Goal: Task Accomplishment & Management: Use online tool/utility

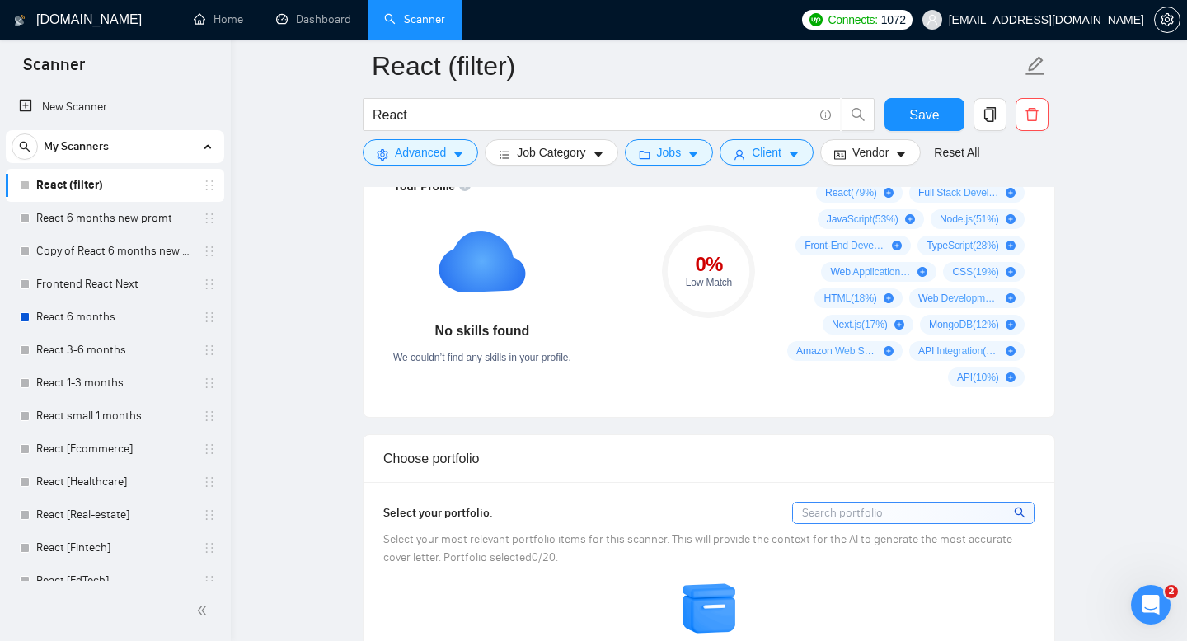
scroll to position [838, 0]
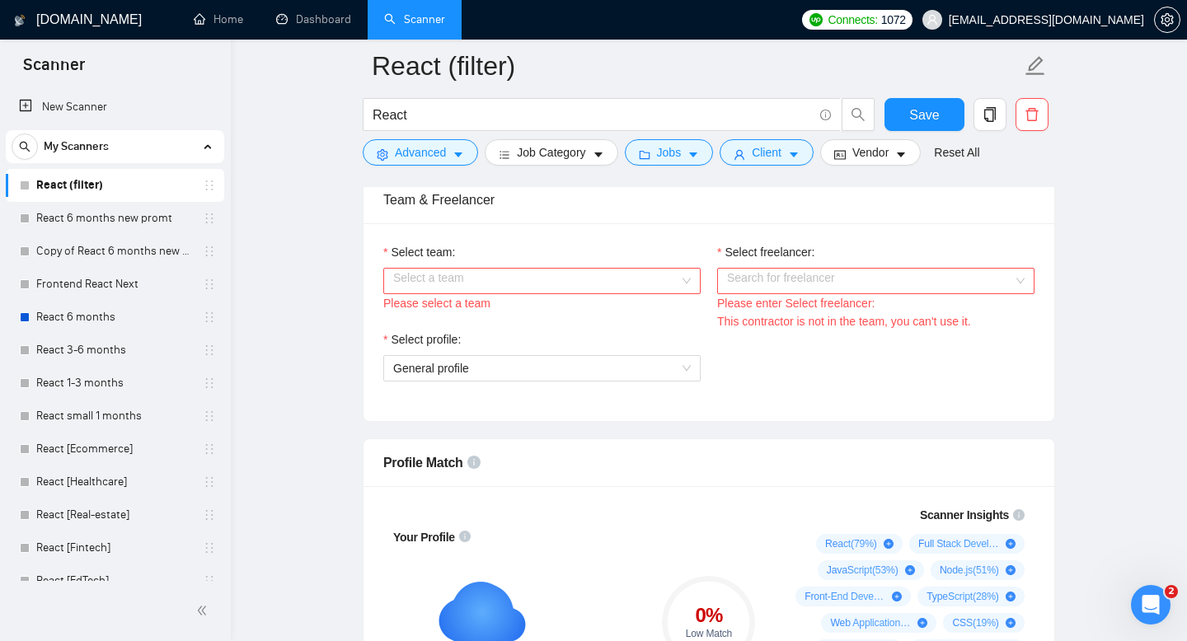
click at [616, 278] on input "Select team:" at bounding box center [536, 281] width 286 height 25
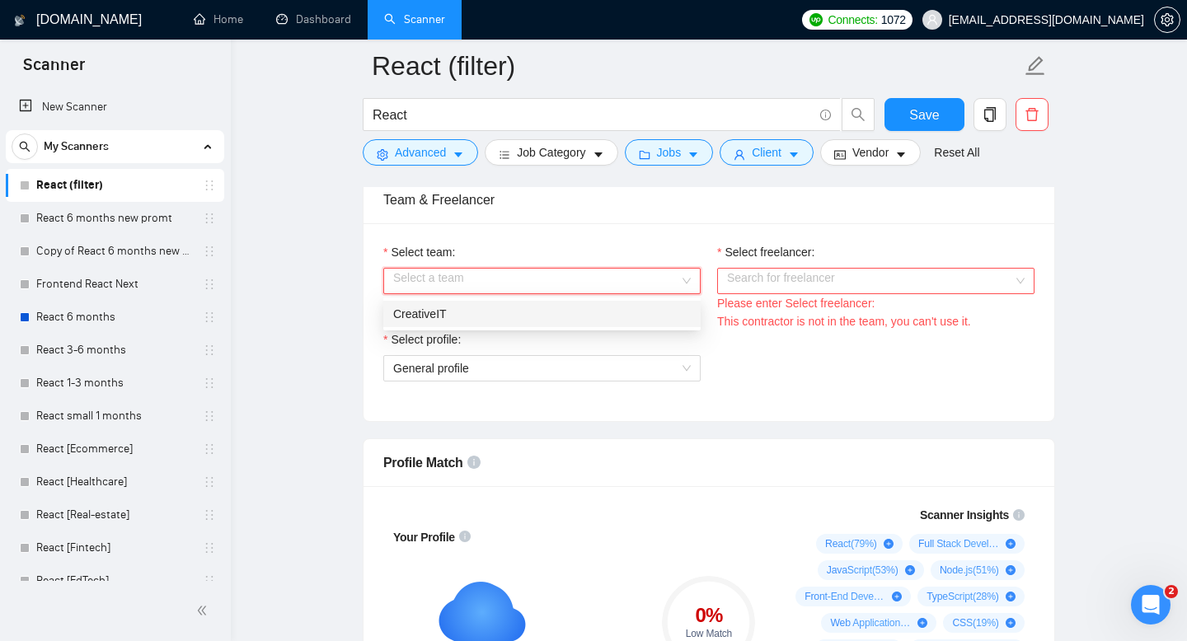
click at [535, 320] on div "CreativeIT" at bounding box center [542, 314] width 298 height 18
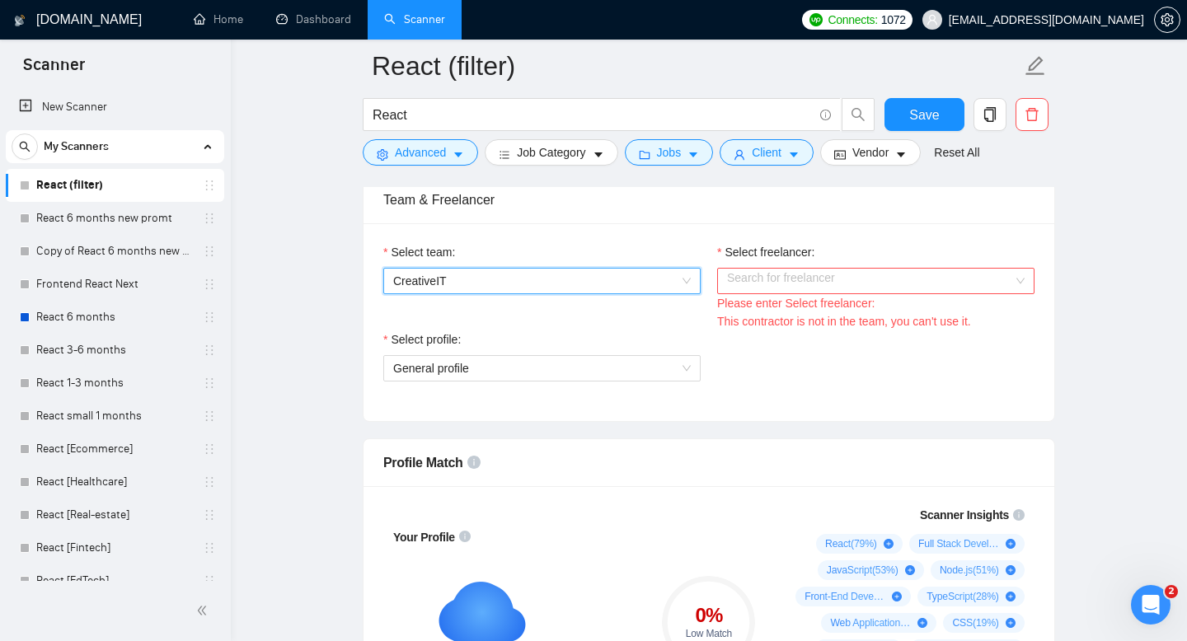
click at [817, 270] on input "Select freelancer:" at bounding box center [870, 281] width 286 height 25
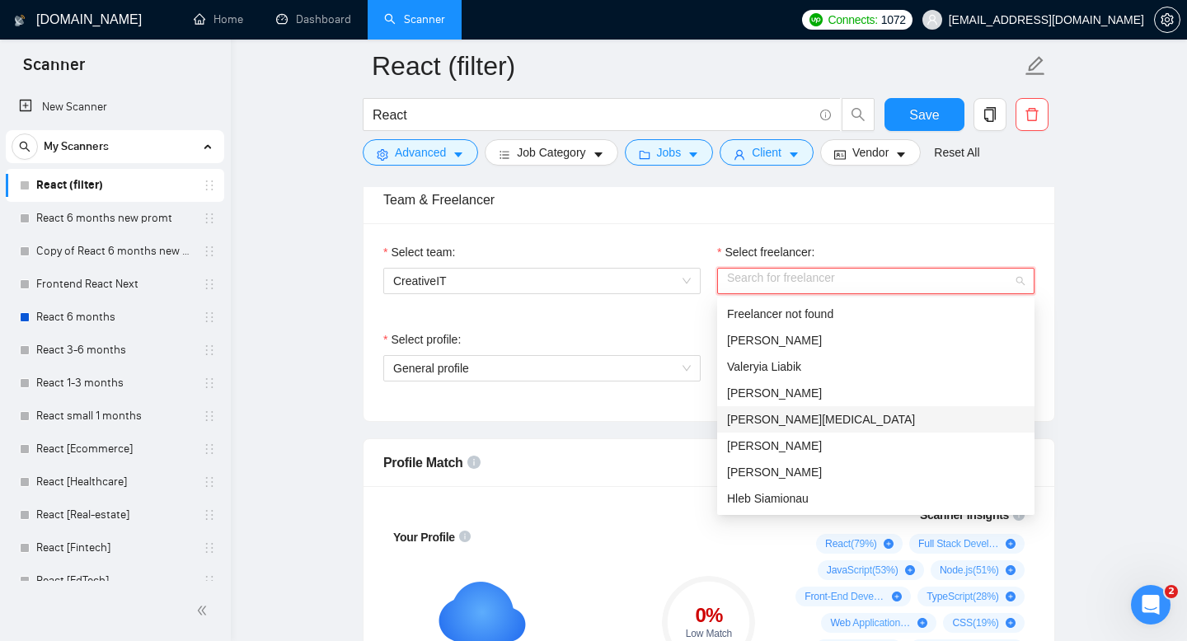
click at [796, 411] on div "[PERSON_NAME][MEDICAL_DATA]" at bounding box center [876, 420] width 298 height 18
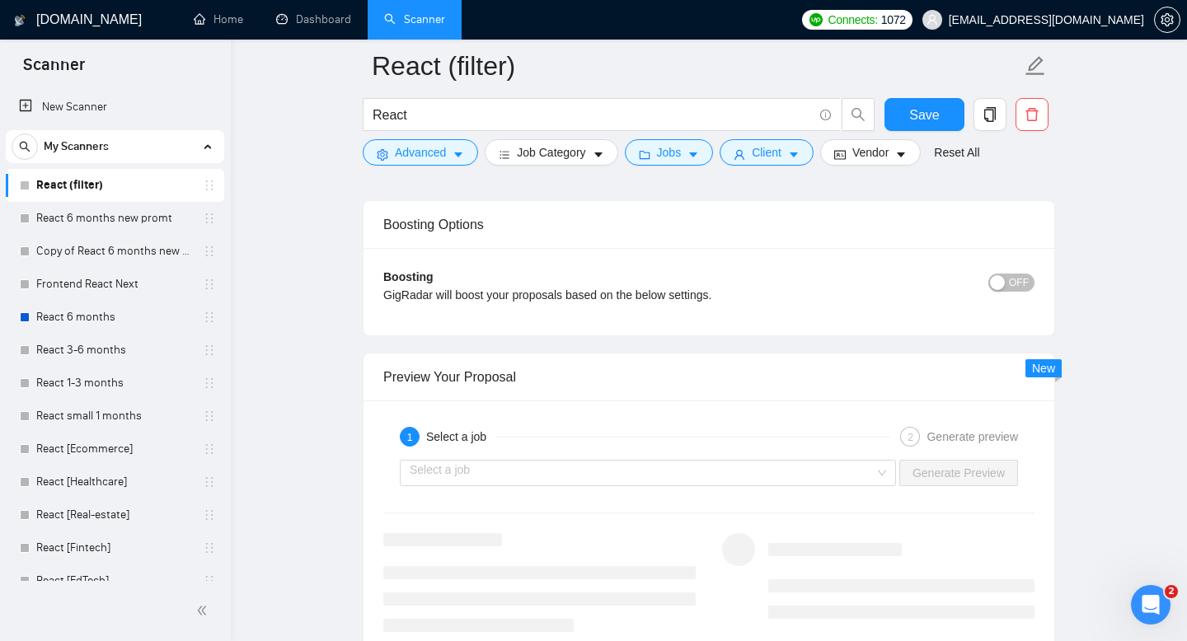
scroll to position [3298, 0]
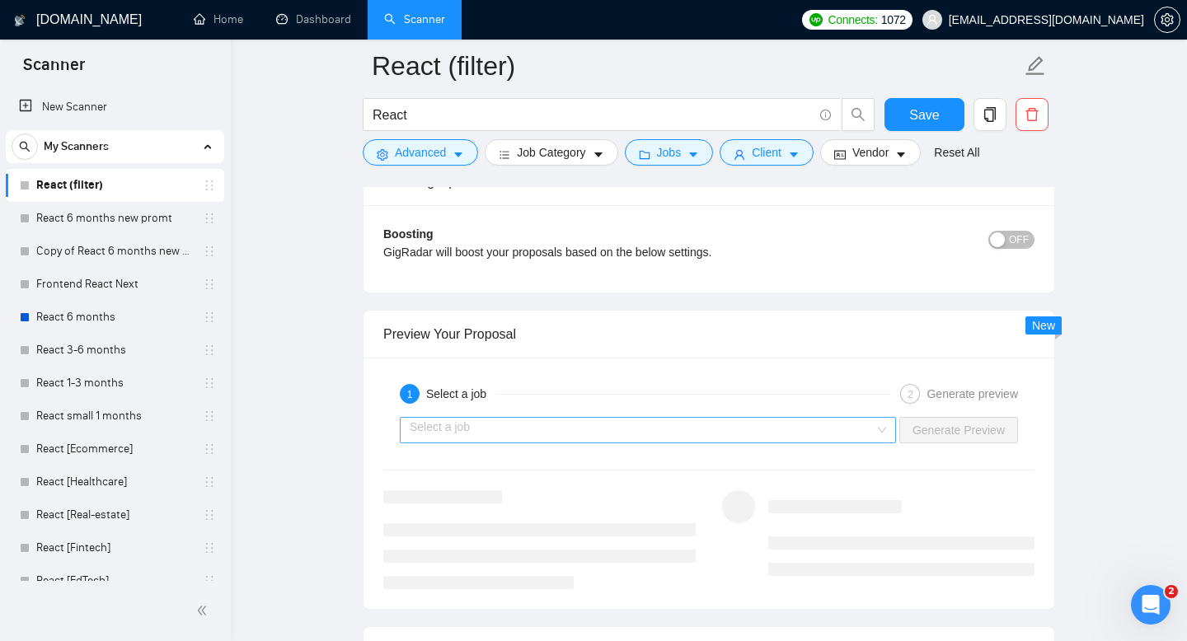
click at [678, 428] on input "search" at bounding box center [642, 430] width 465 height 25
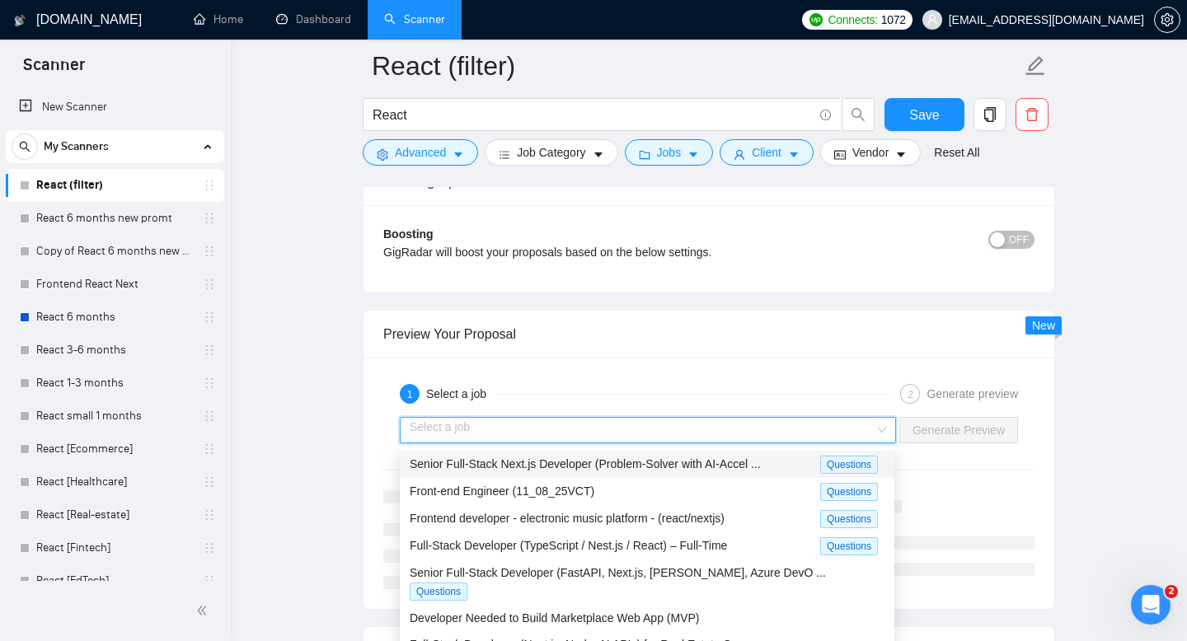
click at [598, 472] on div "Senior Full-Stack Next.js Developer (Problem-Solver with AI-Accel ... Questions" at bounding box center [647, 464] width 495 height 27
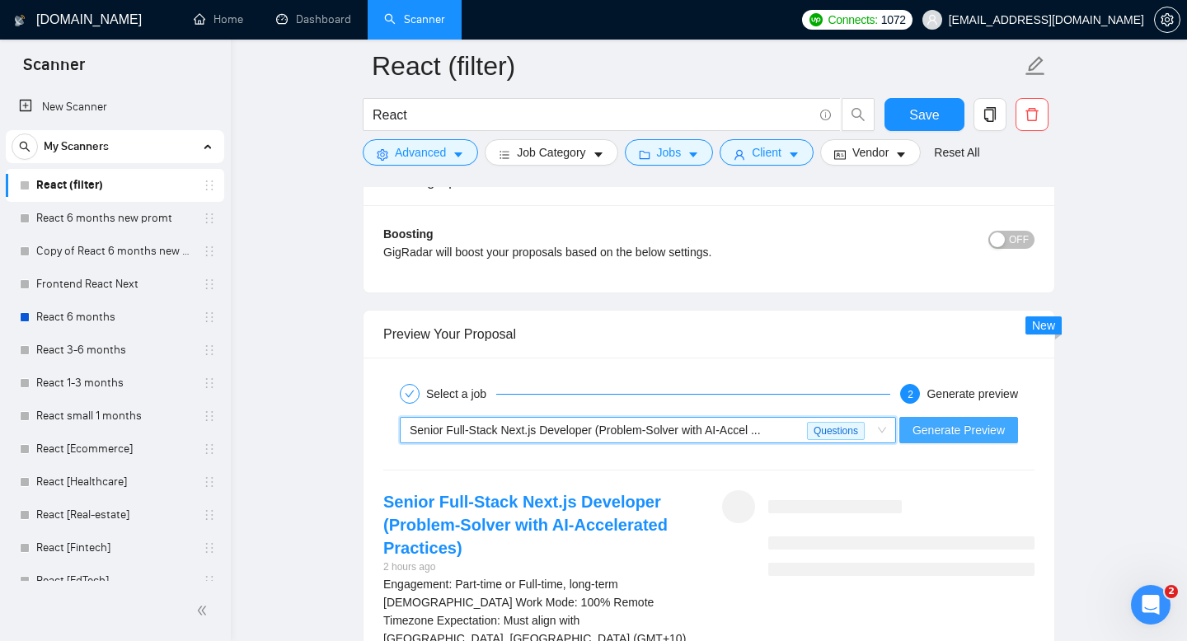
click at [987, 440] on button "Generate Preview" at bounding box center [958, 430] width 119 height 26
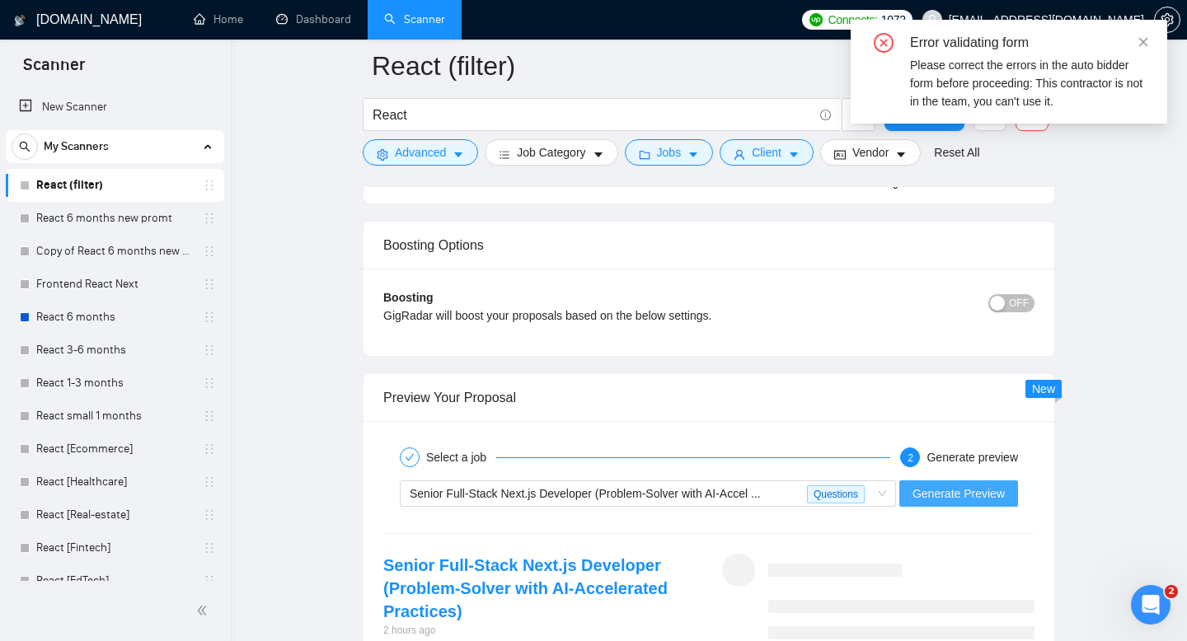
scroll to position [3214, 0]
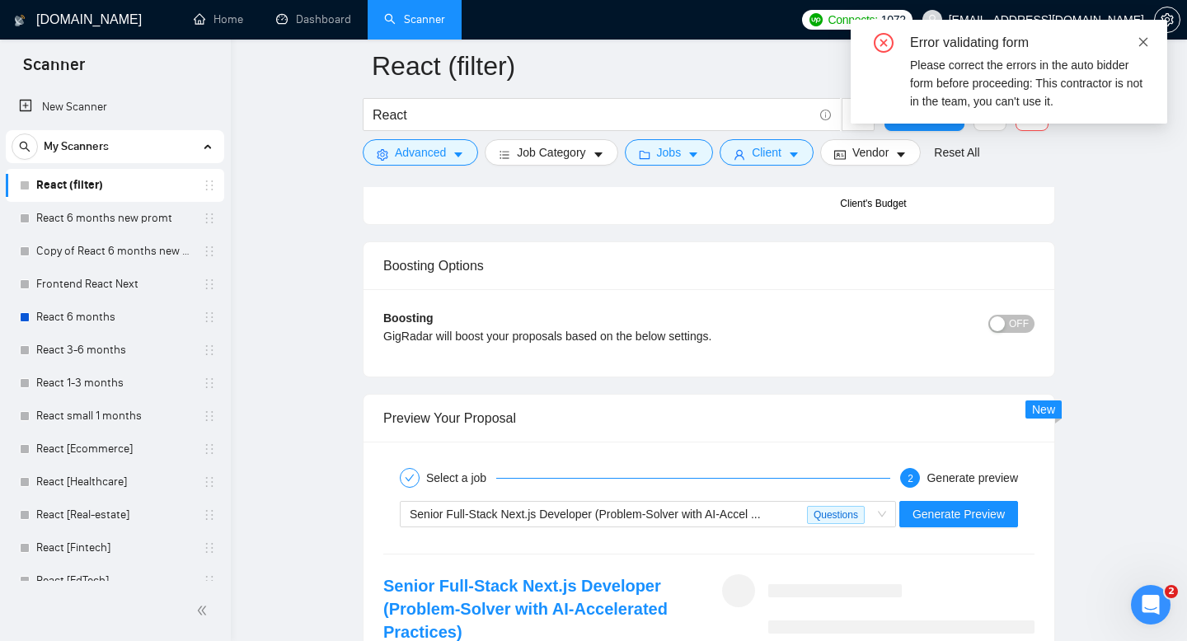
click at [1145, 40] on icon "close" at bounding box center [1143, 41] width 9 height 9
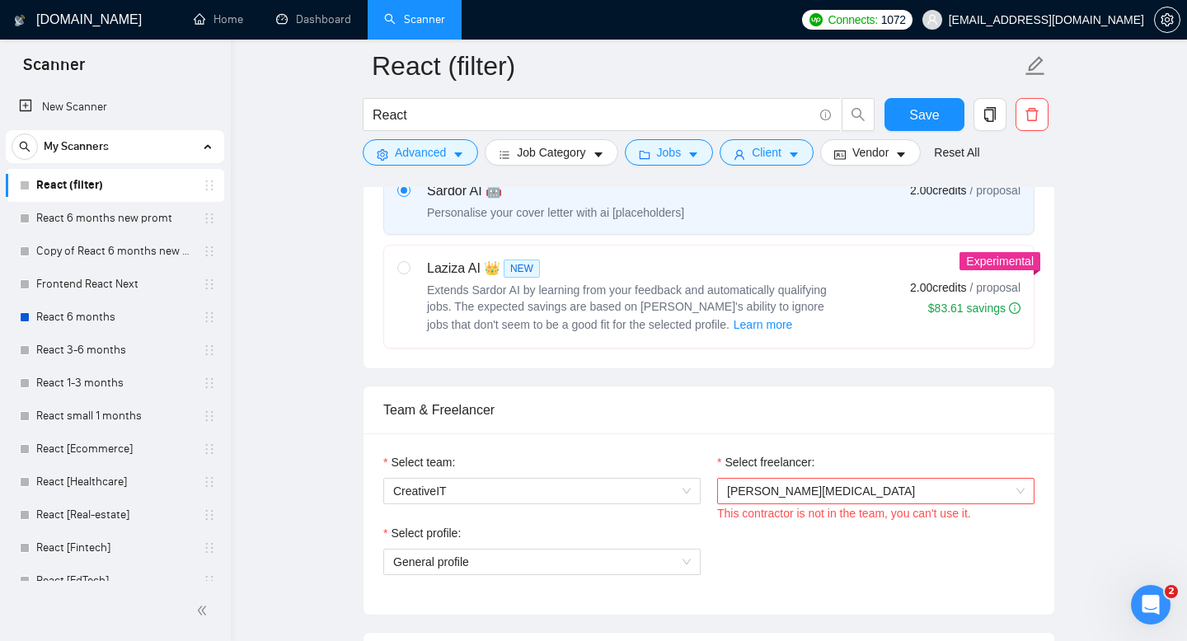
scroll to position [603, 0]
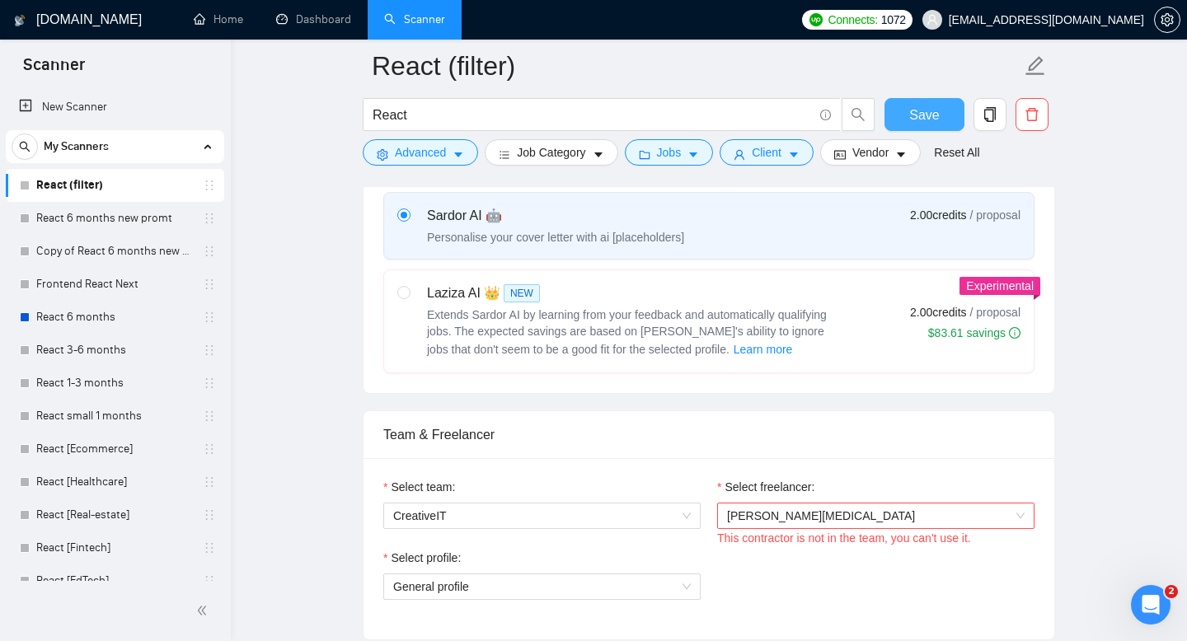
click at [914, 118] on span "Save" at bounding box center [924, 115] width 30 height 21
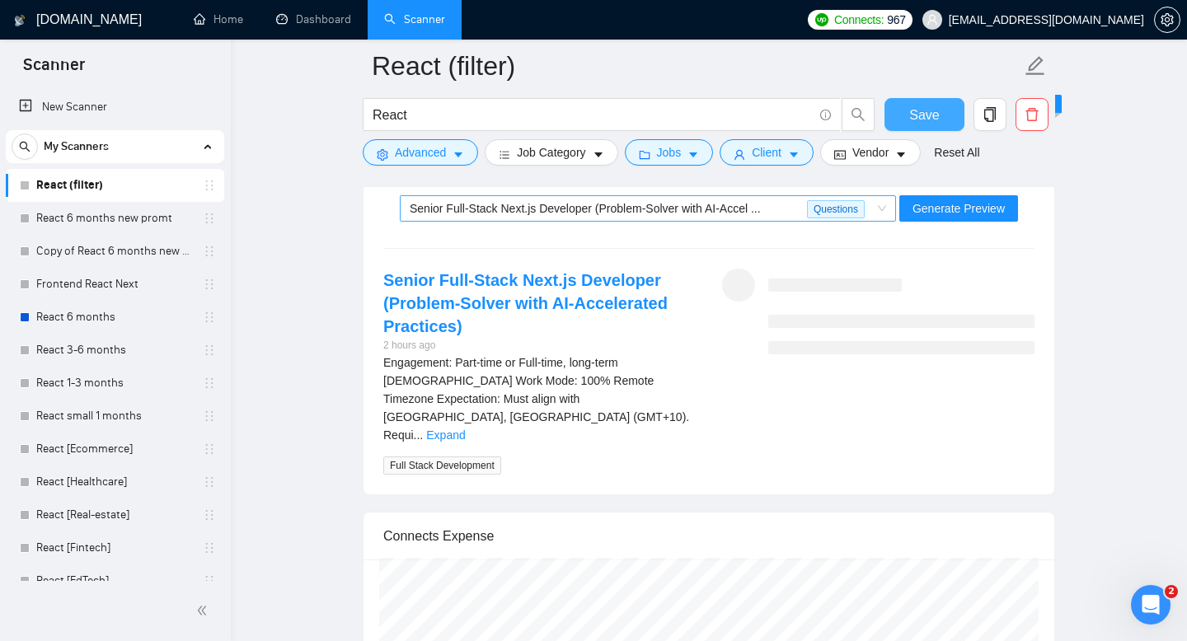
scroll to position [3156, 0]
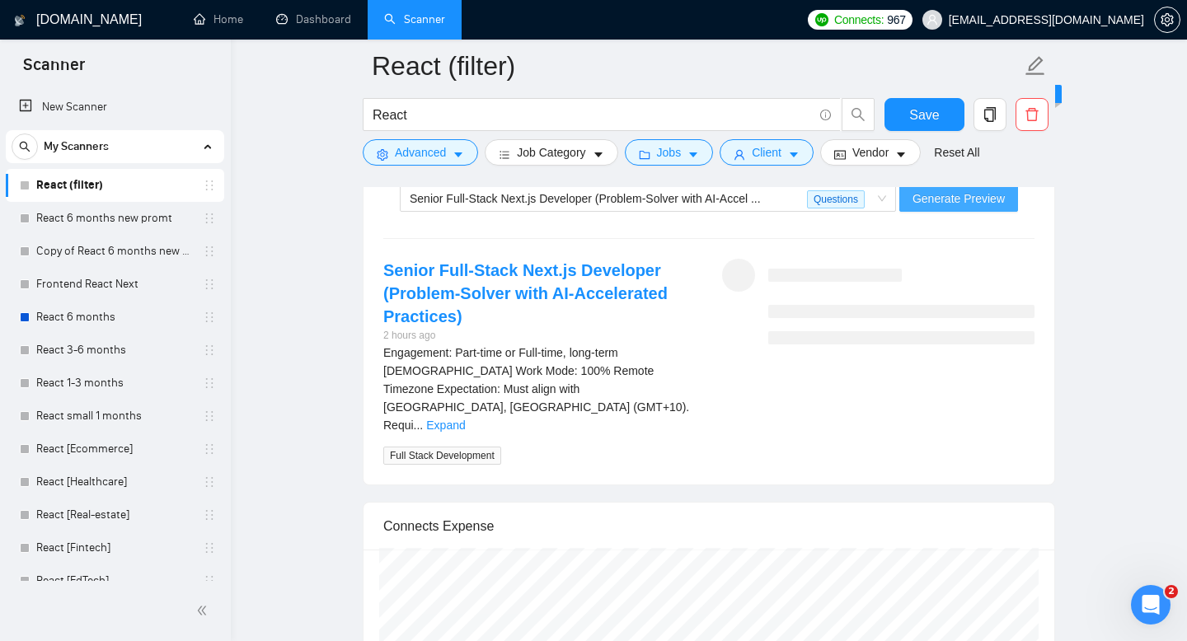
click at [973, 195] on span "Generate Preview" at bounding box center [959, 199] width 92 height 18
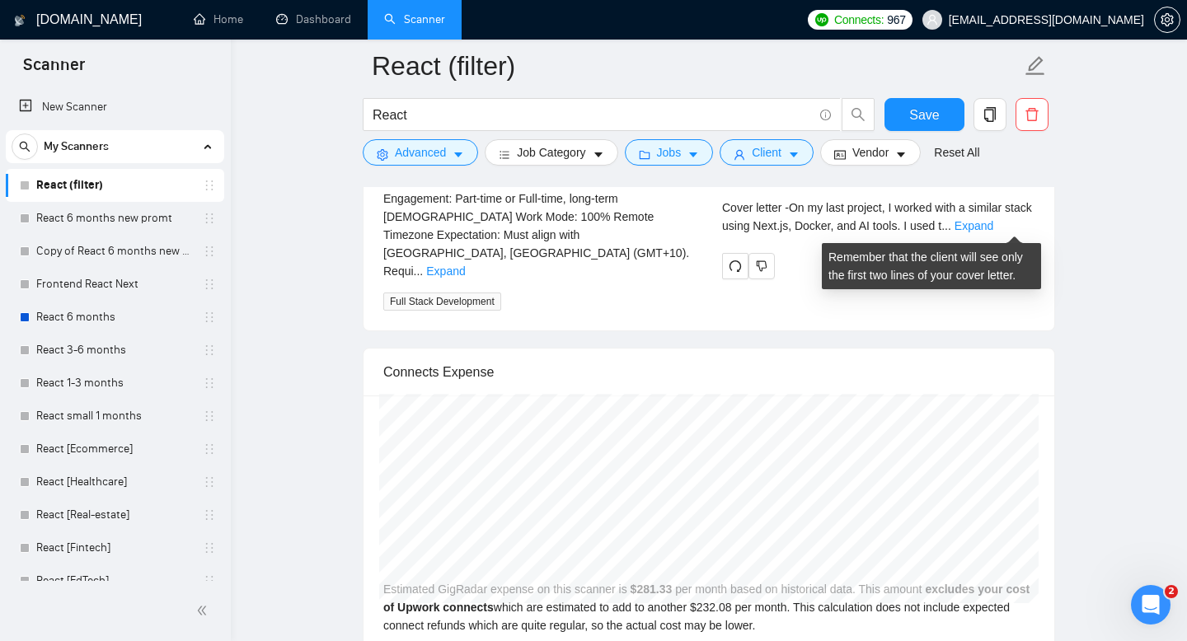
scroll to position [3349, 0]
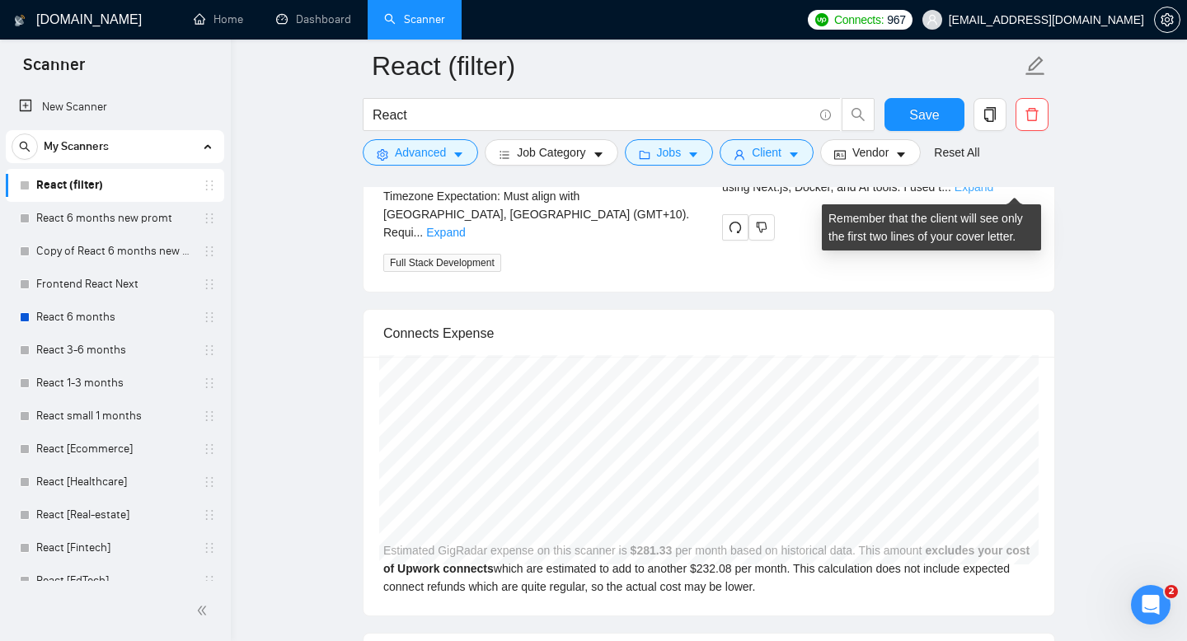
click at [993, 190] on link "Expand" at bounding box center [974, 187] width 39 height 13
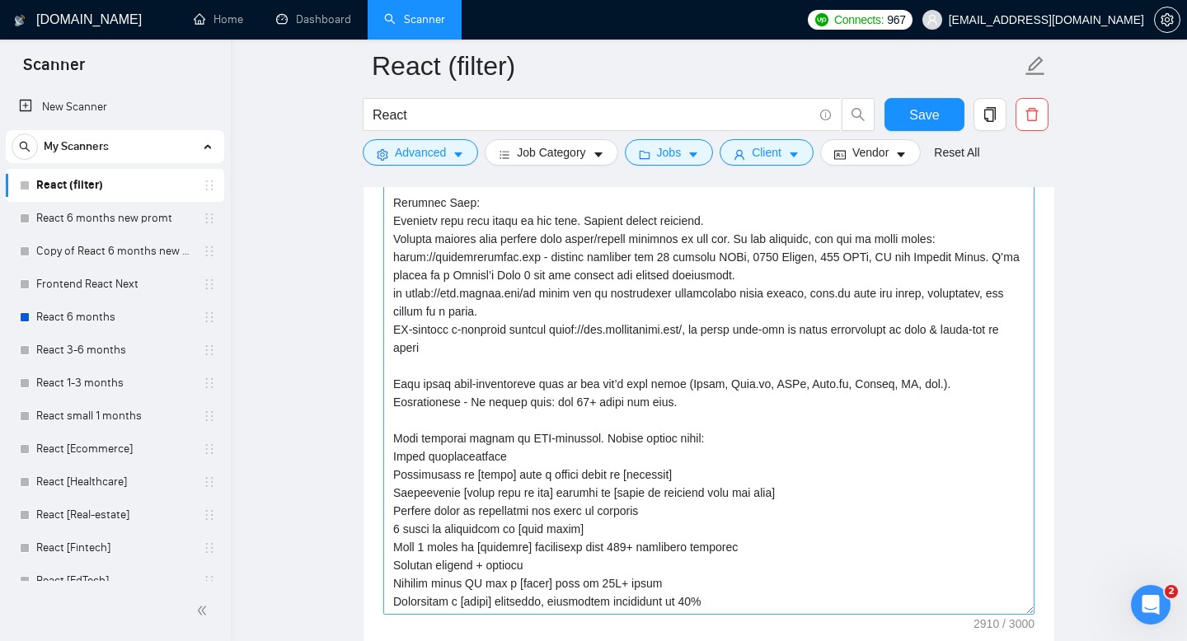
scroll to position [233, 0]
drag, startPoint x: 1030, startPoint y: 279, endPoint x: 1025, endPoint y: 608, distance: 329.0
click at [1025, 608] on textarea "Cover letter template:" at bounding box center [708, 265] width 651 height 700
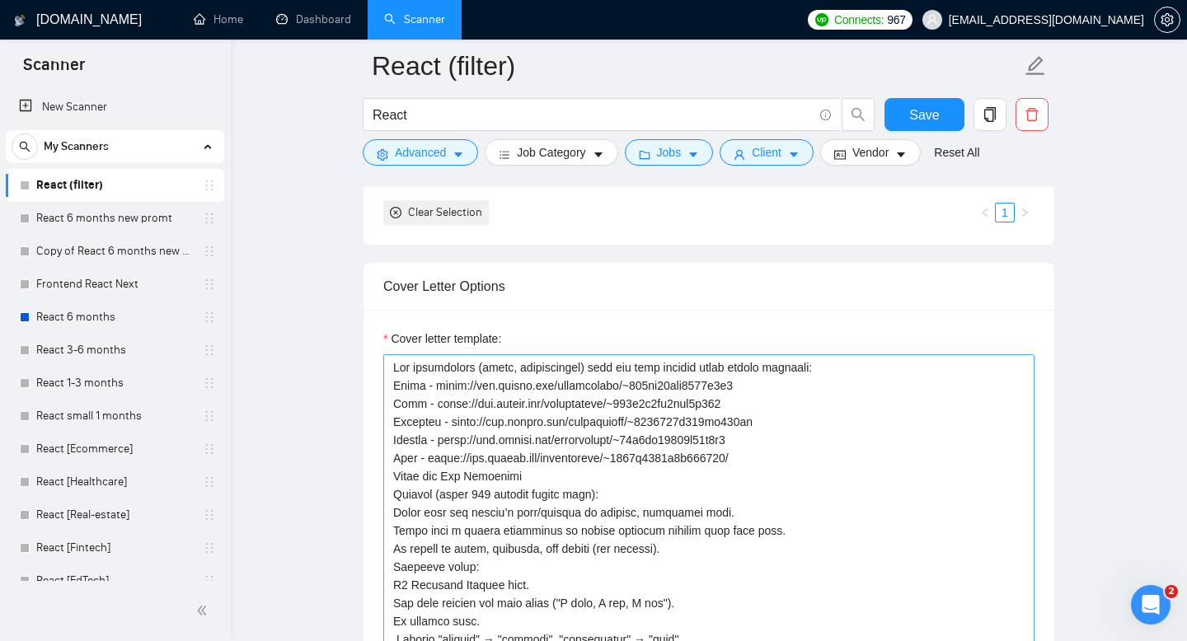
scroll to position [62, 0]
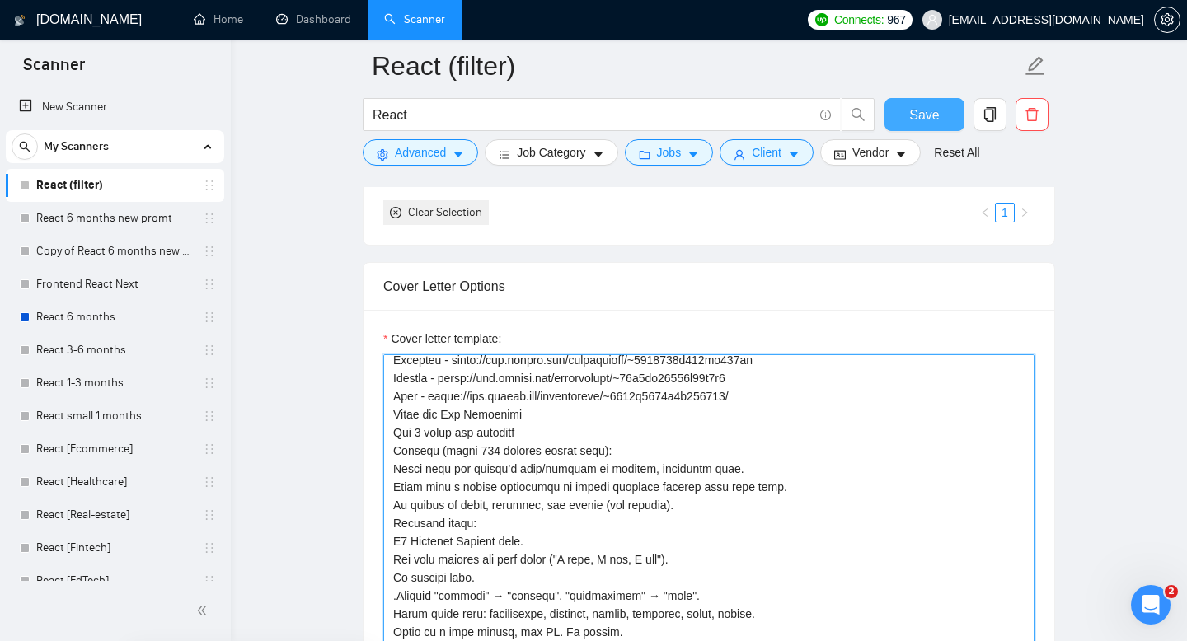
type textarea "Use information (cases, describtions) from the each profile while making propos…"
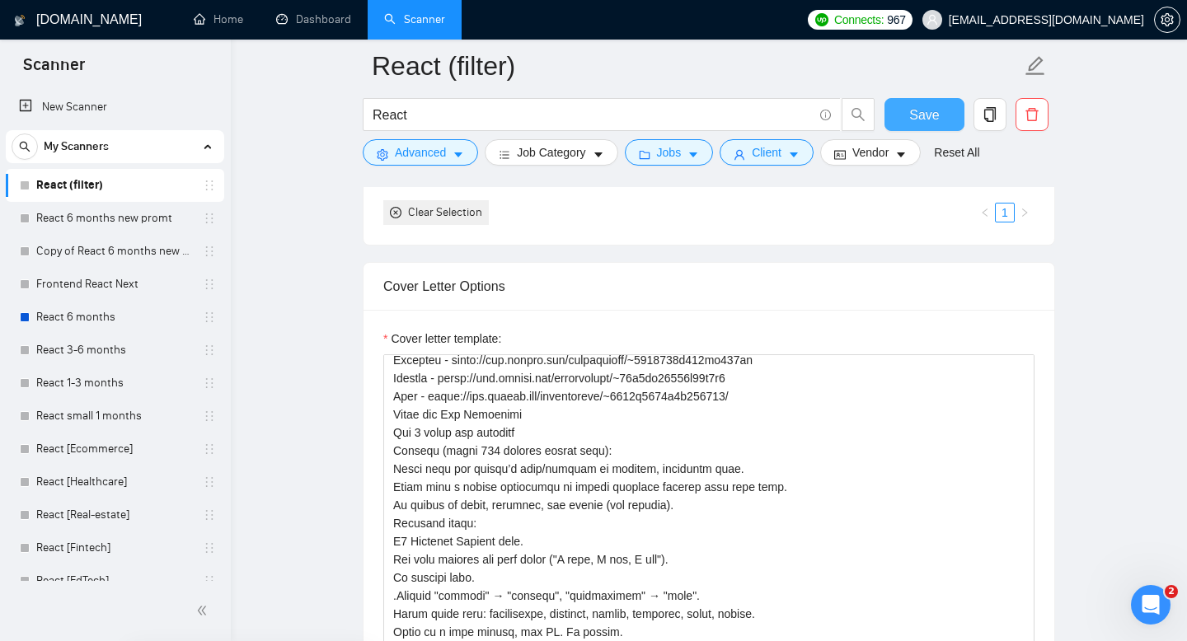
click at [919, 110] on span "Save" at bounding box center [924, 115] width 30 height 21
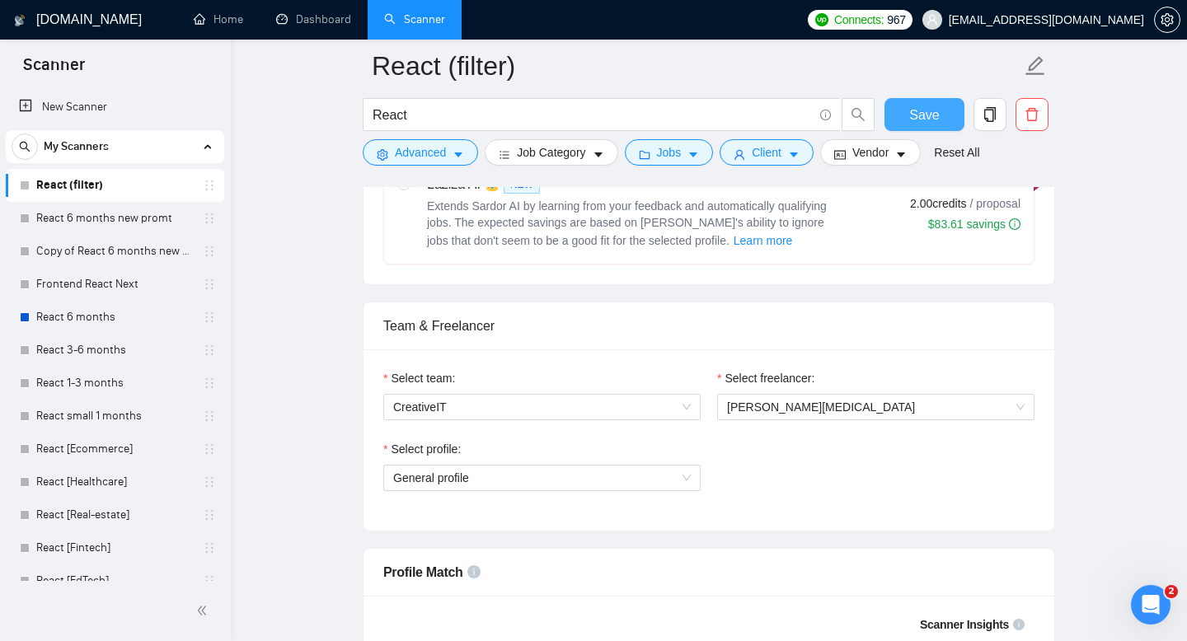
scroll to position [695, 0]
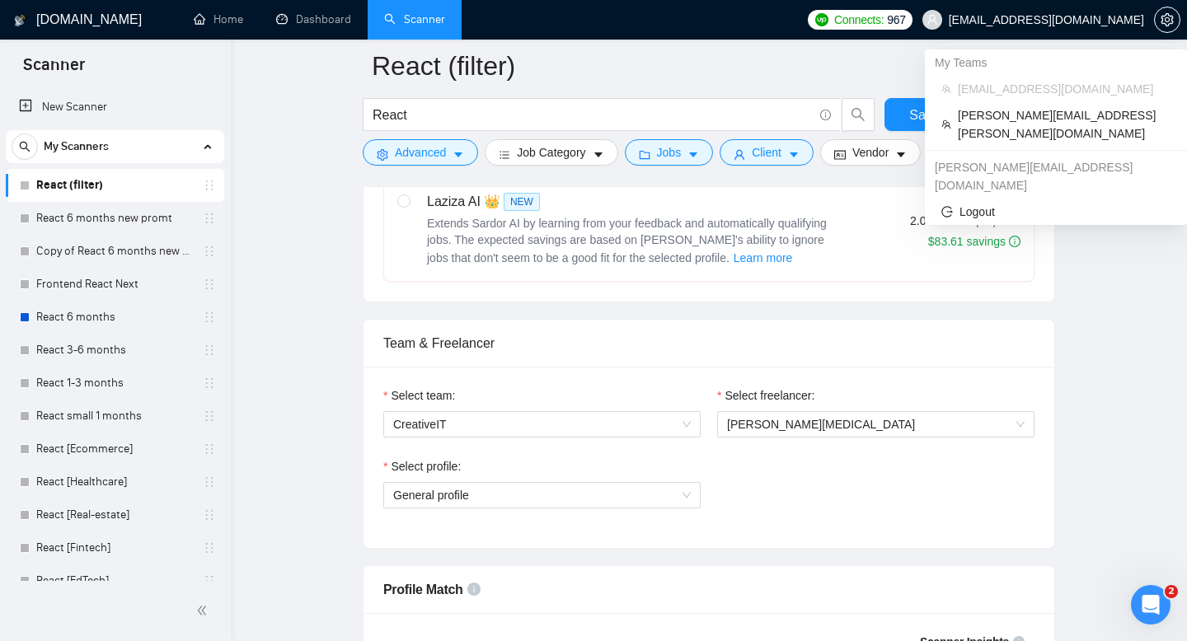
click at [1087, 20] on span "[EMAIL_ADDRESS][DOMAIN_NAME]" at bounding box center [1046, 20] width 195 height 0
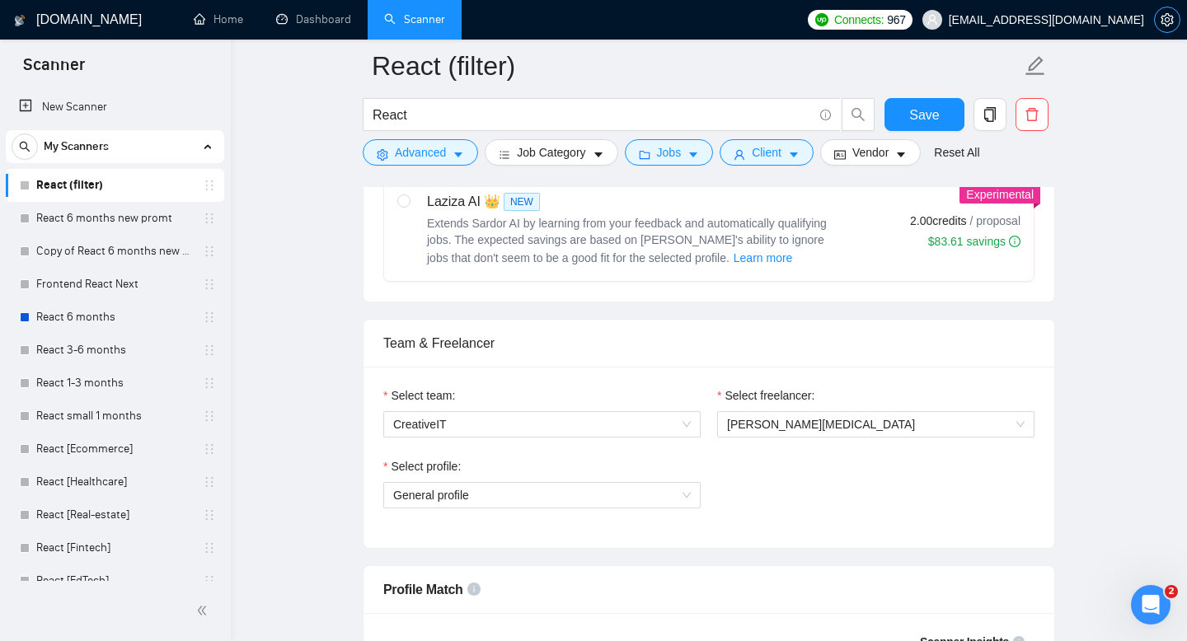
click at [1162, 23] on icon "setting" at bounding box center [1167, 19] width 13 height 13
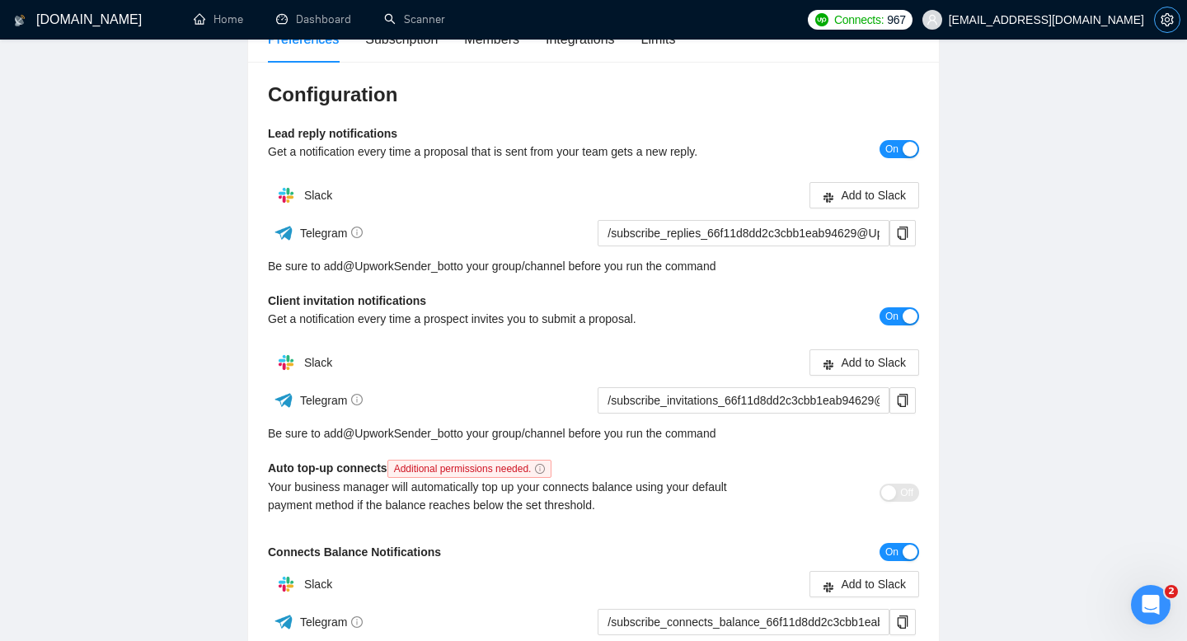
scroll to position [11, 0]
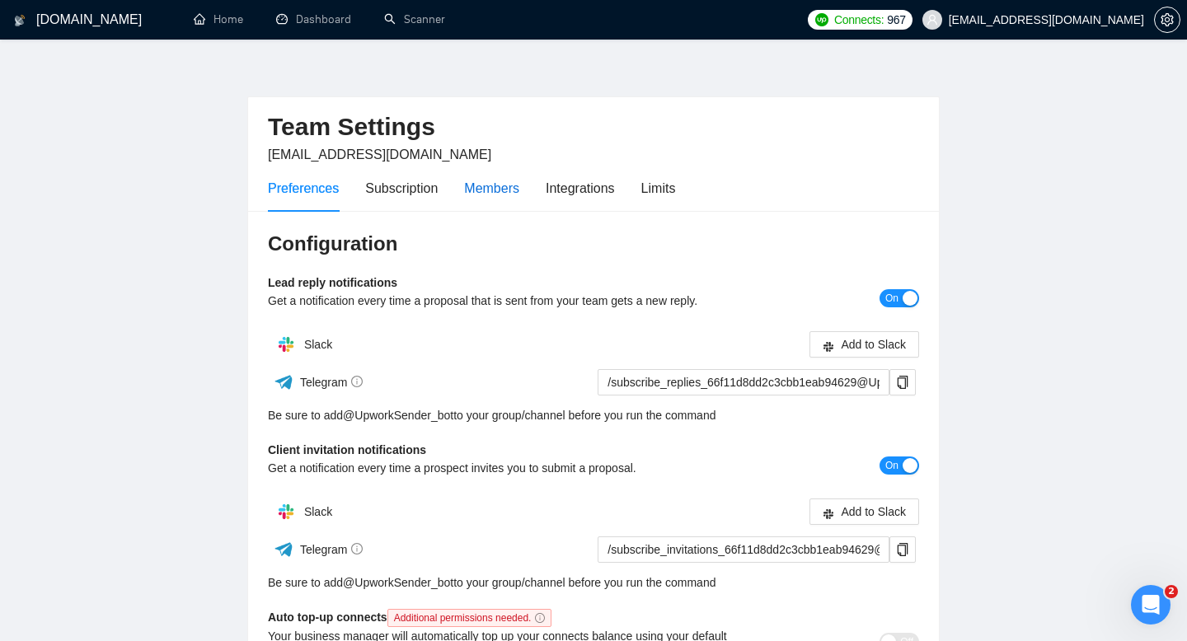
click at [487, 188] on div "Members" at bounding box center [491, 188] width 55 height 21
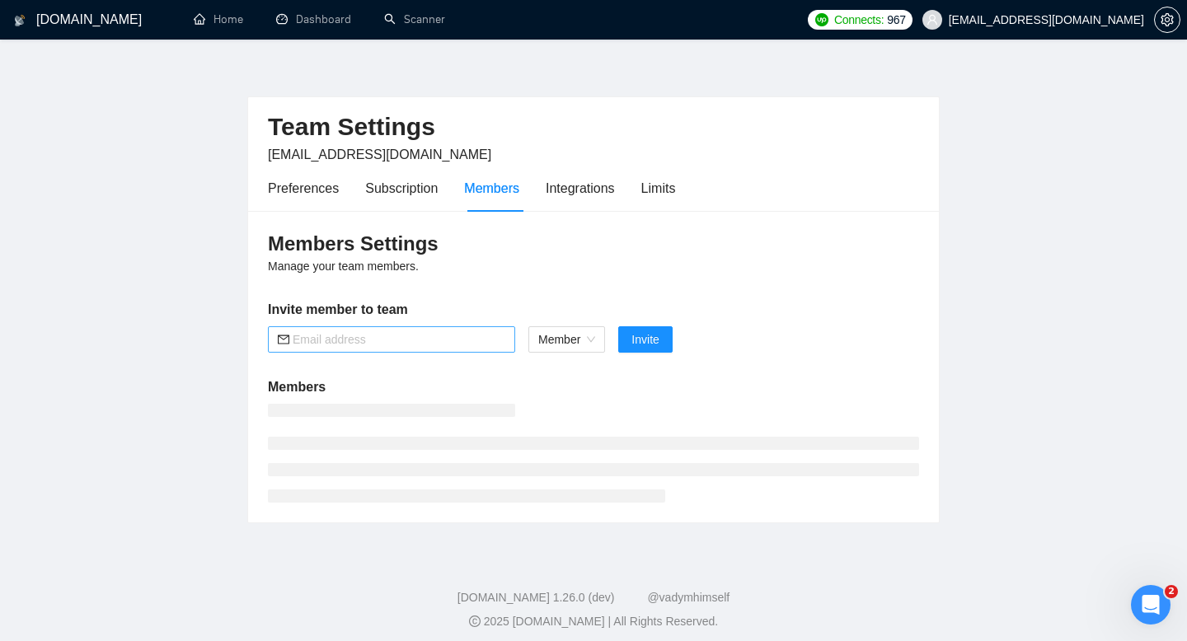
click at [455, 332] on input "text" at bounding box center [399, 340] width 213 height 18
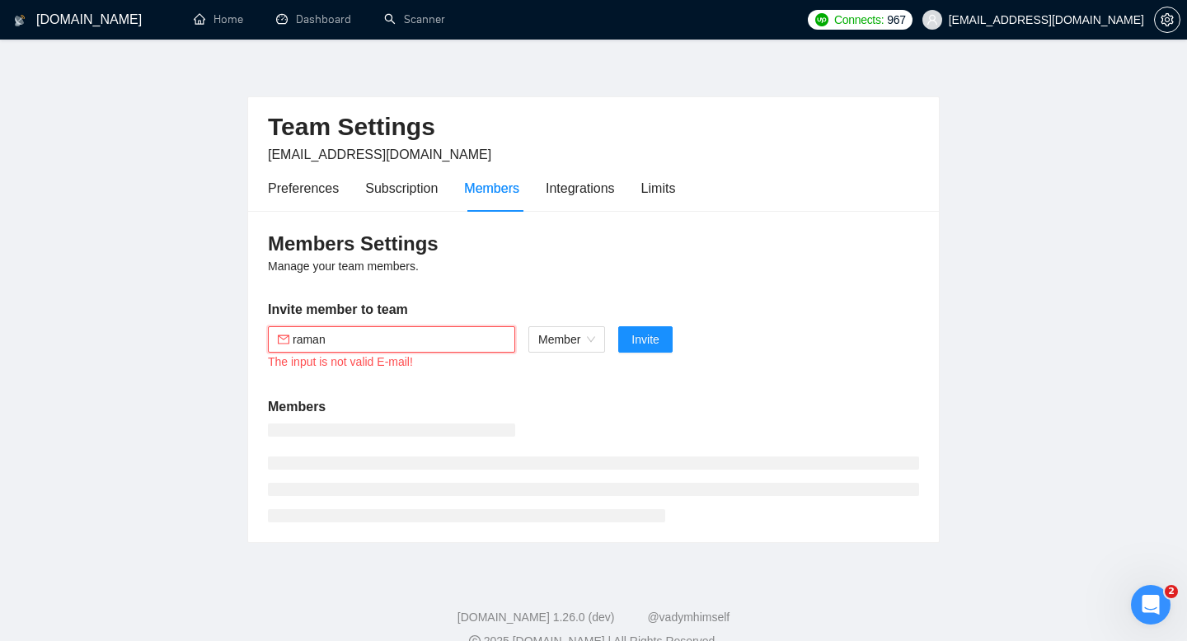
click at [325, 340] on input "raman" at bounding box center [399, 340] width 213 height 18
paste input ".andryianau@creativeit.io"
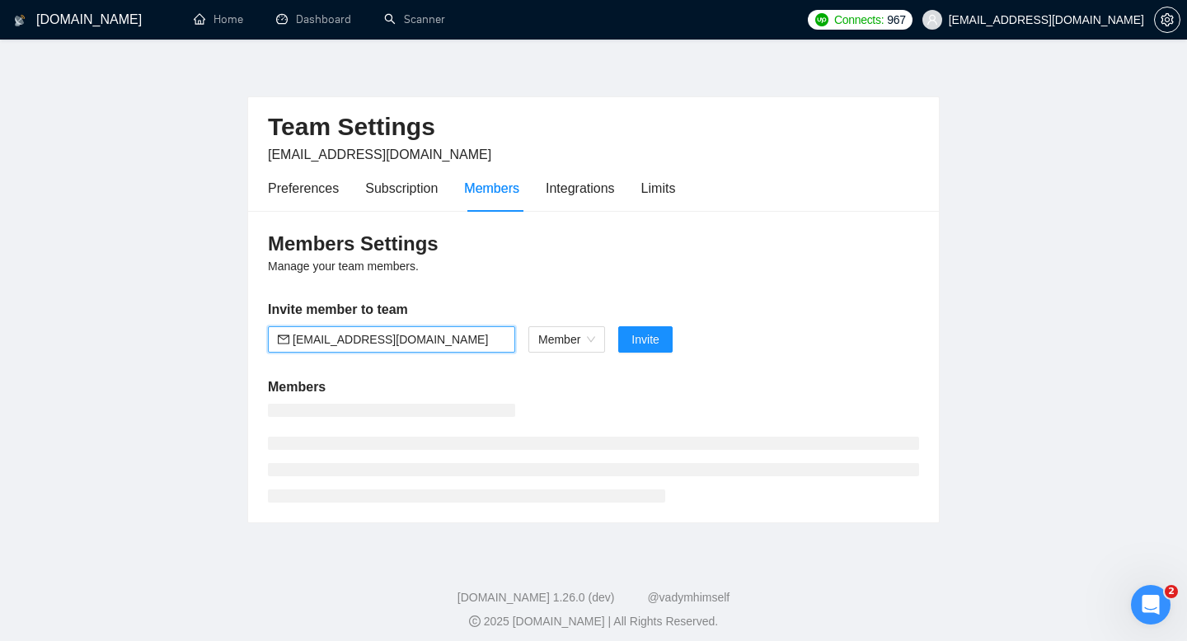
type input "raman.andryianau@creativeit.io"
click at [649, 333] on span "Invite" at bounding box center [644, 340] width 27 height 18
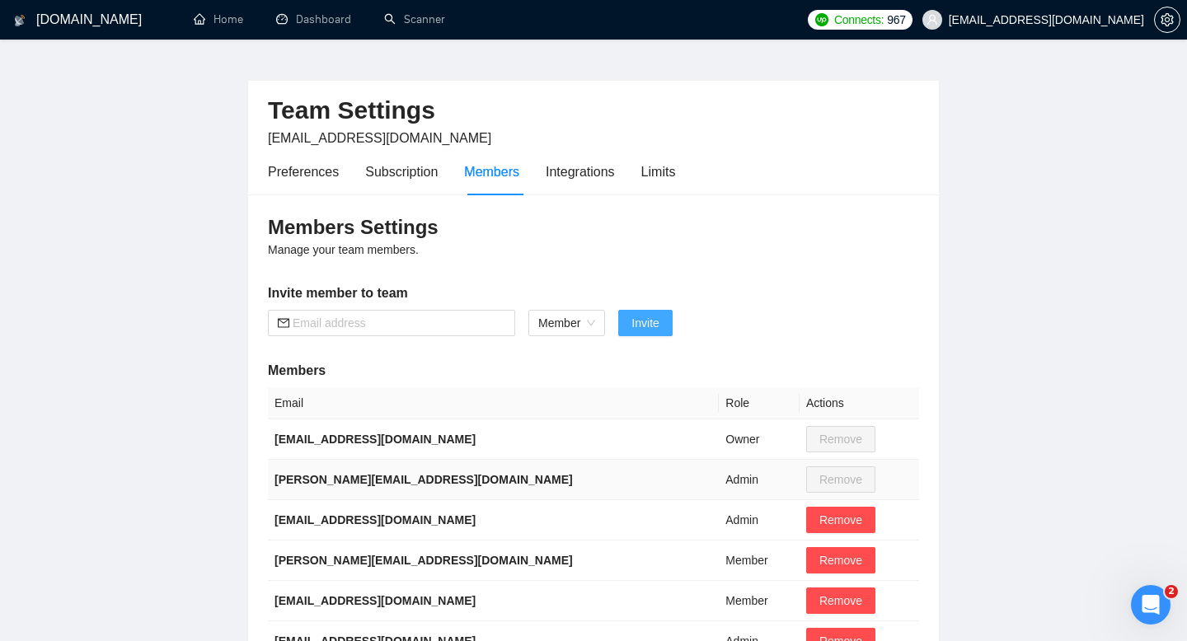
scroll to position [24, 0]
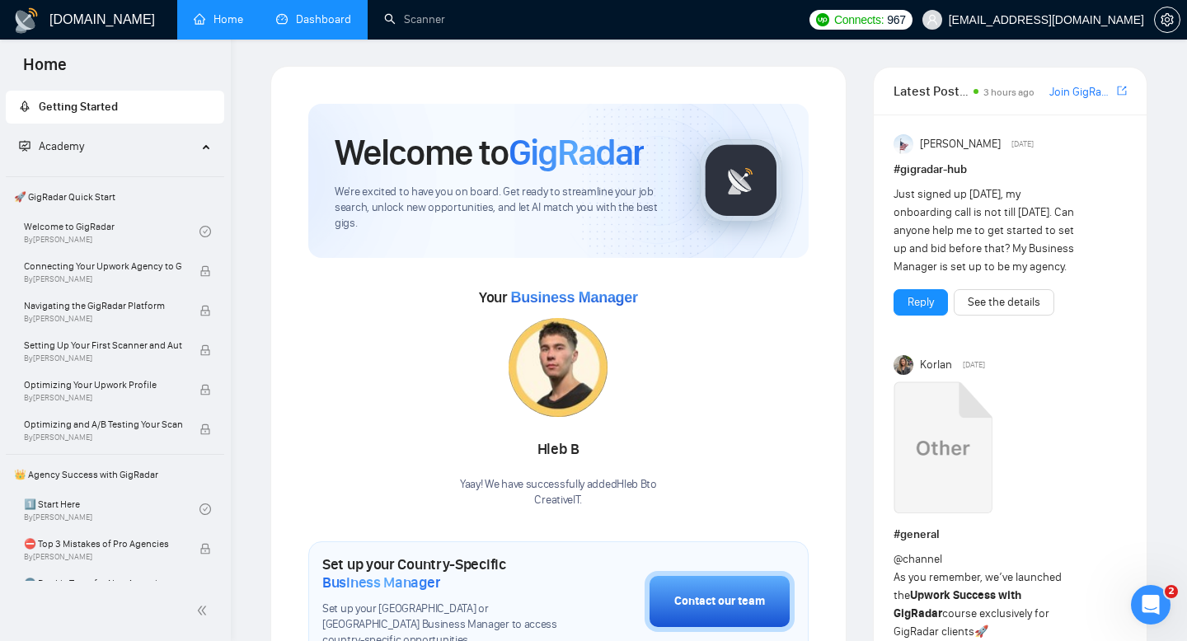
click at [307, 25] on link "Dashboard" at bounding box center [313, 19] width 75 height 14
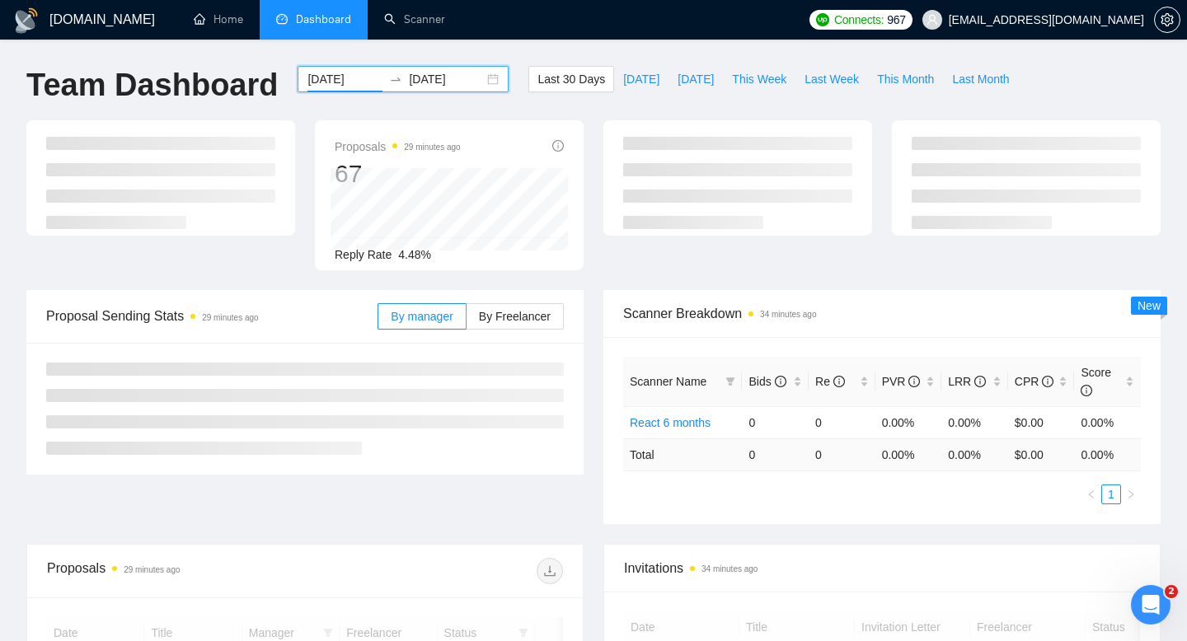
click at [356, 73] on input "[DATE]" at bounding box center [344, 79] width 75 height 18
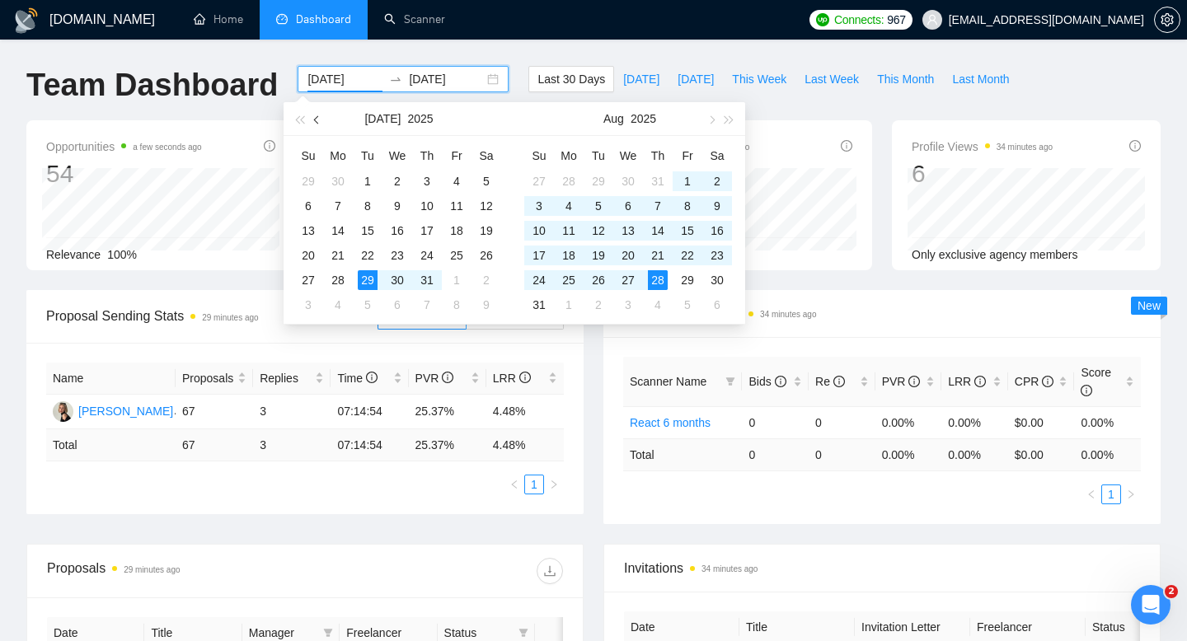
click at [316, 116] on span "button" at bounding box center [318, 119] width 8 height 8
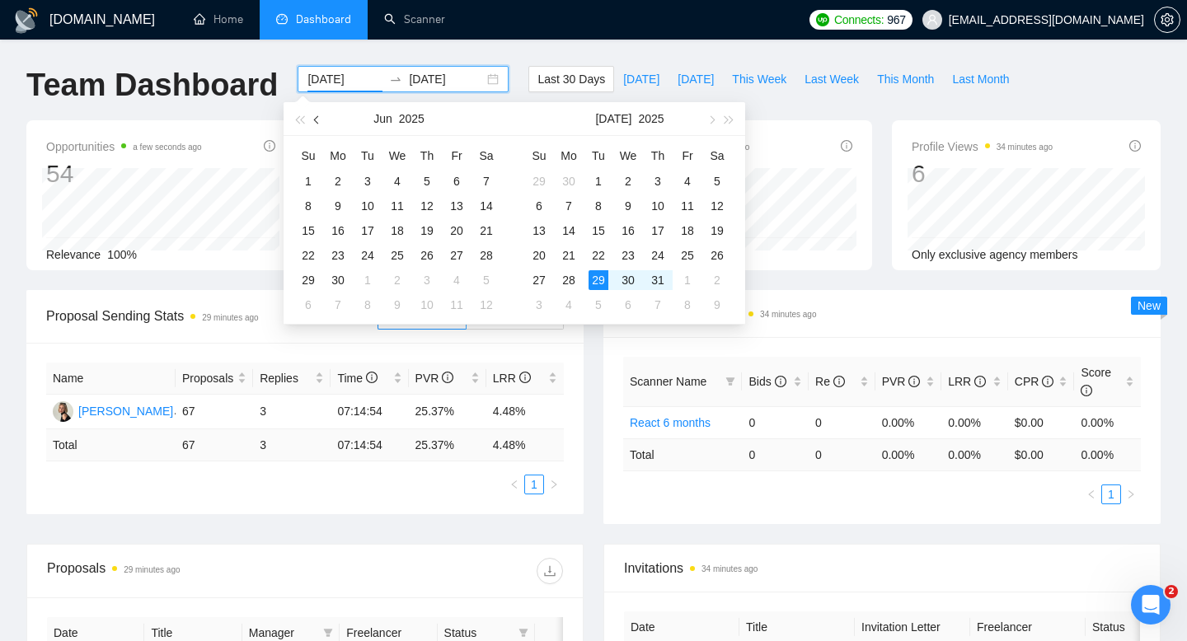
click at [316, 116] on span "button" at bounding box center [318, 119] width 8 height 8
click at [316, 115] on button "button" at bounding box center [317, 118] width 18 height 33
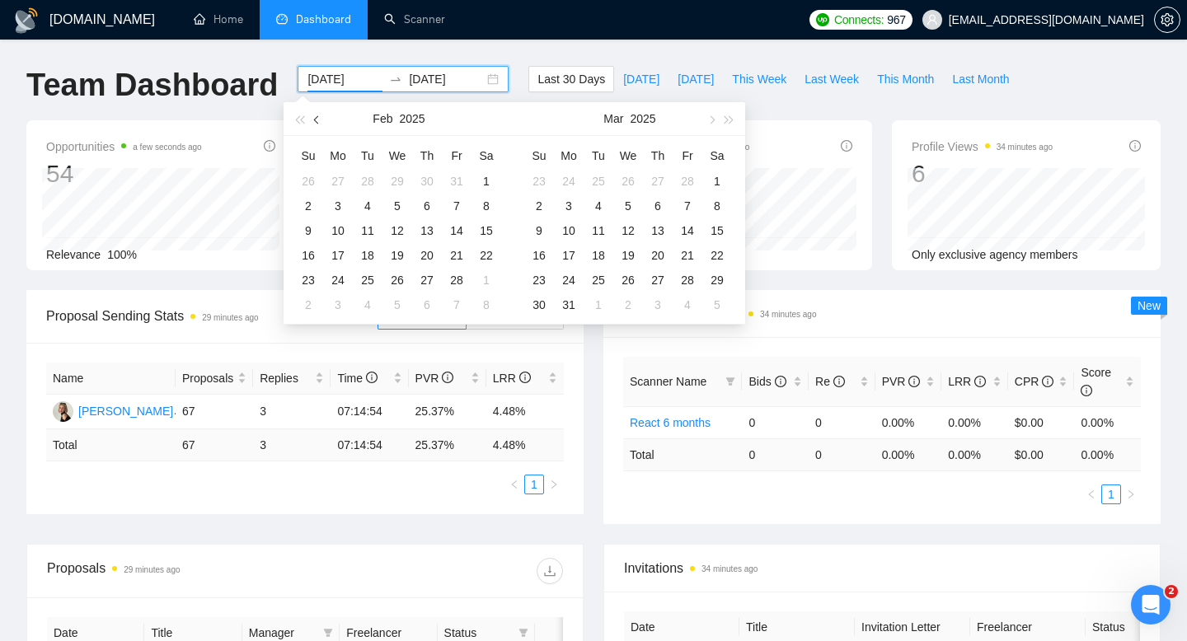
click at [316, 115] on button "button" at bounding box center [317, 118] width 18 height 33
type input "[DATE]"
click at [368, 179] on div "1" at bounding box center [368, 181] width 20 height 20
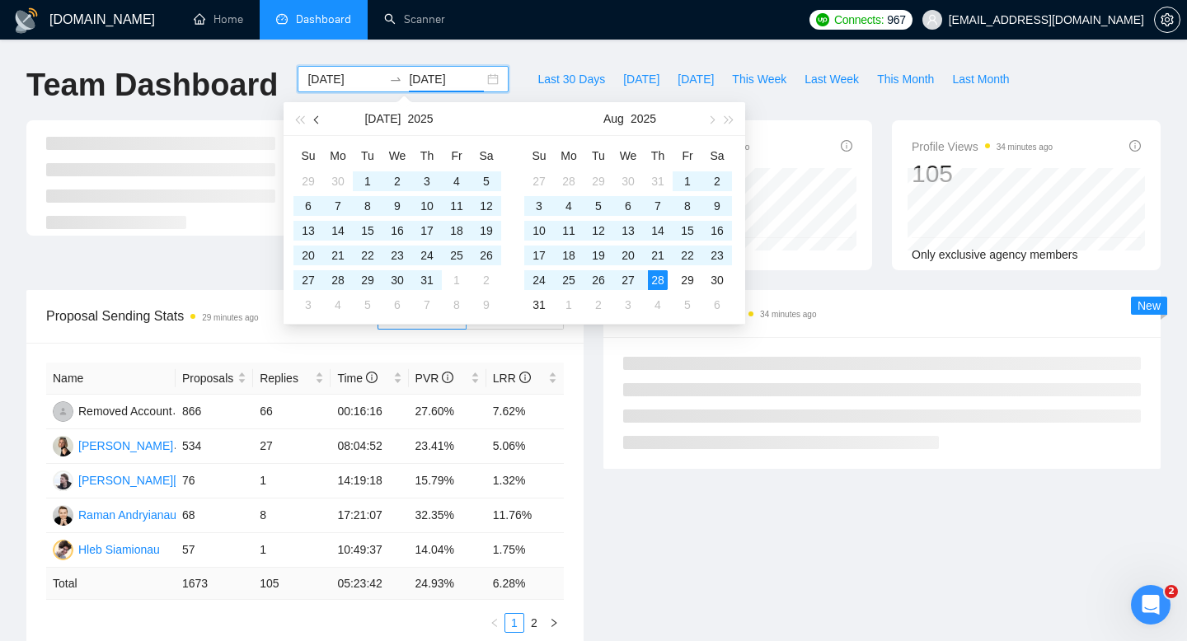
click at [317, 119] on span "button" at bounding box center [318, 119] width 8 height 8
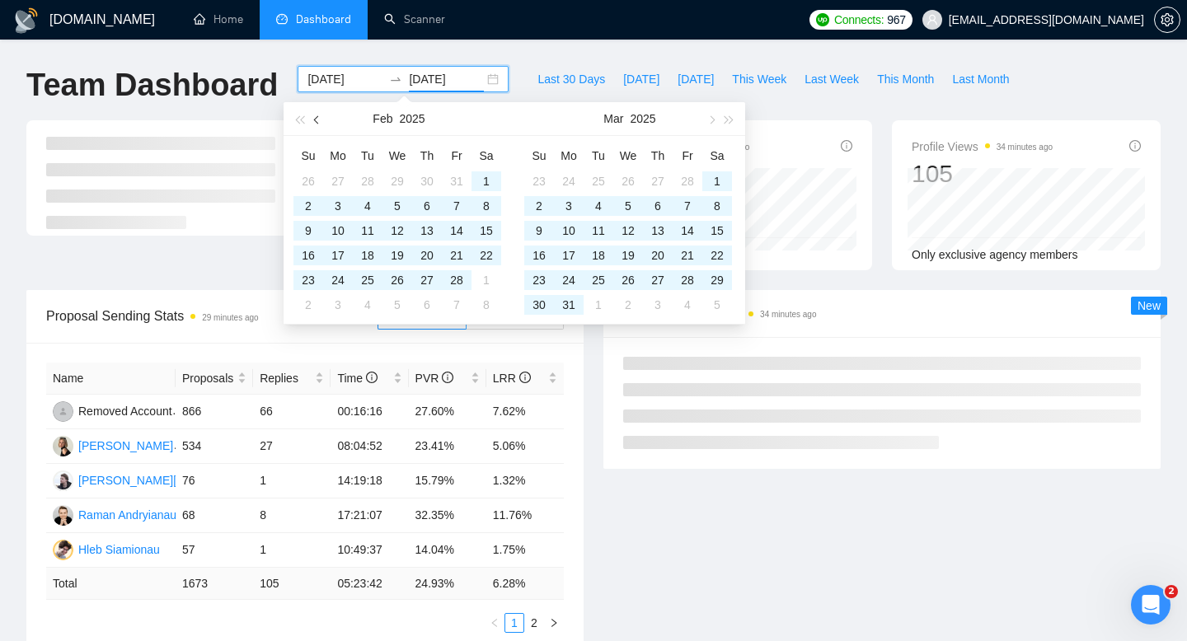
click at [317, 119] on span "button" at bounding box center [318, 119] width 8 height 8
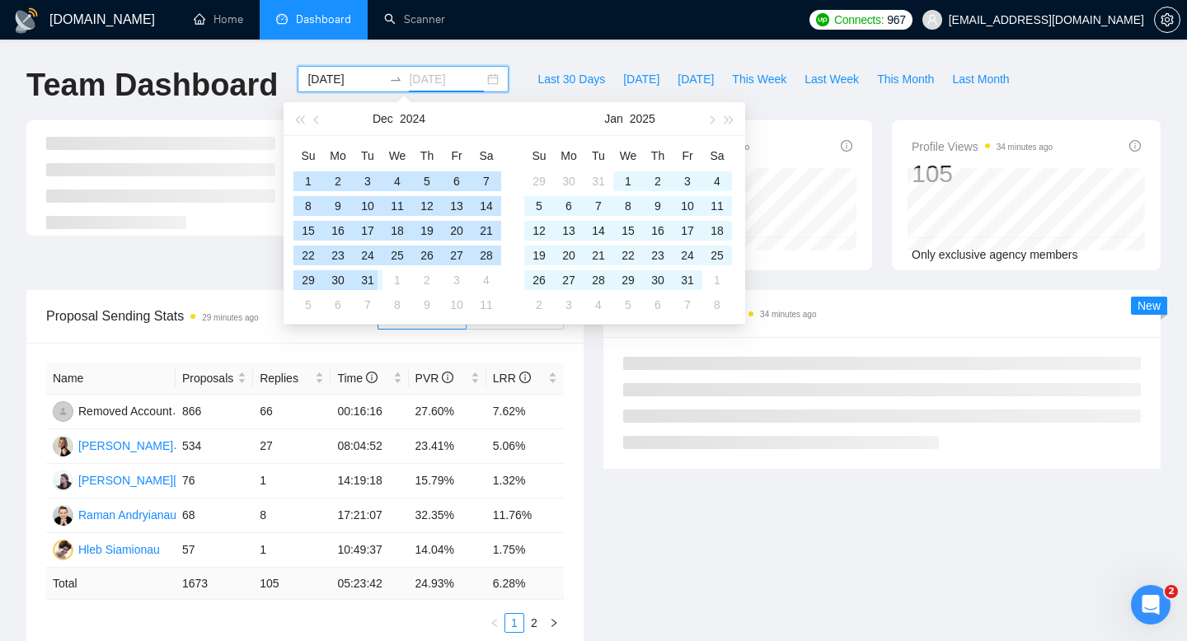
click at [371, 283] on div "31" at bounding box center [368, 280] width 20 height 20
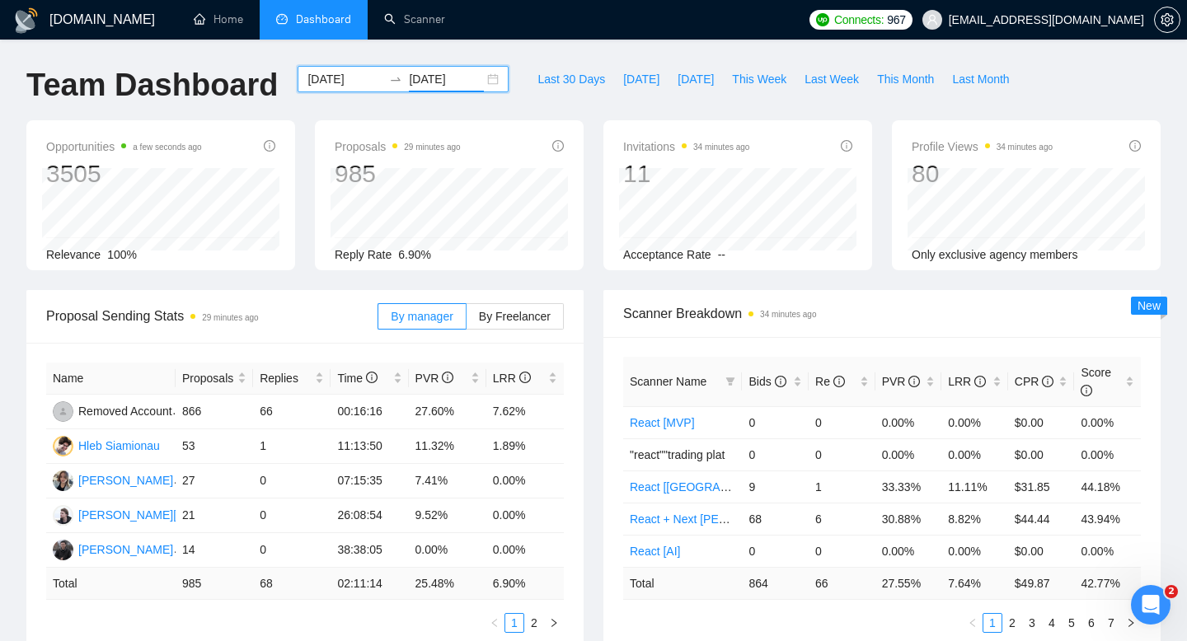
click at [442, 83] on input "[DATE]" at bounding box center [446, 79] width 75 height 18
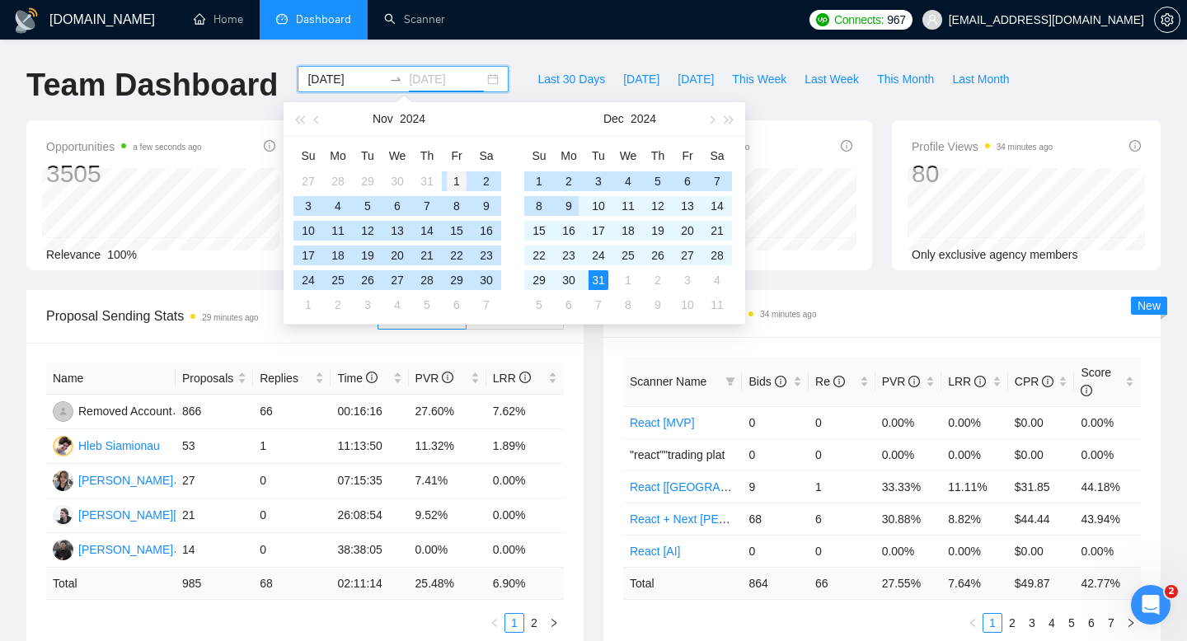
type input "[DATE]"
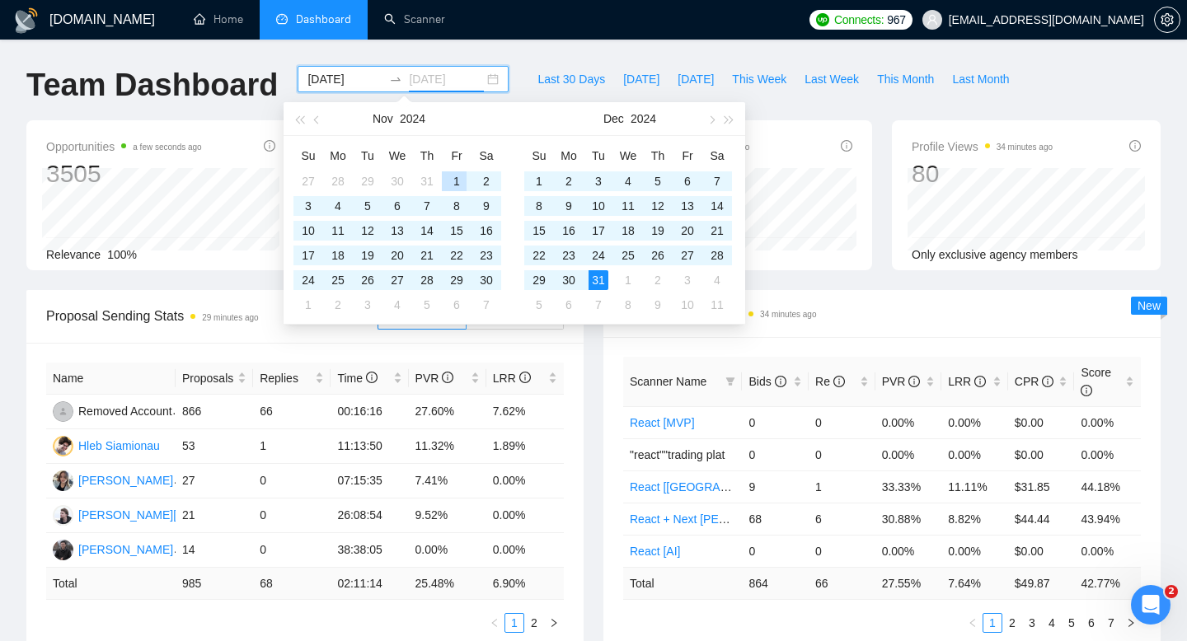
click at [451, 180] on div "1" at bounding box center [457, 181] width 20 height 20
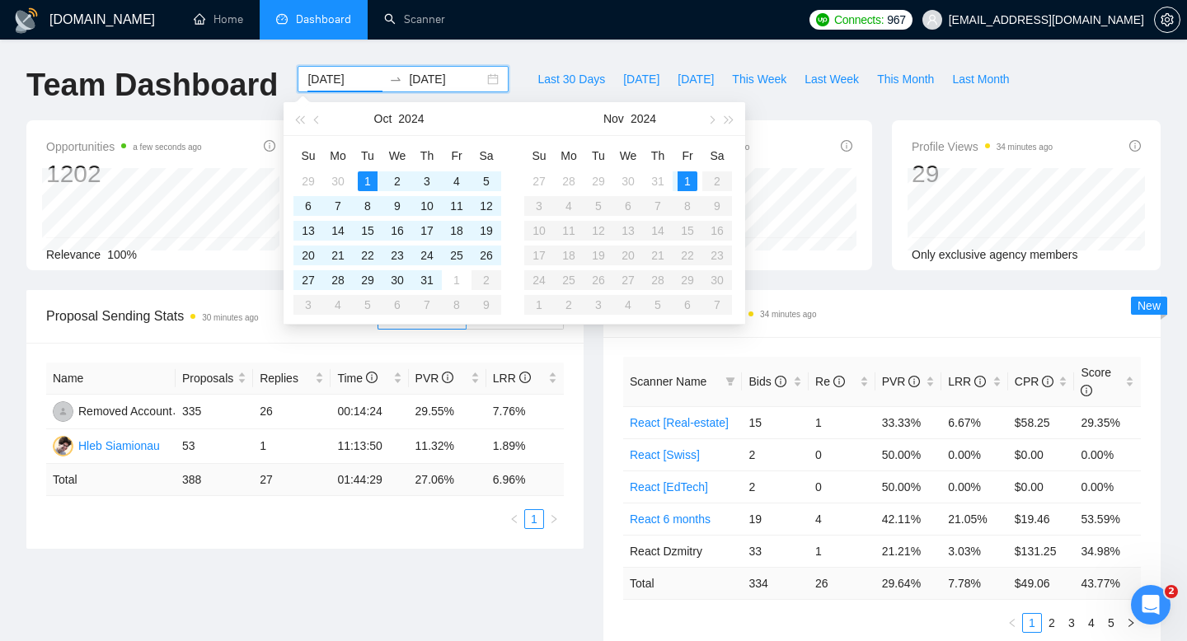
type input "[DATE]"
click at [682, 173] on div "1" at bounding box center [688, 181] width 20 height 20
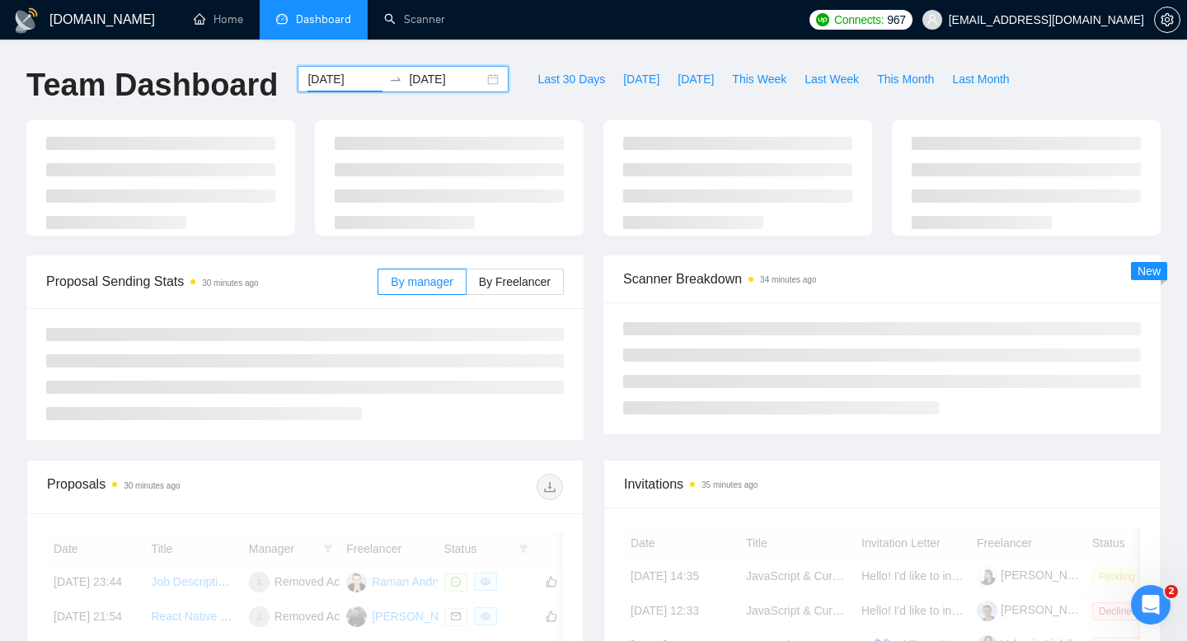
click at [414, 76] on input "[DATE]" at bounding box center [446, 79] width 75 height 18
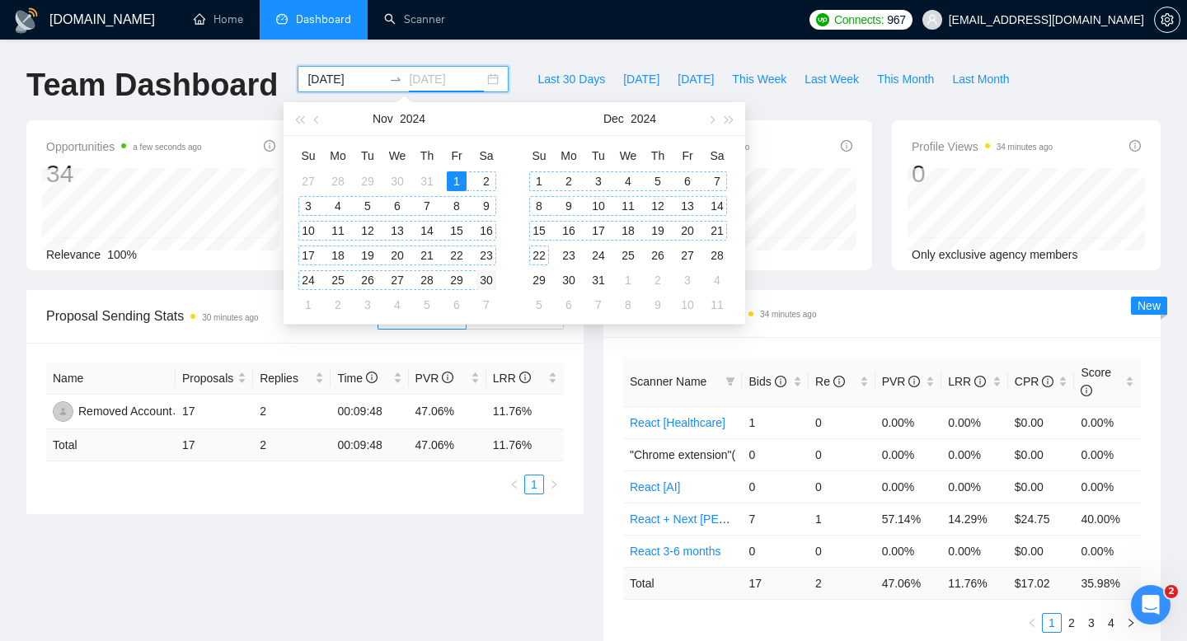
type input "[DATE]"
click at [482, 284] on div "30" at bounding box center [486, 280] width 20 height 20
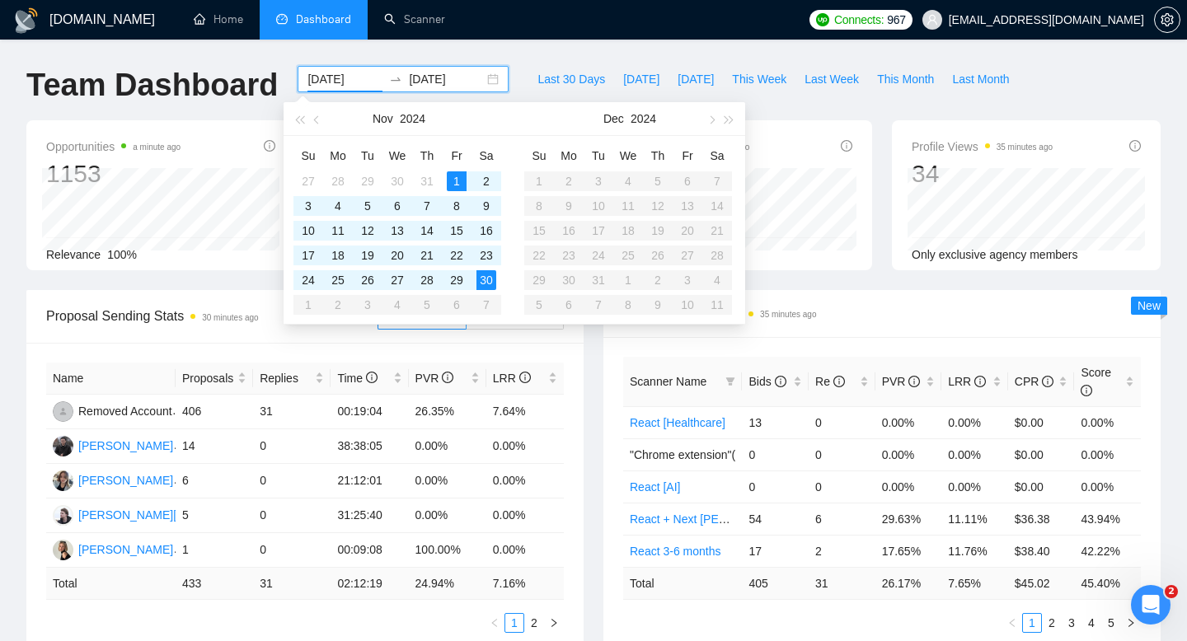
click at [829, 344] on div "Scanner Name Bids Re PVR LRR CPR Score React [Healthcare] 13 0 0.00% 0.00% $0.0…" at bounding box center [881, 495] width 557 height 316
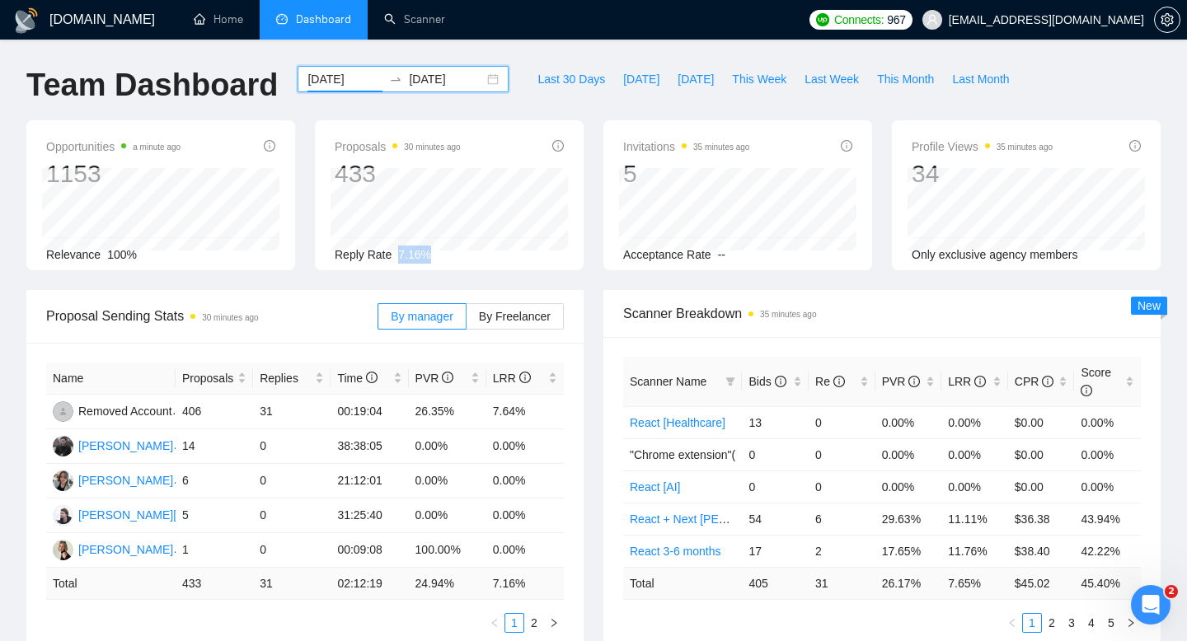
drag, startPoint x: 401, startPoint y: 255, endPoint x: 441, endPoint y: 253, distance: 40.4
click at [441, 255] on div "Reply Rate 7.16%" at bounding box center [449, 255] width 229 height 18
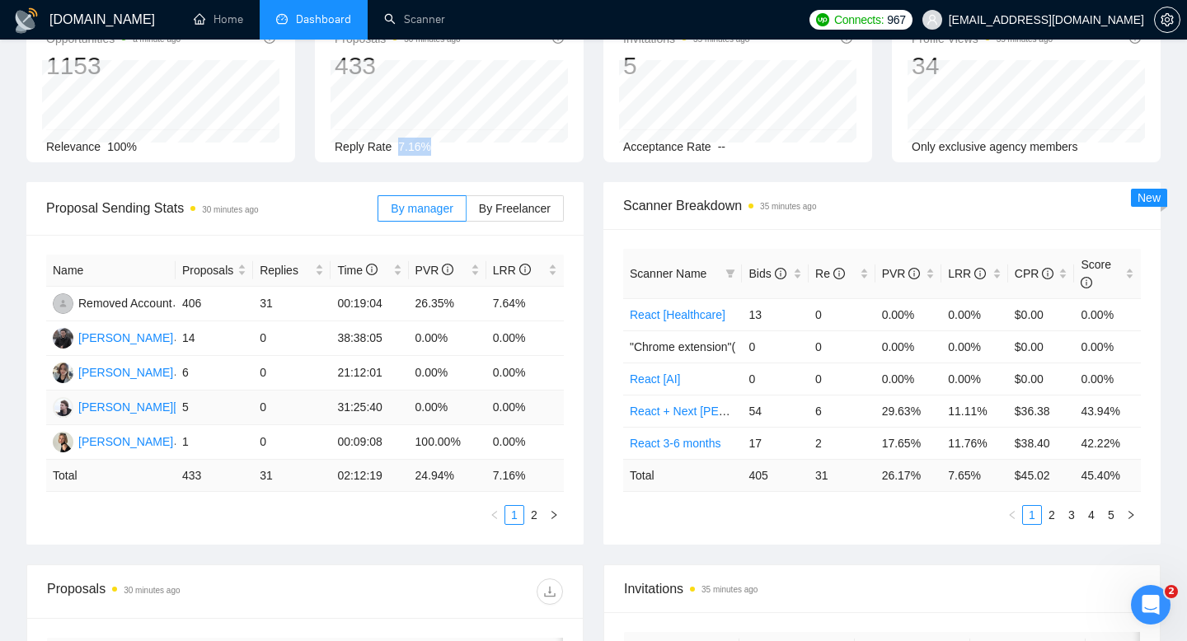
scroll to position [106, 0]
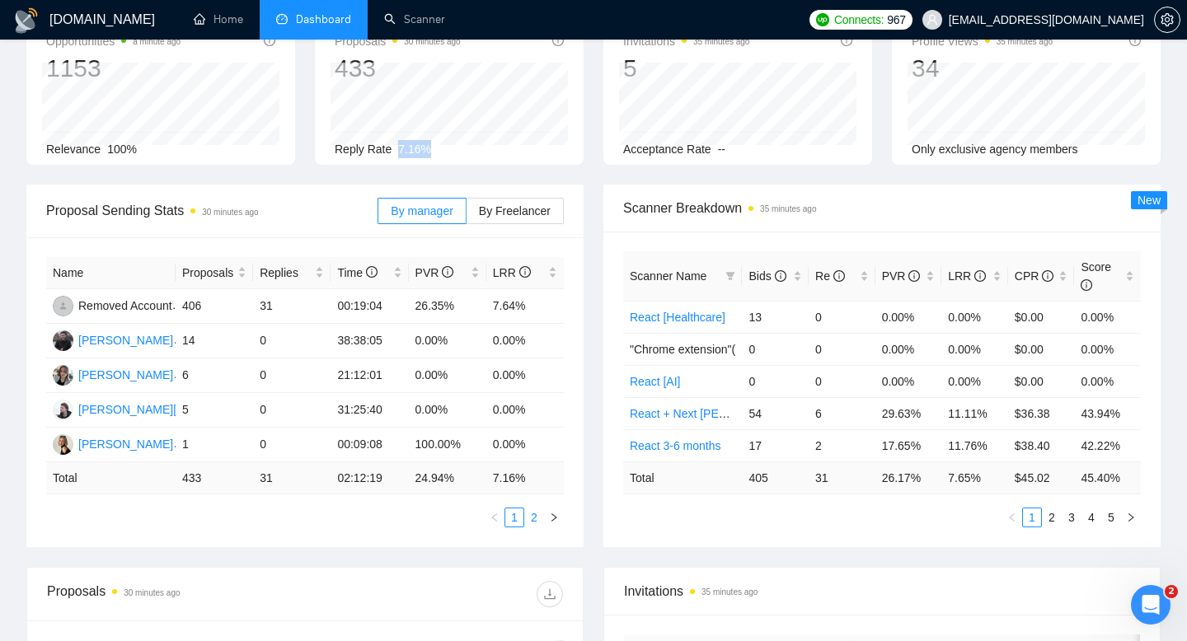
click at [531, 519] on link "2" at bounding box center [534, 518] width 18 height 18
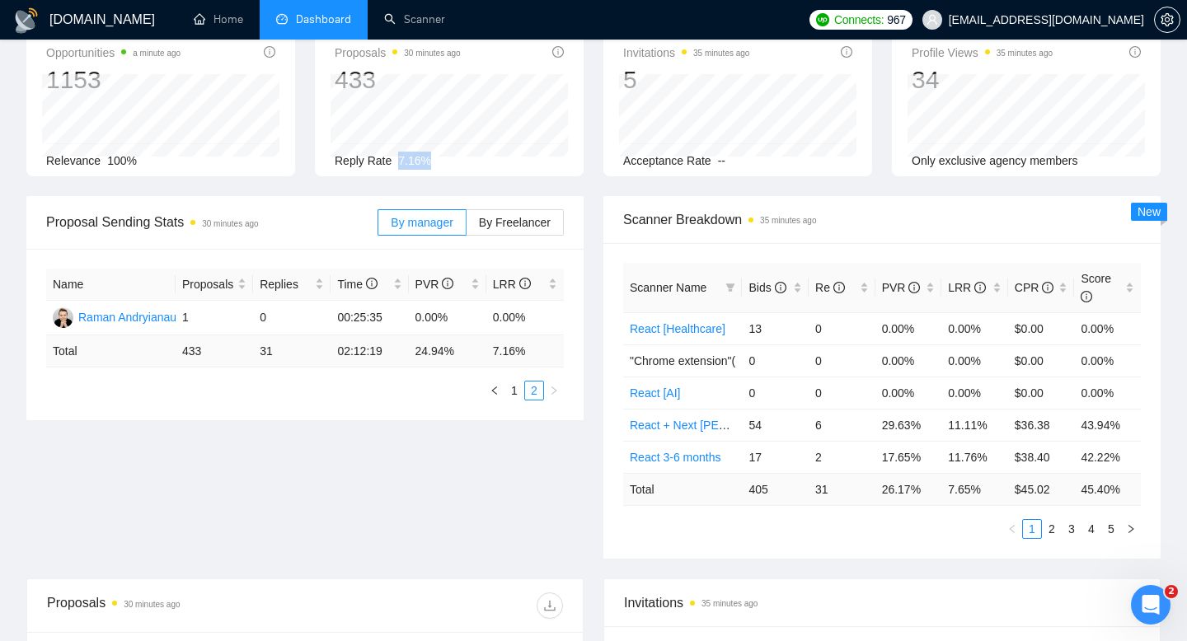
scroll to position [97, 0]
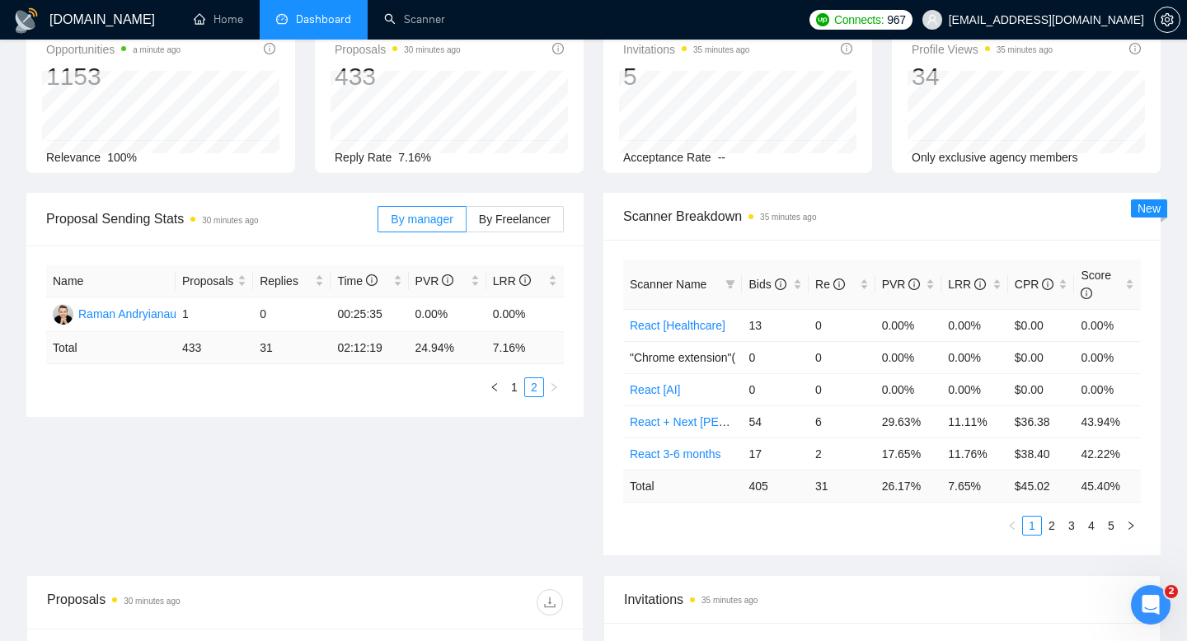
click at [480, 167] on div "Proposals 30 minutes ago 433 [DATE] Sent 25 Reply Rate 7.16%" at bounding box center [449, 98] width 269 height 150
click at [511, 387] on link "1" at bounding box center [514, 387] width 18 height 18
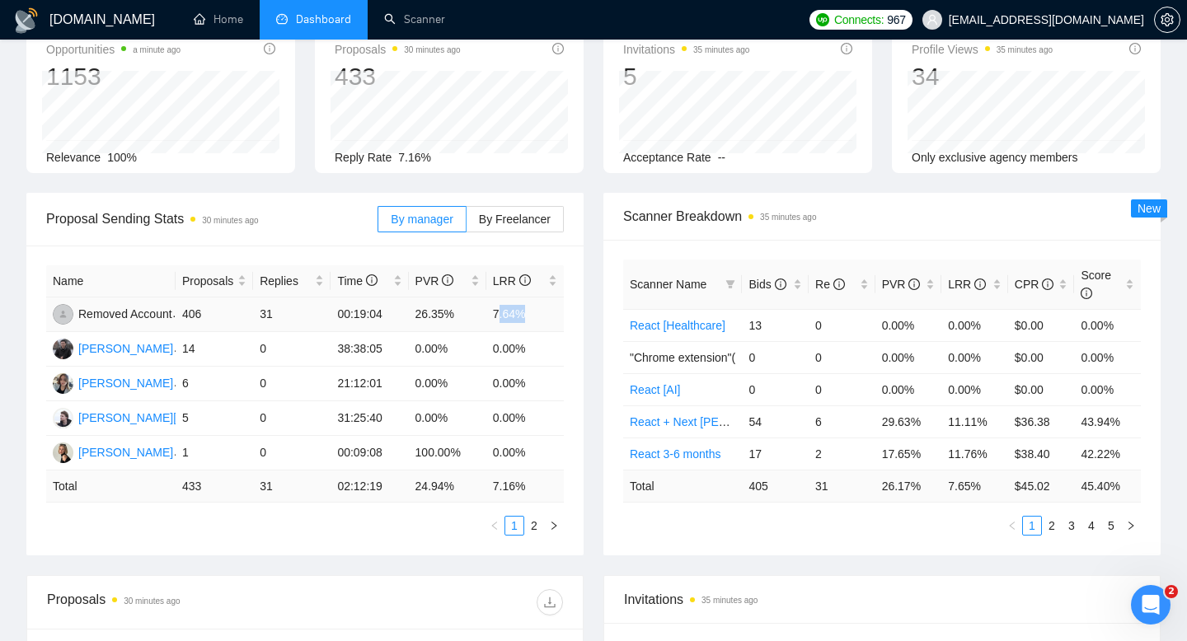
drag, startPoint x: 499, startPoint y: 309, endPoint x: 557, endPoint y: 305, distance: 58.7
click at [558, 306] on td "7.64%" at bounding box center [524, 315] width 77 height 35
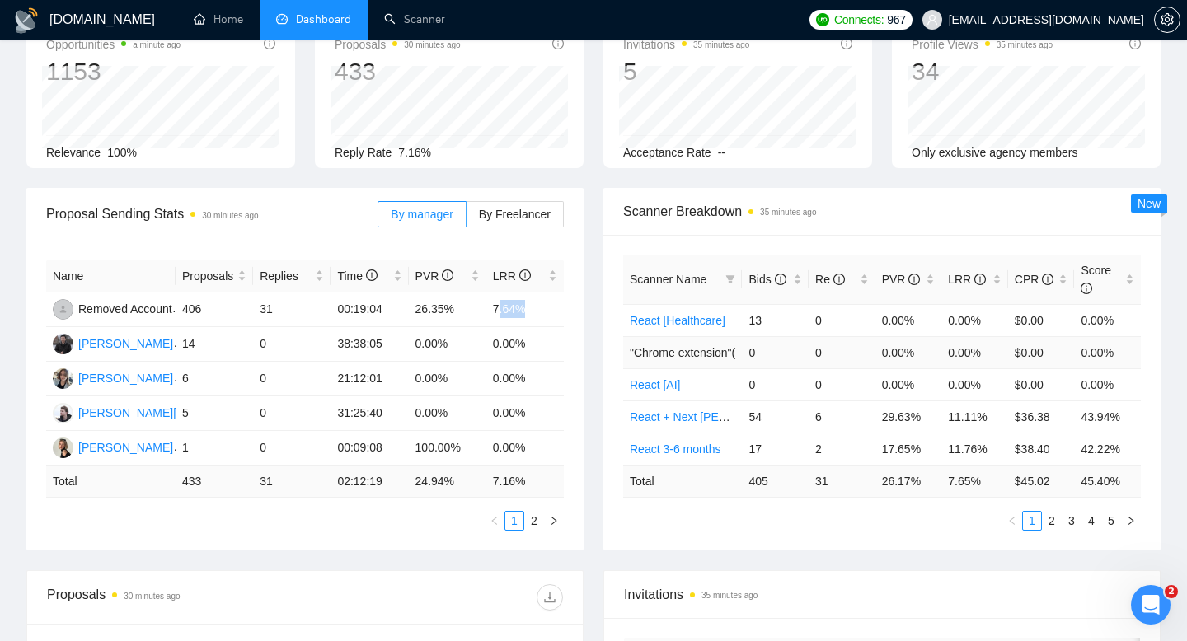
scroll to position [116, 0]
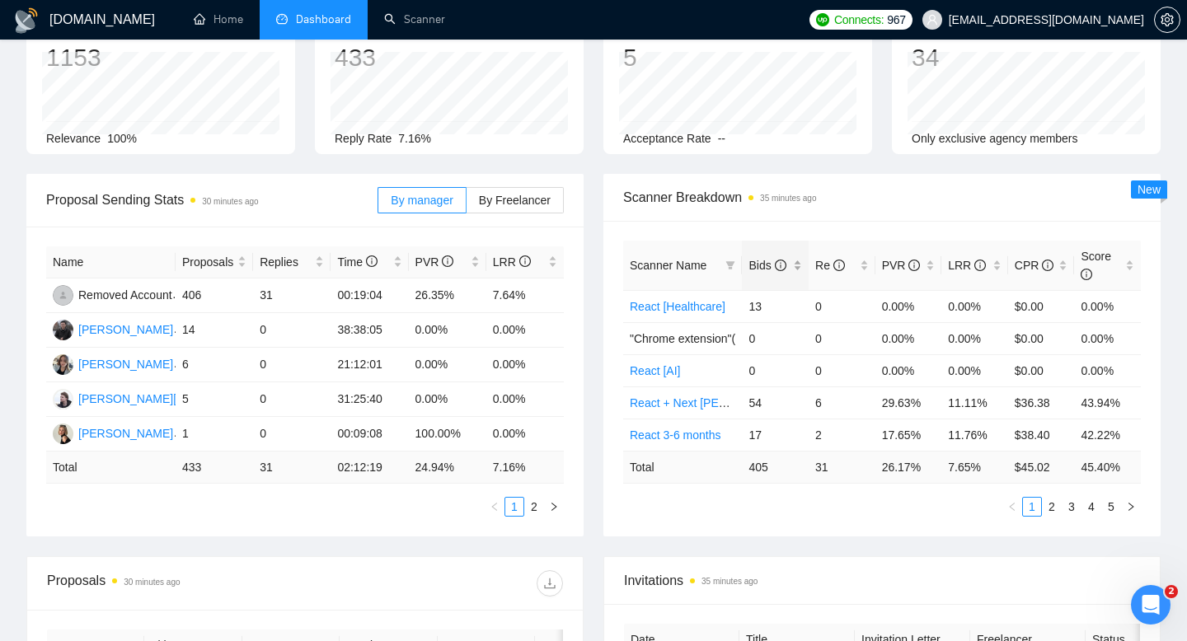
click at [797, 272] on div "Bids" at bounding box center [776, 265] width 54 height 18
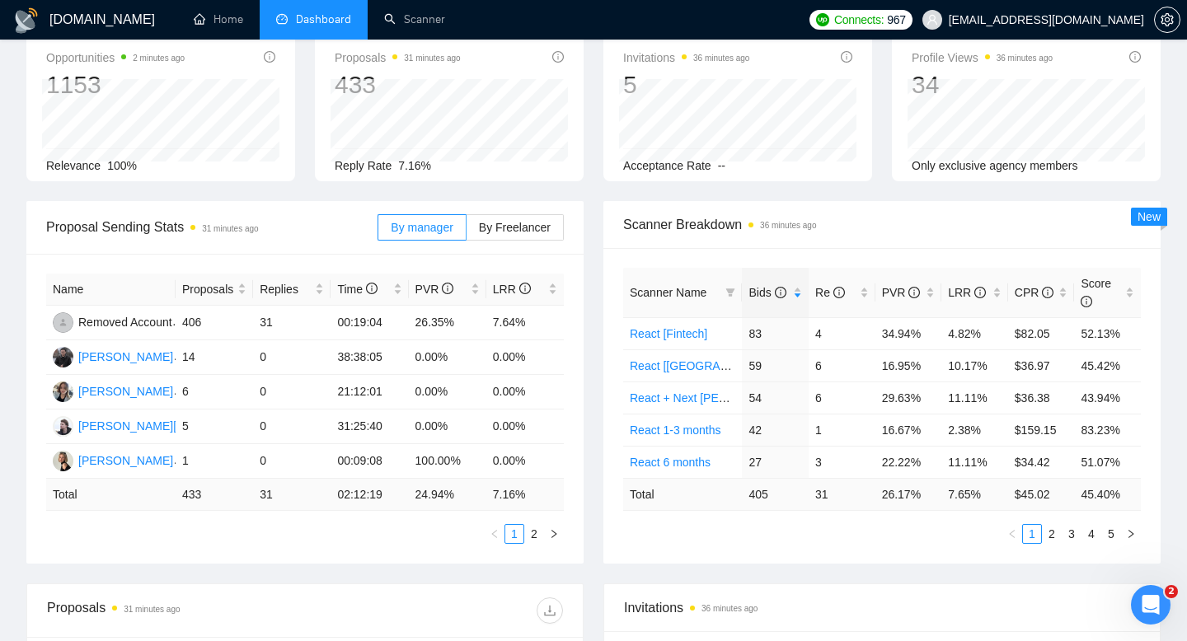
scroll to position [90, 0]
click at [997, 298] on div "LRR" at bounding box center [975, 292] width 54 height 18
click at [998, 298] on div "LRR" at bounding box center [975, 292] width 54 height 18
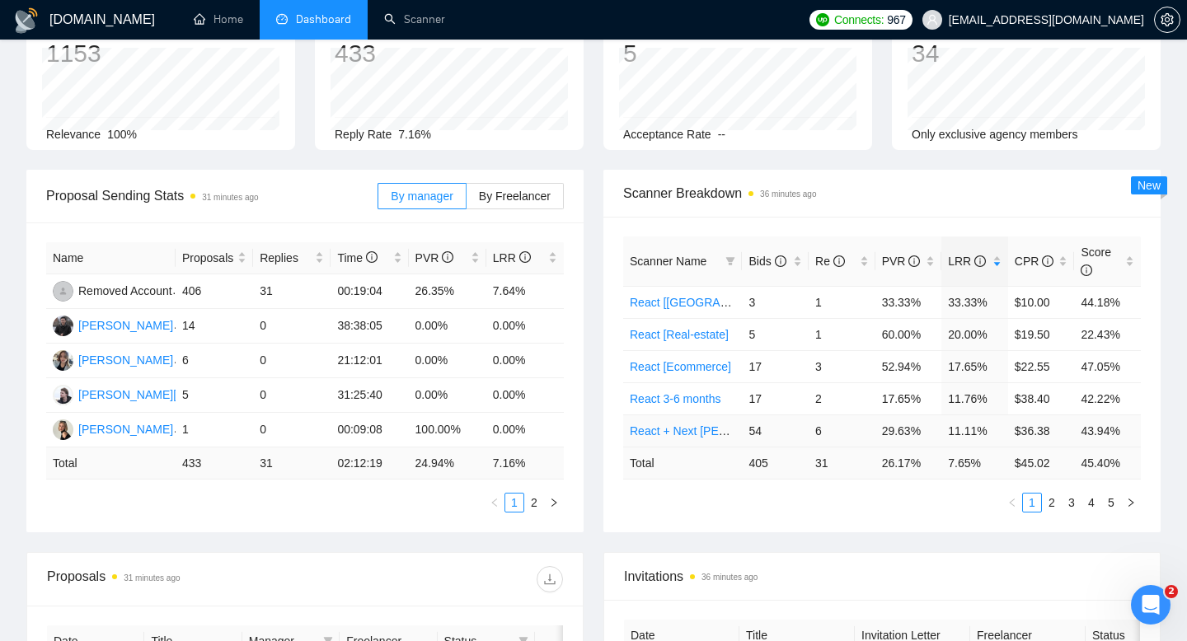
scroll to position [124, 0]
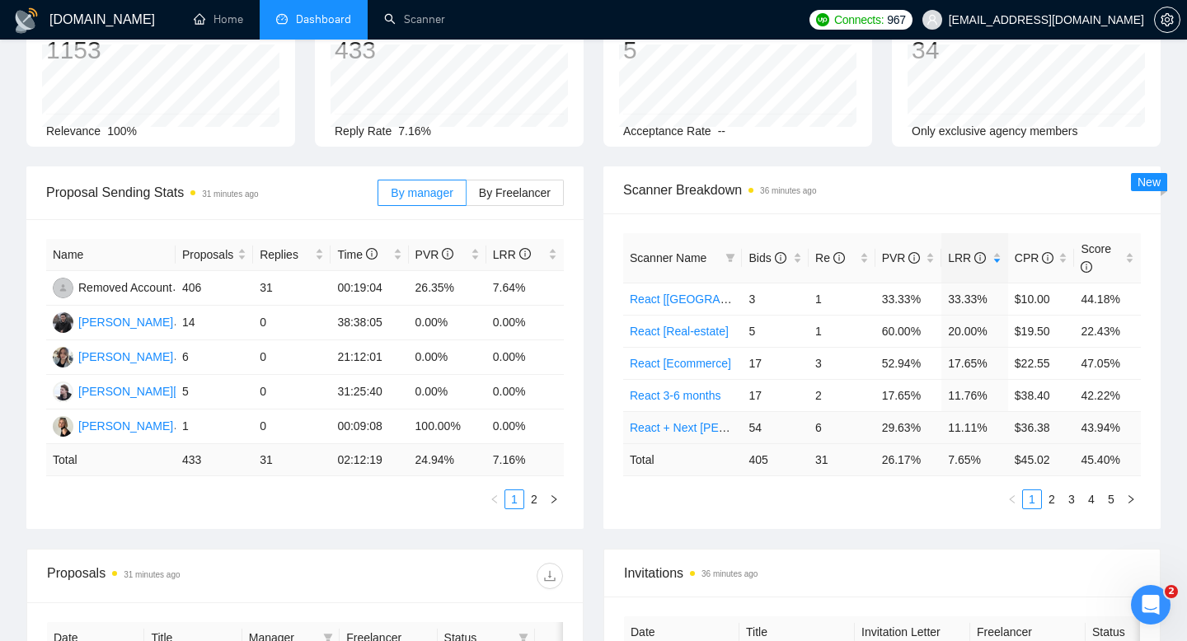
click at [702, 430] on link "React + Next [PERSON_NAME]" at bounding box center [712, 427] width 165 height 13
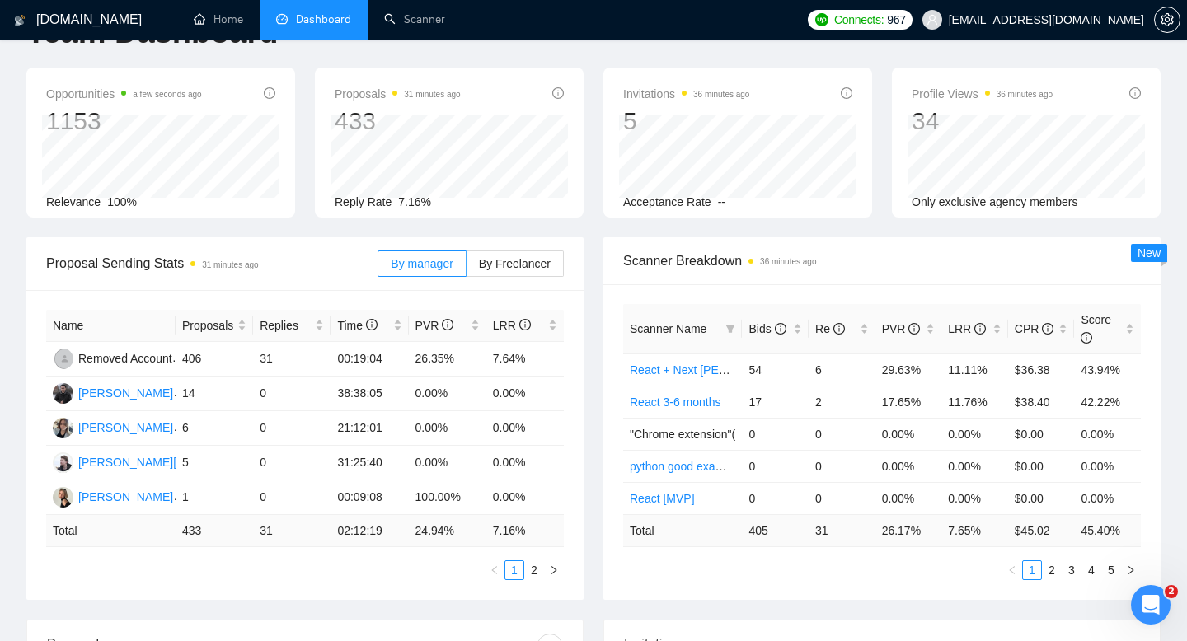
scroll to position [54, 0]
drag, startPoint x: 950, startPoint y: 373, endPoint x: 1011, endPoint y: 371, distance: 61.8
click at [1011, 372] on tr "React + Next [PERSON_NAME] 54 6 29.63% 11.11% $36.38 43.94%" at bounding box center [882, 369] width 518 height 32
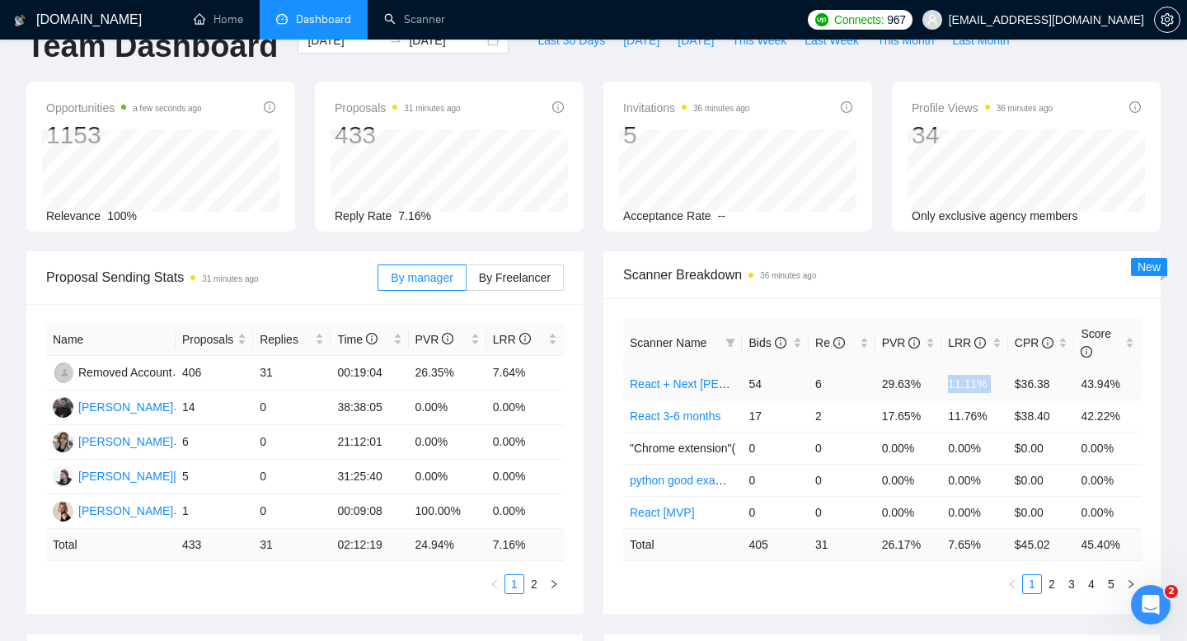
scroll to position [45, 0]
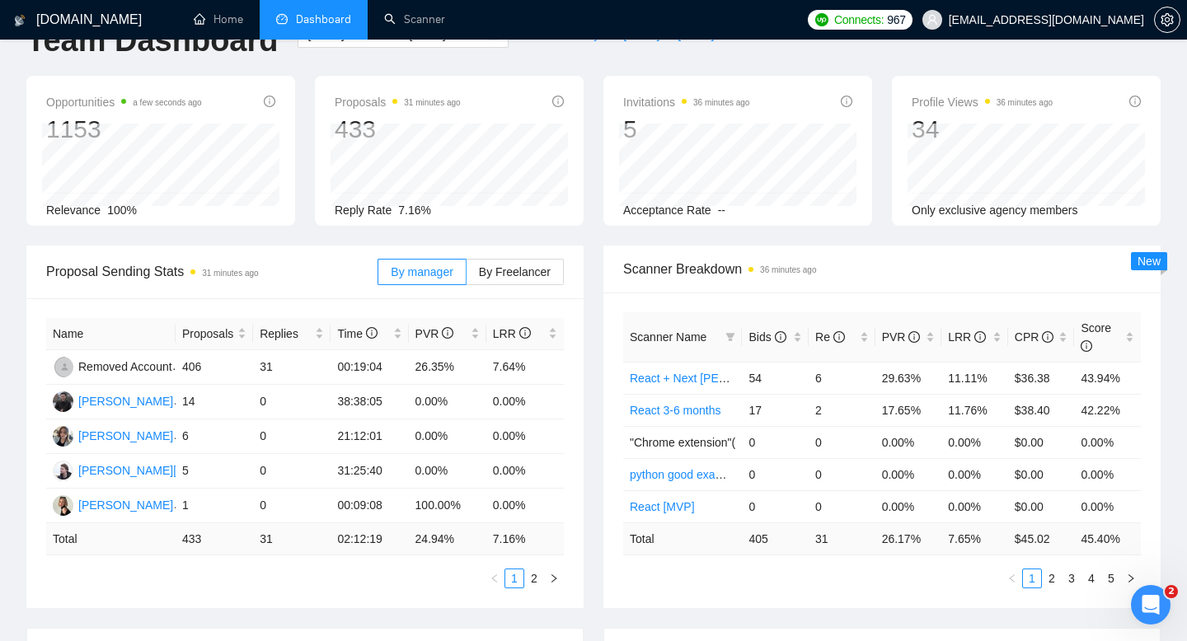
click at [822, 299] on div "Scanner Name Bids Re PVR LRR CPR Score React + Next [PERSON_NAME] 54 6 29.63% 1…" at bounding box center [881, 451] width 557 height 316
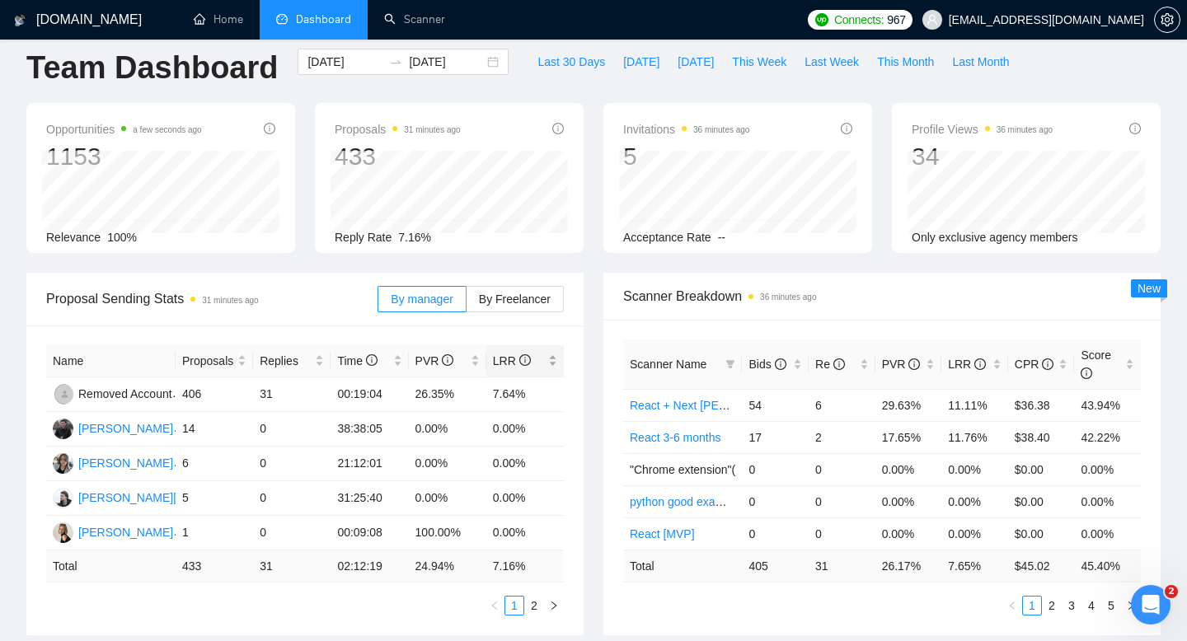
scroll to position [12, 0]
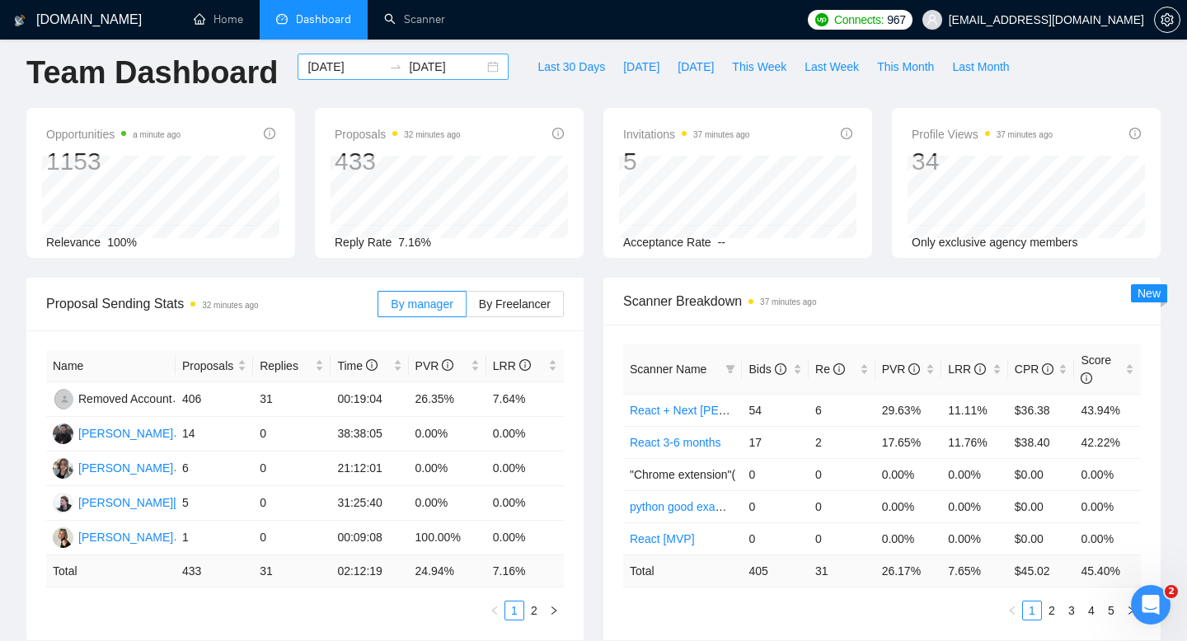
click at [451, 66] on input "[DATE]" at bounding box center [446, 67] width 75 height 18
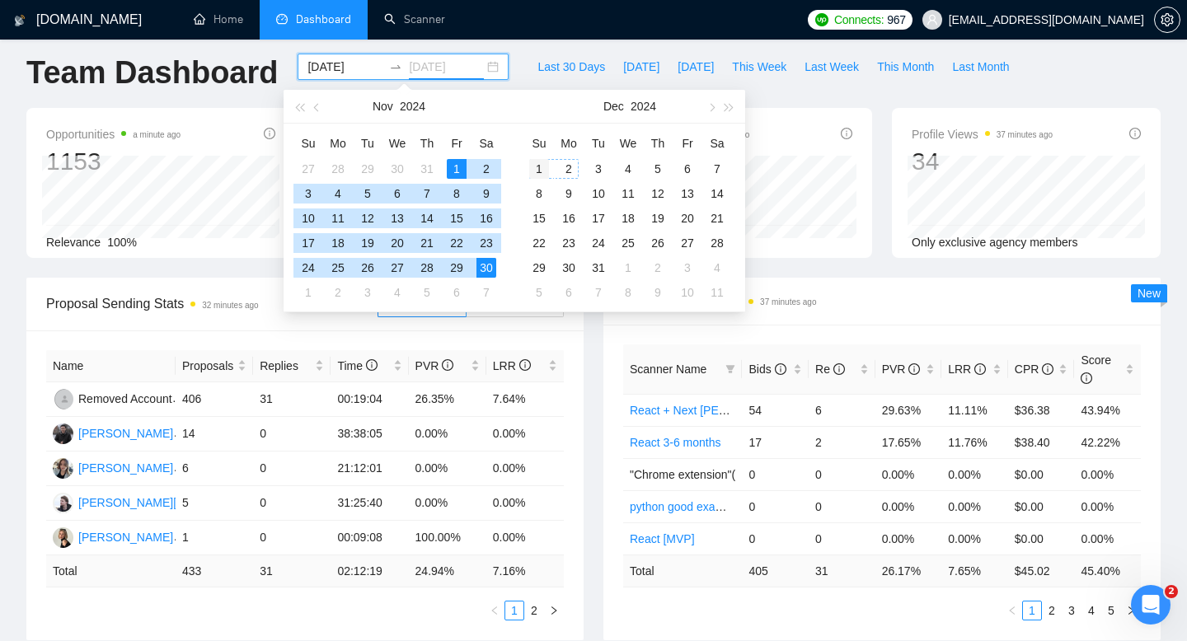
type input "[DATE]"
click at [541, 165] on div "1" at bounding box center [539, 169] width 20 height 20
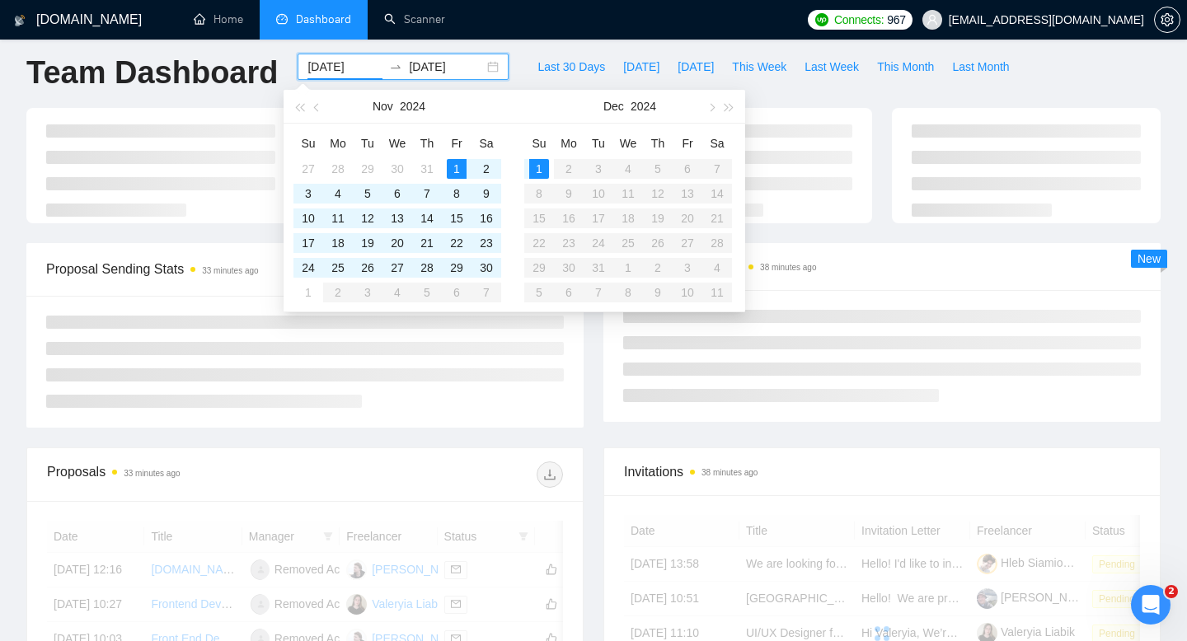
type input "[DATE]"
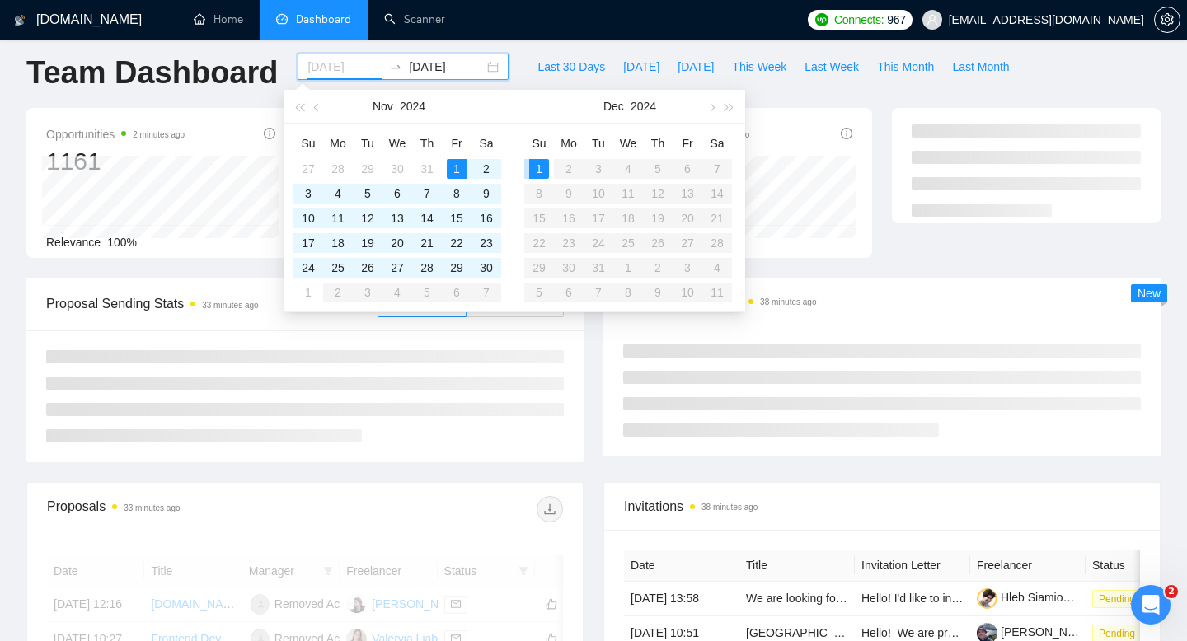
click at [538, 171] on div "1" at bounding box center [539, 169] width 20 height 20
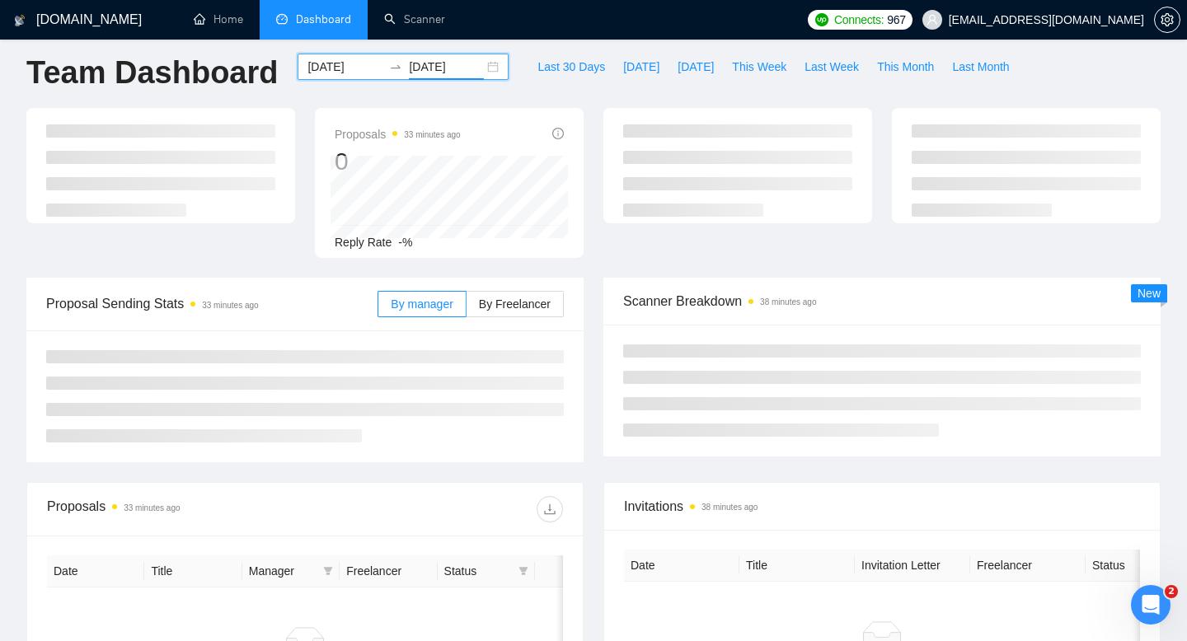
click at [452, 68] on input "[DATE]" at bounding box center [446, 67] width 75 height 18
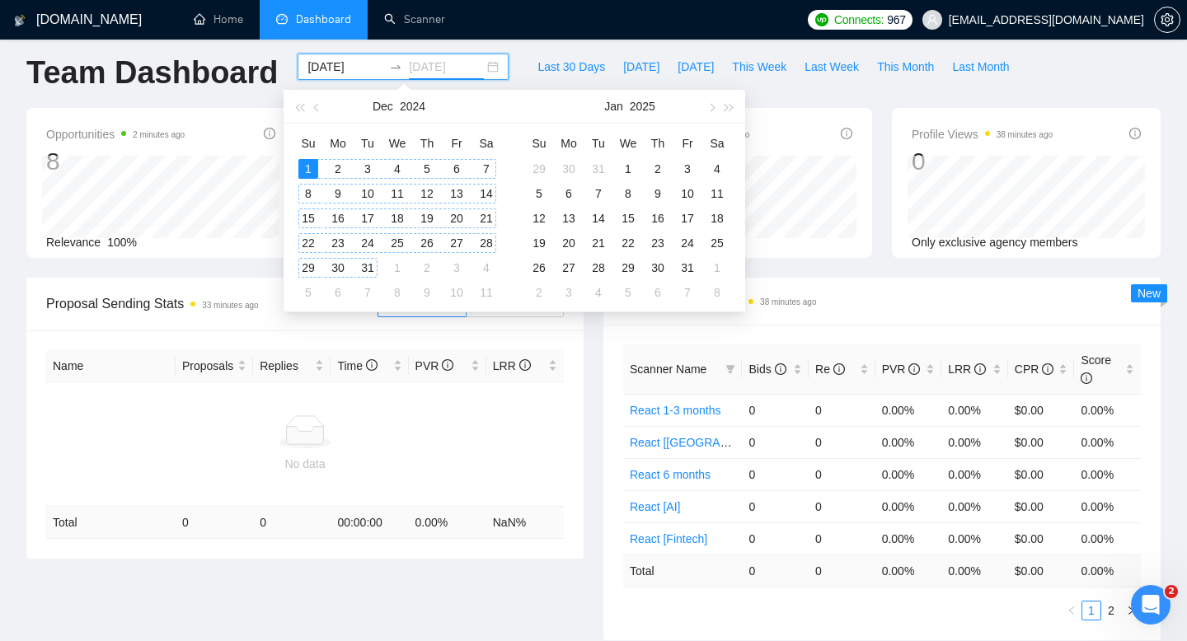
click at [372, 263] on div "31" at bounding box center [368, 268] width 20 height 20
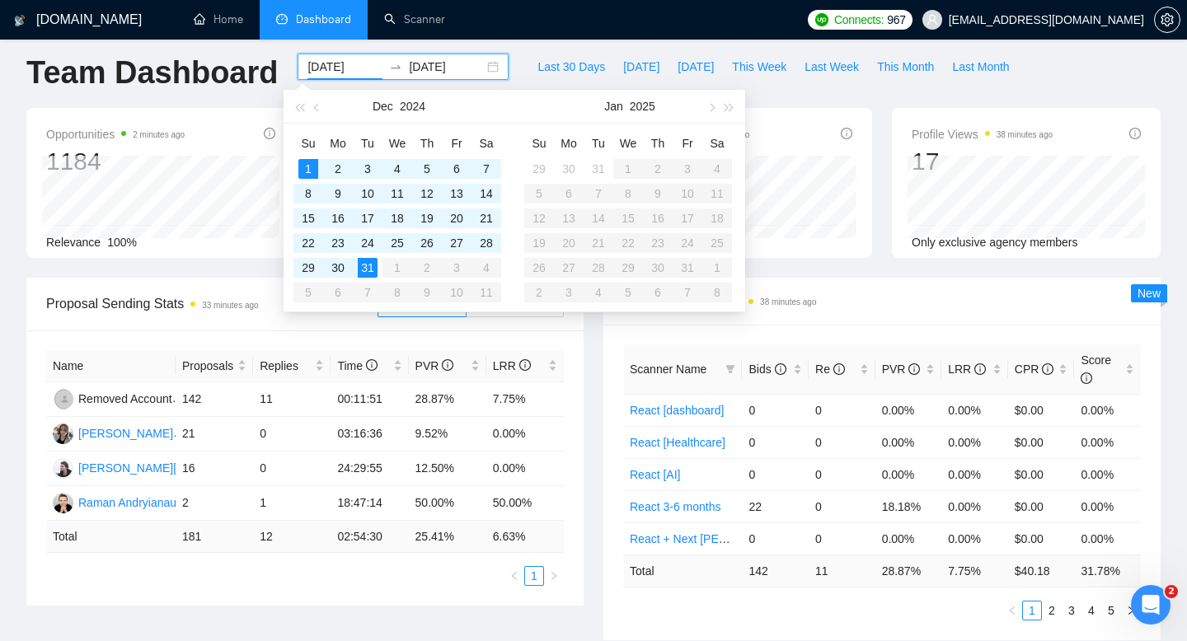
click at [549, 331] on div "Name Proposals Replies Time PVR LRR Removed Account 142 11 00:11:51 28.87% 7.75…" at bounding box center [304, 468] width 557 height 275
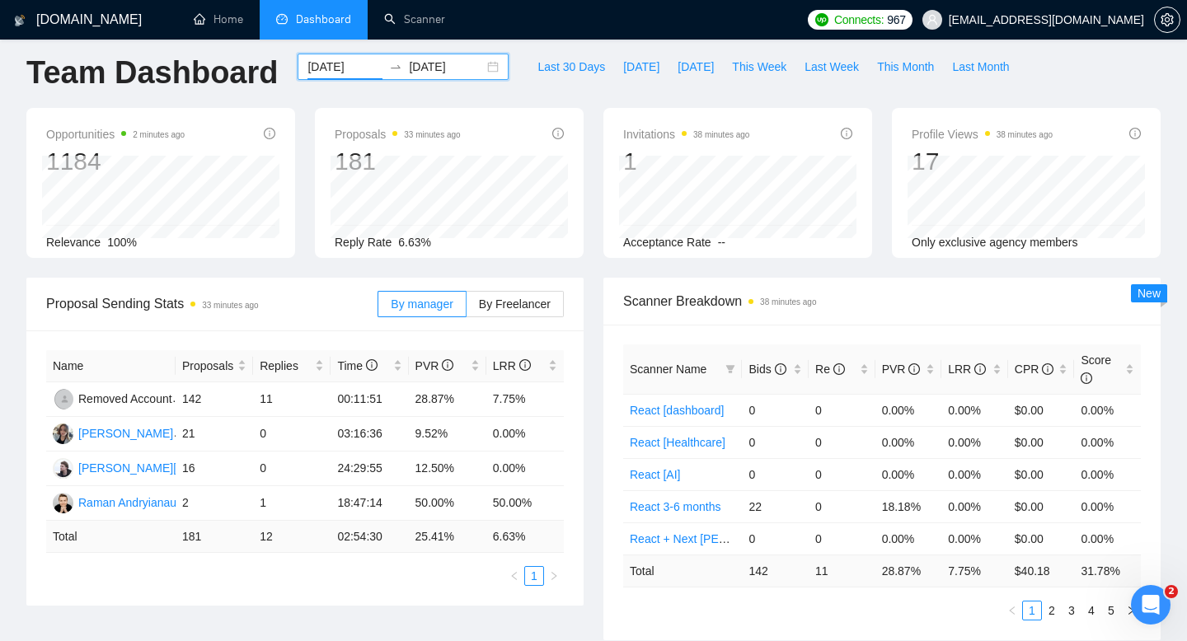
click at [419, 75] on input "[DATE]" at bounding box center [446, 67] width 75 height 18
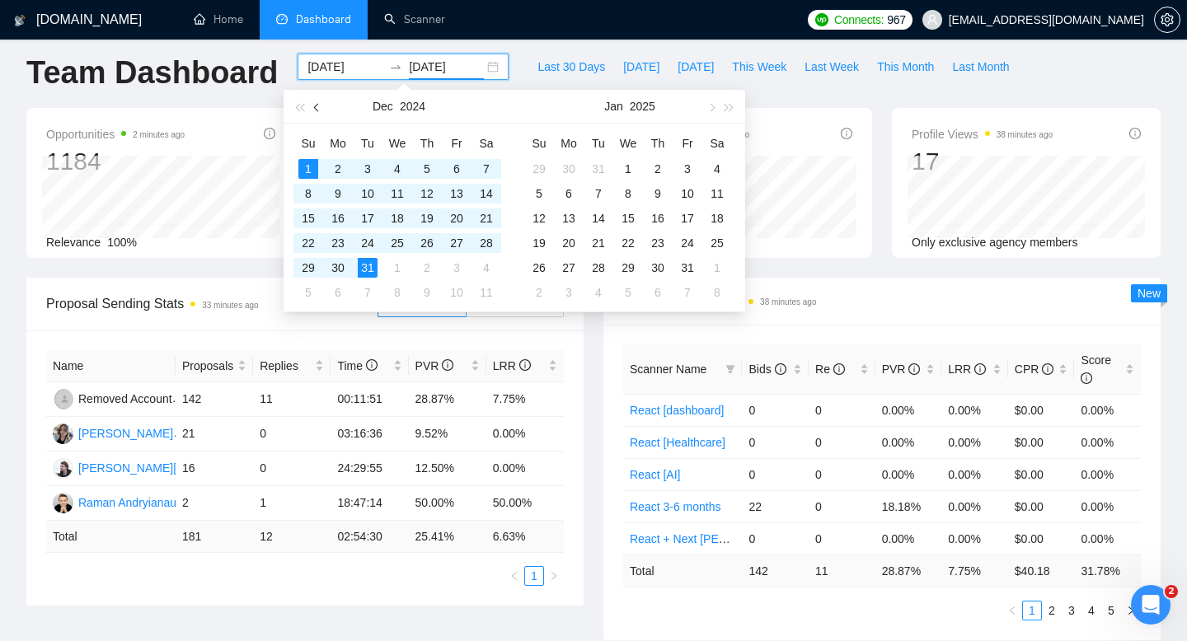
click at [322, 111] on button "button" at bounding box center [317, 106] width 18 height 33
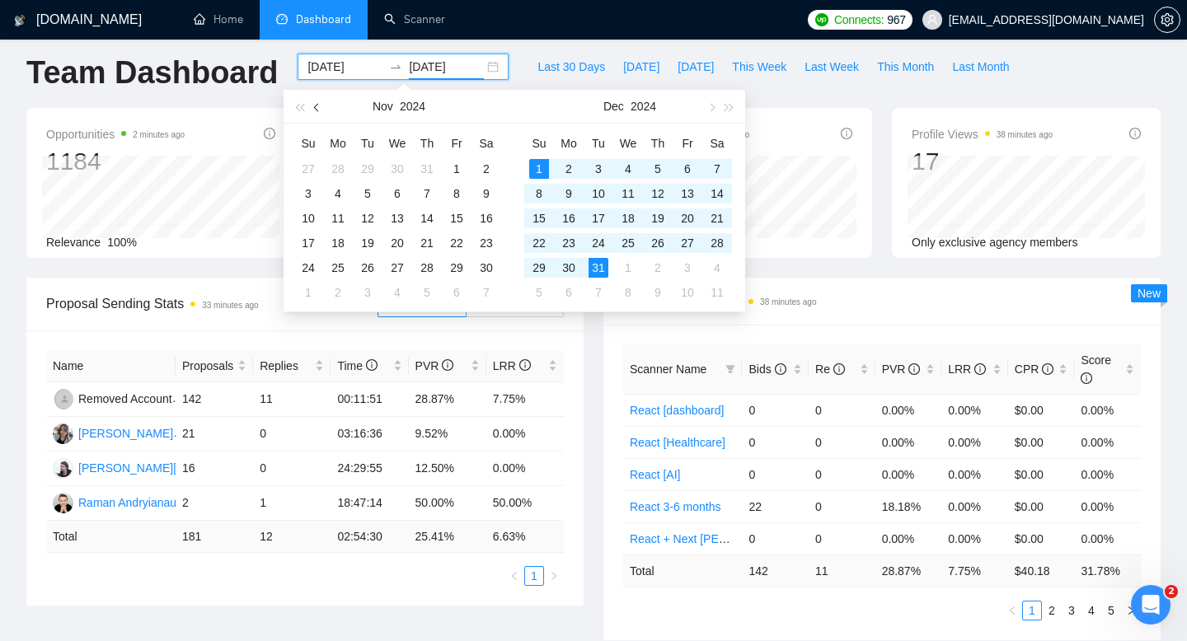
click at [322, 110] on button "button" at bounding box center [317, 106] width 18 height 33
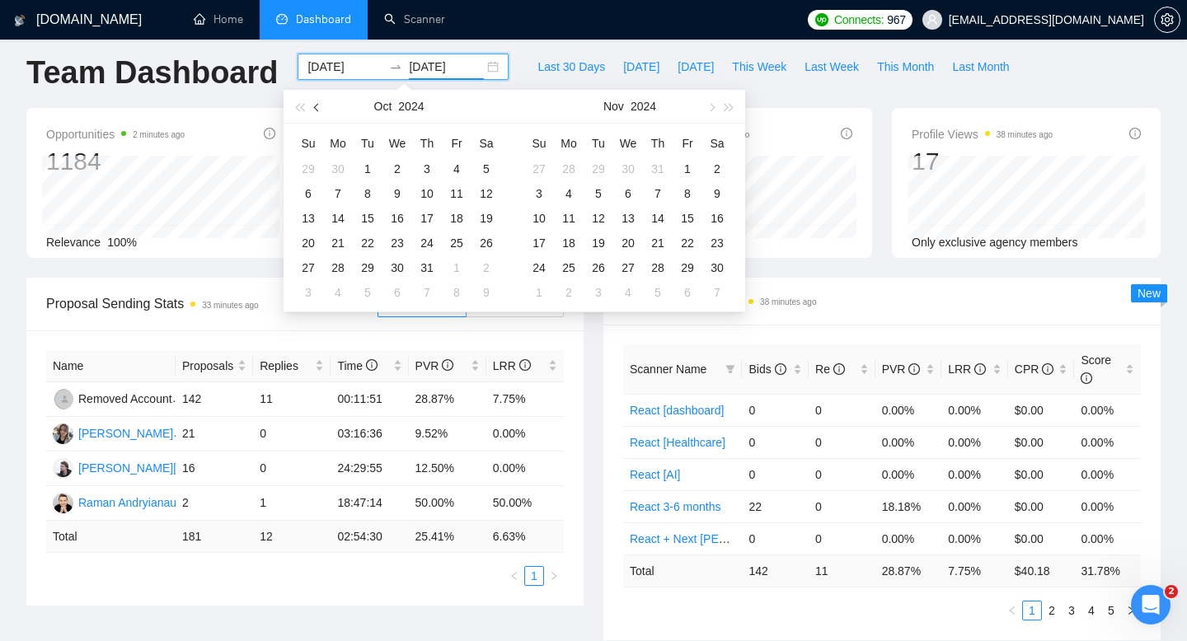
click at [322, 110] on button "button" at bounding box center [317, 106] width 18 height 33
type input "[DATE]"
click at [308, 162] on div "1" at bounding box center [308, 169] width 20 height 20
click at [327, 64] on input at bounding box center [344, 67] width 75 height 18
click at [307, 167] on table "Su Mo Tu We Th Fr Sa 1 2 3 4 5 6 7 8 9 10 11 12 13 14 15 16 17 18 19 20 21 22 2…" at bounding box center [397, 217] width 208 height 175
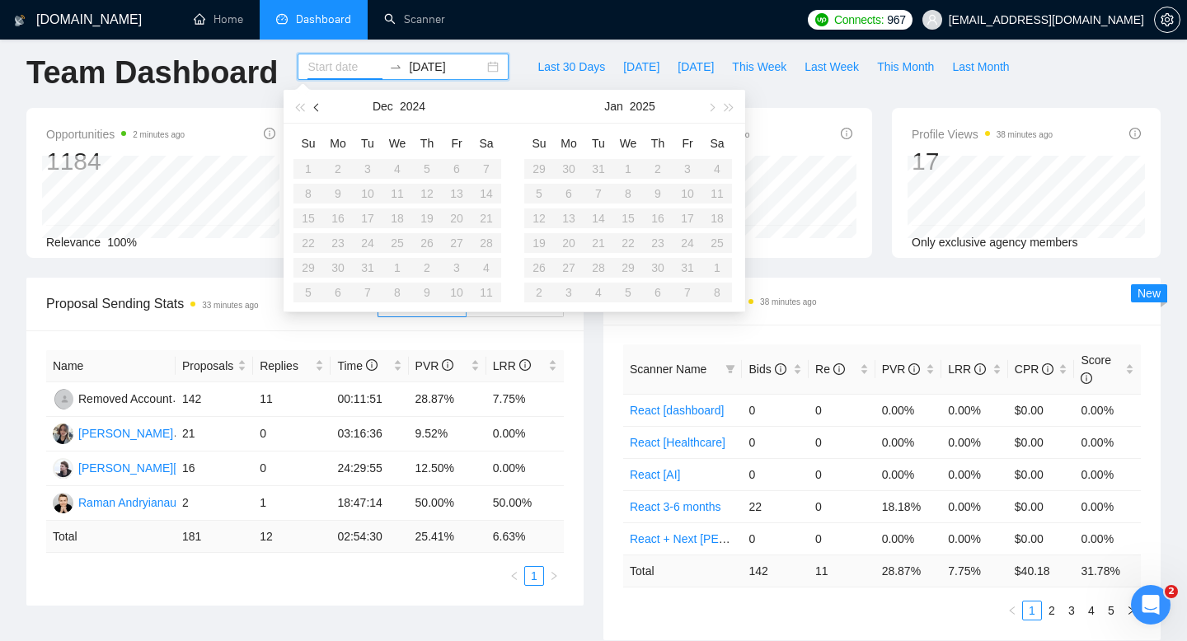
click at [322, 112] on button "button" at bounding box center [317, 106] width 18 height 33
click at [322, 111] on button "button" at bounding box center [317, 106] width 18 height 33
type input "[DATE]"
click at [312, 174] on div "1" at bounding box center [308, 169] width 20 height 20
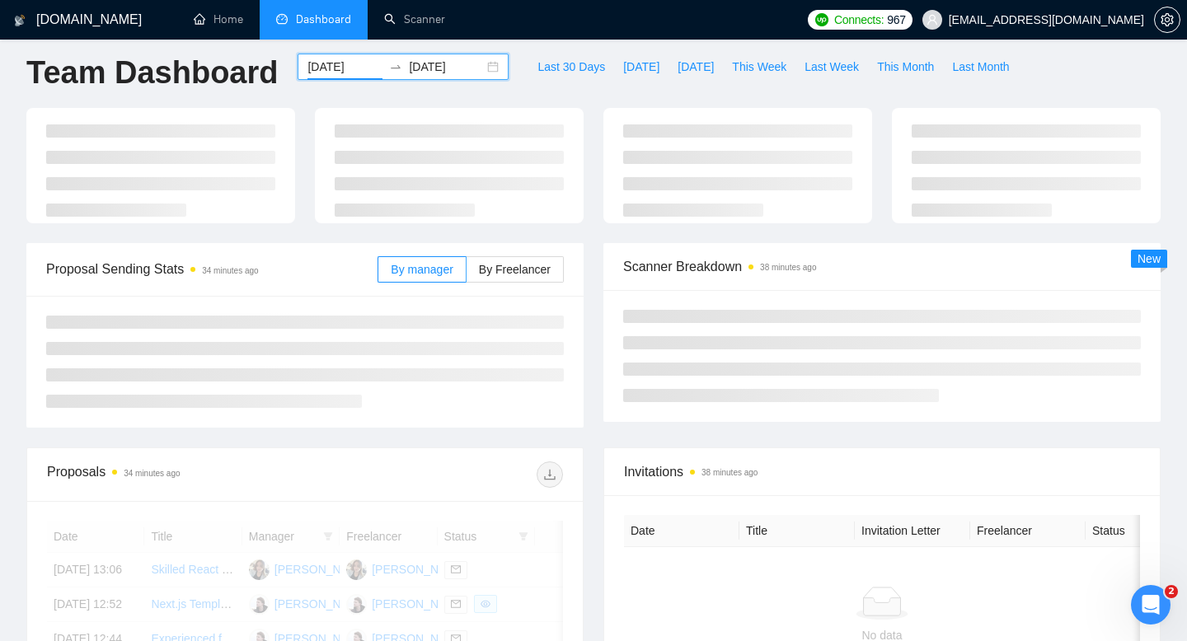
click at [448, 74] on input "[DATE]" at bounding box center [446, 67] width 75 height 18
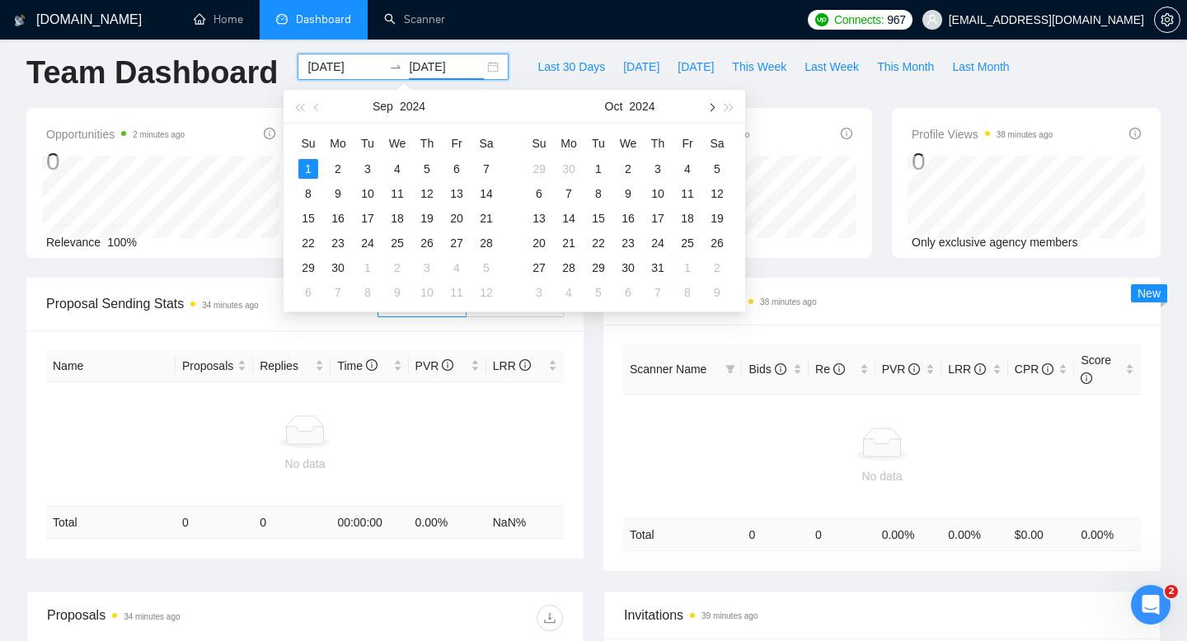
click at [712, 108] on span "button" at bounding box center [710, 107] width 8 height 8
type input "[DATE]"
click at [366, 270] on div "31" at bounding box center [368, 268] width 20 height 20
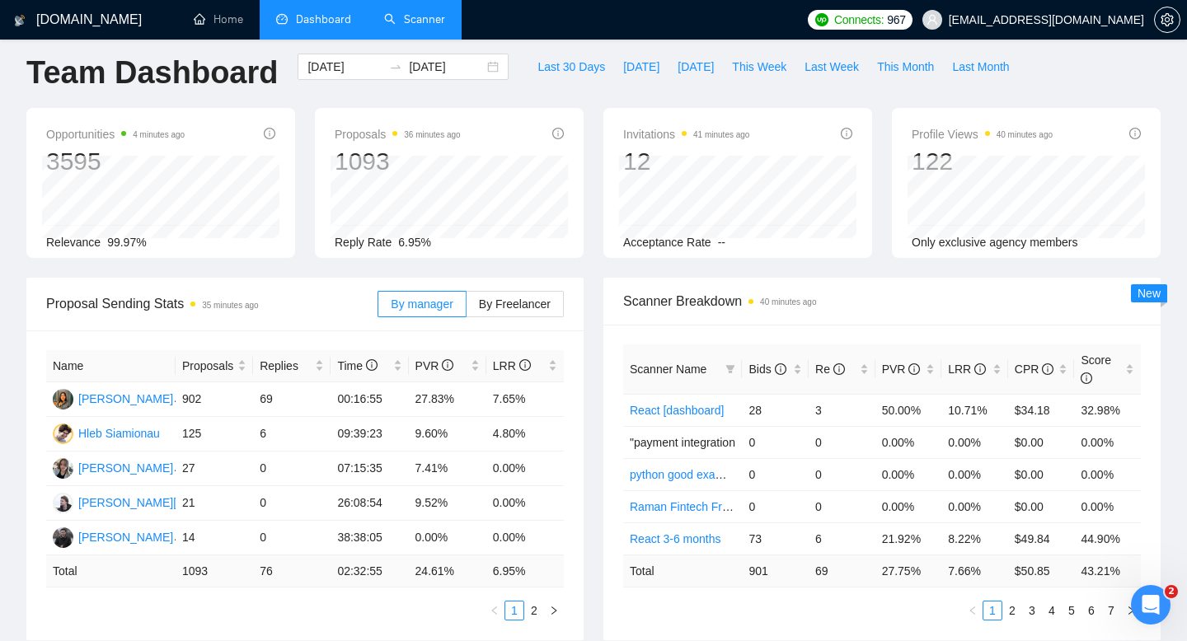
click at [411, 18] on link "Scanner" at bounding box center [414, 19] width 61 height 14
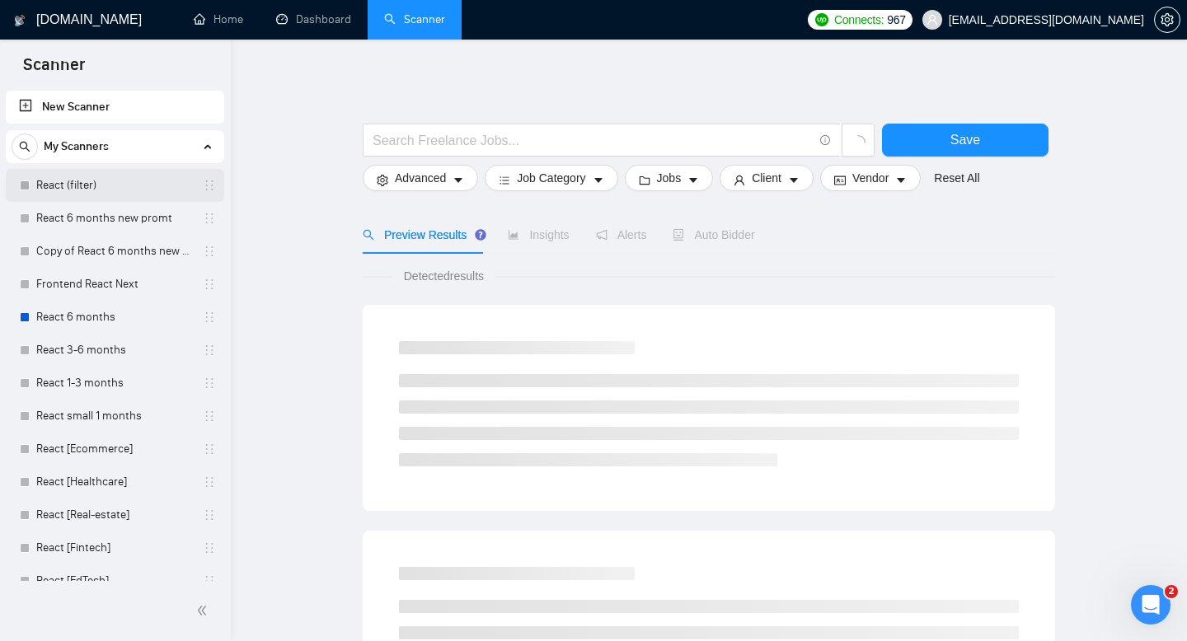
click at [102, 186] on link "React (filter)" at bounding box center [114, 185] width 157 height 33
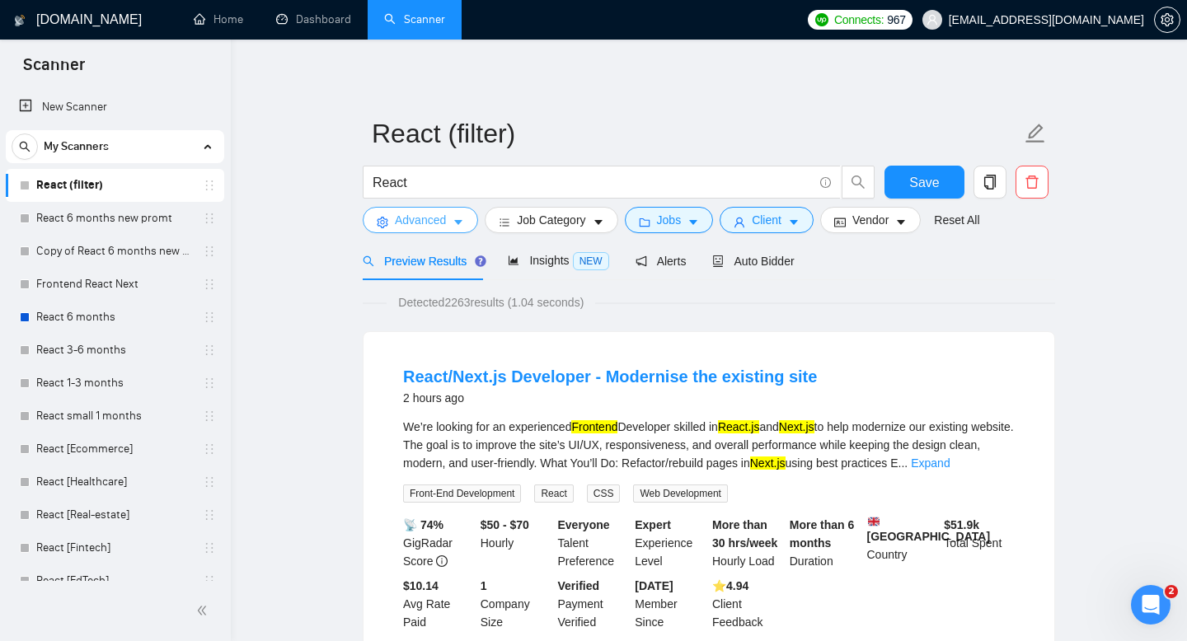
click at [424, 218] on span "Advanced" at bounding box center [420, 220] width 51 height 18
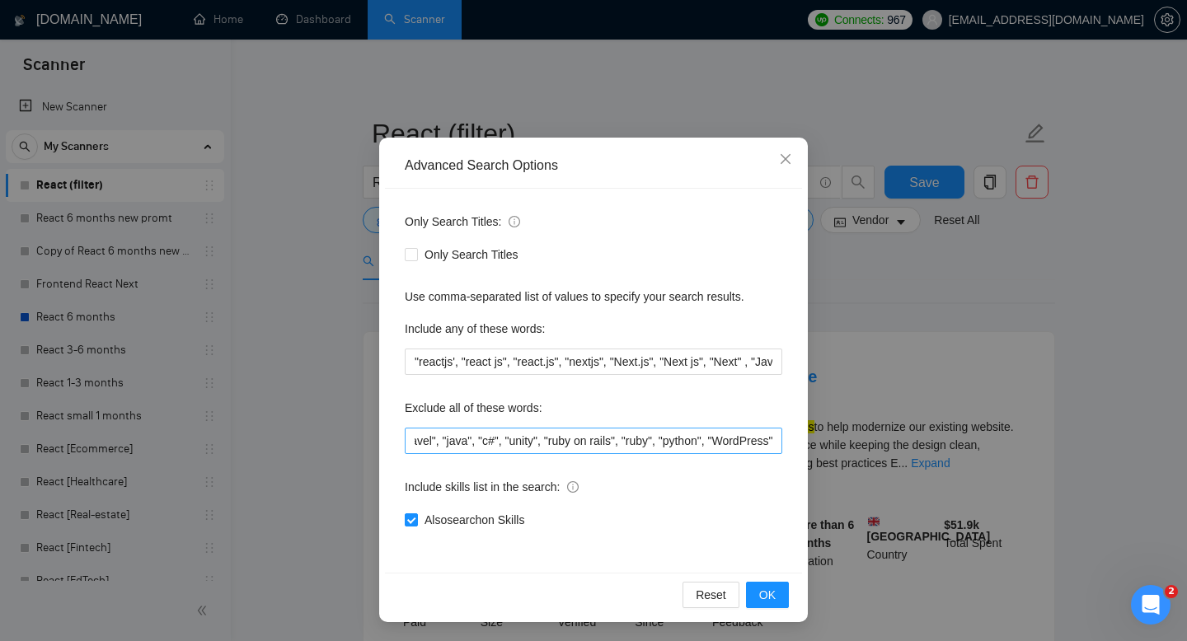
scroll to position [0, 323]
drag, startPoint x: 542, startPoint y: 439, endPoint x: 619, endPoint y: 436, distance: 77.5
click at [620, 438] on input ""react native", "no agency", "shopify", "c++", "php", "laravel", "java", "c#", …" at bounding box center [594, 441] width 378 height 26
drag, startPoint x: 628, startPoint y: 442, endPoint x: 672, endPoint y: 442, distance: 43.7
click at [672, 442] on input ""react native", "no agency", "shopify", "c++", "php", "laravel", "java", "c#", …" at bounding box center [594, 441] width 378 height 26
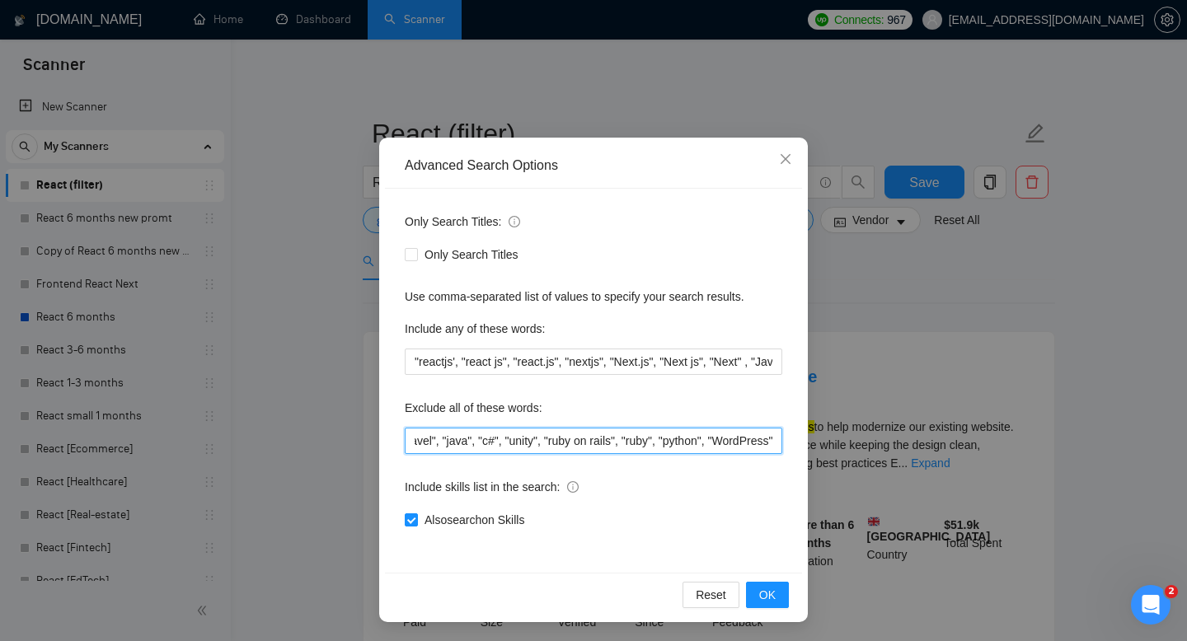
click at [679, 444] on input ""react native", "no agency", "shopify", "c++", "php", "laravel", "java", "c#", …" at bounding box center [594, 441] width 378 height 26
type input ""react native", "no agency", "shopify", "c++", "php", "laravel", "java", "c#", …"
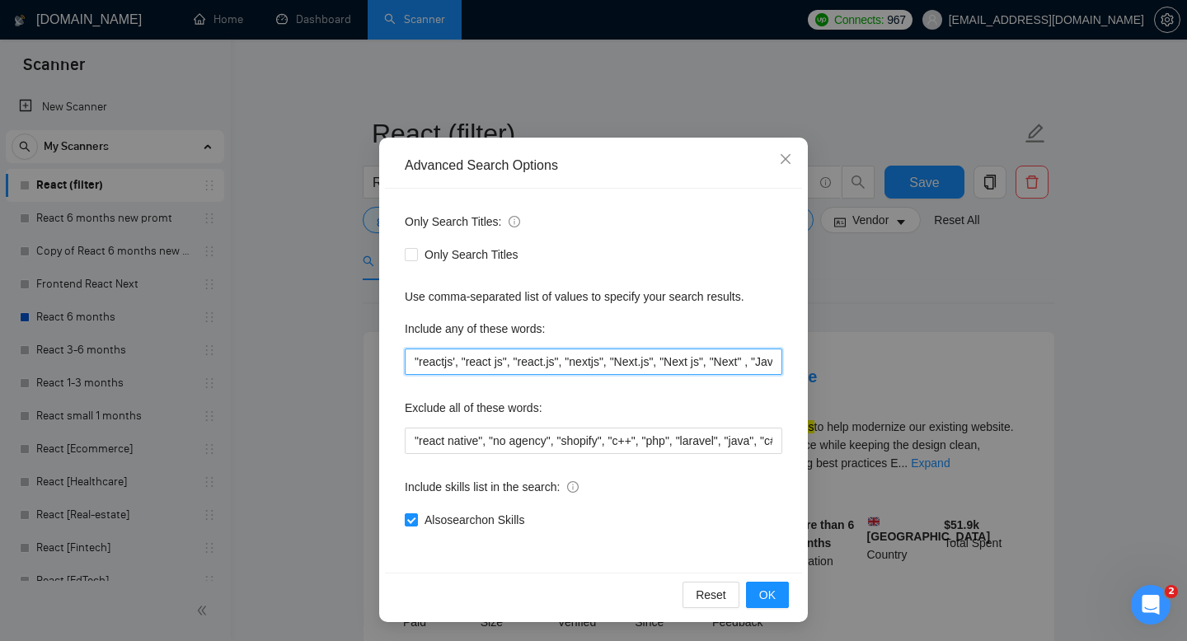
click at [615, 364] on input ""reactjs', "react js", "react.js", "nextjs", "Next.js", "Next js", "Next" , "Ja…" at bounding box center [594, 362] width 378 height 26
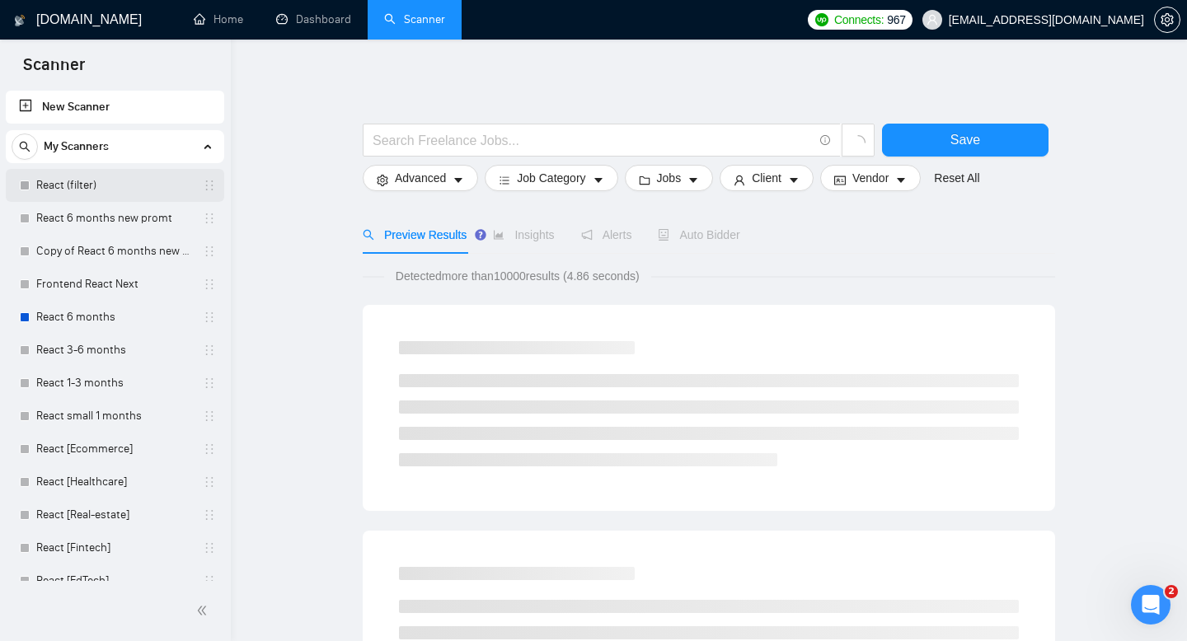
click at [83, 194] on link "React (filter)" at bounding box center [114, 185] width 157 height 33
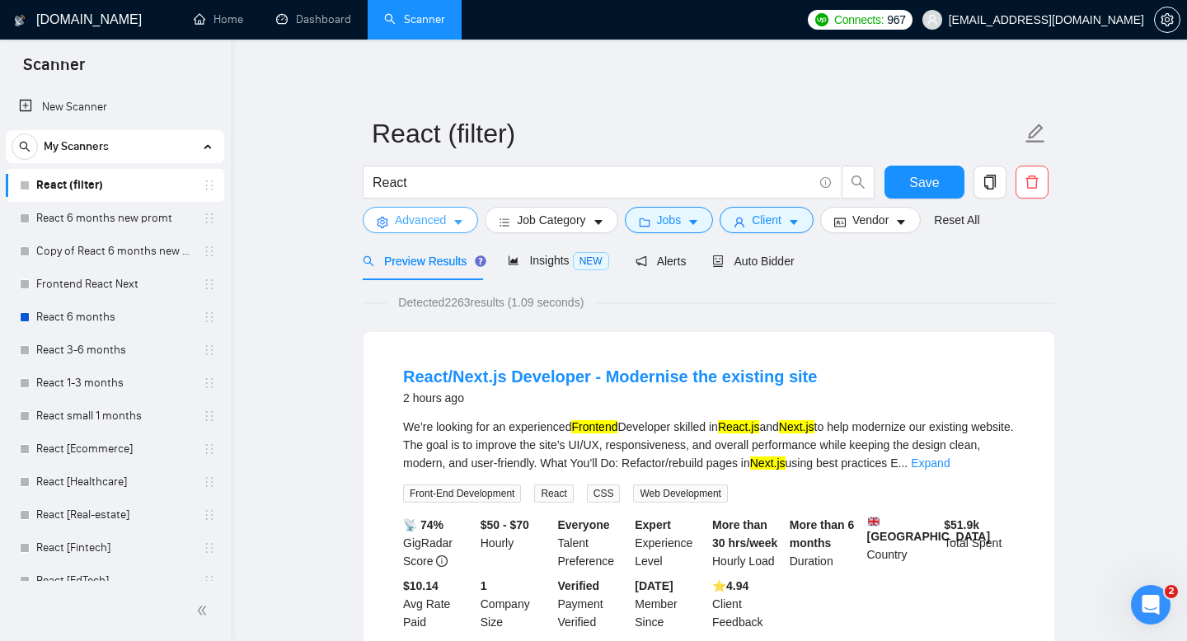
click at [439, 225] on span "Advanced" at bounding box center [420, 220] width 51 height 18
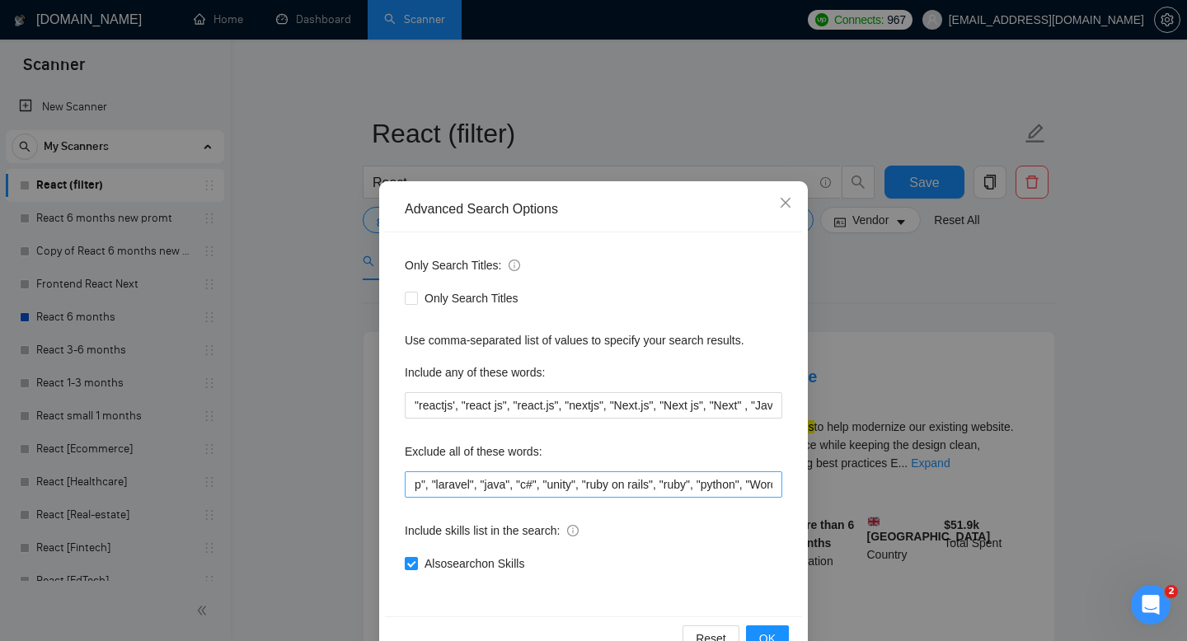
scroll to position [0, 301]
click at [714, 482] on input ""react native", "no agency", "shopify", "c++", "php", "laravel", "java", "c#", …" at bounding box center [594, 485] width 378 height 26
click at [706, 481] on input ""react native", "no agency", "shopify", "c++", "php", "laravel", "java", "c#", …" at bounding box center [594, 485] width 378 height 26
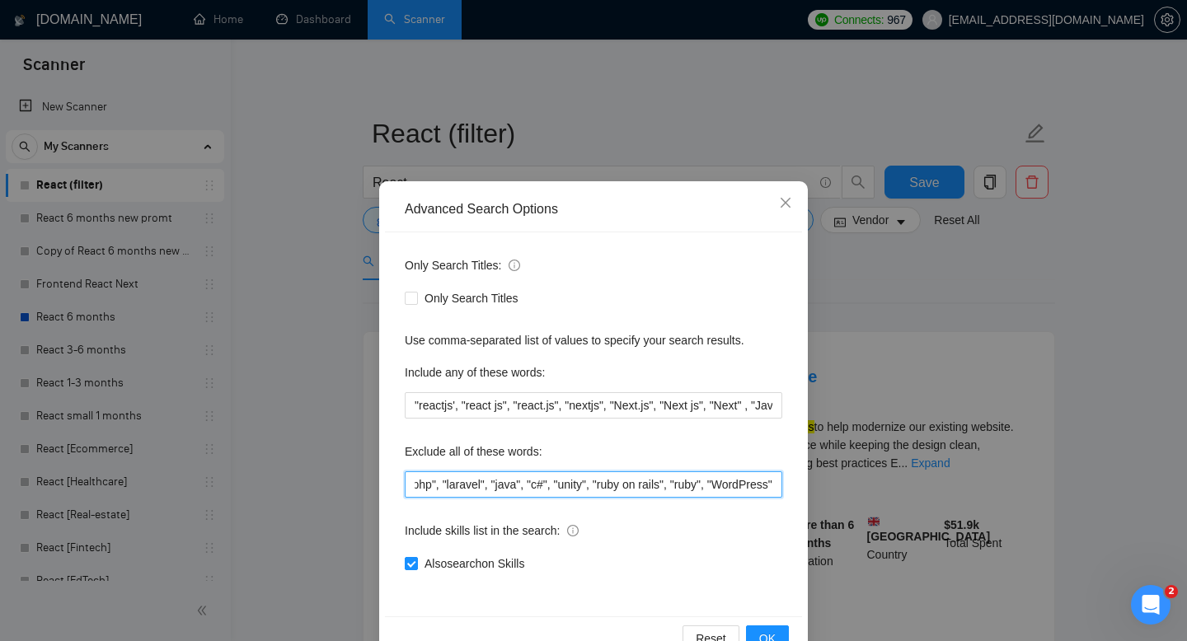
scroll to position [0, 270]
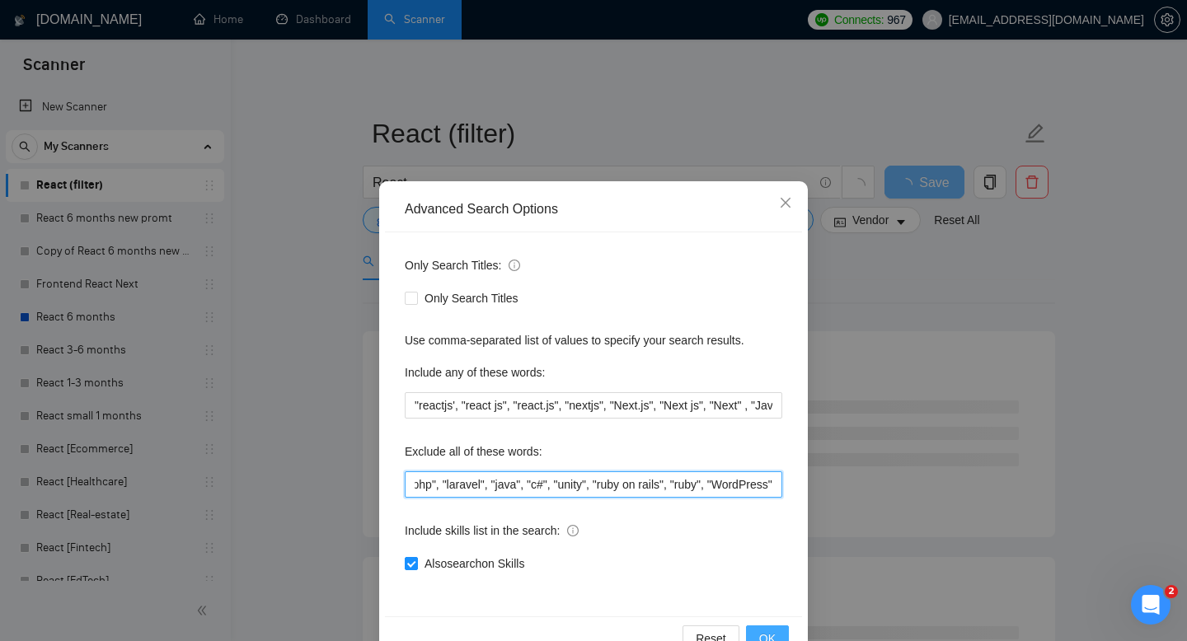
type input ""react native", "no agency", "shopify", "c++", "php", "laravel", "java", "c#", …"
click at [767, 631] on span "OK" at bounding box center [767, 639] width 16 height 18
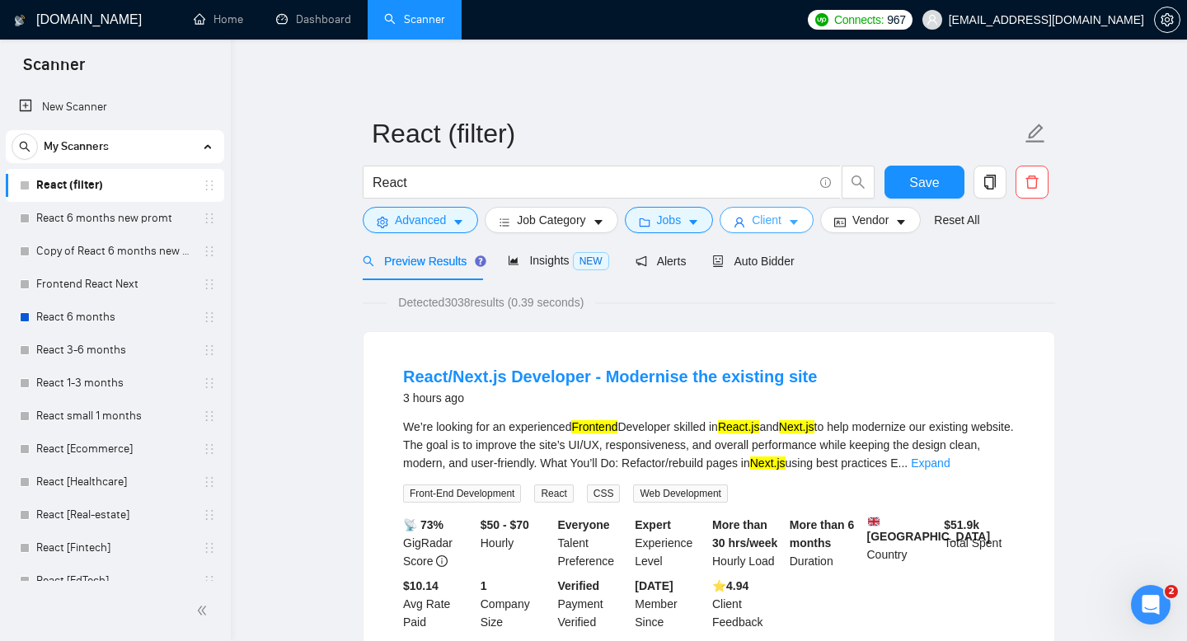
click at [744, 218] on icon "user" at bounding box center [740, 223] width 10 height 10
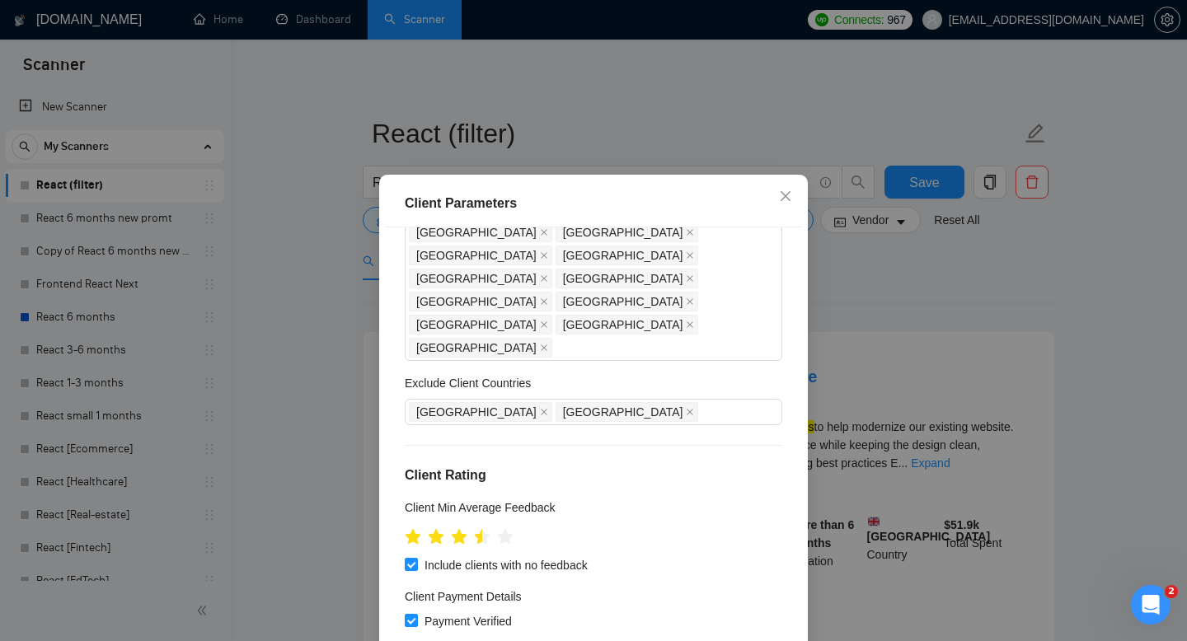
scroll to position [333, 0]
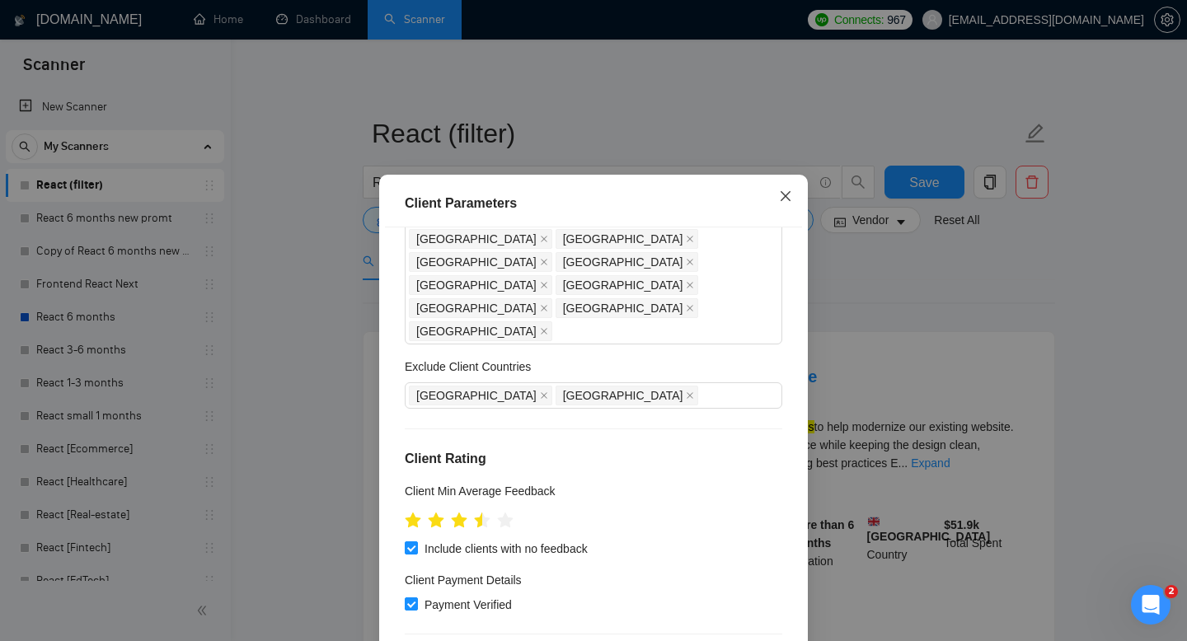
click at [787, 188] on span "Close" at bounding box center [785, 197] width 45 height 45
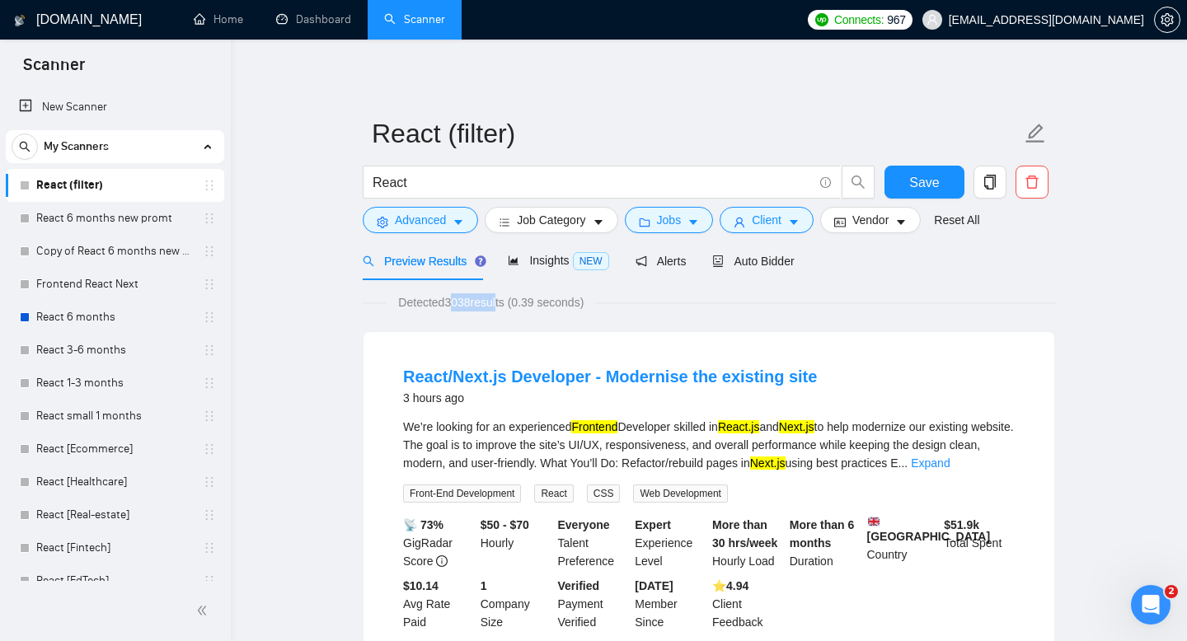
drag, startPoint x: 450, startPoint y: 303, endPoint x: 503, endPoint y: 303, distance: 52.8
click at [503, 303] on span "Detected 3038 results (0.39 seconds)" at bounding box center [491, 302] width 209 height 18
click at [542, 263] on span "Insights NEW" at bounding box center [558, 260] width 101 height 13
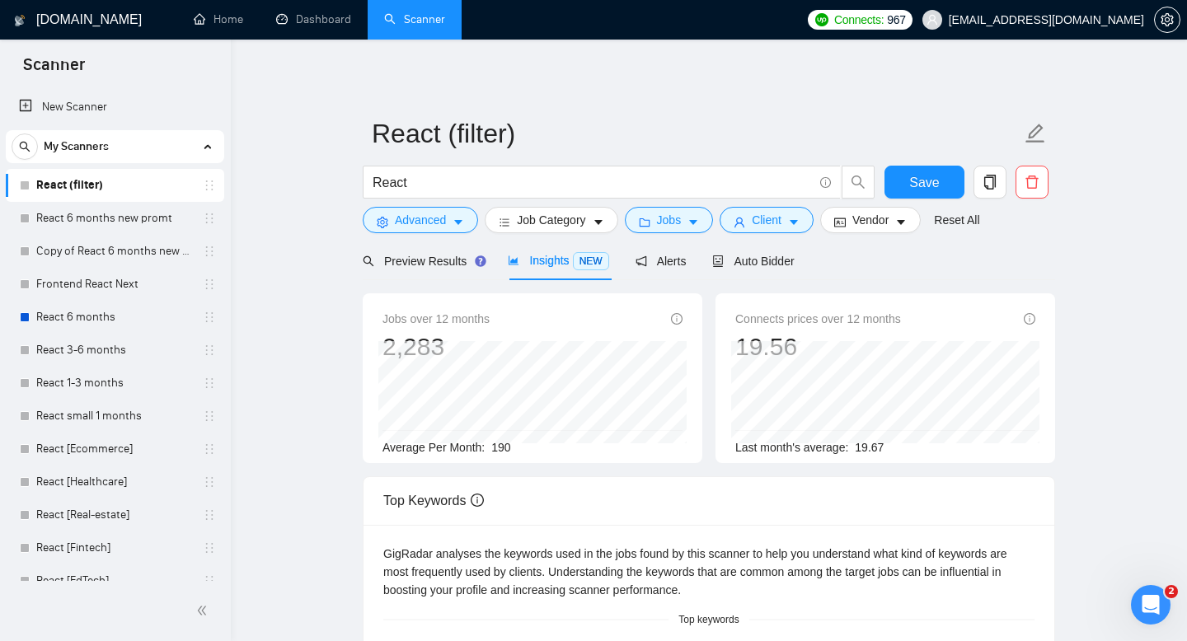
click at [503, 446] on span "190" at bounding box center [500, 447] width 19 height 13
click at [503, 447] on span "190" at bounding box center [500, 447] width 19 height 13
click at [556, 228] on span "Job Category" at bounding box center [551, 220] width 68 height 18
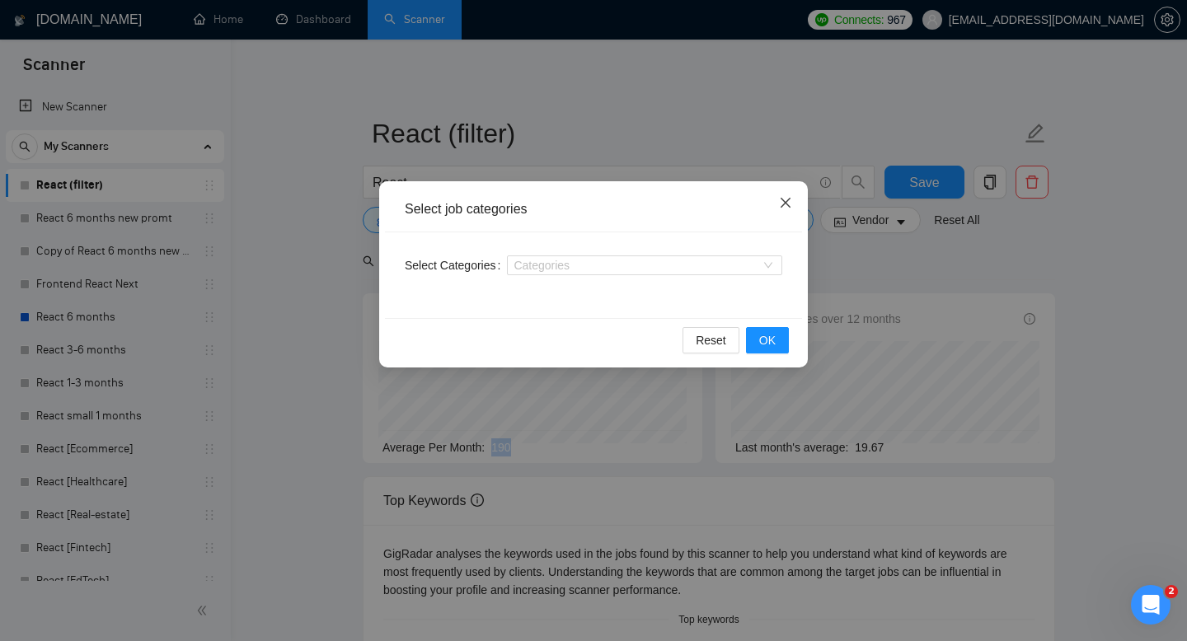
click at [789, 203] on icon "close" at bounding box center [785, 202] width 13 height 13
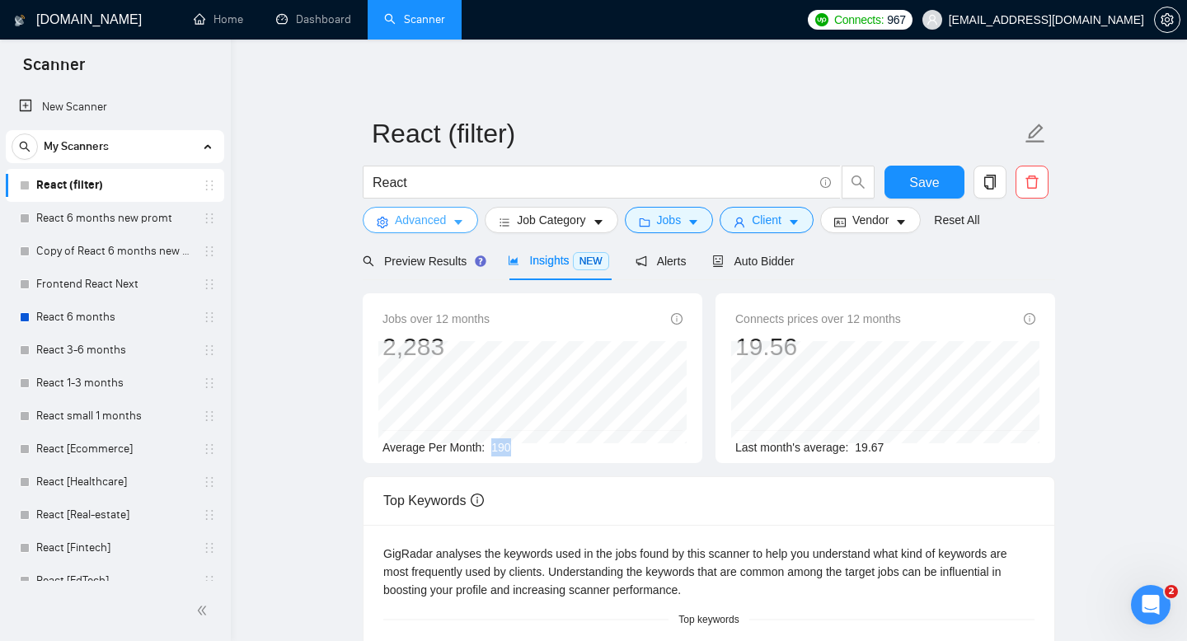
click at [448, 216] on button "Advanced" at bounding box center [420, 220] width 115 height 26
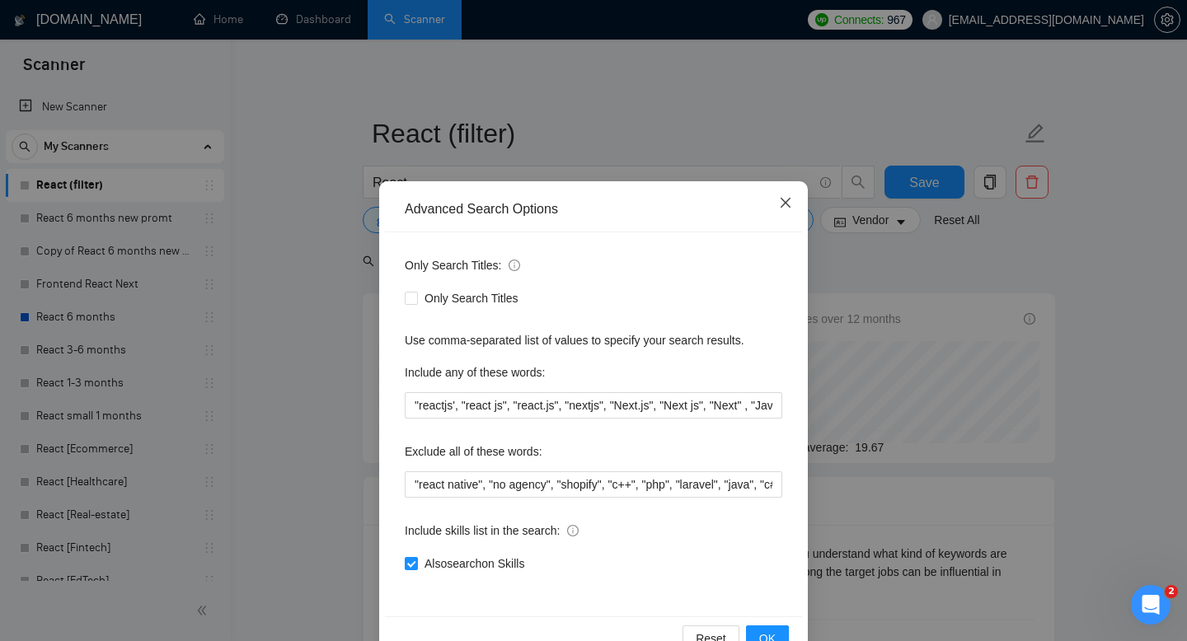
click at [786, 204] on icon "close" at bounding box center [785, 202] width 13 height 13
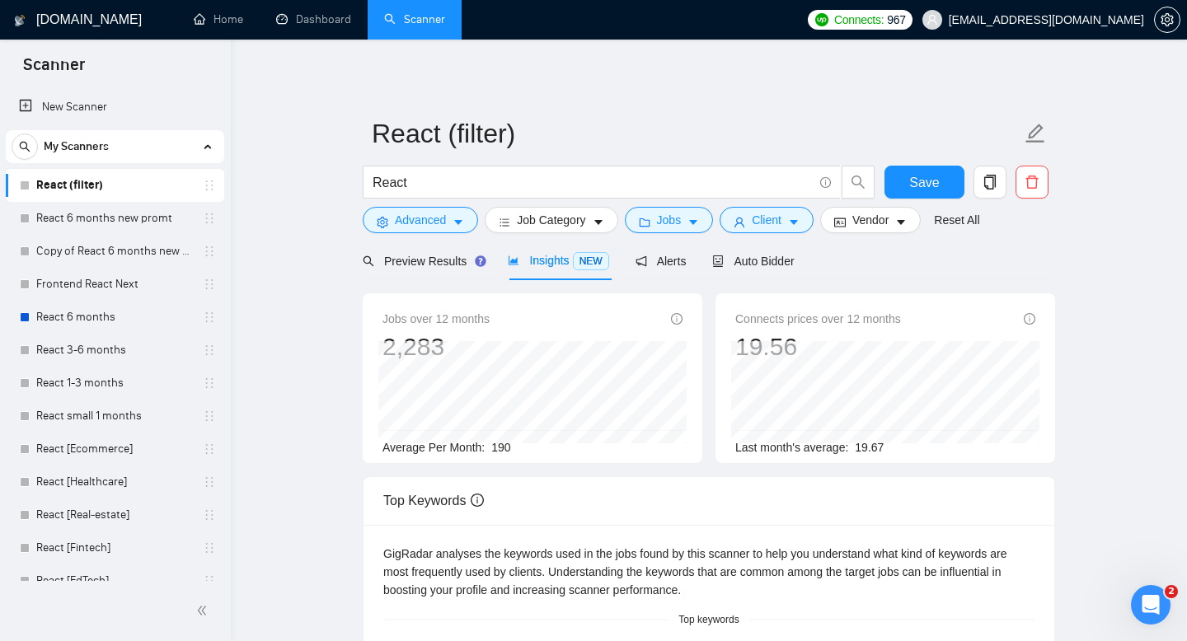
click at [777, 234] on form "React (filter) React Save Advanced Job Category Jobs Client Vendor Reset All" at bounding box center [709, 174] width 692 height 134
click at [774, 225] on span "Client" at bounding box center [767, 220] width 30 height 18
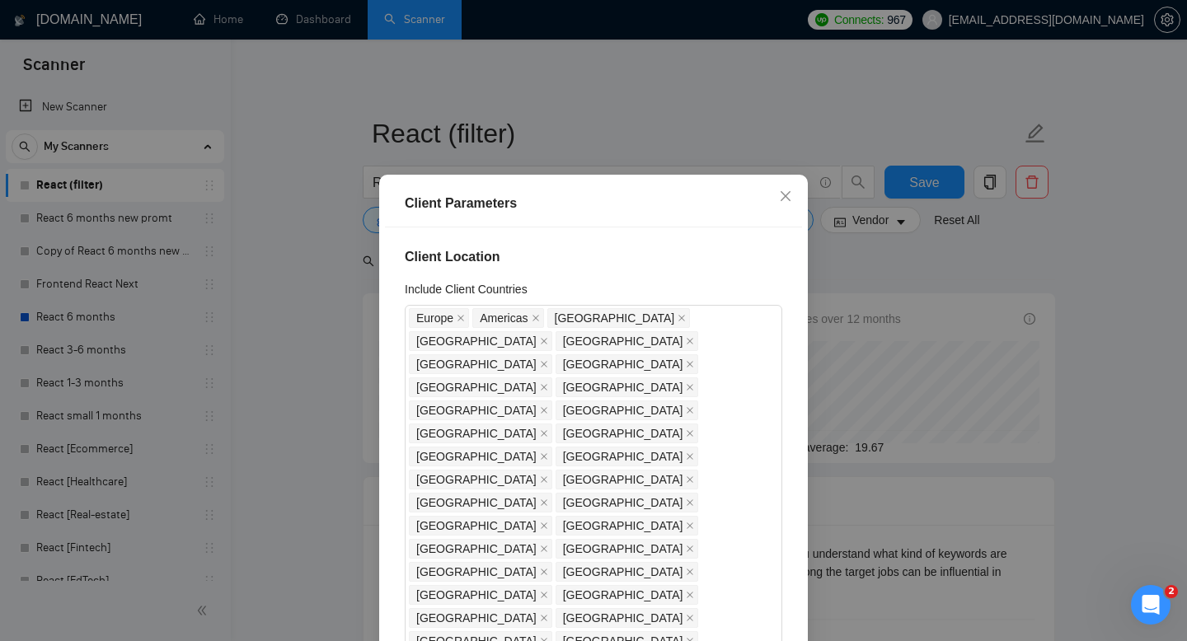
scroll to position [2, 0]
click at [563, 342] on span "[GEOGRAPHIC_DATA]" at bounding box center [623, 340] width 120 height 18
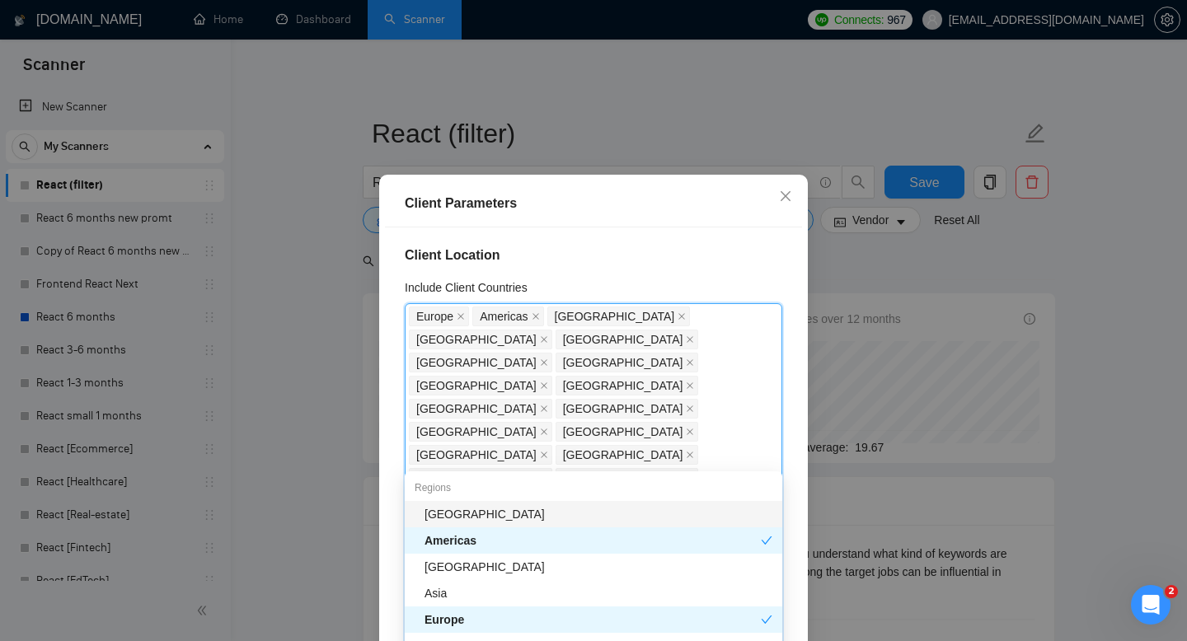
click at [747, 456] on div "[GEOGRAPHIC_DATA] [GEOGRAPHIC_DATA] [GEOGRAPHIC_DATA] [GEOGRAPHIC_DATA] [GEOGRA…" at bounding box center [585, 489] width 353 height 369
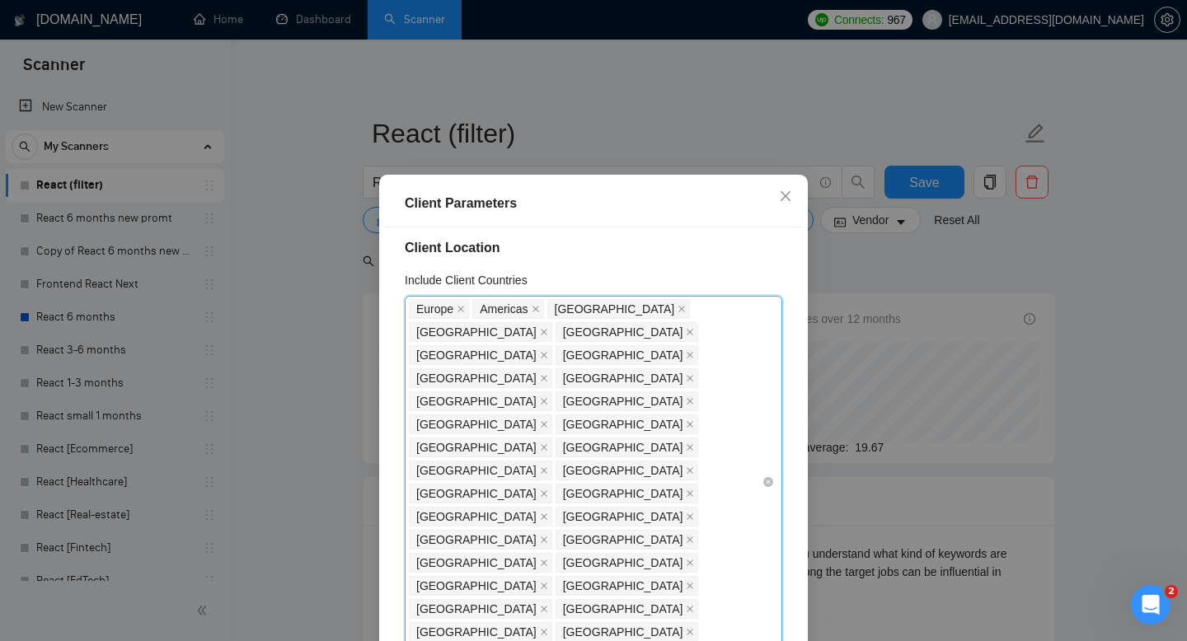
scroll to position [31, 0]
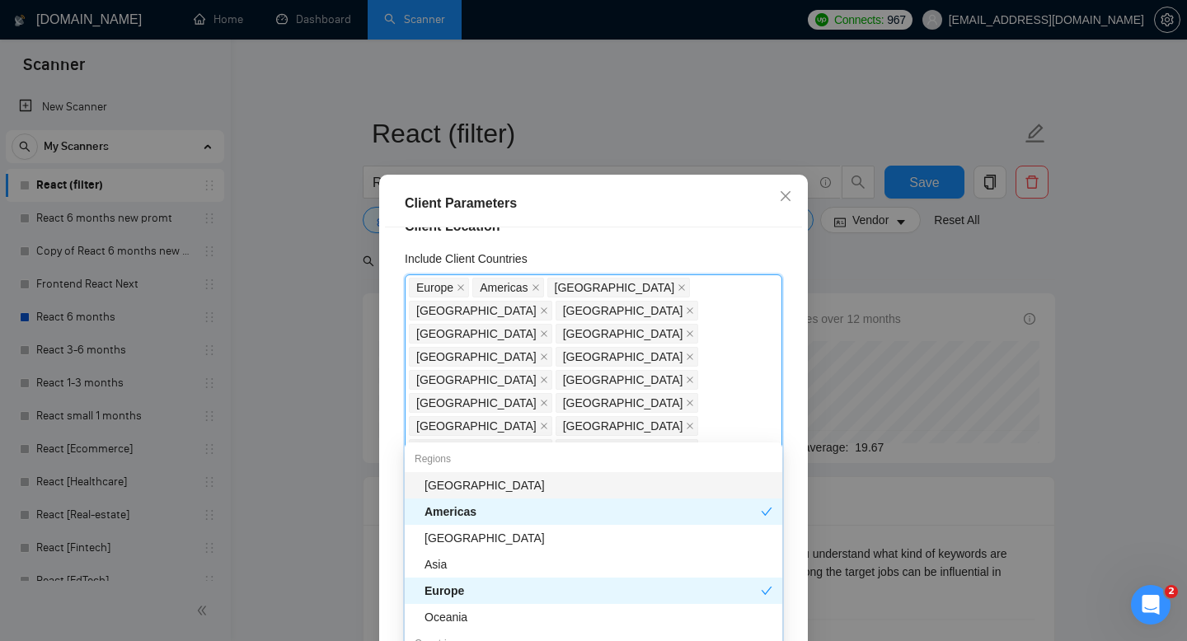
click at [740, 427] on div "[GEOGRAPHIC_DATA] [GEOGRAPHIC_DATA] [GEOGRAPHIC_DATA] [GEOGRAPHIC_DATA] [GEOGRA…" at bounding box center [585, 460] width 353 height 369
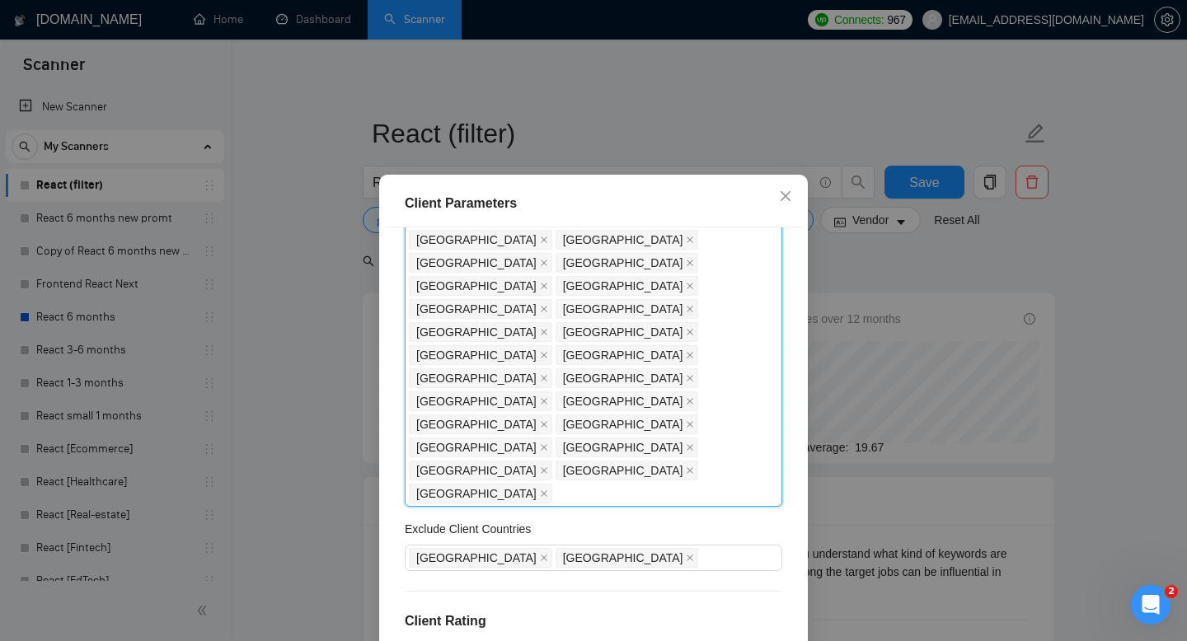
scroll to position [127, 0]
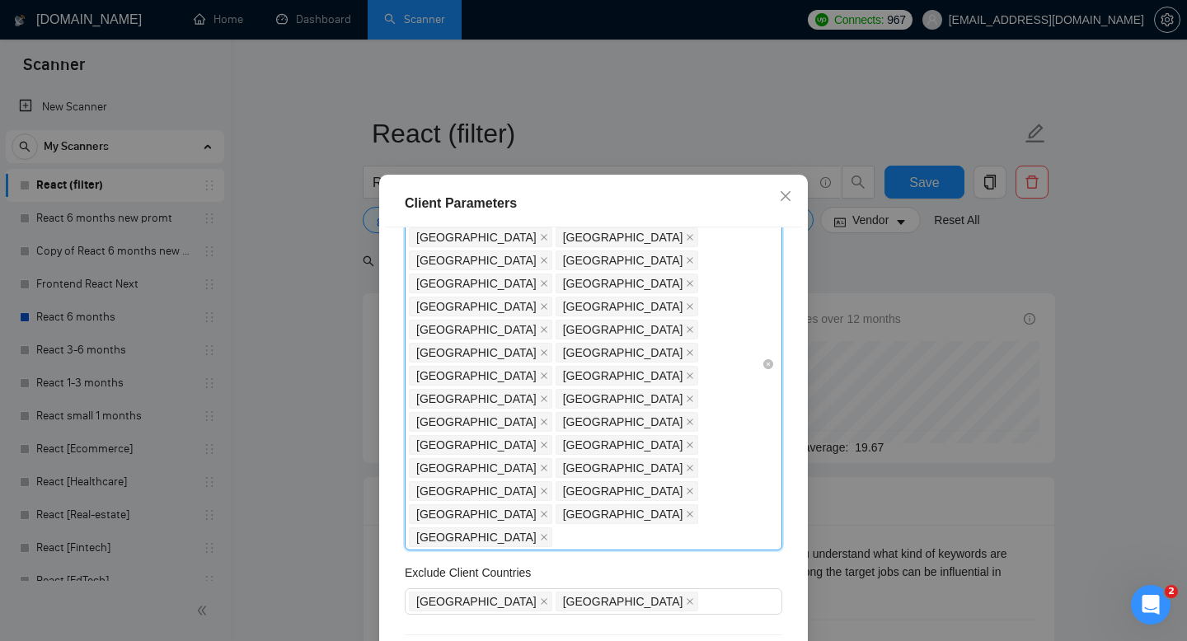
click at [753, 332] on div "[GEOGRAPHIC_DATA] [GEOGRAPHIC_DATA] [GEOGRAPHIC_DATA] [GEOGRAPHIC_DATA] [GEOGRA…" at bounding box center [585, 364] width 353 height 369
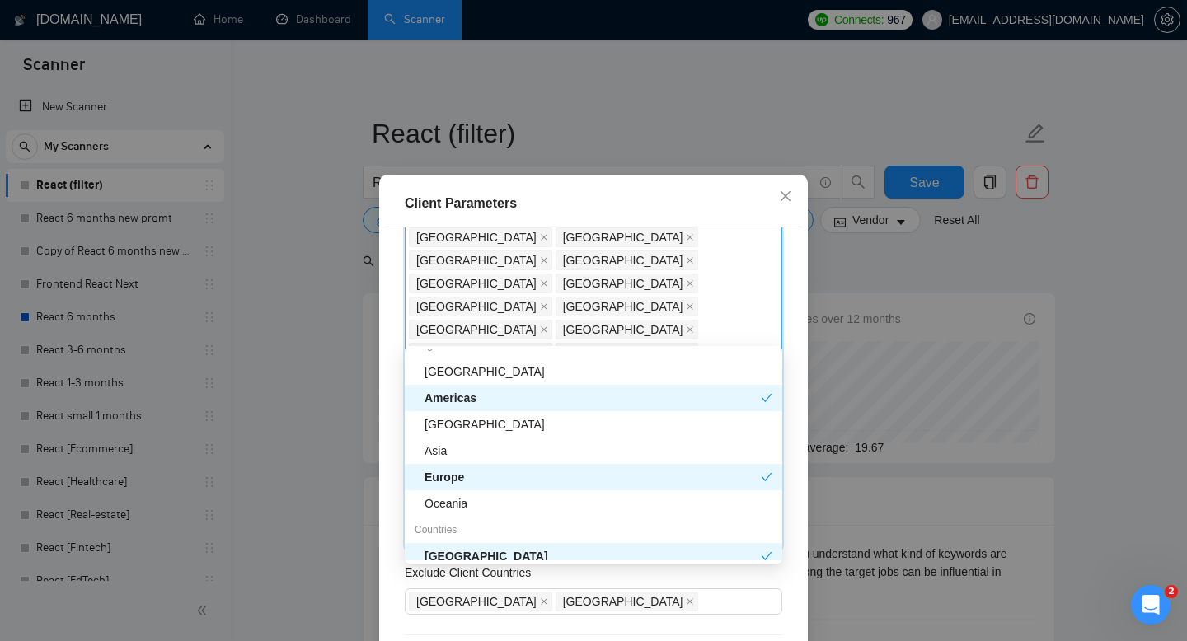
scroll to position [0, 0]
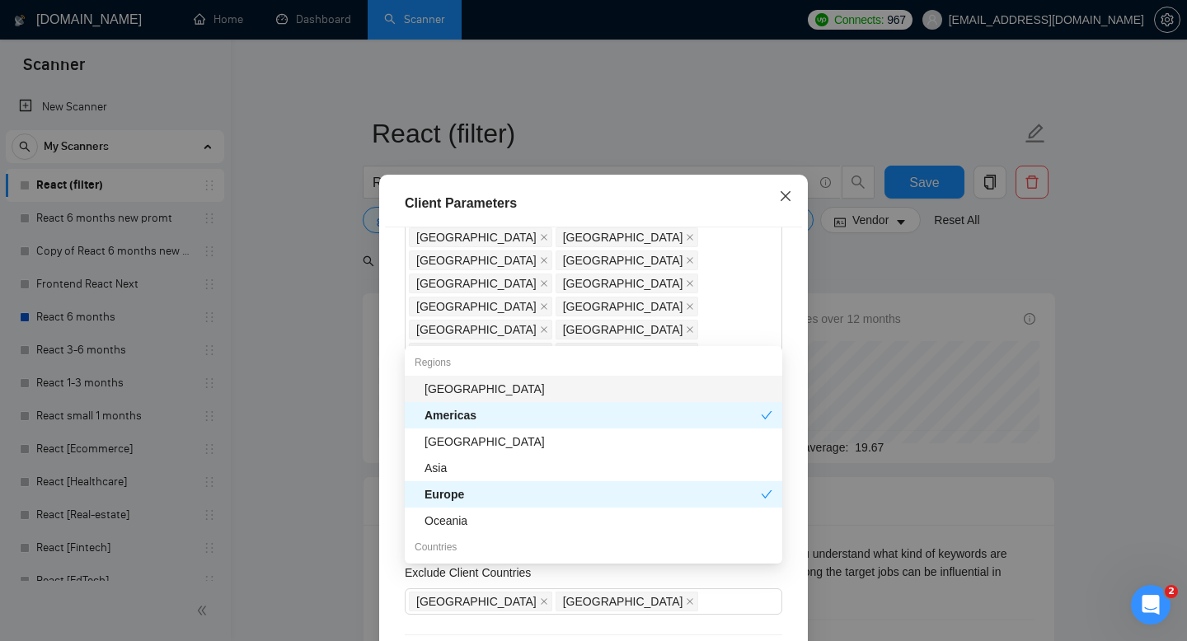
click at [783, 197] on icon "close" at bounding box center [785, 196] width 13 height 13
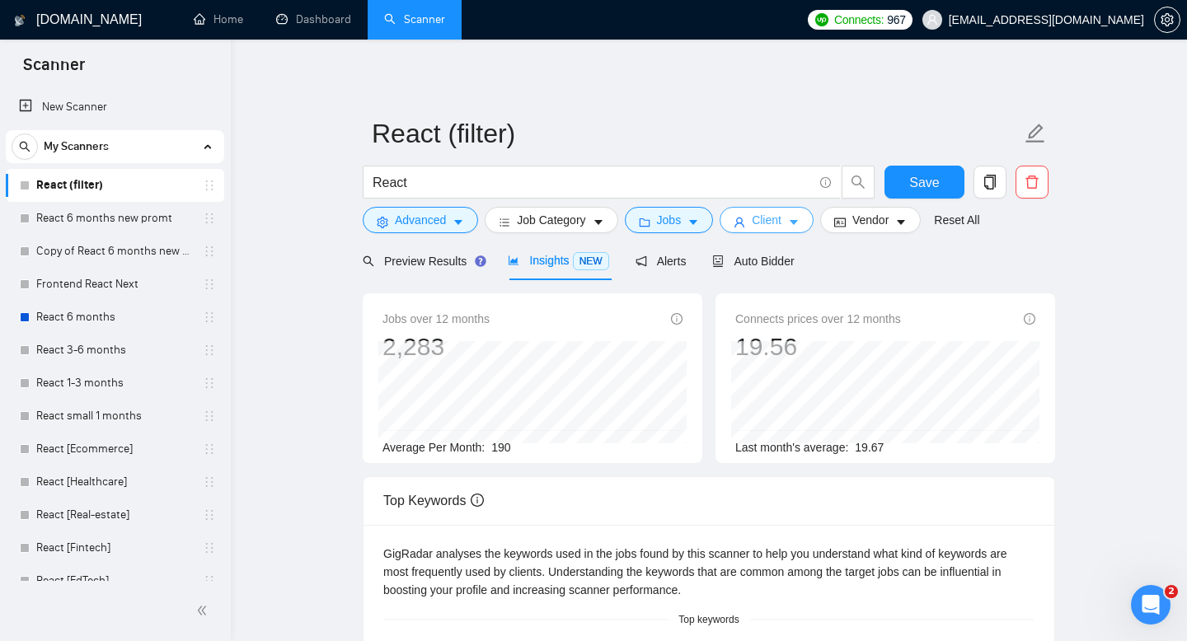
click at [781, 228] on span "Client" at bounding box center [767, 220] width 30 height 18
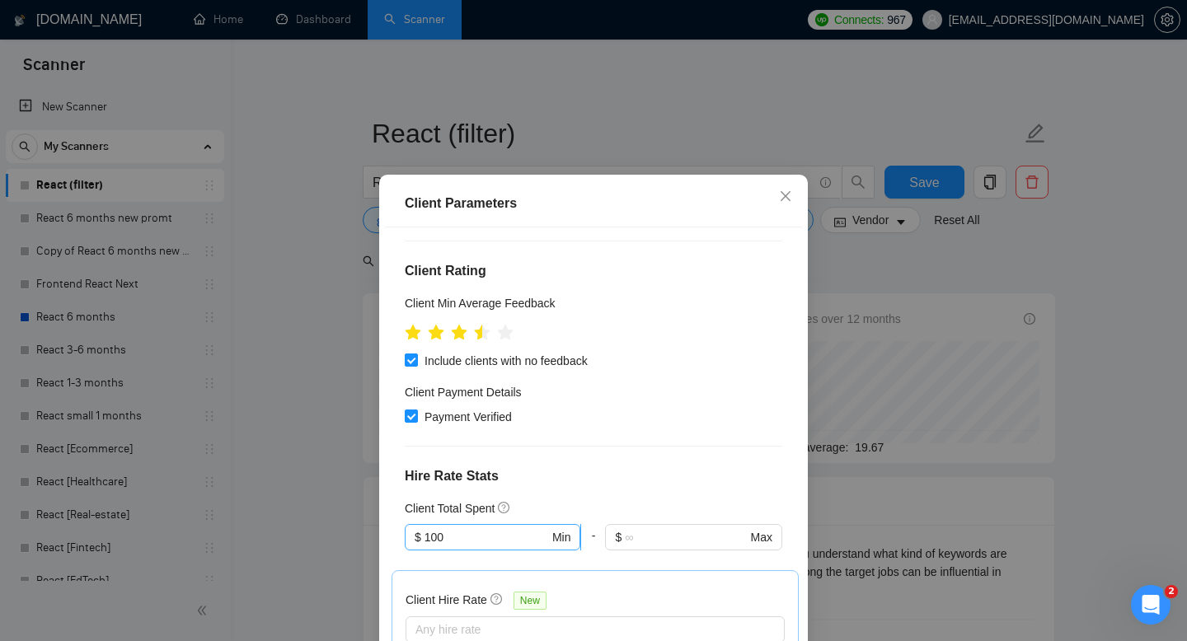
scroll to position [523, 0]
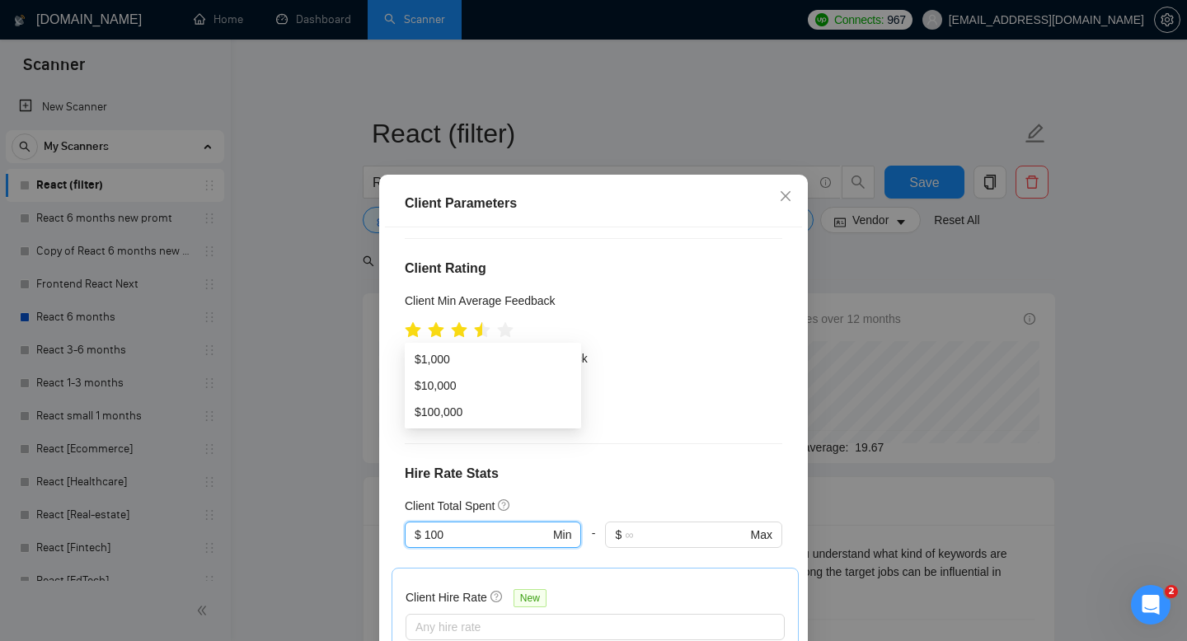
drag, startPoint x: 465, startPoint y: 331, endPoint x: 371, endPoint y: 329, distance: 94.0
click at [371, 329] on div "Client Parameters Client Location Include Client Countries [GEOGRAPHIC_DATA] [G…" at bounding box center [593, 320] width 1187 height 641
click at [683, 284] on div "Client Location Include Client Countries [GEOGRAPHIC_DATA] [GEOGRAPHIC_DATA] [G…" at bounding box center [593, 452] width 417 height 449
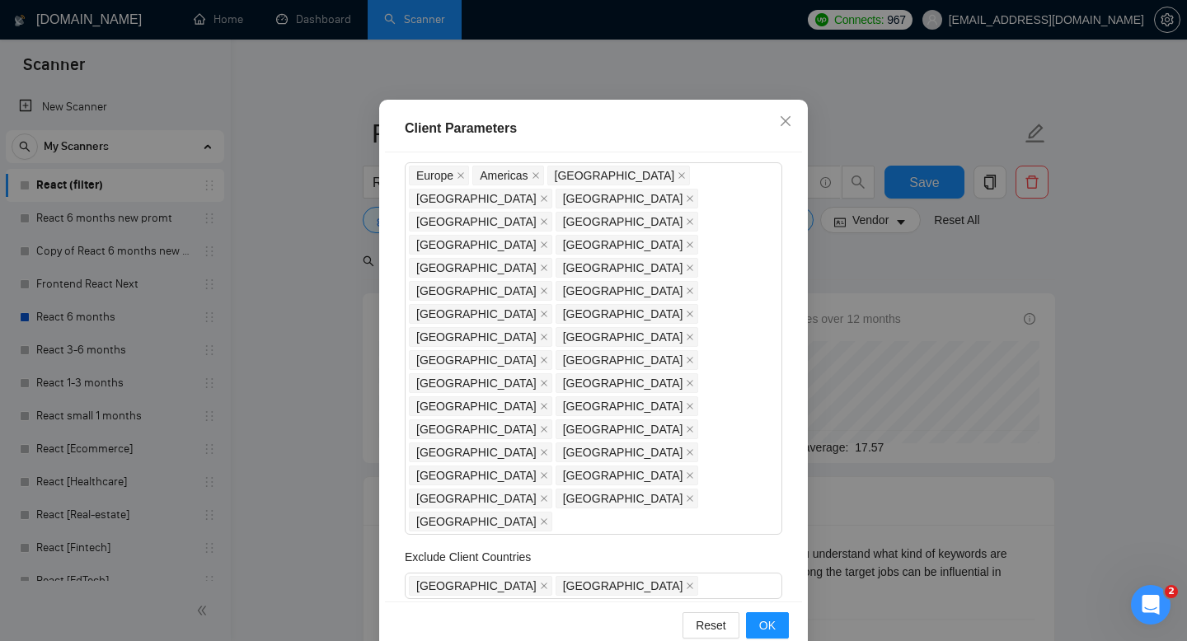
scroll to position [0, 0]
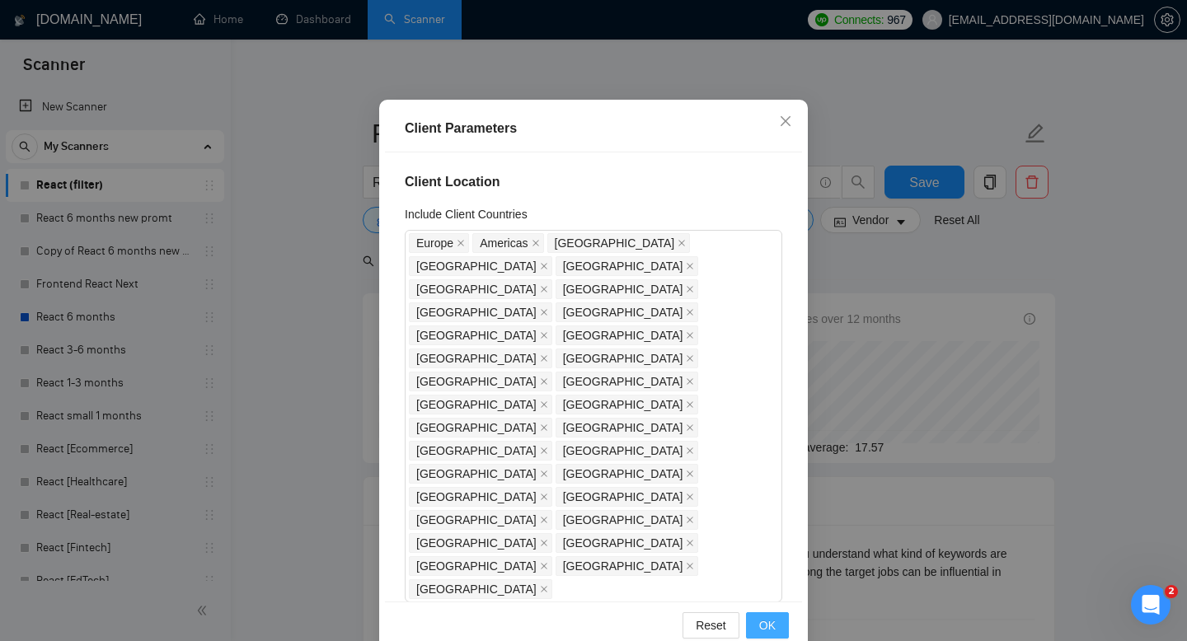
click at [770, 622] on span "OK" at bounding box center [767, 626] width 16 height 18
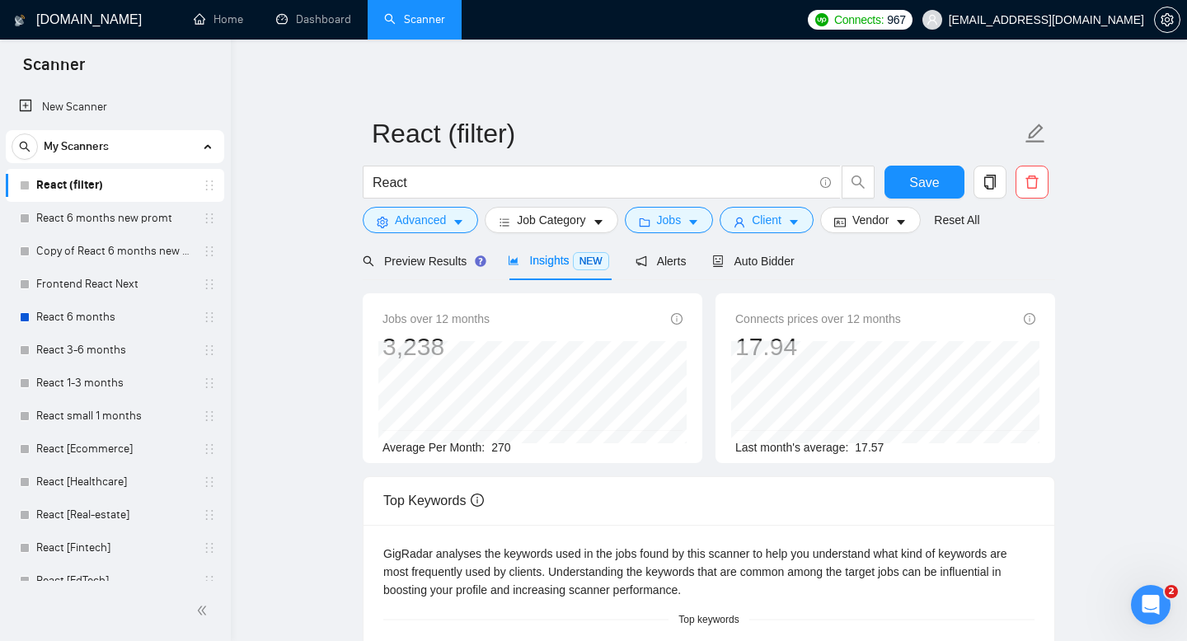
scroll to position [31, 0]
drag, startPoint x: 496, startPoint y: 446, endPoint x: 516, endPoint y: 445, distance: 19.8
click at [516, 445] on div "Average Per Month: 270" at bounding box center [533, 448] width 300 height 18
click at [763, 225] on span "Client" at bounding box center [767, 220] width 30 height 18
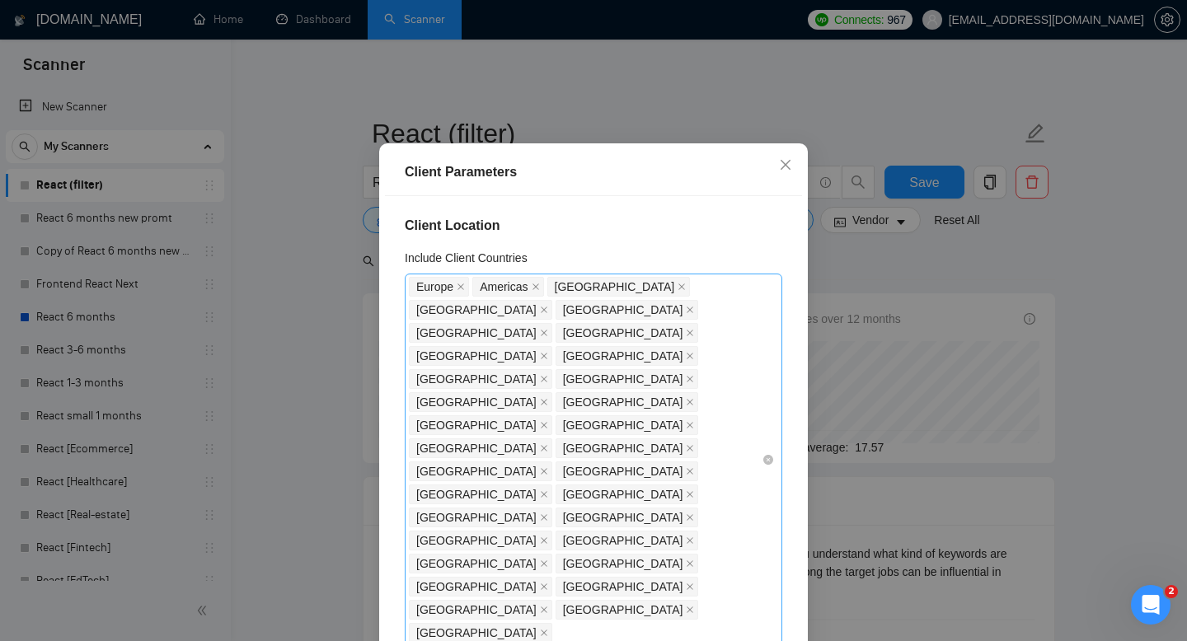
scroll to position [21, 0]
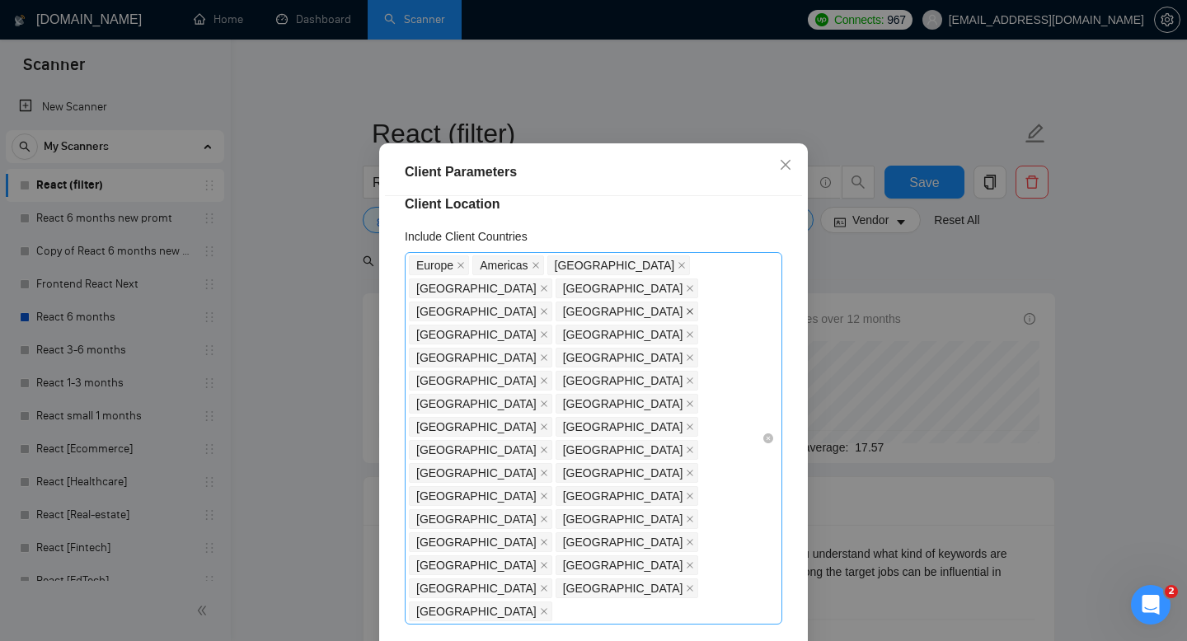
click at [686, 316] on icon "close" at bounding box center [690, 311] width 8 height 8
click at [623, 318] on span "[GEOGRAPHIC_DATA]" at bounding box center [627, 312] width 143 height 20
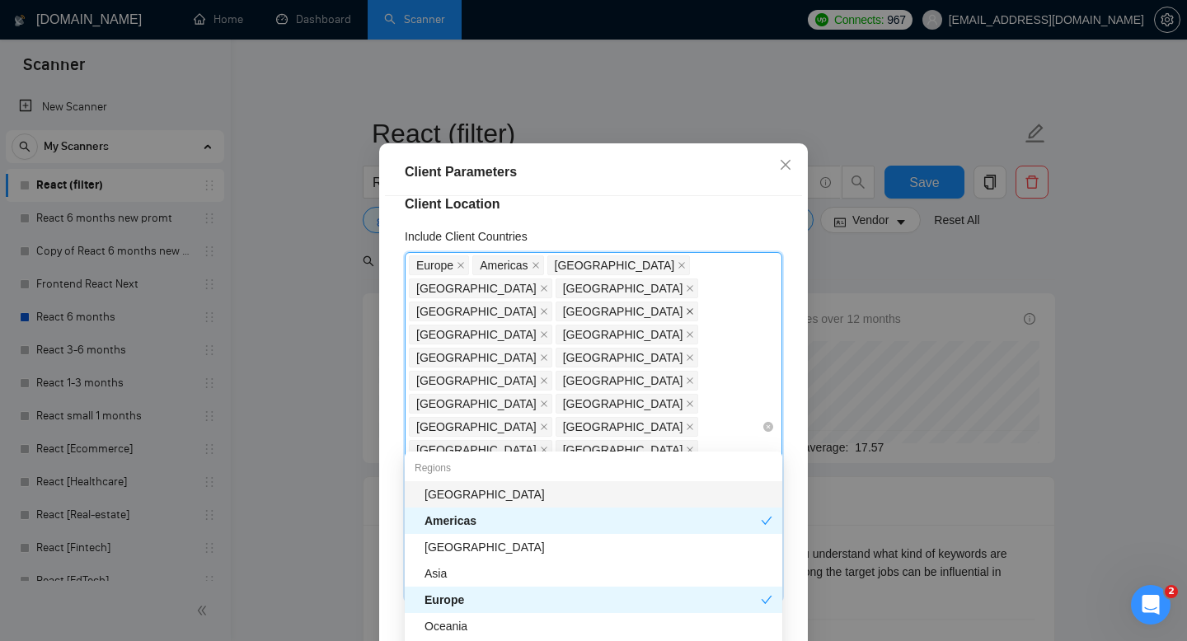
click at [688, 315] on icon "close" at bounding box center [691, 311] width 7 height 7
click at [537, 326] on span "[GEOGRAPHIC_DATA]" at bounding box center [476, 335] width 120 height 18
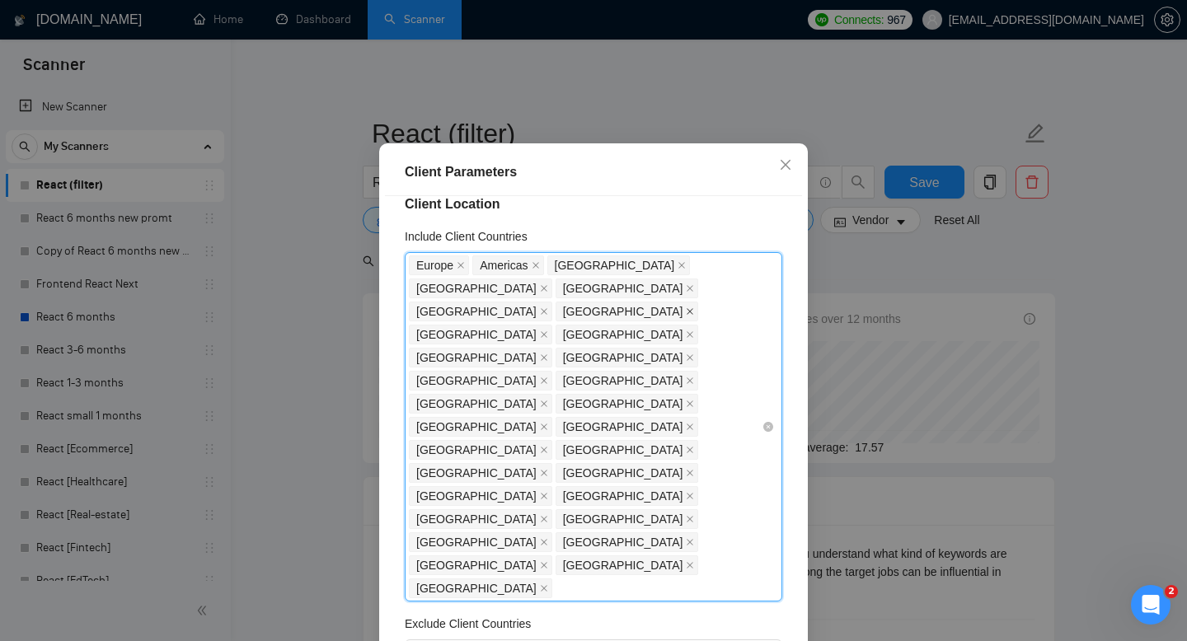
click at [686, 316] on icon "close" at bounding box center [690, 311] width 8 height 8
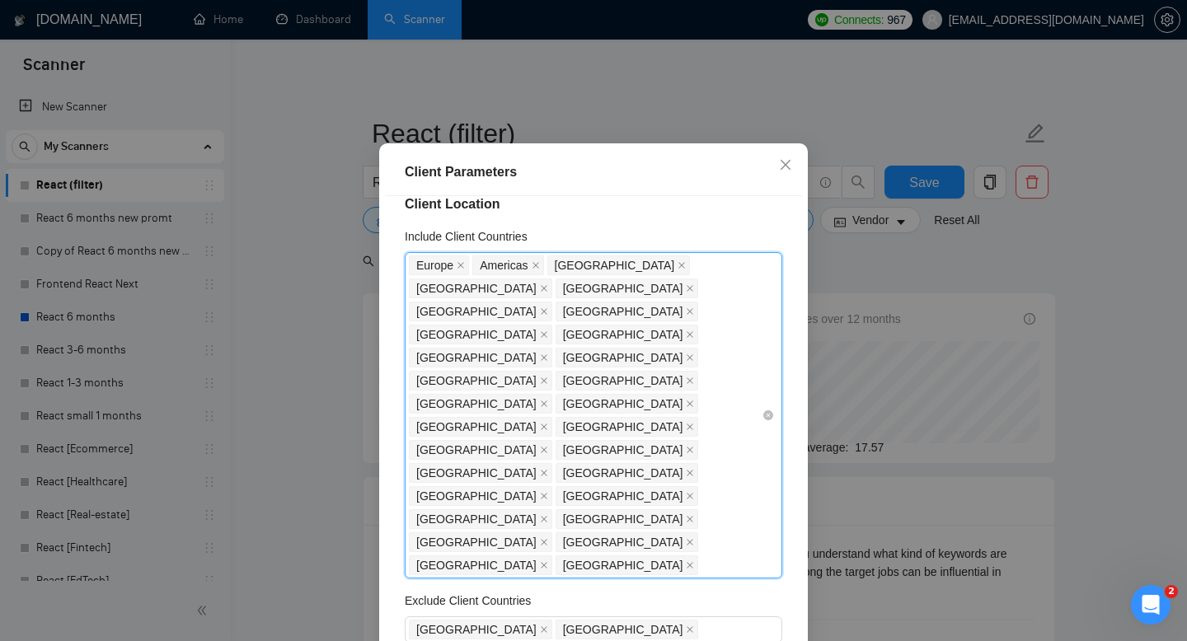
click at [598, 319] on span "[GEOGRAPHIC_DATA]" at bounding box center [627, 312] width 143 height 20
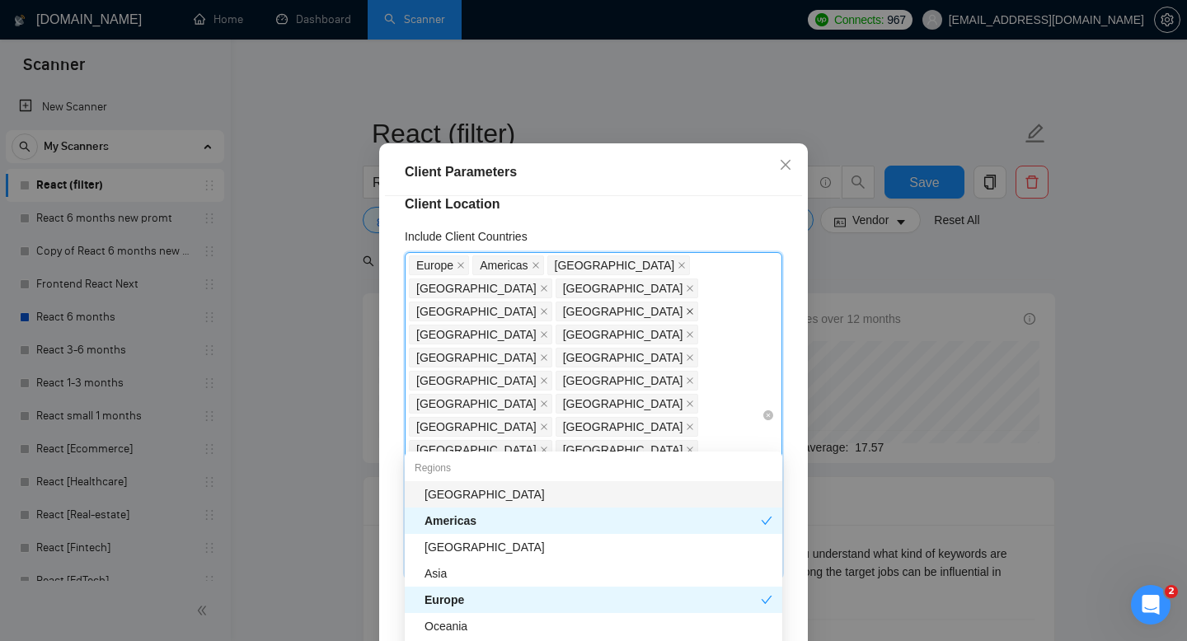
click at [686, 316] on icon "close" at bounding box center [690, 311] width 8 height 8
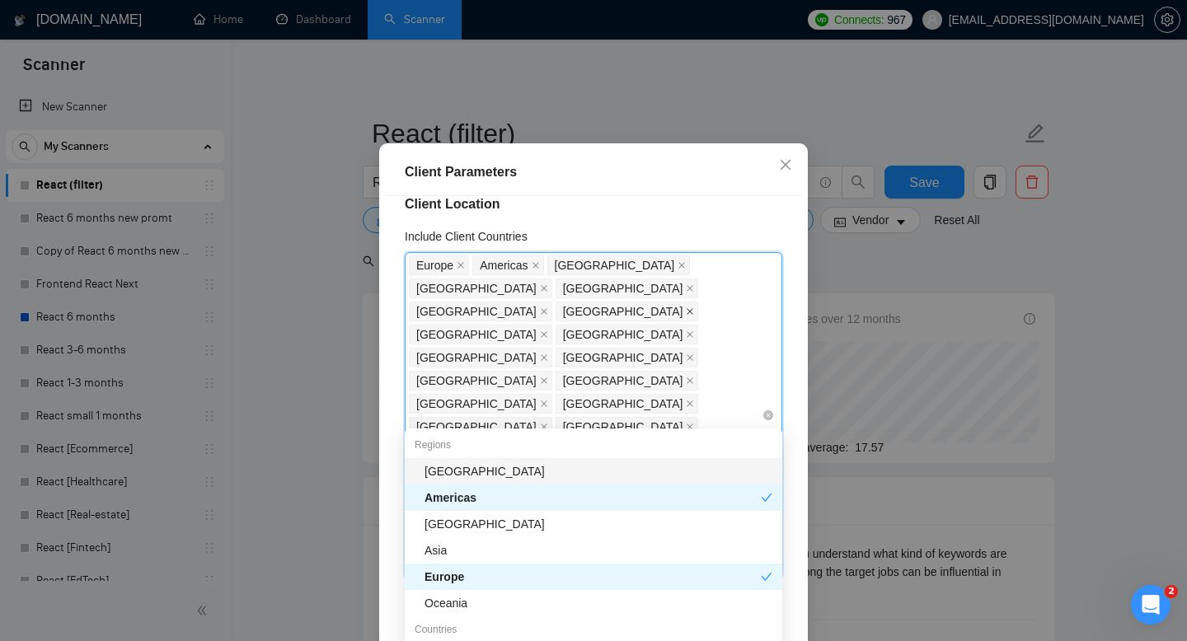
click at [686, 316] on icon "close" at bounding box center [690, 311] width 8 height 8
click at [688, 315] on icon "close" at bounding box center [691, 311] width 7 height 7
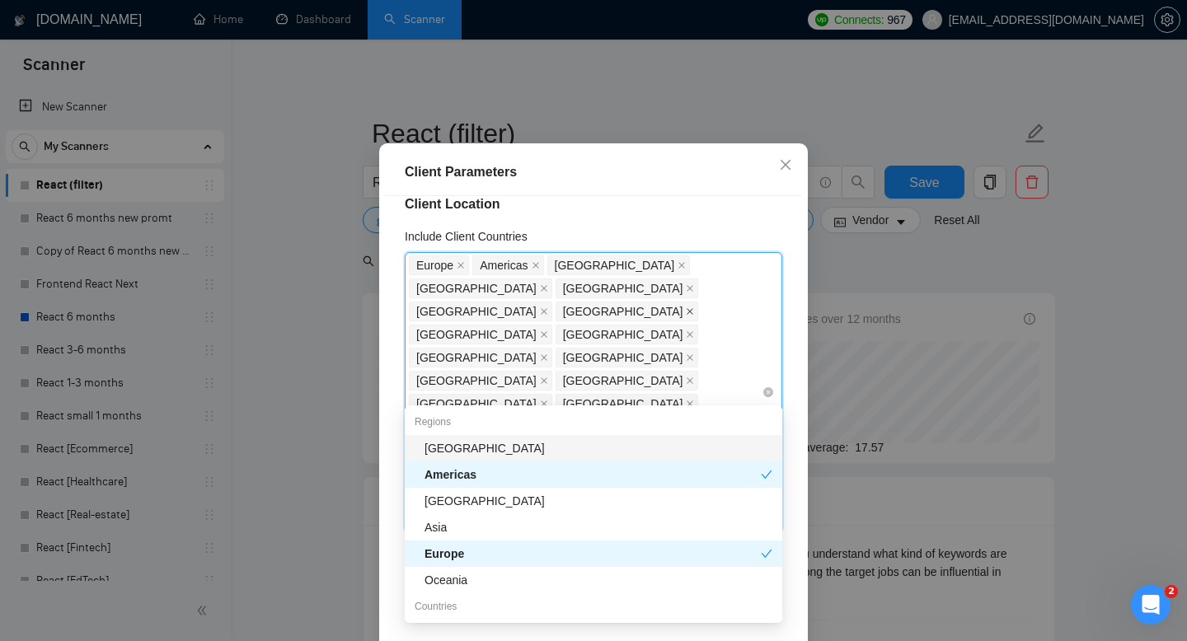
click at [686, 316] on icon "close" at bounding box center [690, 311] width 8 height 8
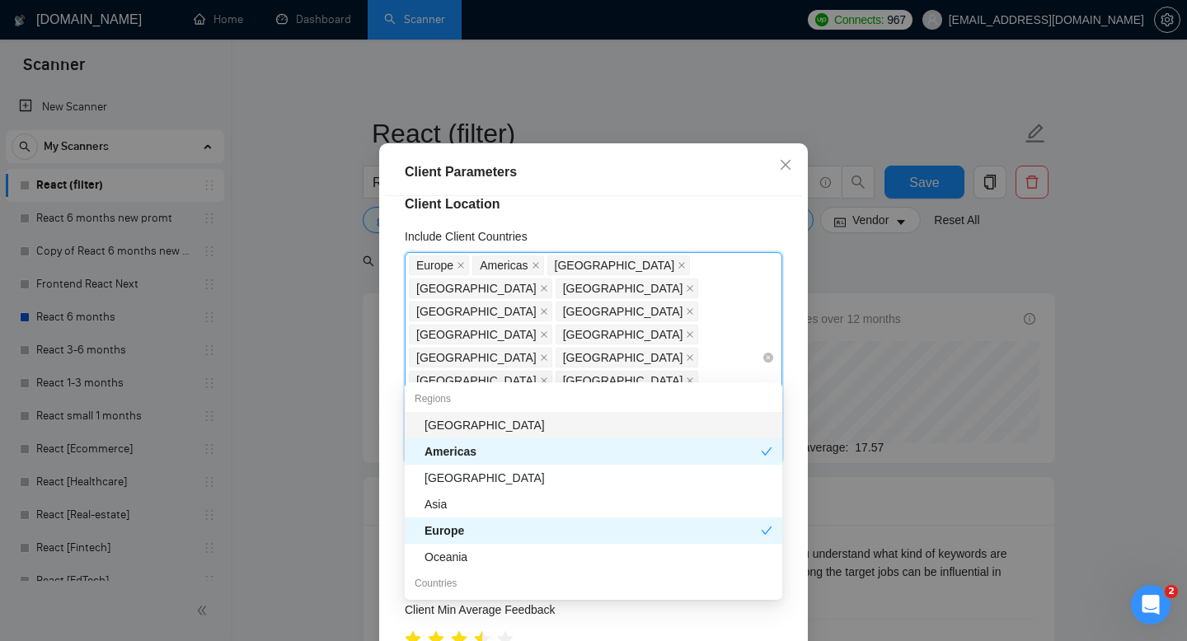
click at [686, 316] on icon "close" at bounding box center [690, 311] width 8 height 8
click at [602, 318] on span "[GEOGRAPHIC_DATA]" at bounding box center [627, 312] width 143 height 20
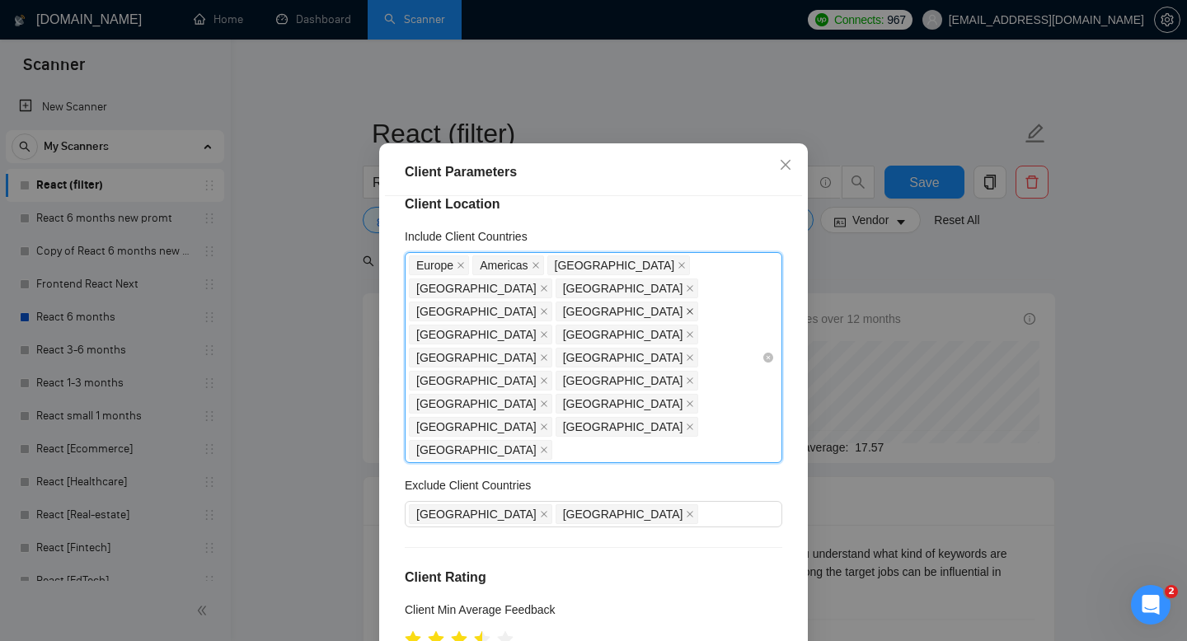
click at [686, 316] on icon "close" at bounding box center [690, 311] width 8 height 8
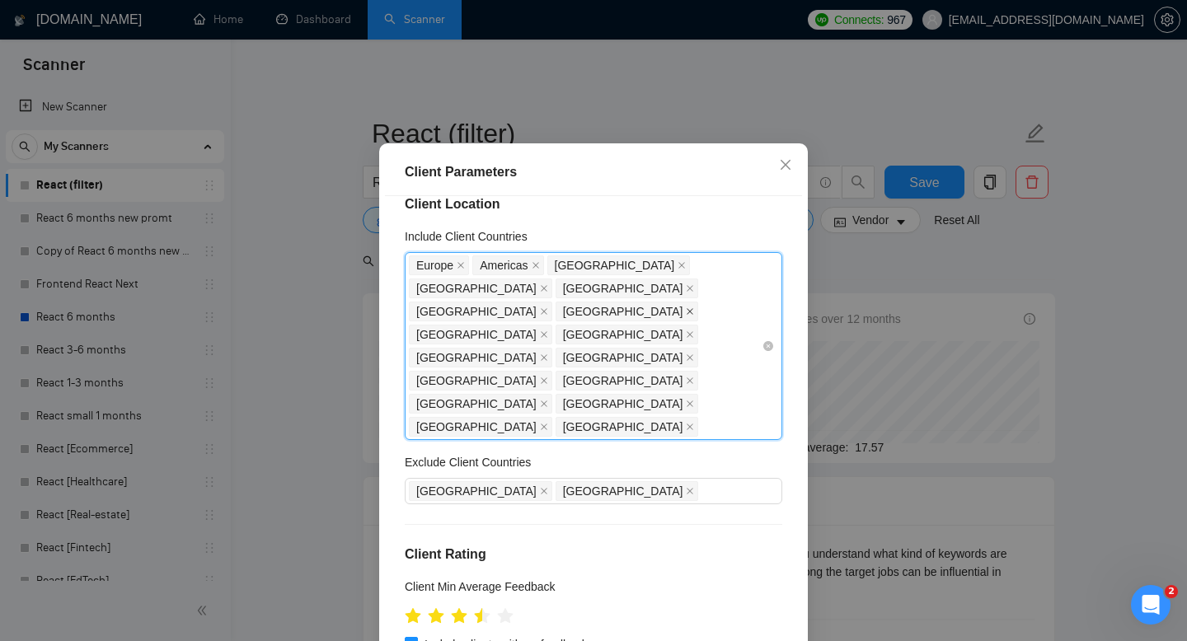
click at [688, 315] on icon "close" at bounding box center [691, 311] width 7 height 7
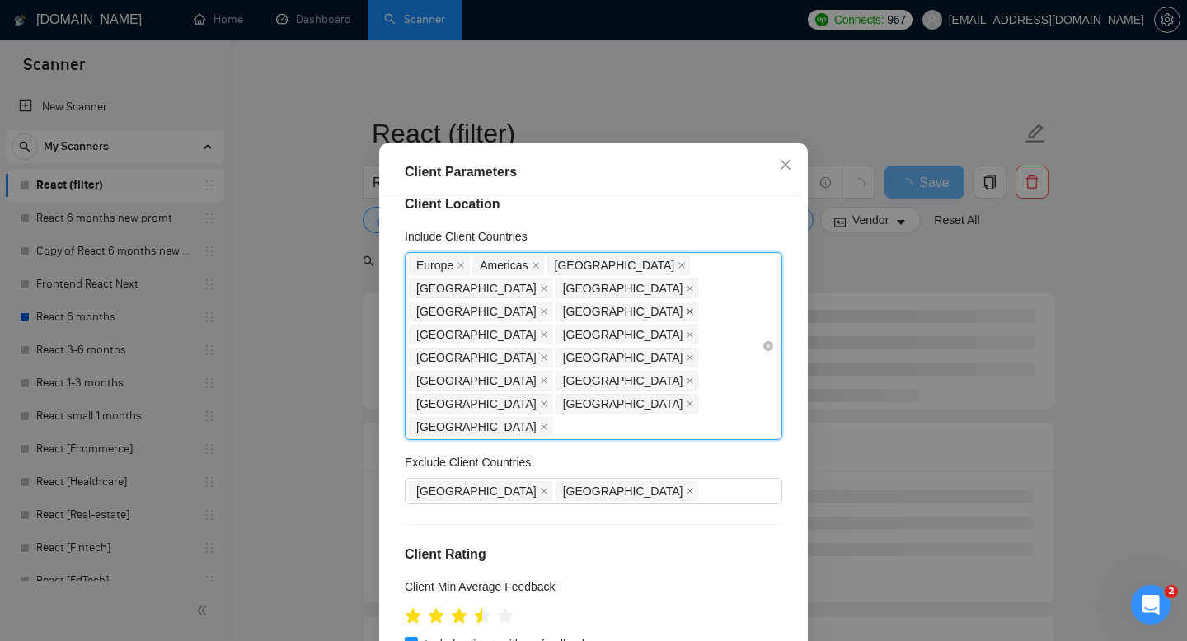
click at [686, 316] on icon "close" at bounding box center [690, 311] width 8 height 8
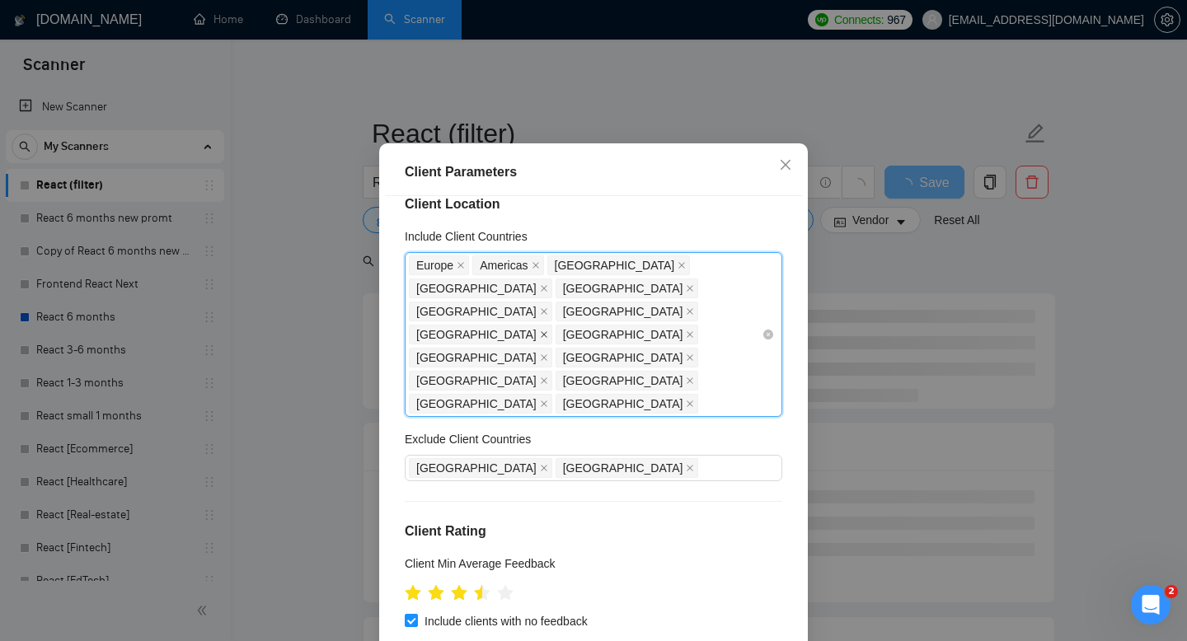
click at [686, 316] on icon "close" at bounding box center [690, 311] width 8 height 8
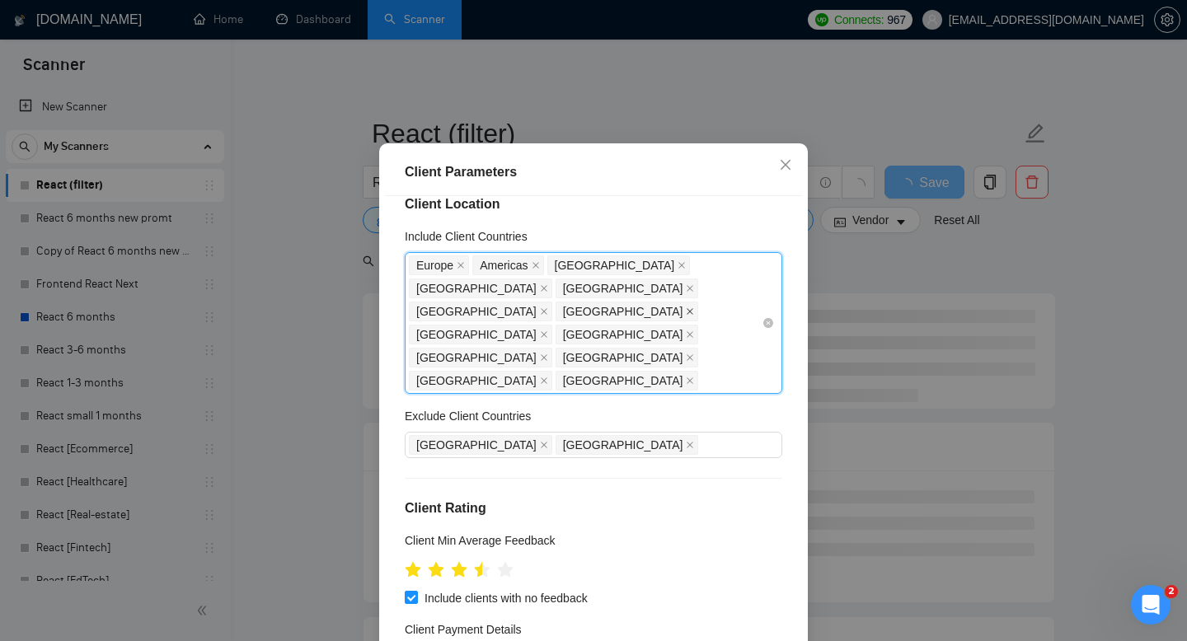
click at [686, 316] on icon "close" at bounding box center [690, 311] width 8 height 8
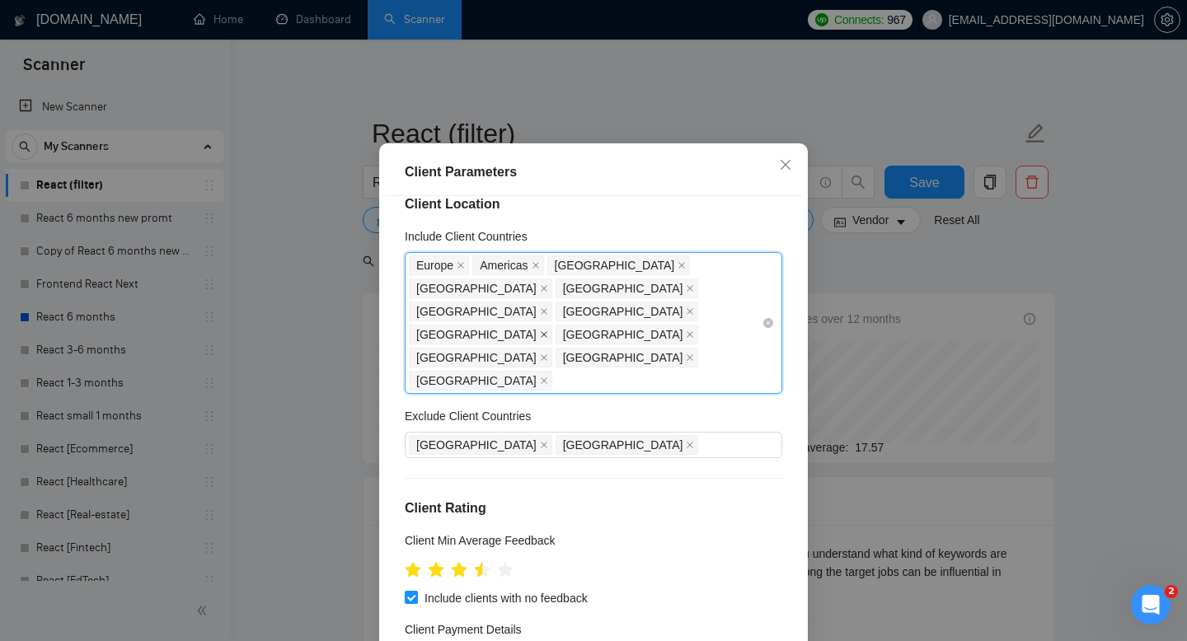
click at [547, 331] on icon "close" at bounding box center [544, 334] width 7 height 7
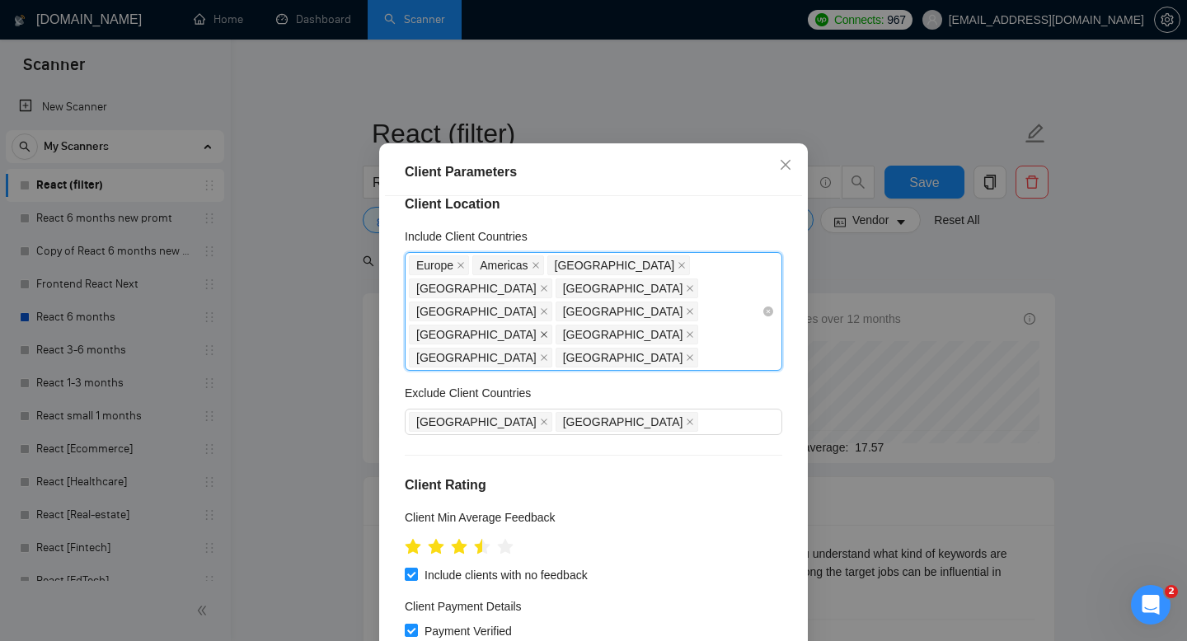
click at [548, 331] on icon "close" at bounding box center [544, 335] width 8 height 8
click at [552, 325] on span "[GEOGRAPHIC_DATA]" at bounding box center [480, 335] width 143 height 20
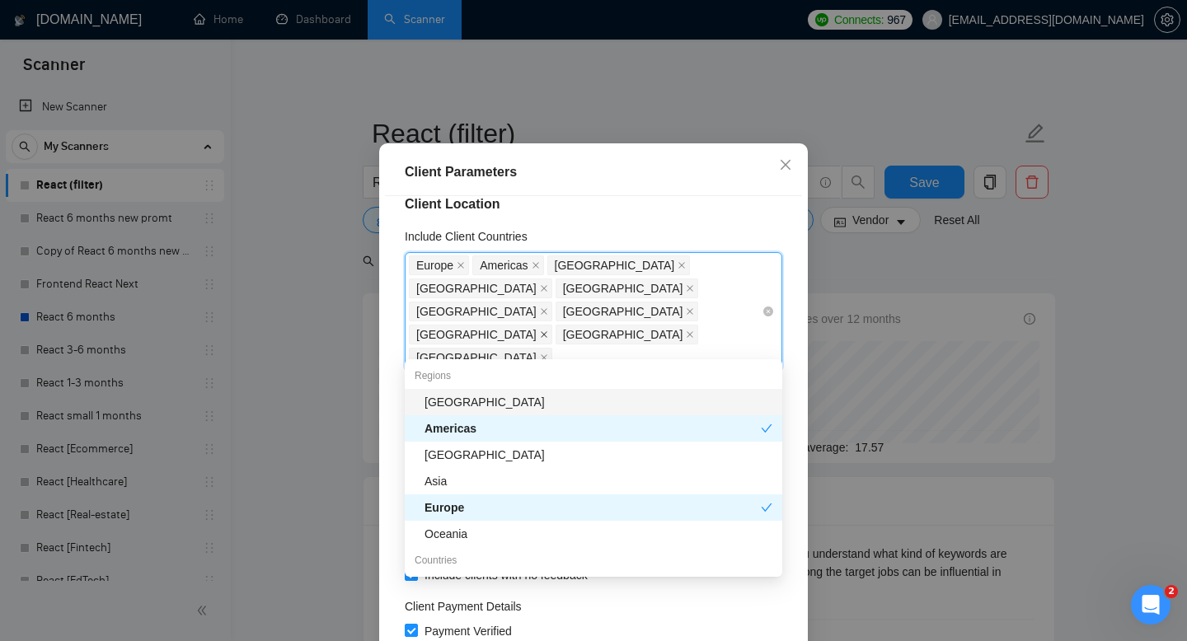
click at [548, 331] on icon "close" at bounding box center [544, 335] width 8 height 8
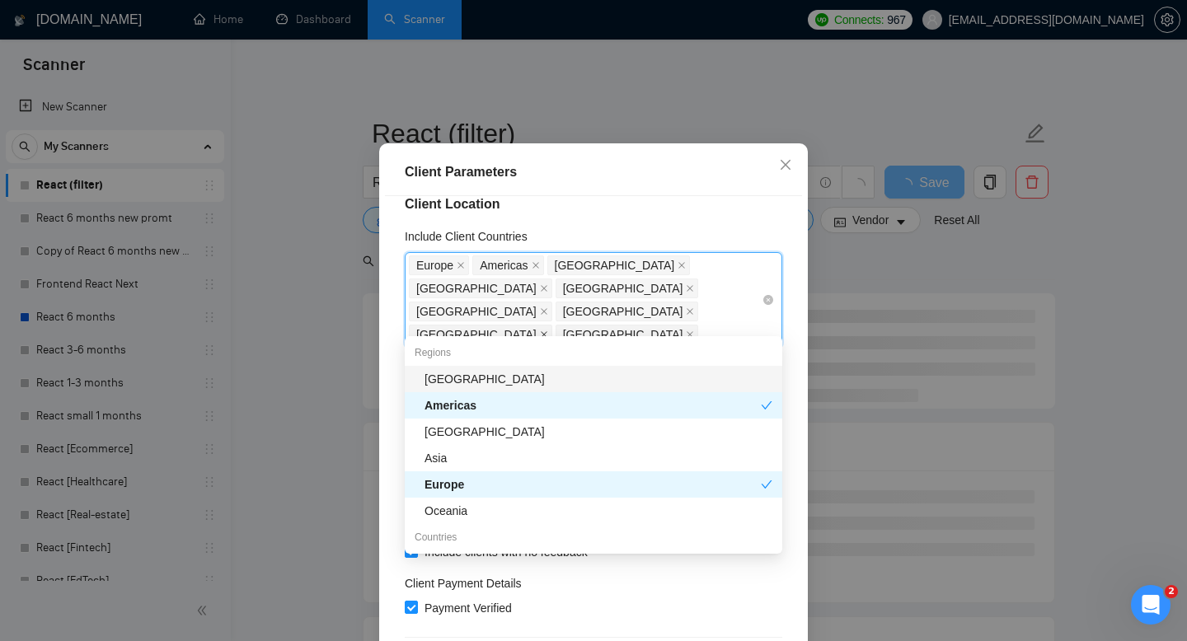
click at [547, 331] on icon "close" at bounding box center [544, 334] width 7 height 7
click at [548, 331] on icon "close" at bounding box center [544, 335] width 8 height 8
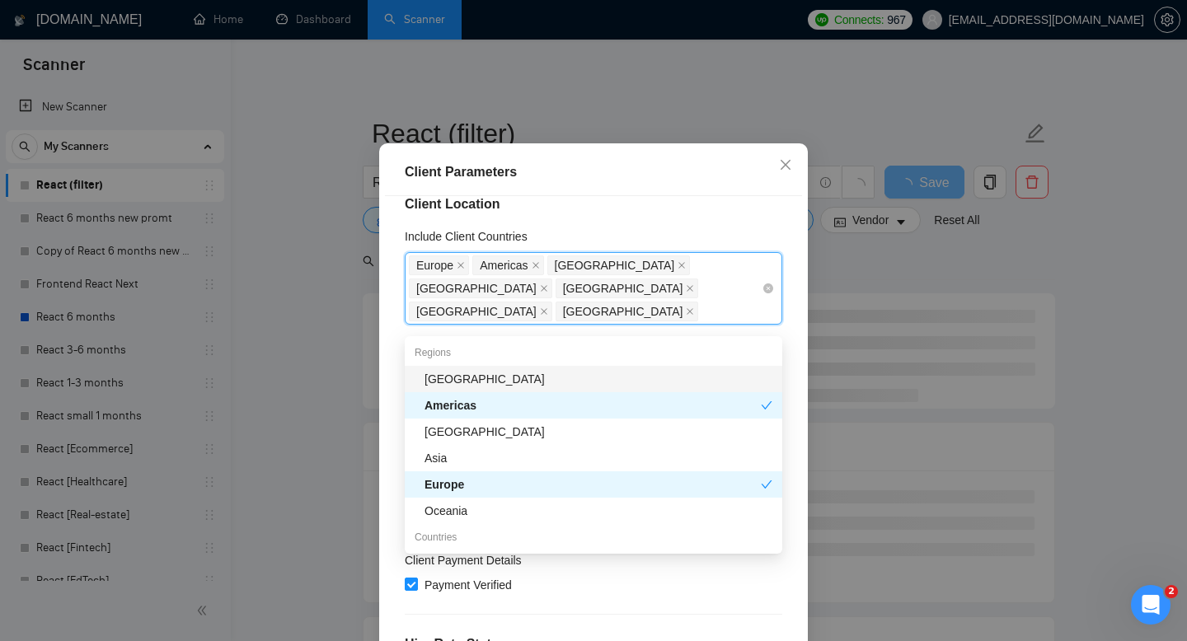
click at [710, 320] on div "Europe [GEOGRAPHIC_DATA] [GEOGRAPHIC_DATA] [GEOGRAPHIC_DATA] [GEOGRAPHIC_DATA] …" at bounding box center [585, 288] width 353 height 69
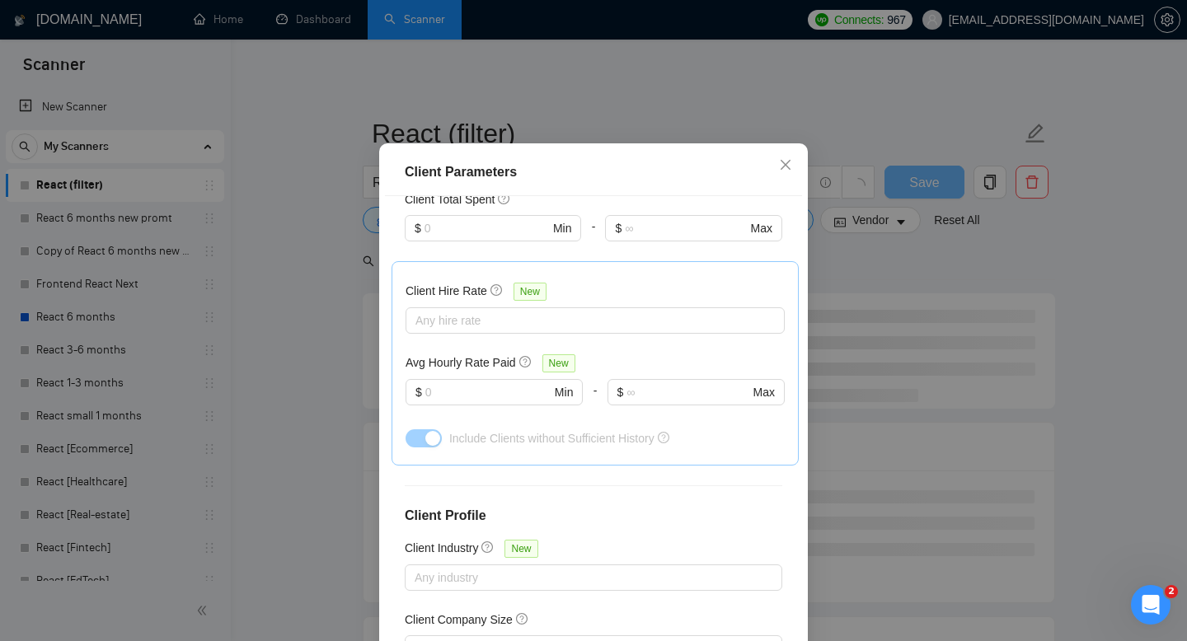
scroll to position [601, 0]
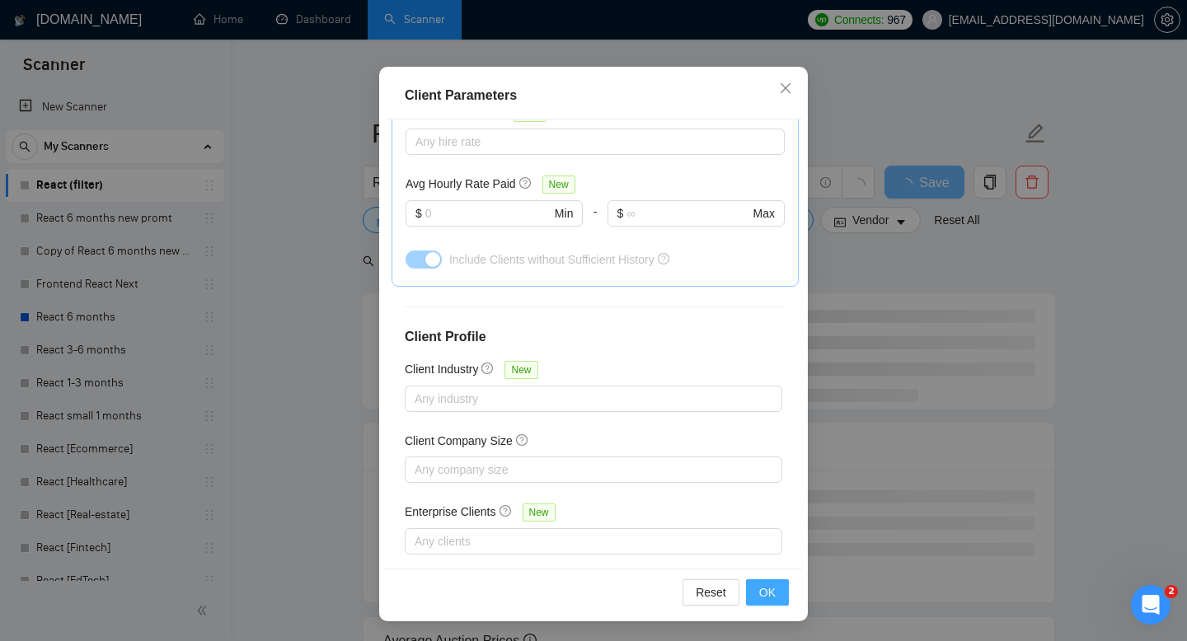
click at [765, 601] on span "OK" at bounding box center [767, 593] width 16 height 18
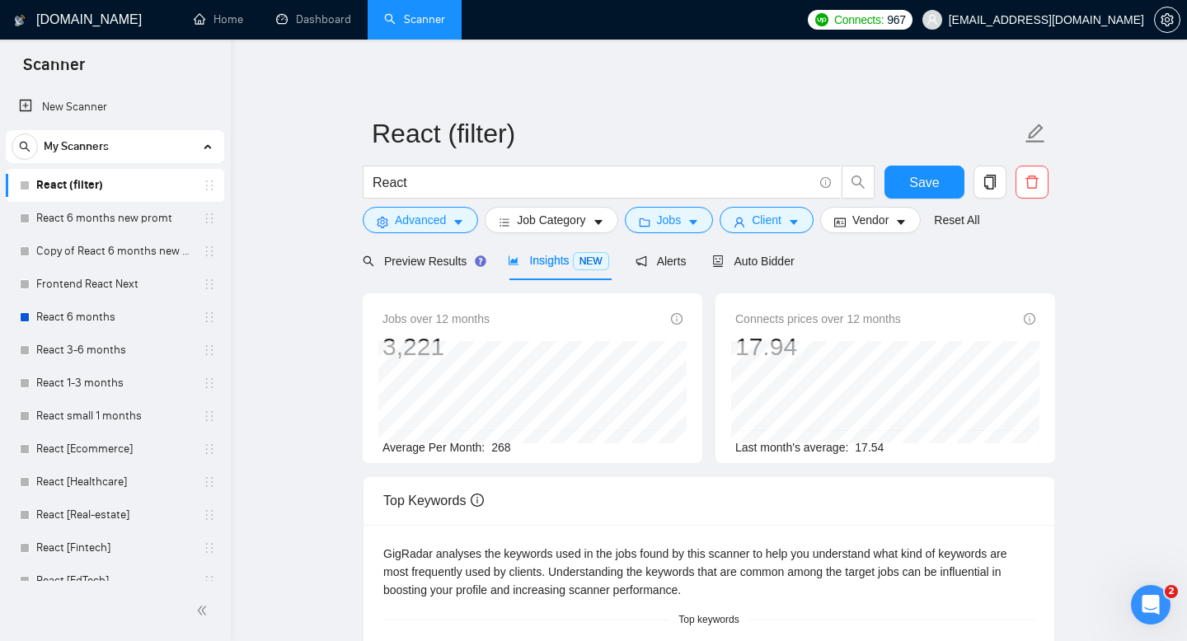
click at [505, 444] on span "268" at bounding box center [500, 447] width 19 height 13
click at [766, 217] on span "Client" at bounding box center [767, 220] width 30 height 18
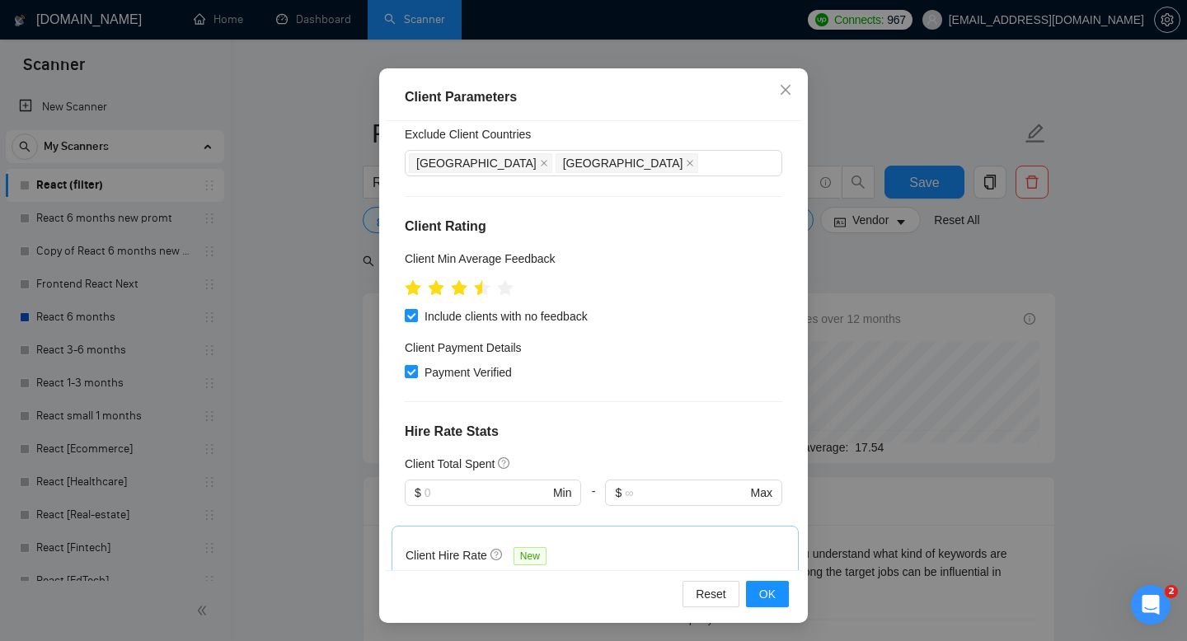
scroll to position [213, 0]
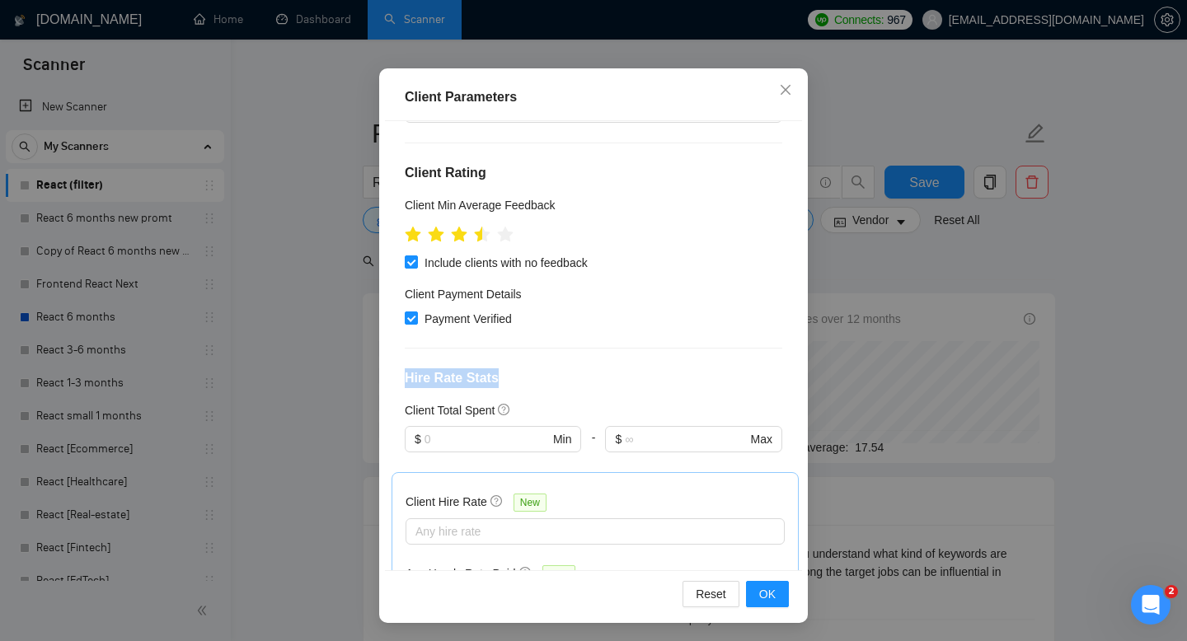
drag, startPoint x: 407, startPoint y: 355, endPoint x: 519, endPoint y: 350, distance: 112.3
click at [520, 368] on h4 "Hire Rate Stats" at bounding box center [594, 378] width 378 height 20
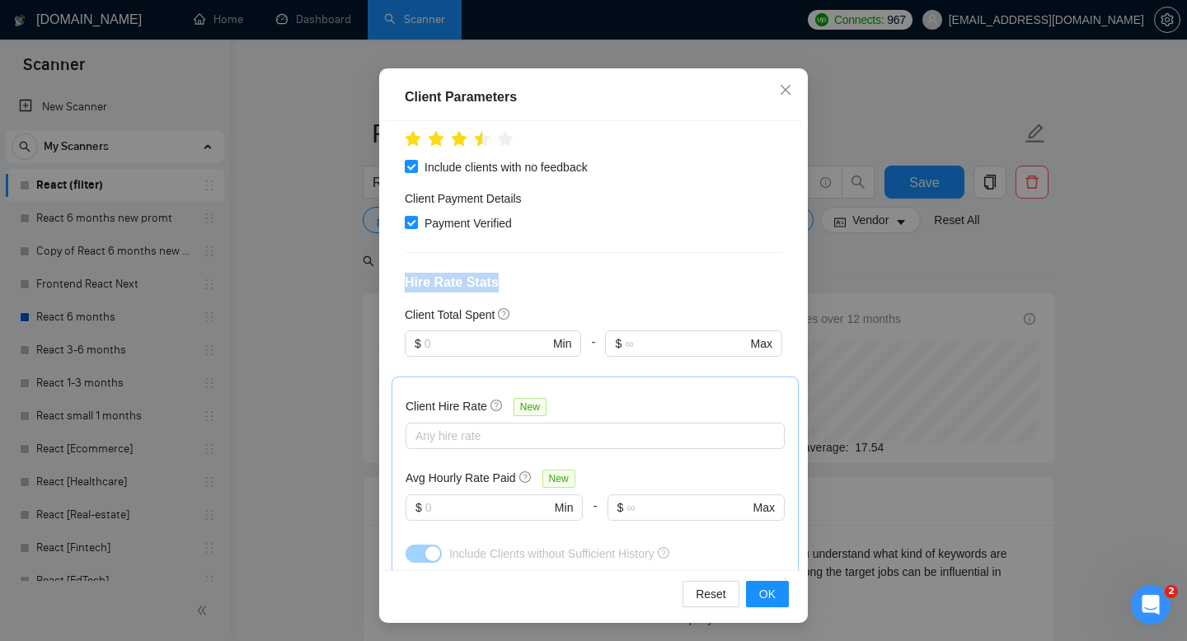
scroll to position [305, 0]
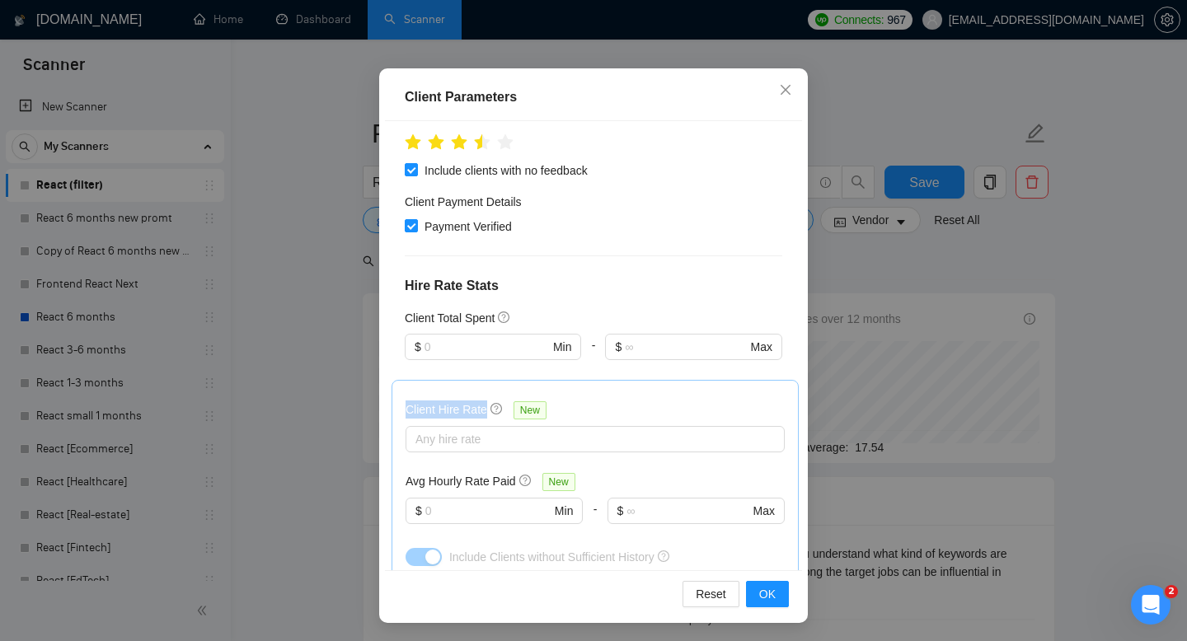
drag, startPoint x: 401, startPoint y: 384, endPoint x: 491, endPoint y: 383, distance: 89.9
click at [492, 384] on div "Client Hire Rate New Any hire rate Avg Hourly Rate Paid New $ Min - $ Max Inclu…" at bounding box center [595, 482] width 407 height 204
click at [681, 394] on div "Client Hire Rate New Any hire rate Avg Hourly Rate Paid New $ Min - $ Max Inclu…" at bounding box center [595, 482] width 379 height 176
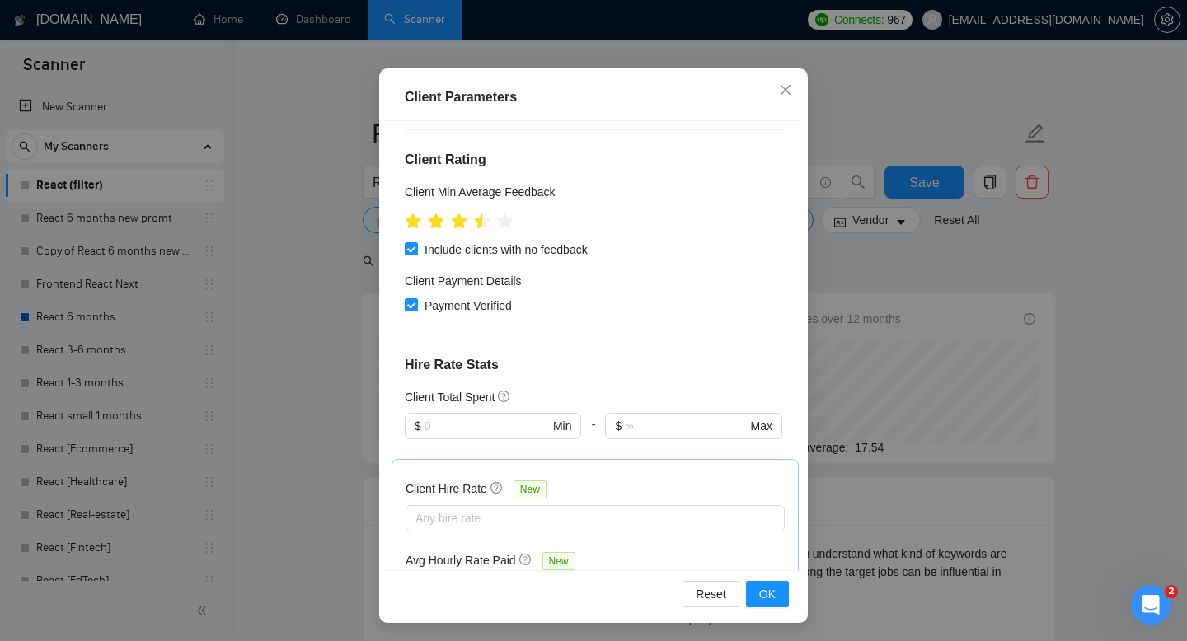
scroll to position [163, 0]
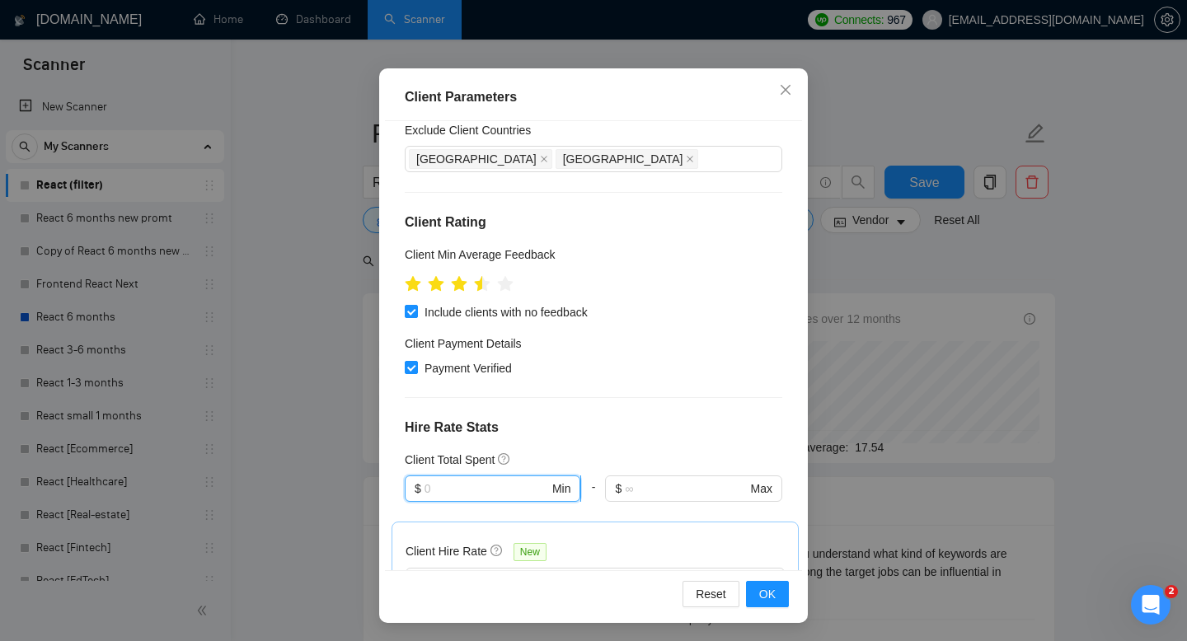
click at [477, 480] on input "text" at bounding box center [487, 489] width 124 height 18
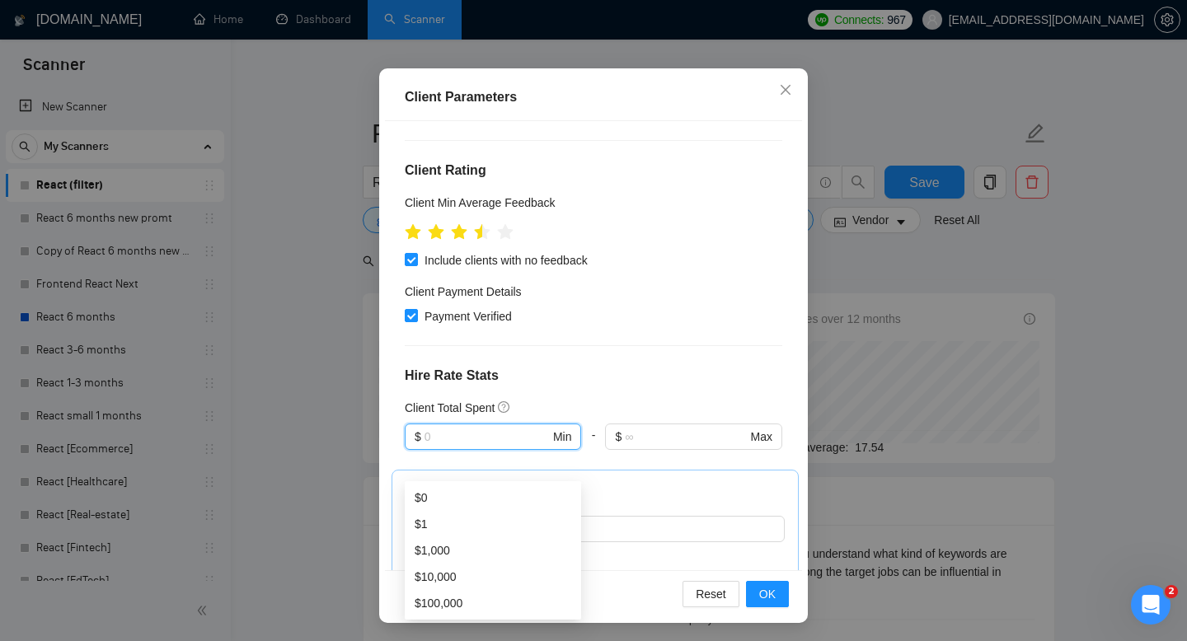
scroll to position [223, 0]
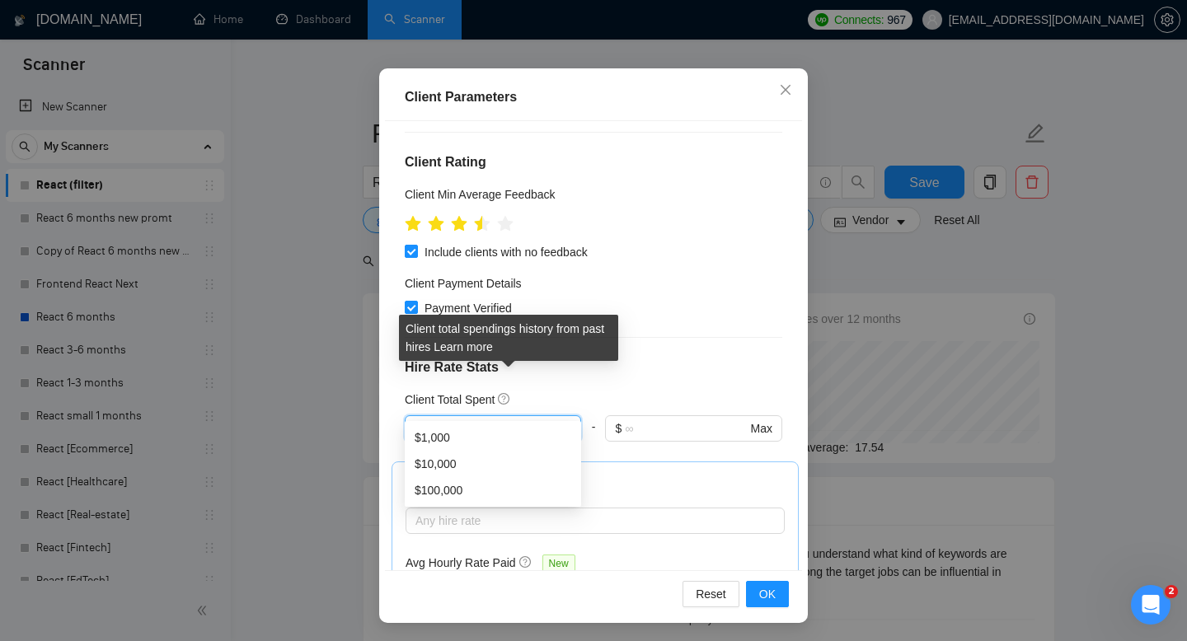
type input "100"
click at [535, 391] on div "Client Total Spent" at bounding box center [594, 400] width 378 height 18
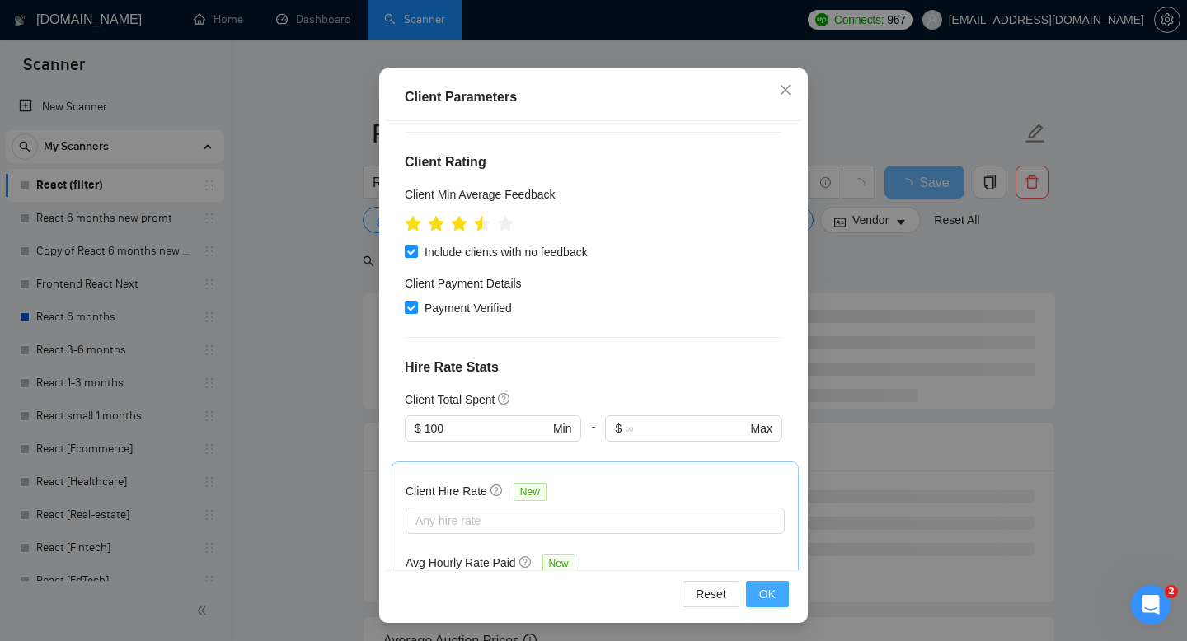
click at [761, 594] on span "OK" at bounding box center [767, 594] width 16 height 18
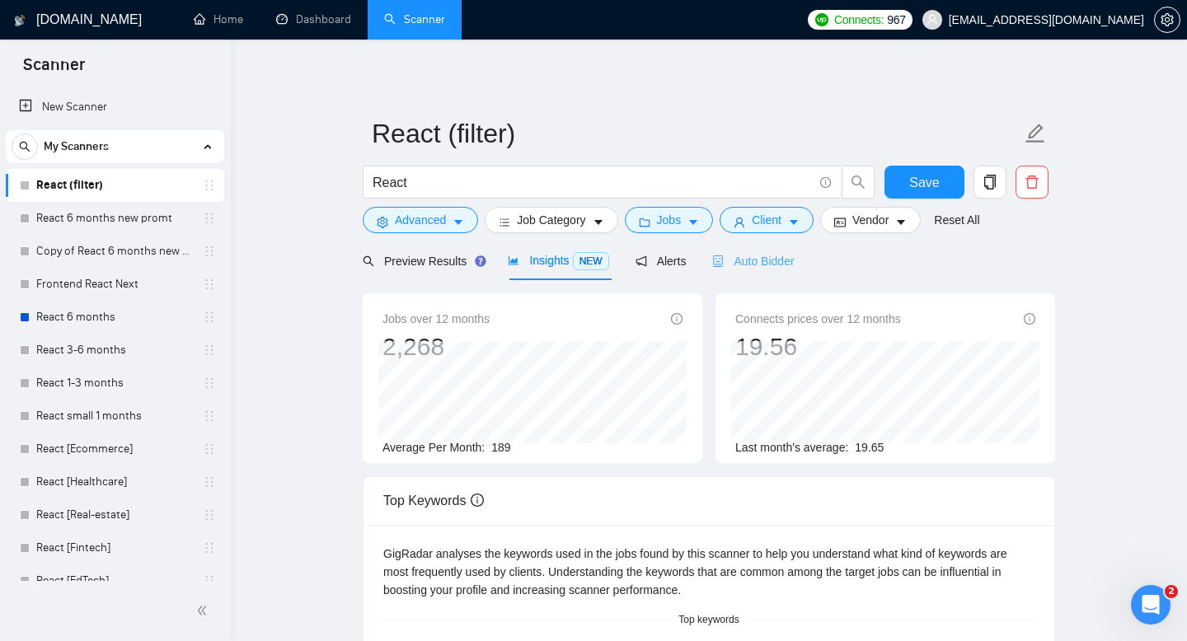
click at [753, 279] on div "Auto Bidder" at bounding box center [753, 261] width 82 height 39
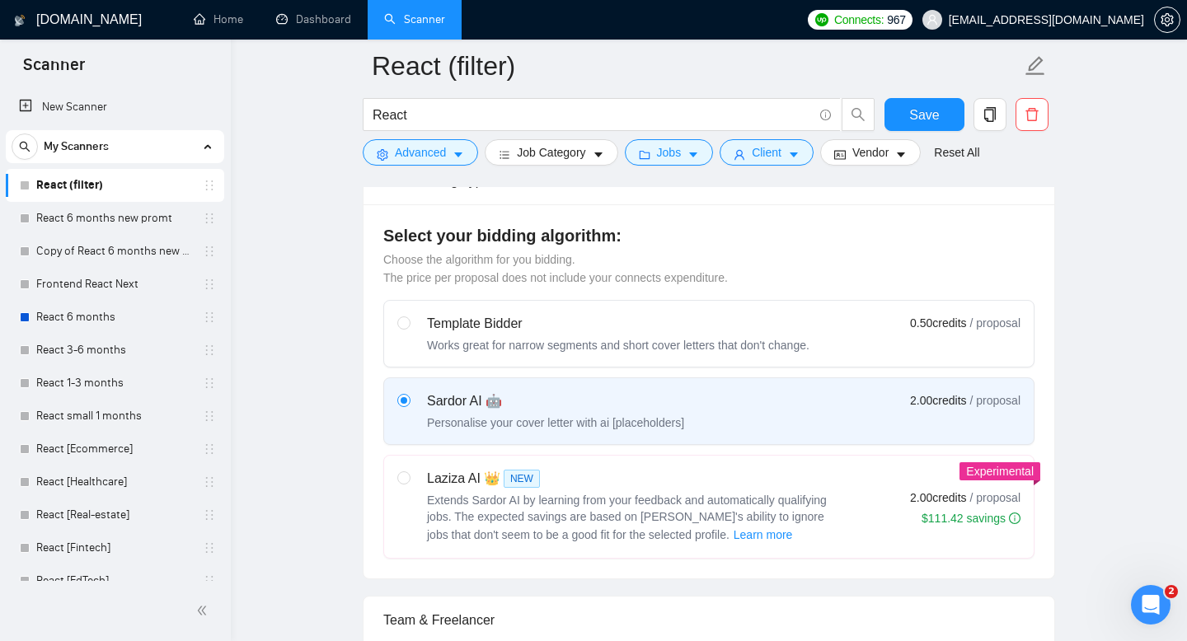
scroll to position [425, 0]
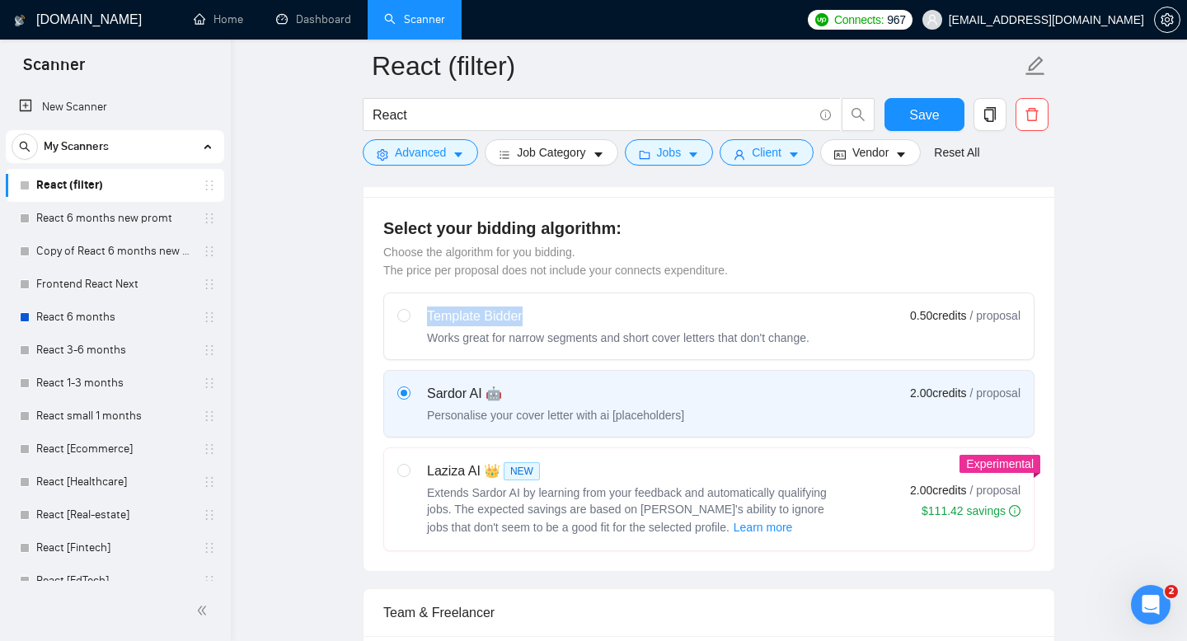
drag, startPoint x: 429, startPoint y: 319, endPoint x: 547, endPoint y: 317, distance: 117.1
click at [543, 318] on div "Template Bidder" at bounding box center [618, 317] width 383 height 20
drag, startPoint x: 429, startPoint y: 395, endPoint x: 499, endPoint y: 397, distance: 69.3
click at [499, 397] on div "Sardor AI 🤖" at bounding box center [555, 394] width 257 height 20
drag, startPoint x: 429, startPoint y: 474, endPoint x: 486, endPoint y: 475, distance: 56.9
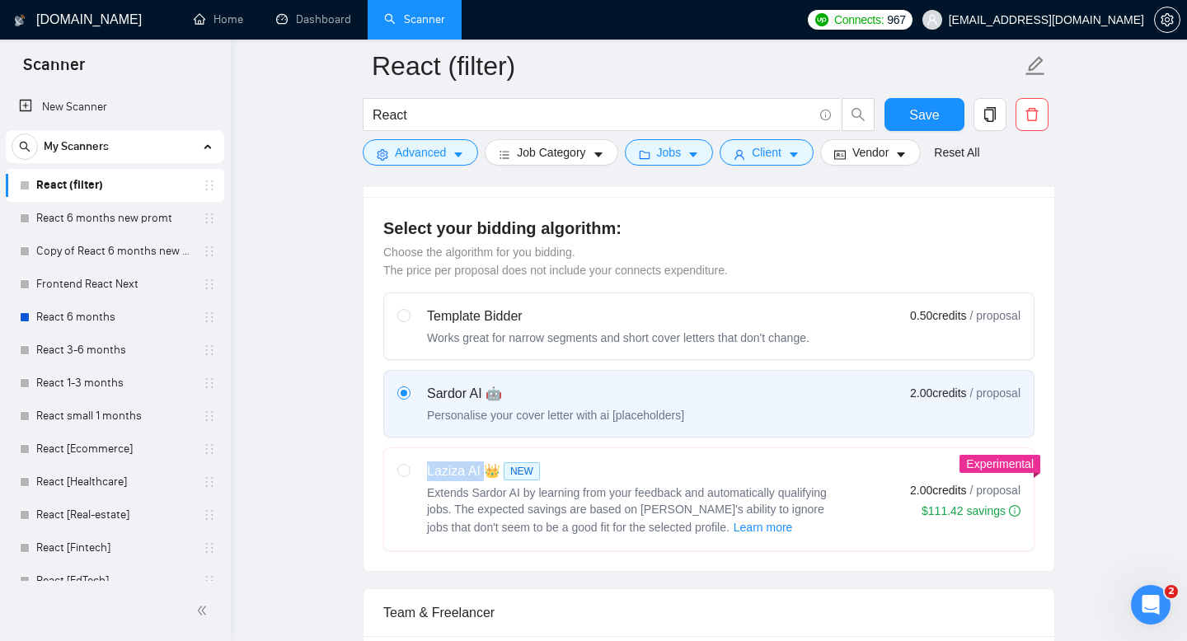
click at [486, 475] on div "Laziza AI 👑 NEW" at bounding box center [633, 472] width 412 height 20
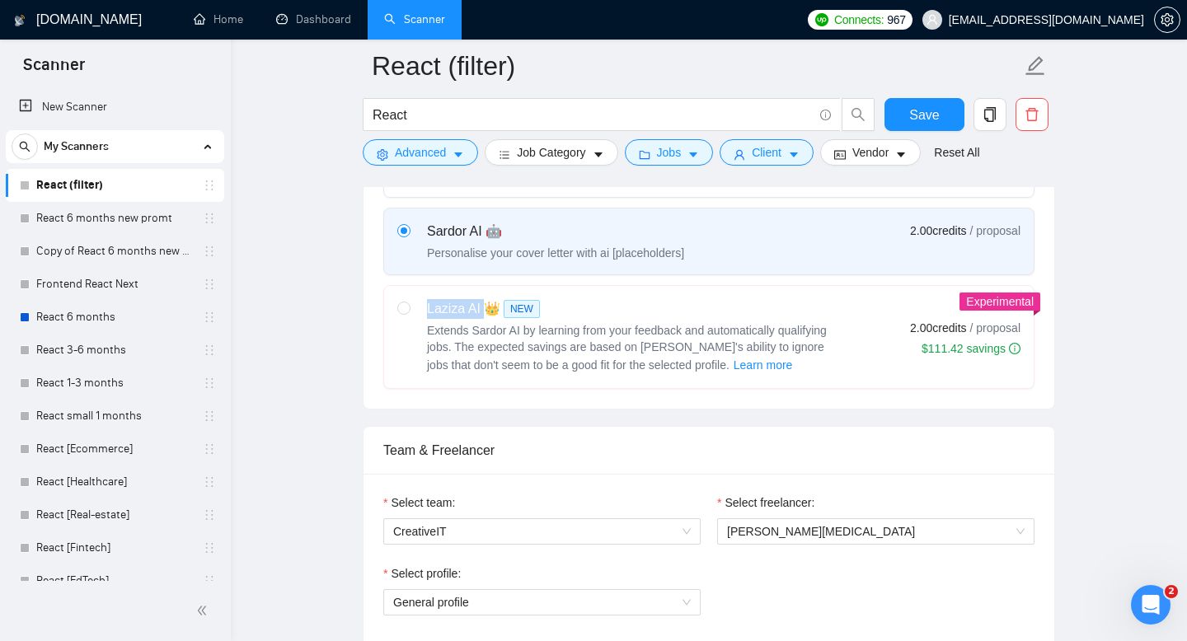
scroll to position [594, 0]
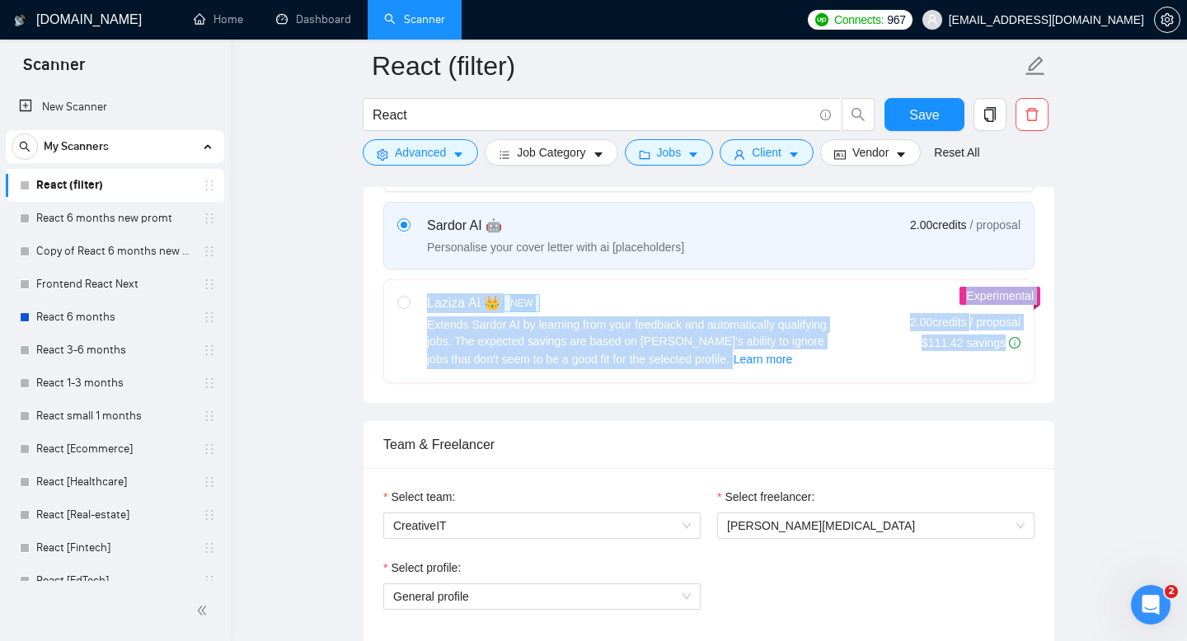
drag, startPoint x: 958, startPoint y: 298, endPoint x: 1050, endPoint y: 298, distance: 92.3
click at [1050, 298] on div "Select your bidding algorithm: Choose the algorithm for you bidding. The price …" at bounding box center [709, 216] width 691 height 374
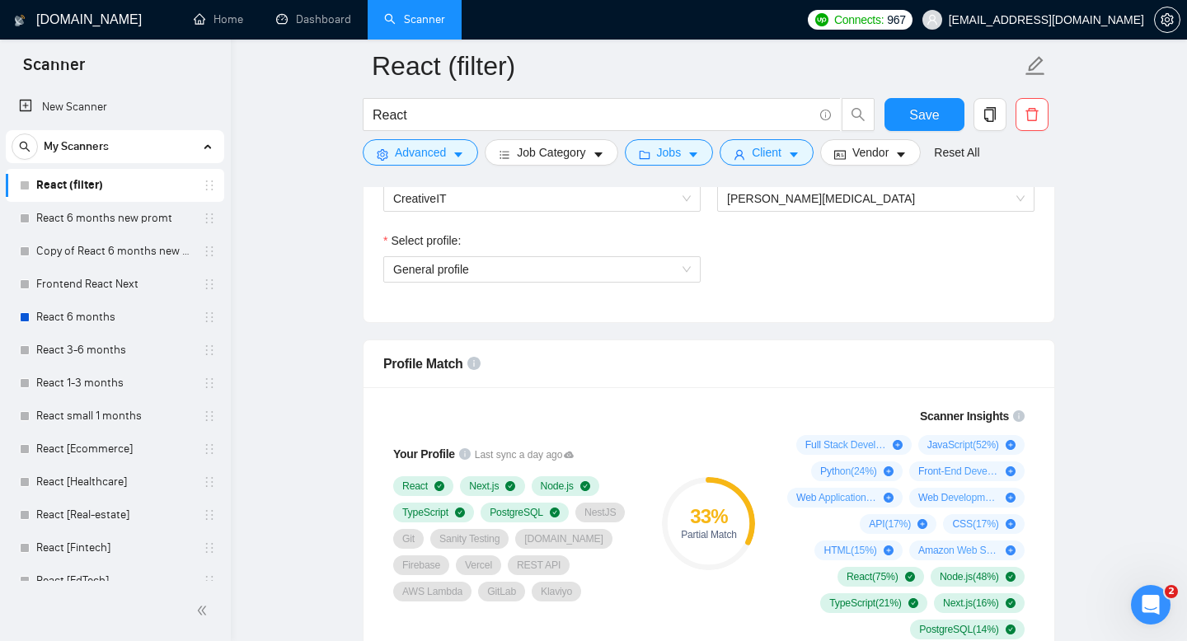
scroll to position [910, 0]
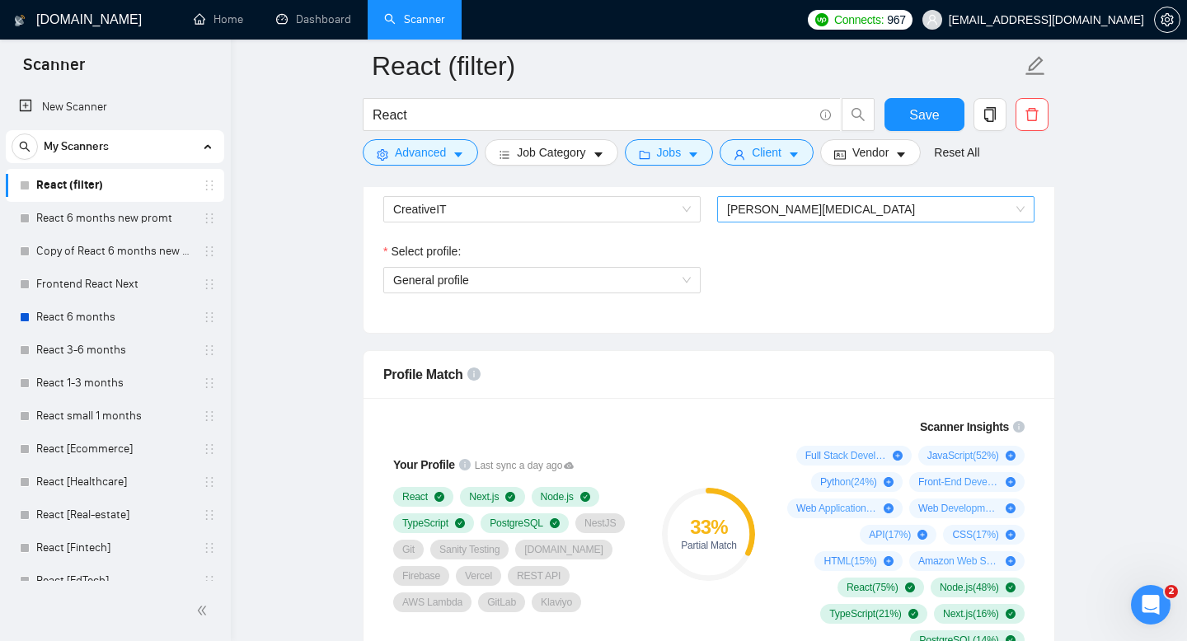
click at [833, 209] on span "[PERSON_NAME][MEDICAL_DATA]" at bounding box center [876, 209] width 298 height 25
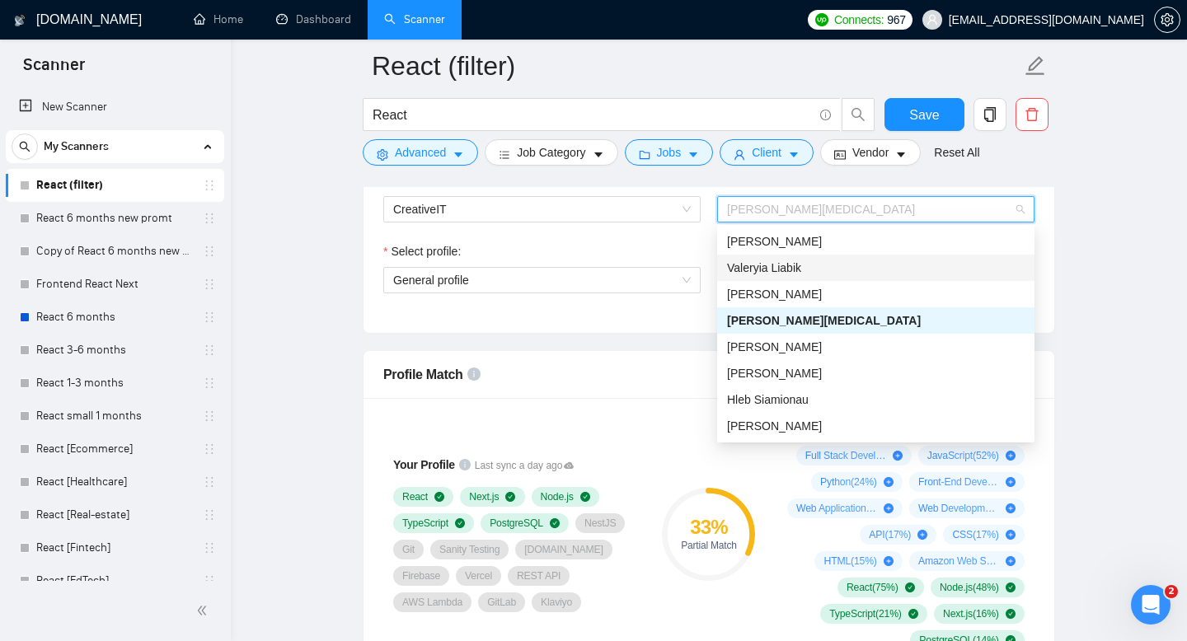
click at [790, 262] on span "Valeryia Liabik" at bounding box center [764, 267] width 74 height 13
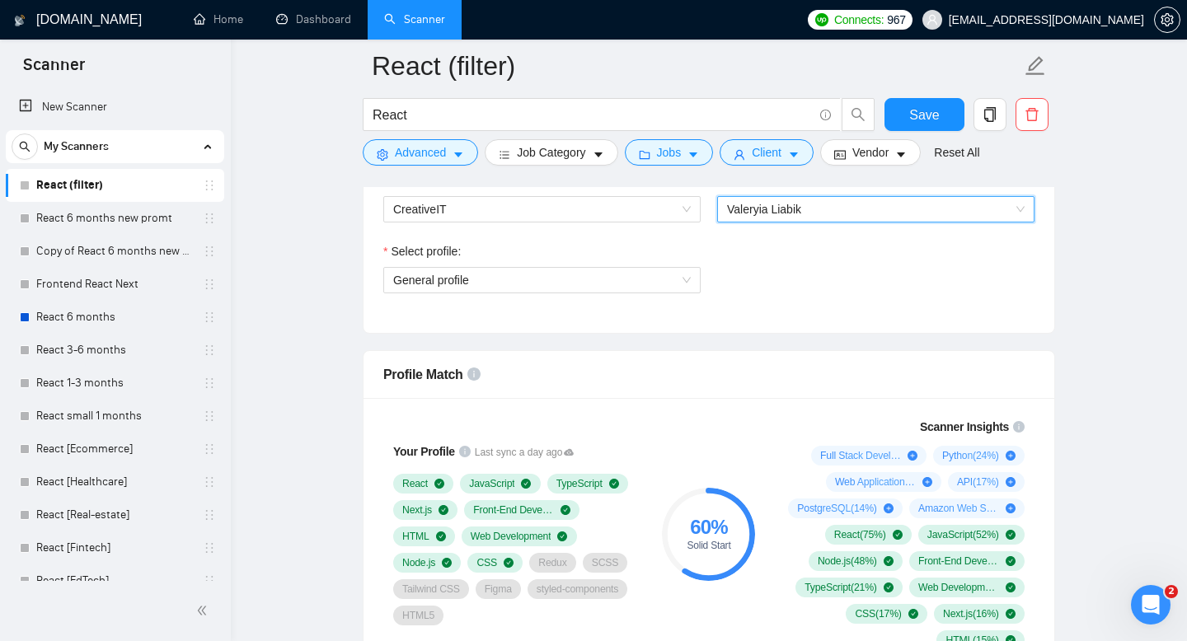
scroll to position [981, 0]
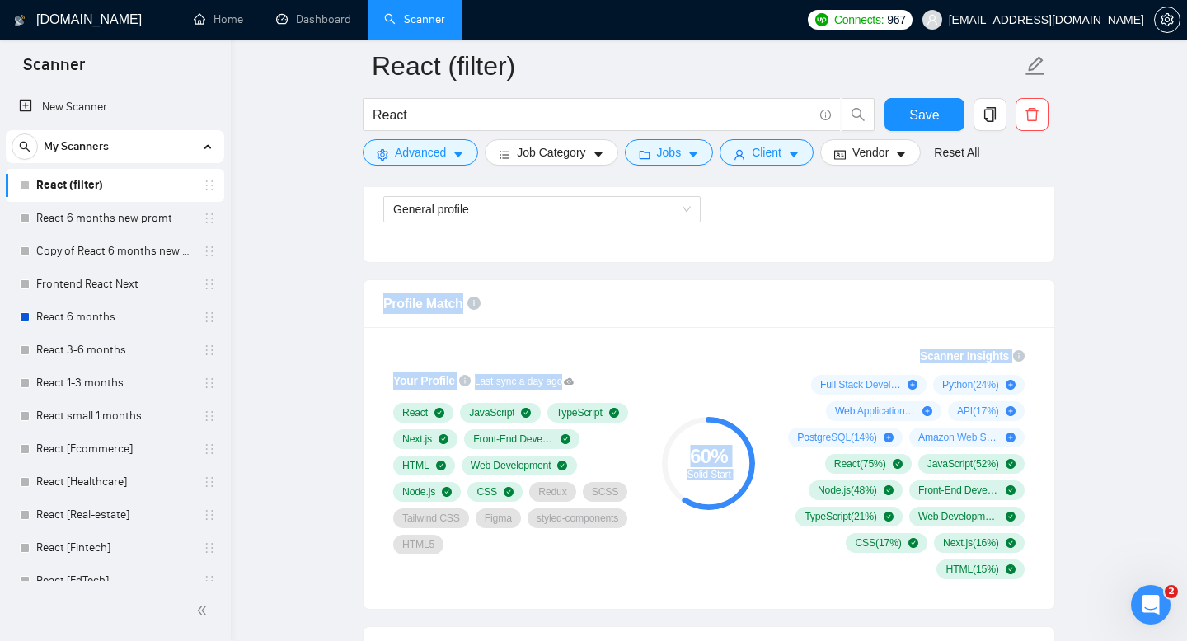
drag, startPoint x: 380, startPoint y: 303, endPoint x: 841, endPoint y: 482, distance: 494.6
click at [841, 482] on div "Profile Match Your Profile Last sync a day ago React JavaScript TypeScript Next…" at bounding box center [709, 444] width 692 height 331
click at [683, 581] on div "60 % Solid Start" at bounding box center [709, 463] width 110 height 252
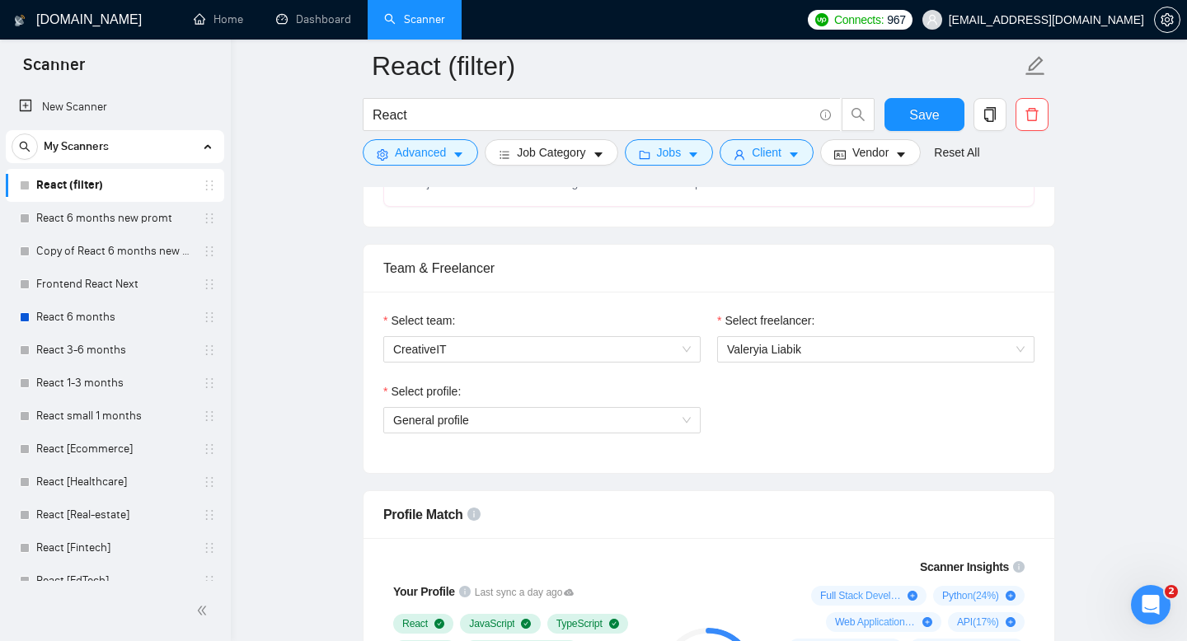
scroll to position [764, 0]
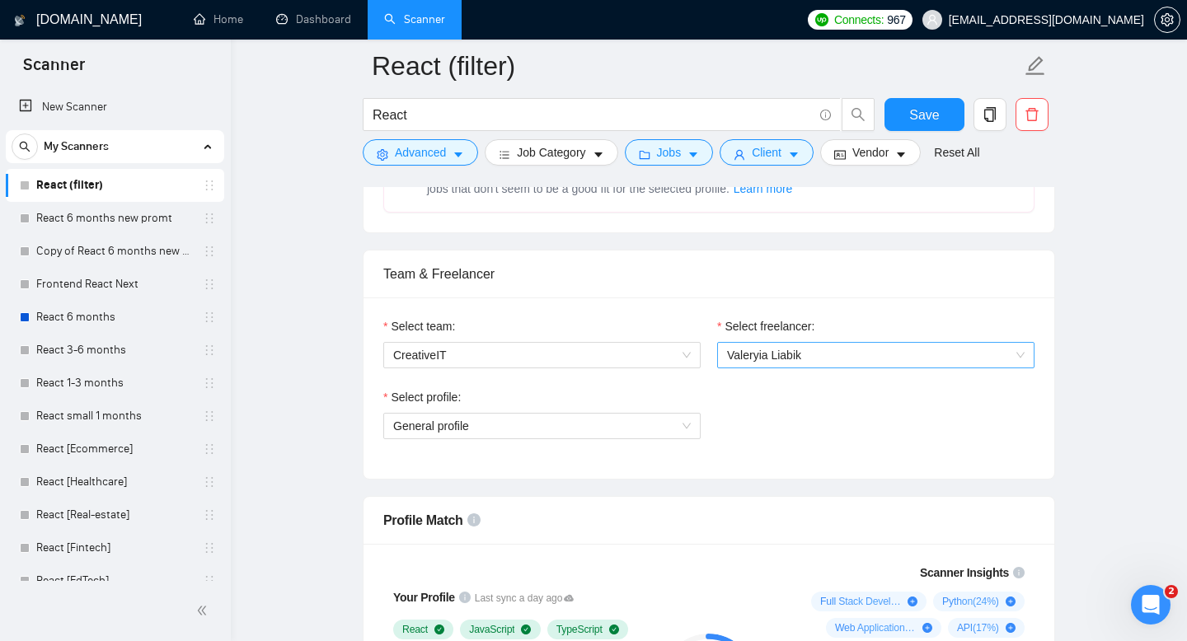
click at [823, 360] on span "Valeryia Liabik" at bounding box center [876, 355] width 298 height 25
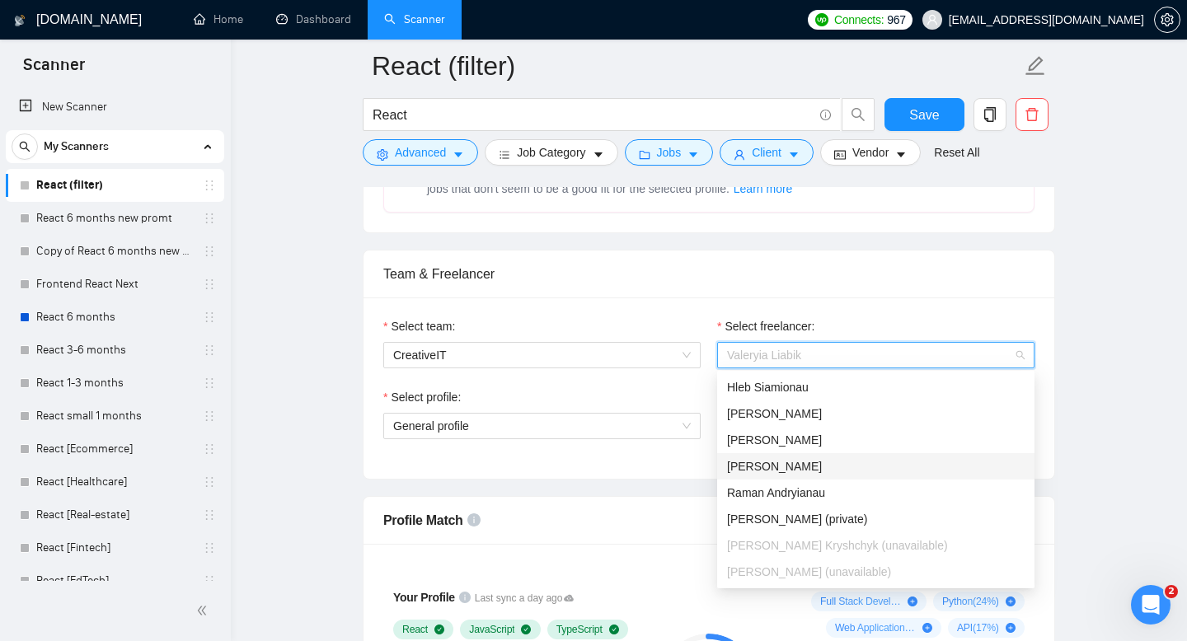
scroll to position [157, 0]
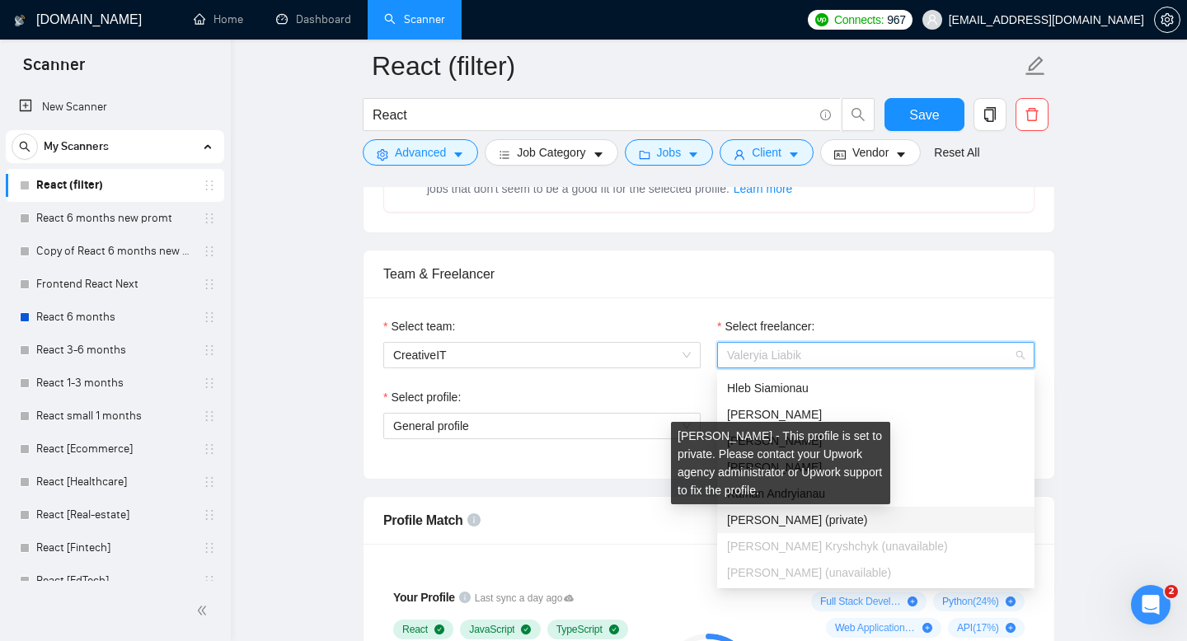
click at [796, 497] on div "[PERSON_NAME] - This profile is set to private. Please contact your Upwork agen…" at bounding box center [780, 463] width 219 height 82
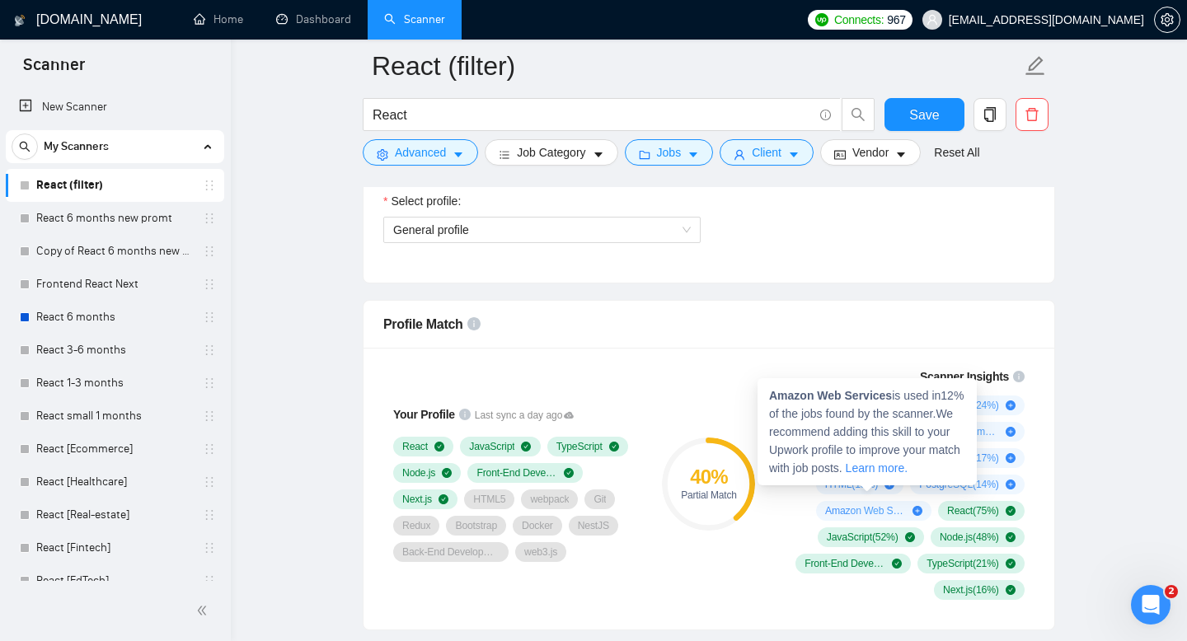
scroll to position [962, 0]
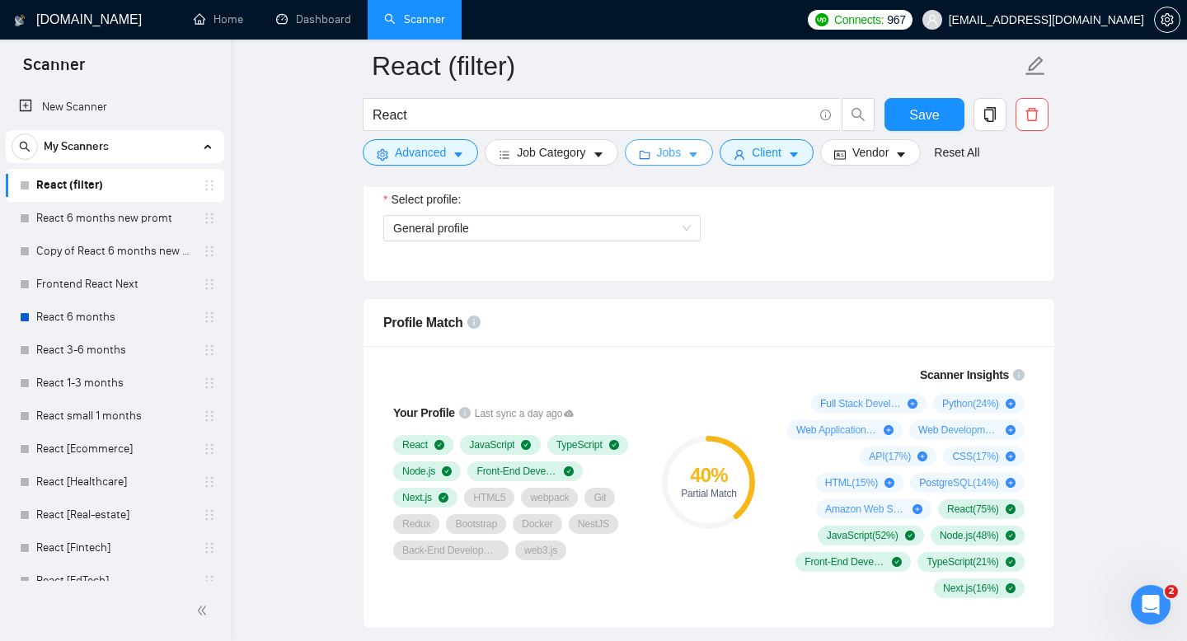
click at [682, 158] on span "Jobs" at bounding box center [669, 152] width 25 height 18
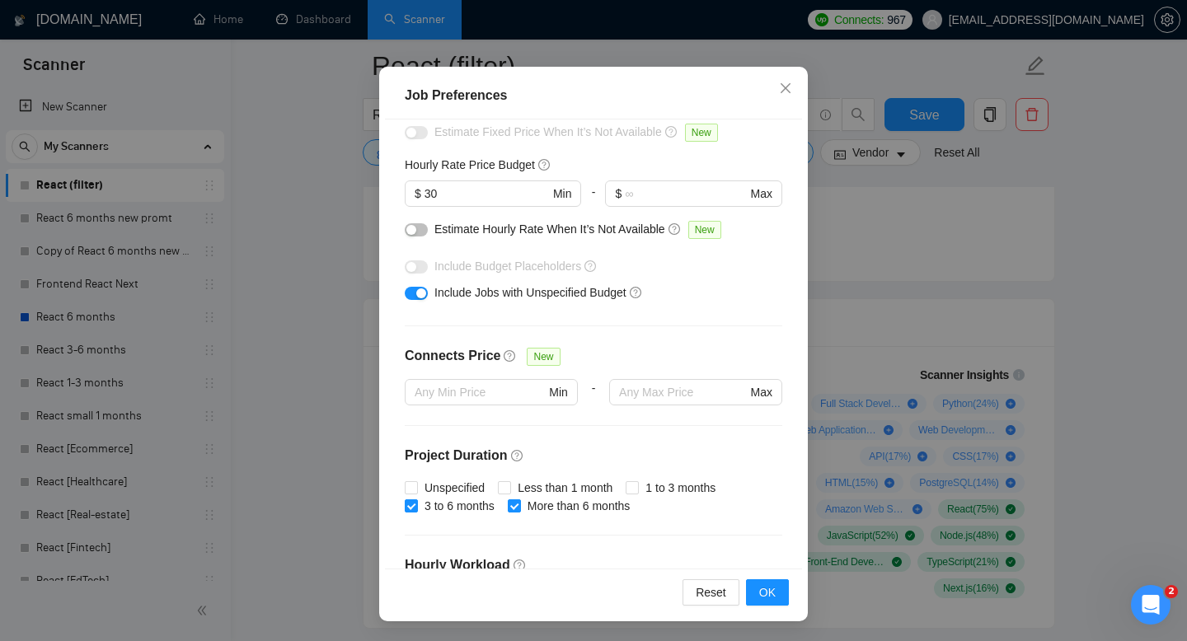
scroll to position [0, 0]
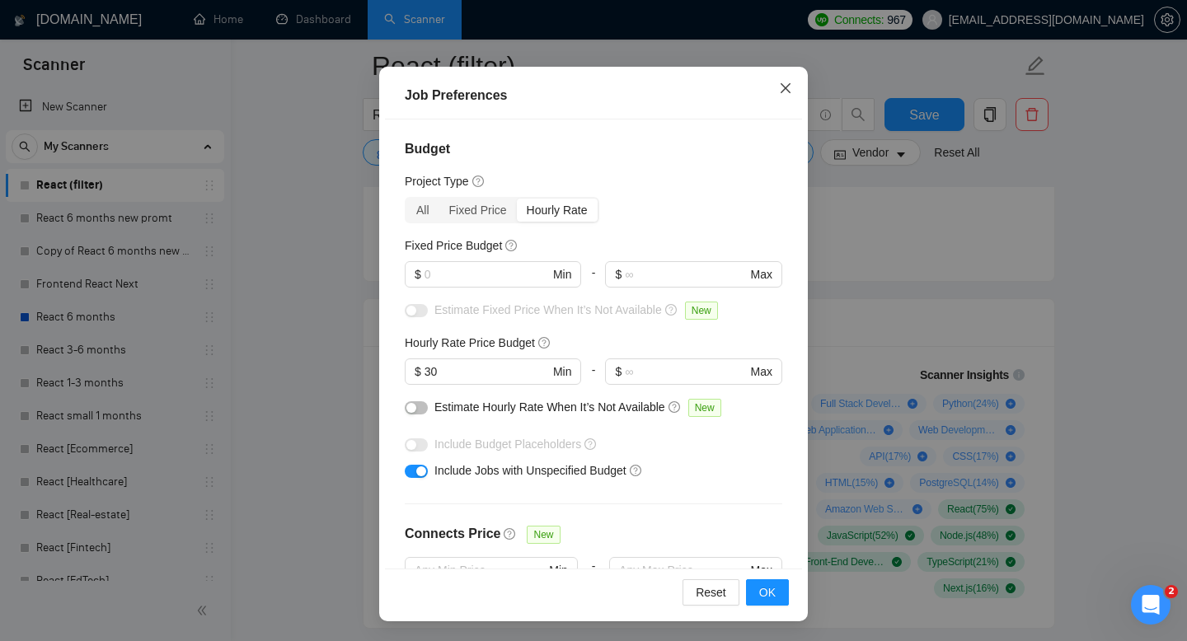
click at [789, 91] on icon "close" at bounding box center [785, 88] width 13 height 13
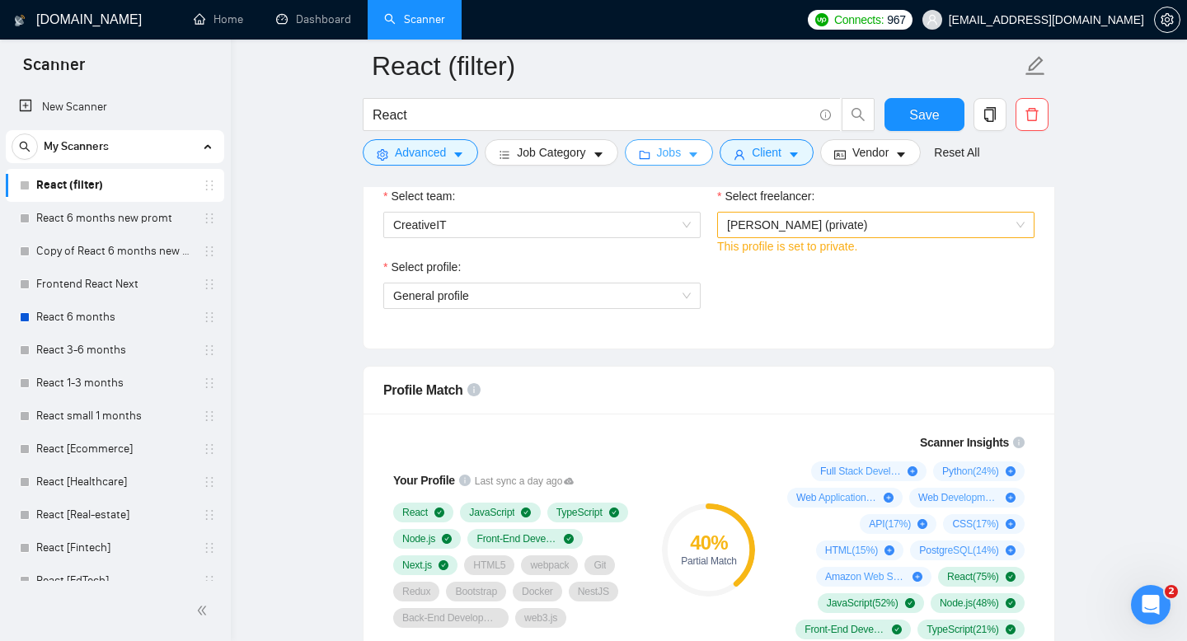
scroll to position [895, 0]
click at [880, 221] on span "[PERSON_NAME] (private)" at bounding box center [876, 224] width 298 height 25
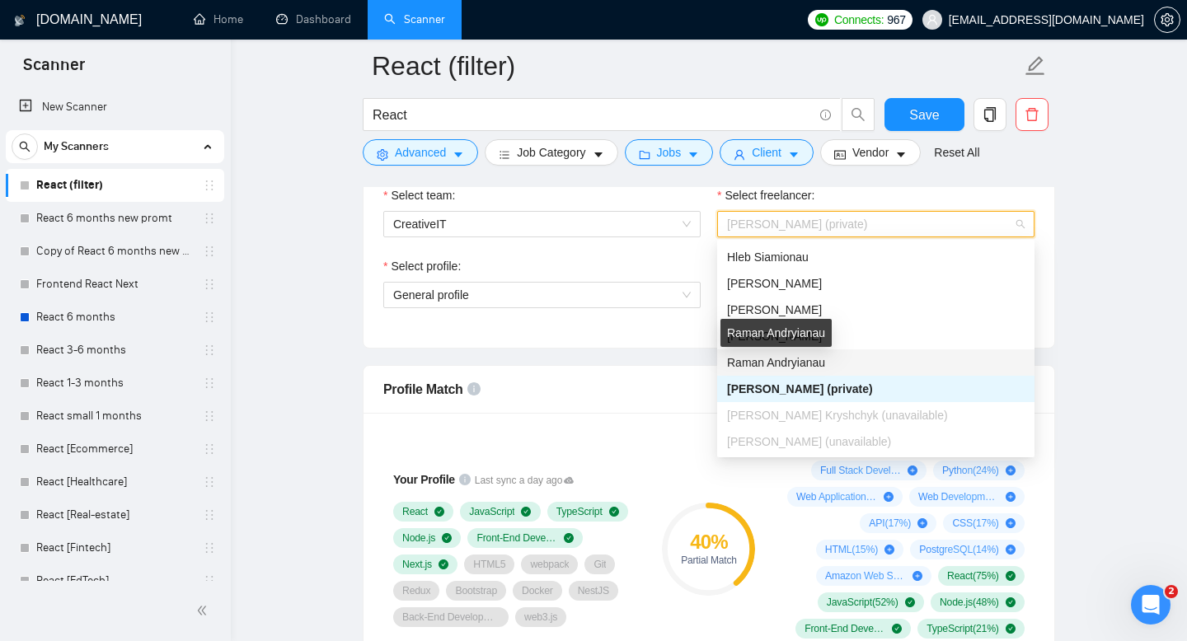
click at [824, 362] on span "Raman Andryianau" at bounding box center [776, 362] width 98 height 13
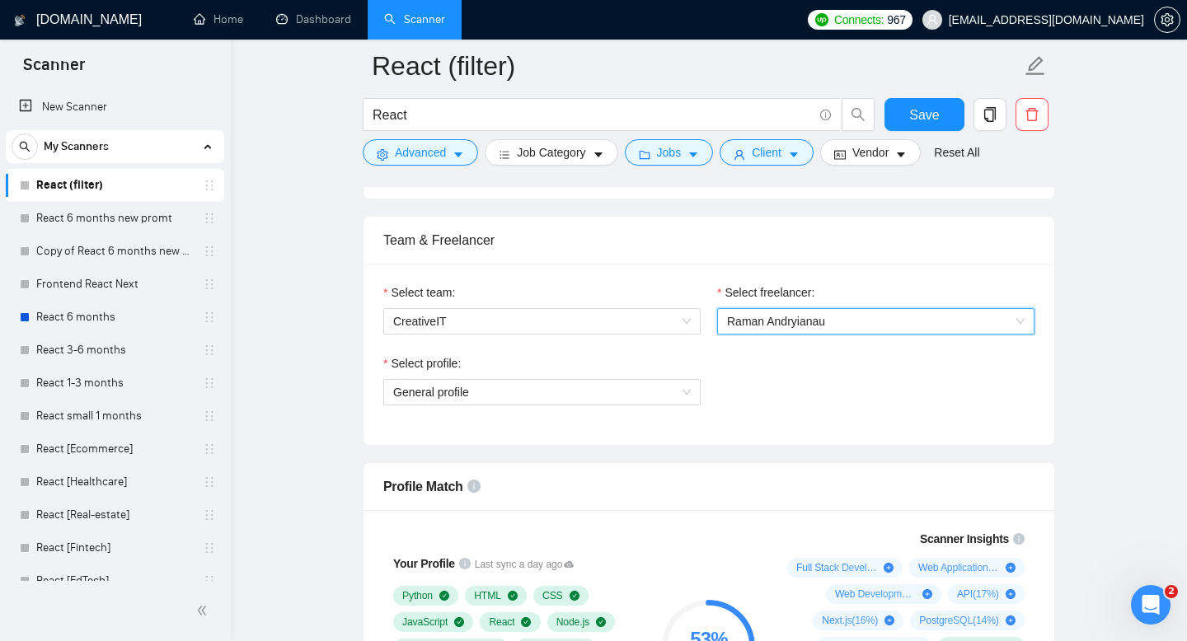
scroll to position [728, 0]
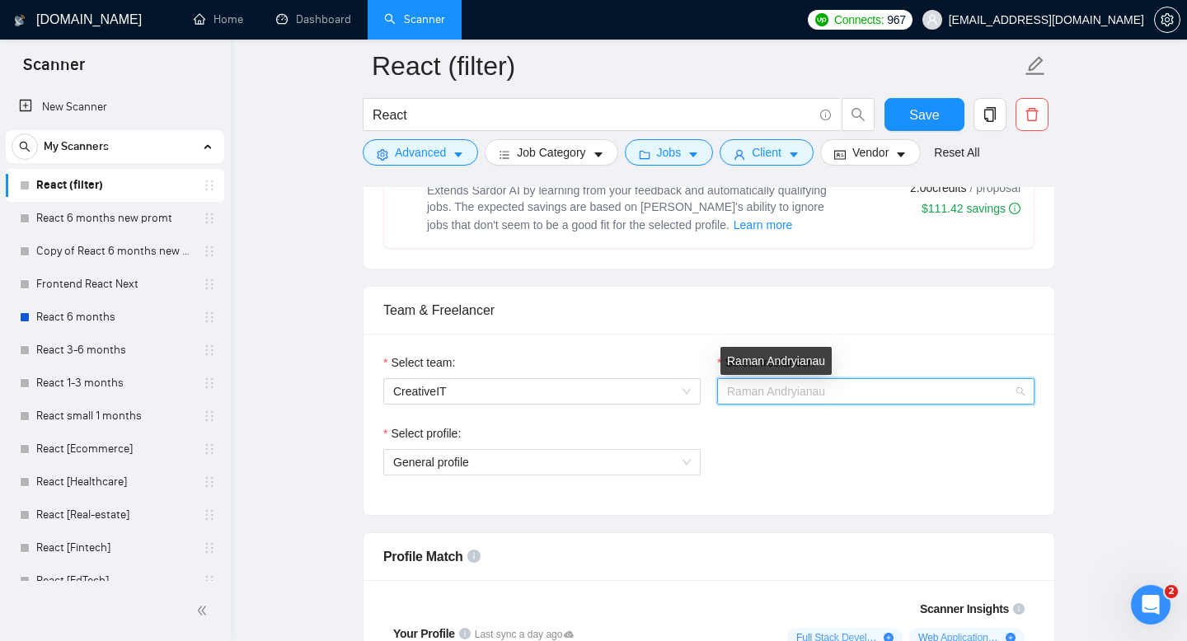
click at [787, 387] on span "Raman Andryianau" at bounding box center [776, 391] width 98 height 13
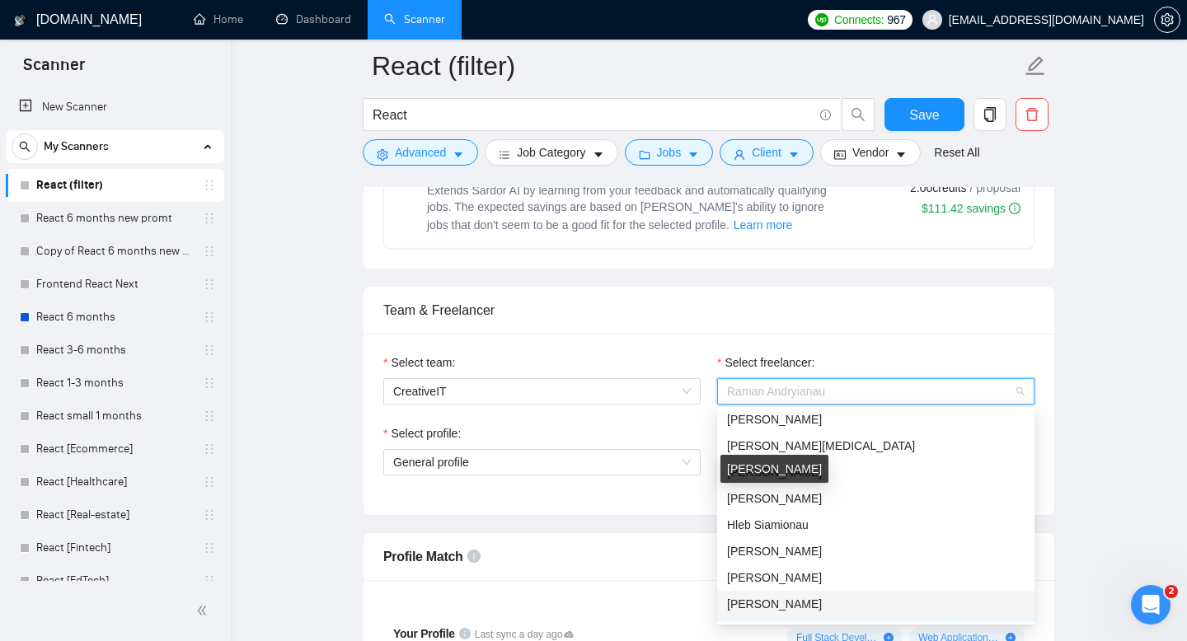
scroll to position [0, 0]
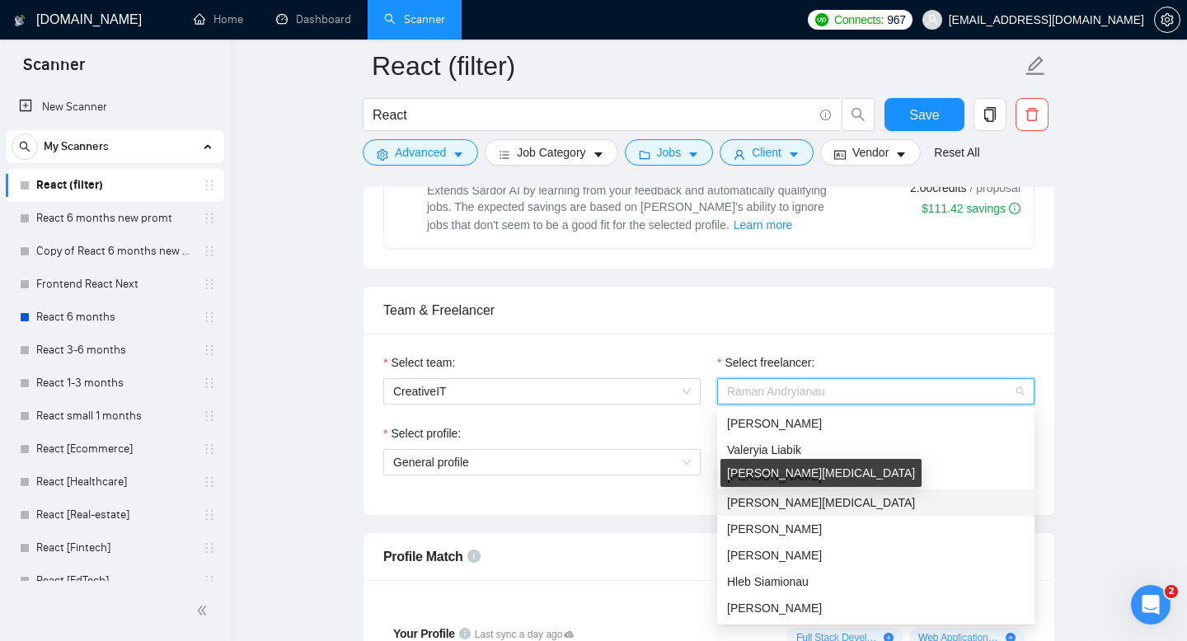
click at [773, 505] on span "[PERSON_NAME][MEDICAL_DATA]" at bounding box center [821, 502] width 188 height 13
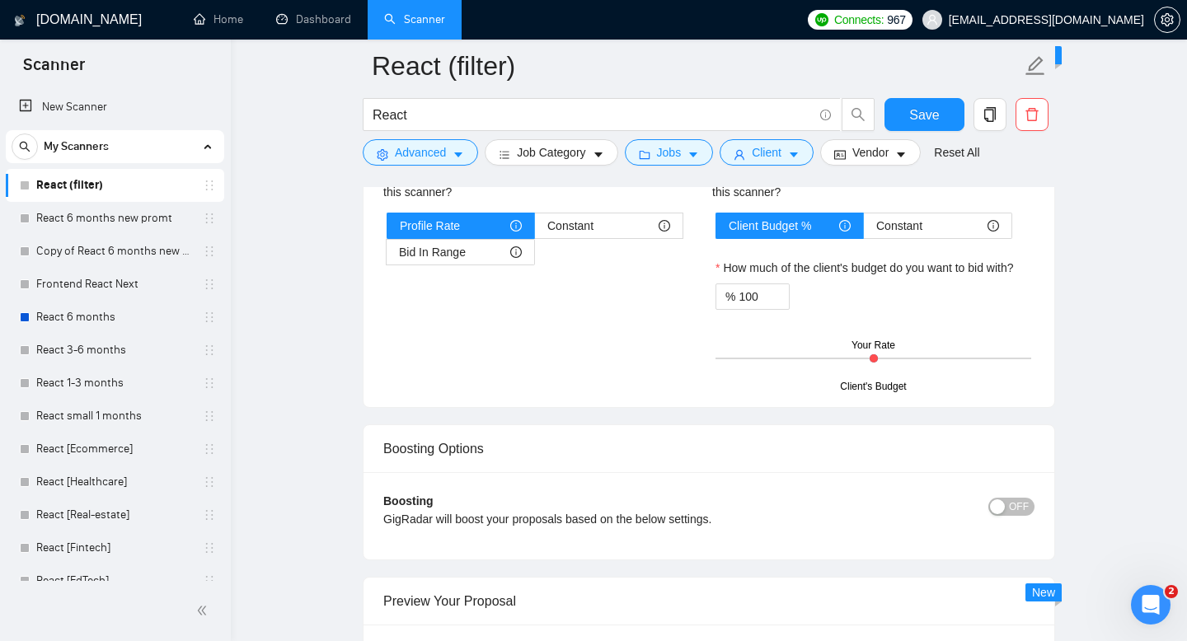
scroll to position [2854, 0]
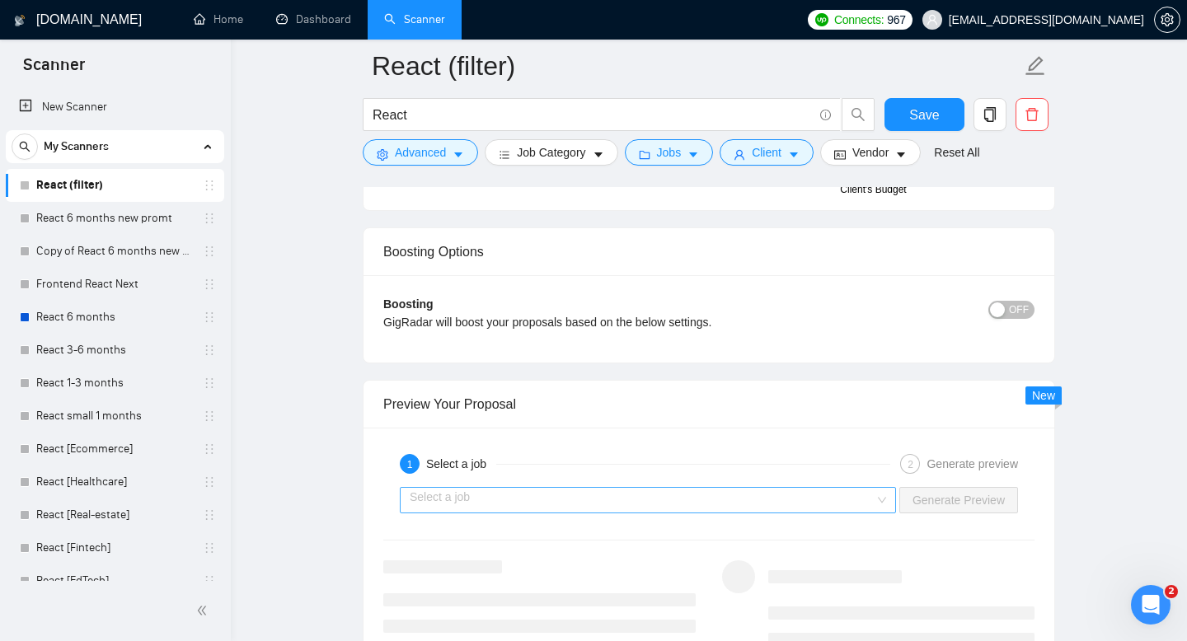
click at [584, 494] on input "search" at bounding box center [642, 500] width 465 height 25
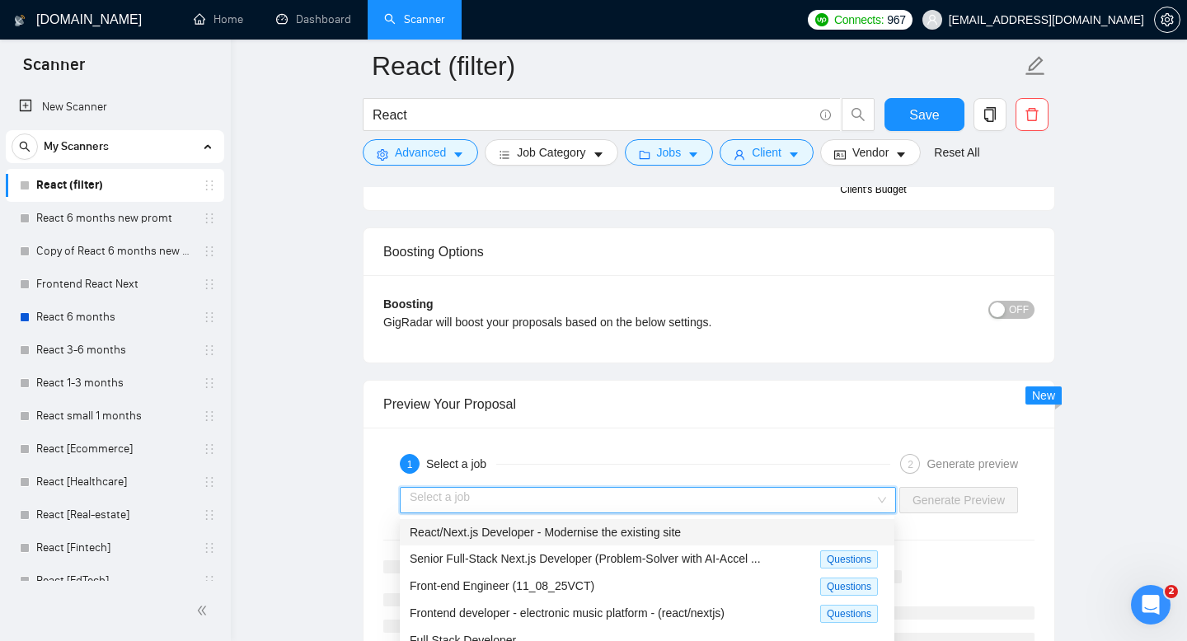
click at [543, 529] on span "React/Next.js Developer - Modernise the existing site" at bounding box center [545, 532] width 271 height 13
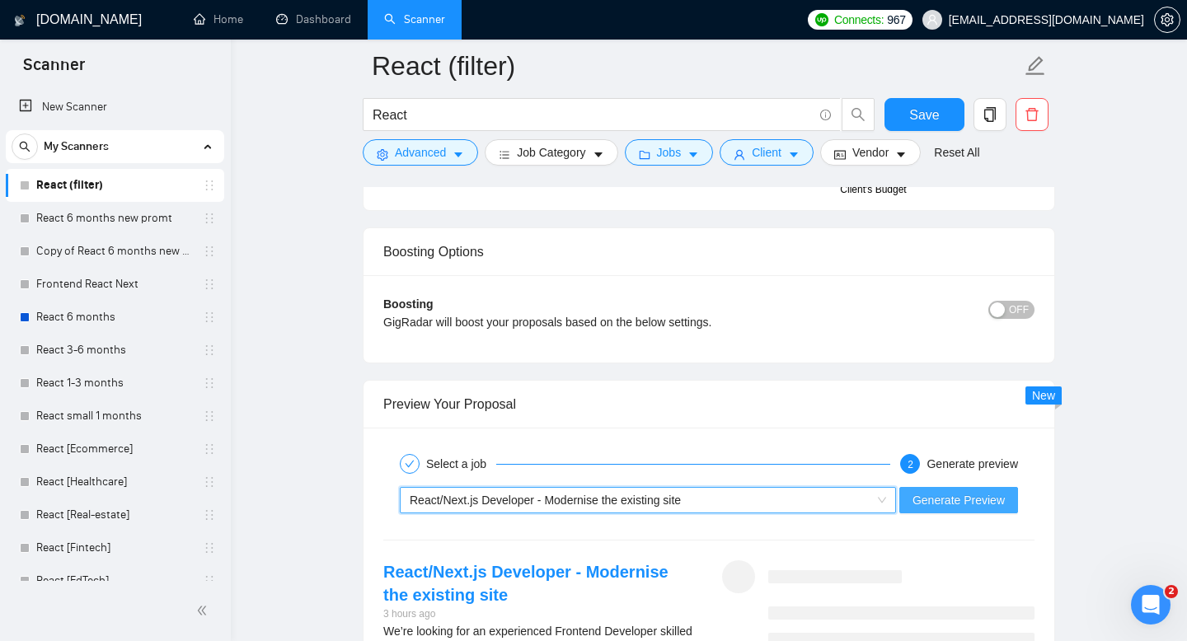
click at [966, 495] on span "Generate Preview" at bounding box center [959, 500] width 92 height 18
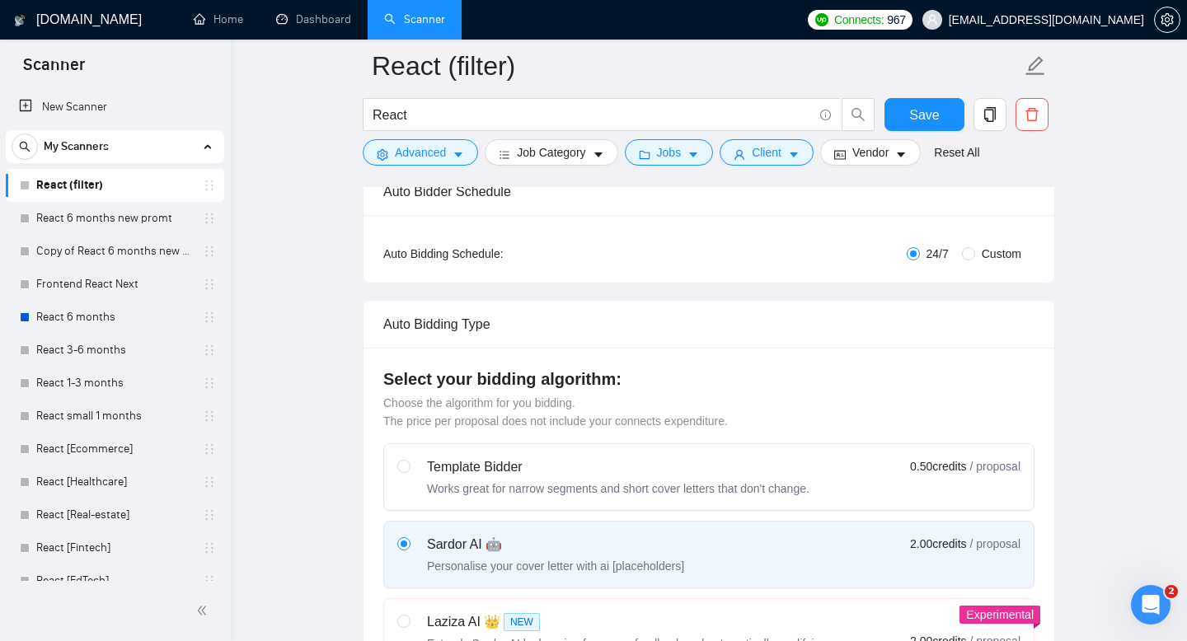
scroll to position [272, 0]
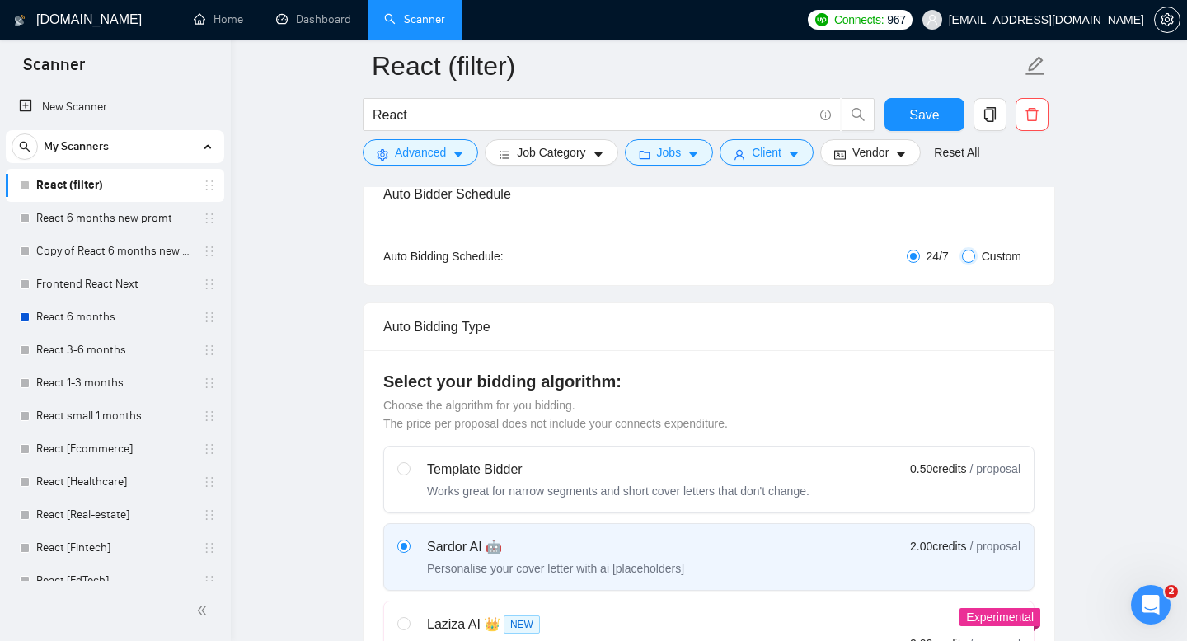
click at [965, 251] on input "Custom" at bounding box center [968, 256] width 13 height 13
radio input "true"
radio input "false"
checkbox input "true"
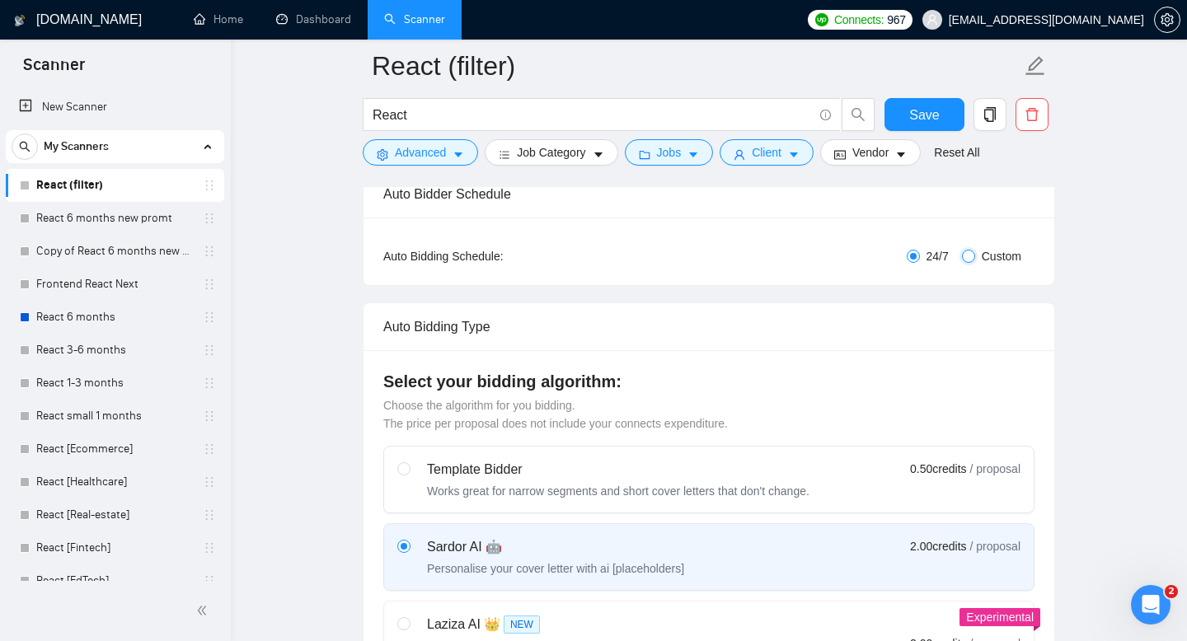
checkbox input "true"
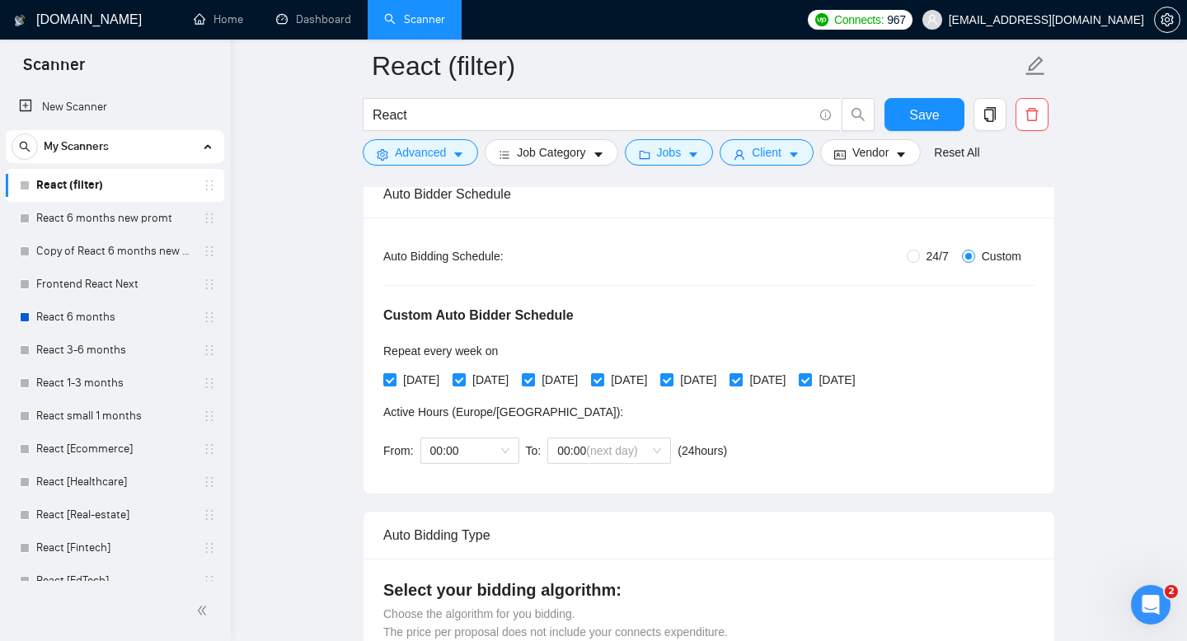
click at [741, 383] on input "[DATE]" at bounding box center [736, 379] width 12 height 12
checkbox input "false"
click at [810, 381] on input "[DATE]" at bounding box center [805, 379] width 12 height 12
checkbox input "false"
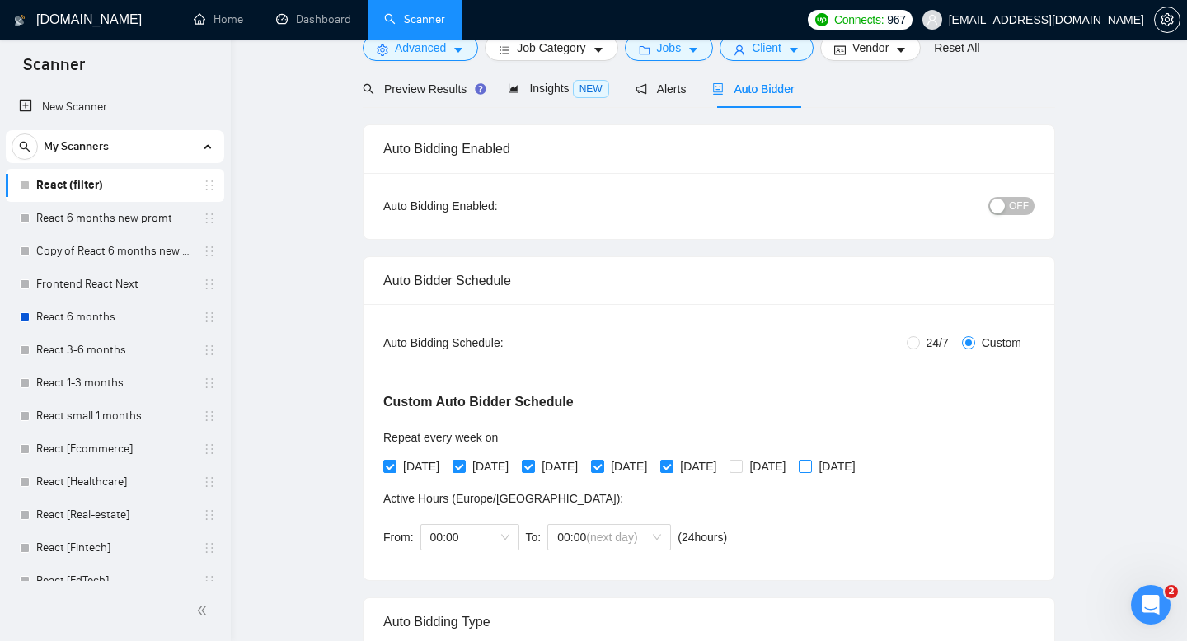
scroll to position [0, 0]
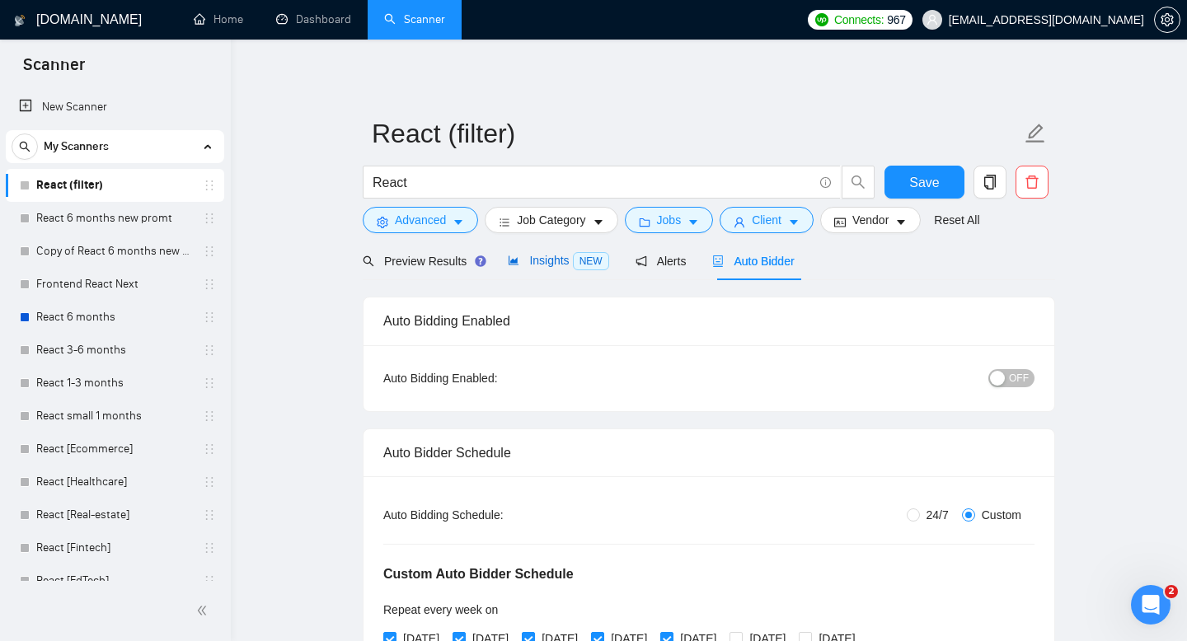
click at [556, 265] on span "Insights NEW" at bounding box center [558, 260] width 101 height 13
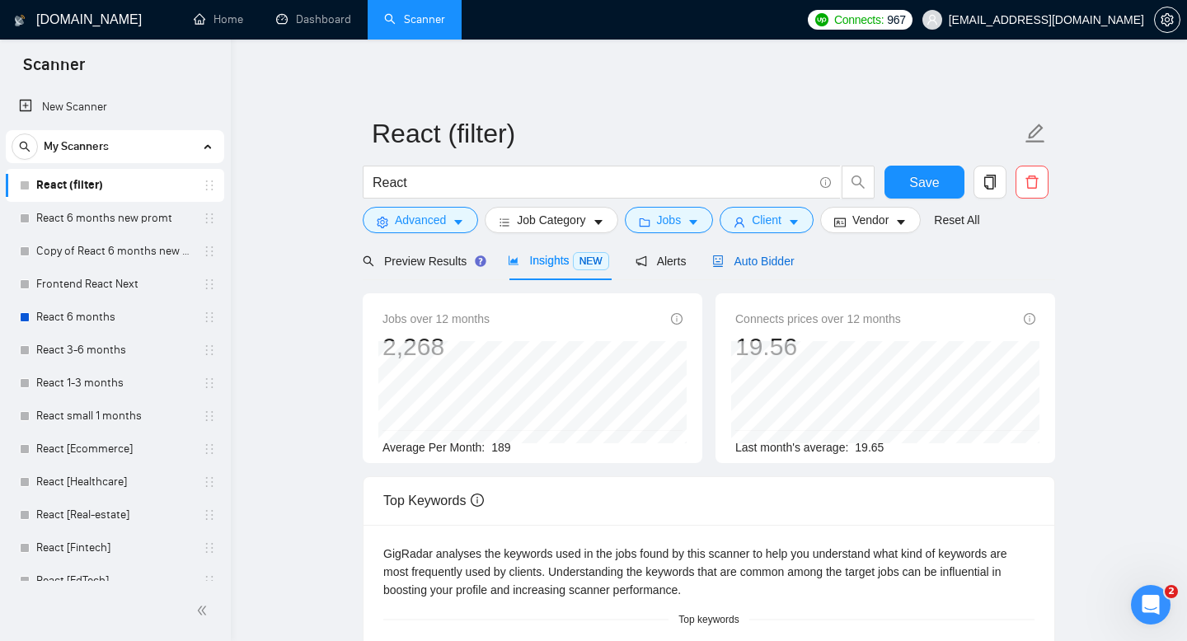
click at [749, 258] on span "Auto Bidder" at bounding box center [753, 261] width 82 height 13
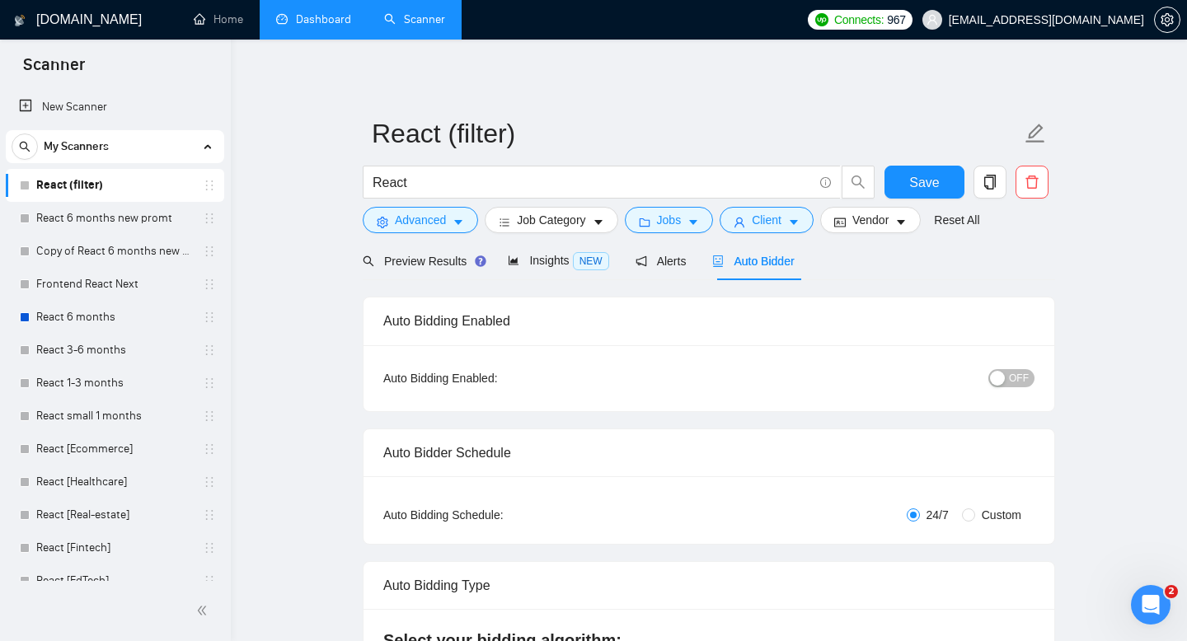
click at [331, 13] on link "Dashboard" at bounding box center [313, 19] width 75 height 14
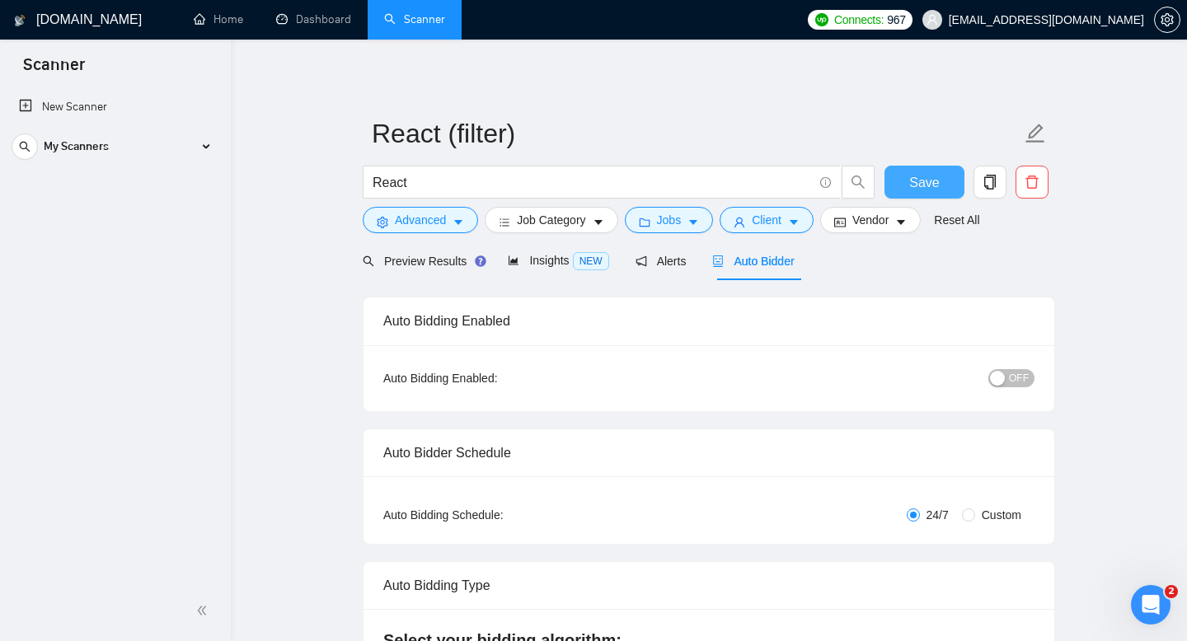
click at [929, 186] on span "Save" at bounding box center [924, 182] width 30 height 21
click at [317, 26] on link "Dashboard" at bounding box center [313, 19] width 75 height 14
click at [329, 20] on link "Dashboard" at bounding box center [313, 19] width 75 height 14
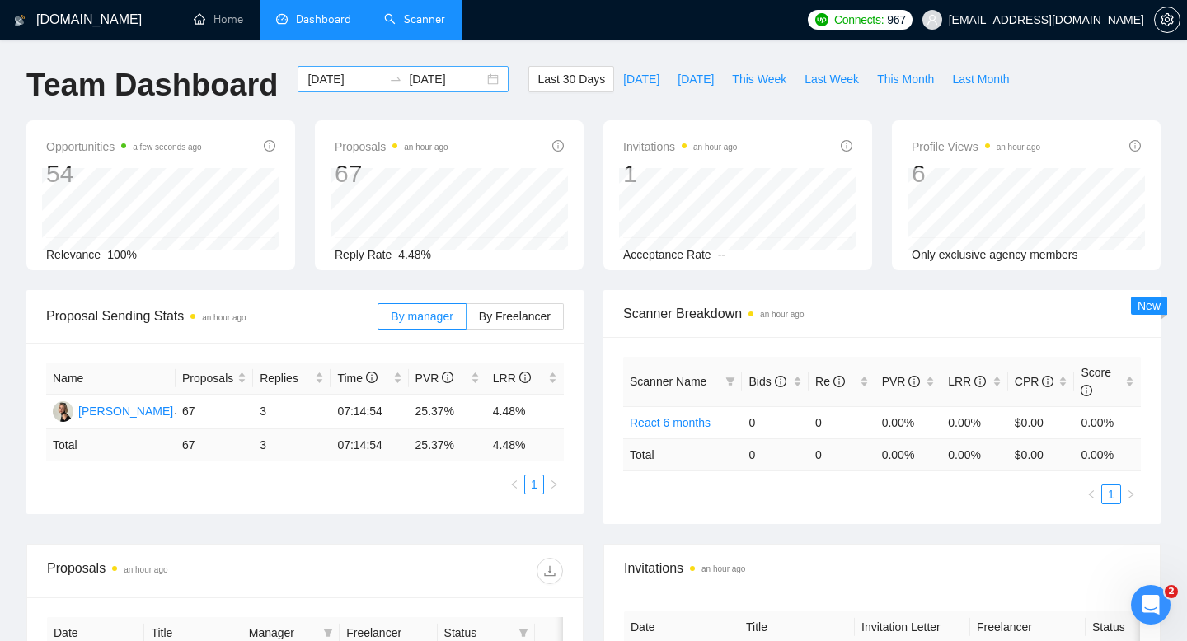
click at [414, 83] on input "[DATE]" at bounding box center [446, 79] width 75 height 18
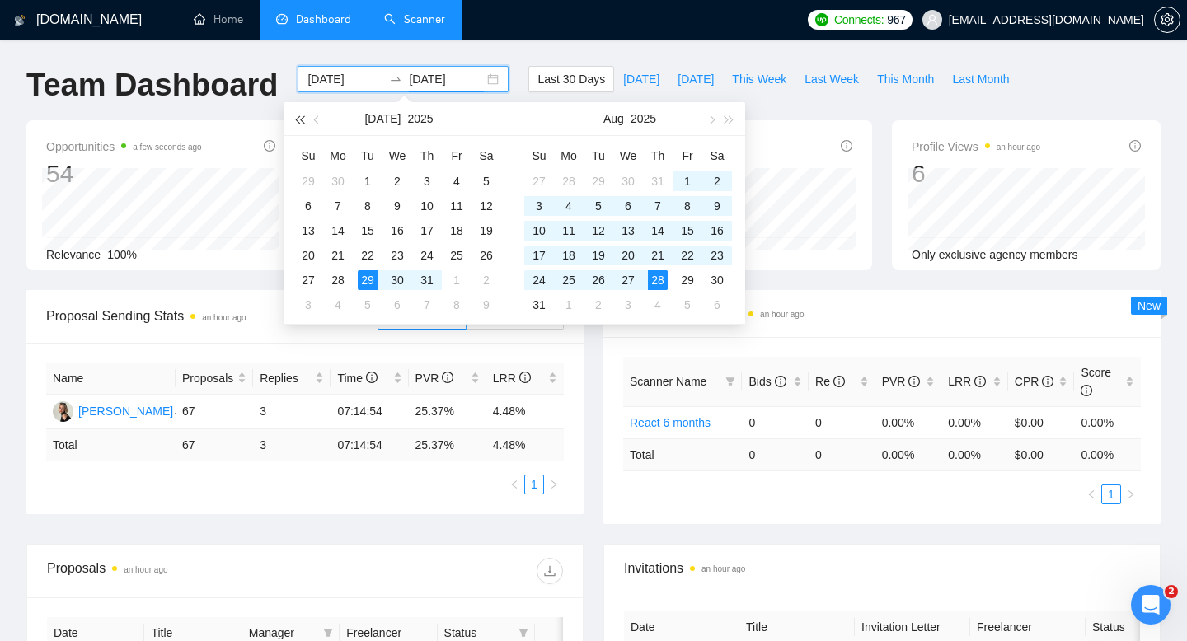
click at [306, 122] on button "button" at bounding box center [299, 118] width 18 height 33
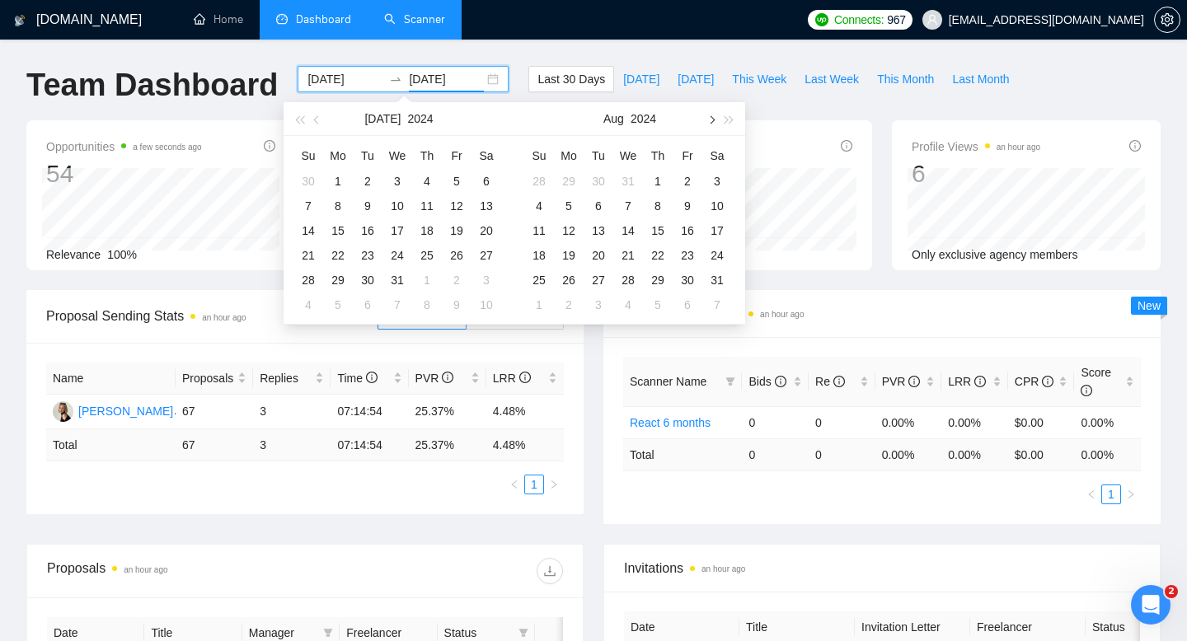
click at [710, 120] on span "button" at bounding box center [710, 119] width 8 height 8
type input "[DATE]"
click at [547, 174] on div "1" at bounding box center [539, 181] width 20 height 20
click at [311, 80] on input at bounding box center [344, 79] width 75 height 18
click at [711, 126] on button "button" at bounding box center [711, 118] width 18 height 33
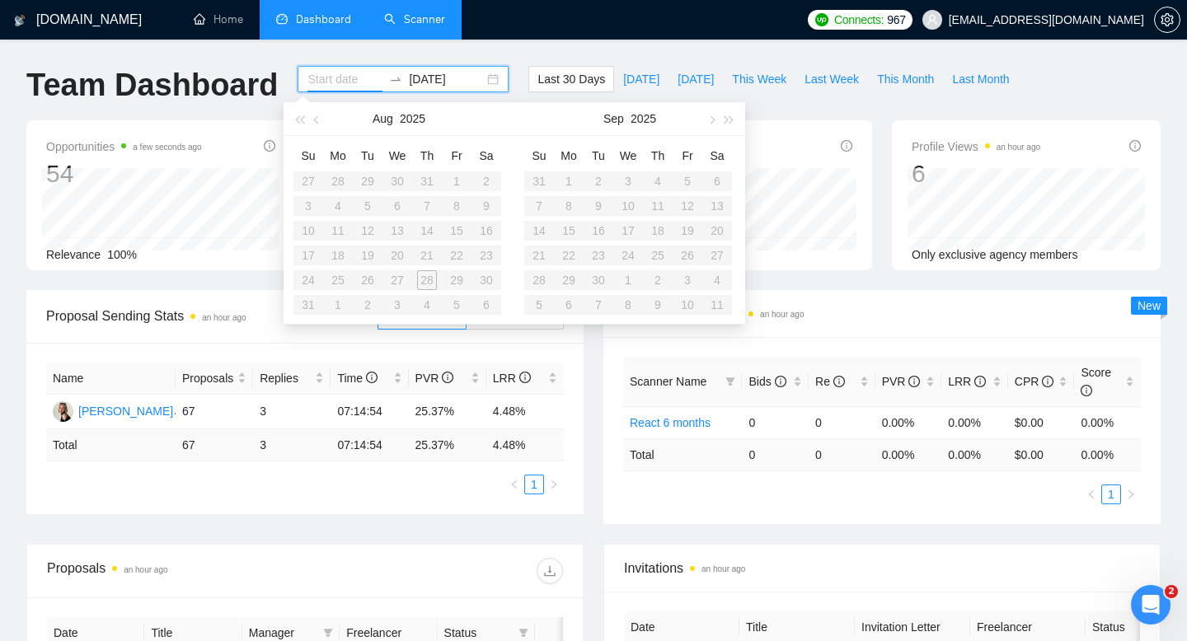
click at [453, 277] on table "Su Mo Tu We Th Fr Sa 27 28 29 30 31 1 2 3 4 5 6 7 8 9 10 11 12 13 14 15 16 17 1…" at bounding box center [397, 230] width 208 height 175
click at [336, 300] on table "Su Mo Tu We Th Fr Sa 27 28 29 30 31 1 2 3 4 5 6 7 8 9 10 11 12 13 14 15 16 17 1…" at bounding box center [397, 230] width 208 height 175
click at [336, 299] on table "Su Mo Tu We Th Fr Sa 27 28 29 30 31 1 2 3 4 5 6 7 8 9 10 11 12 13 14 15 16 17 1…" at bounding box center [397, 230] width 208 height 175
click at [428, 68] on div "[DATE]" at bounding box center [403, 79] width 211 height 26
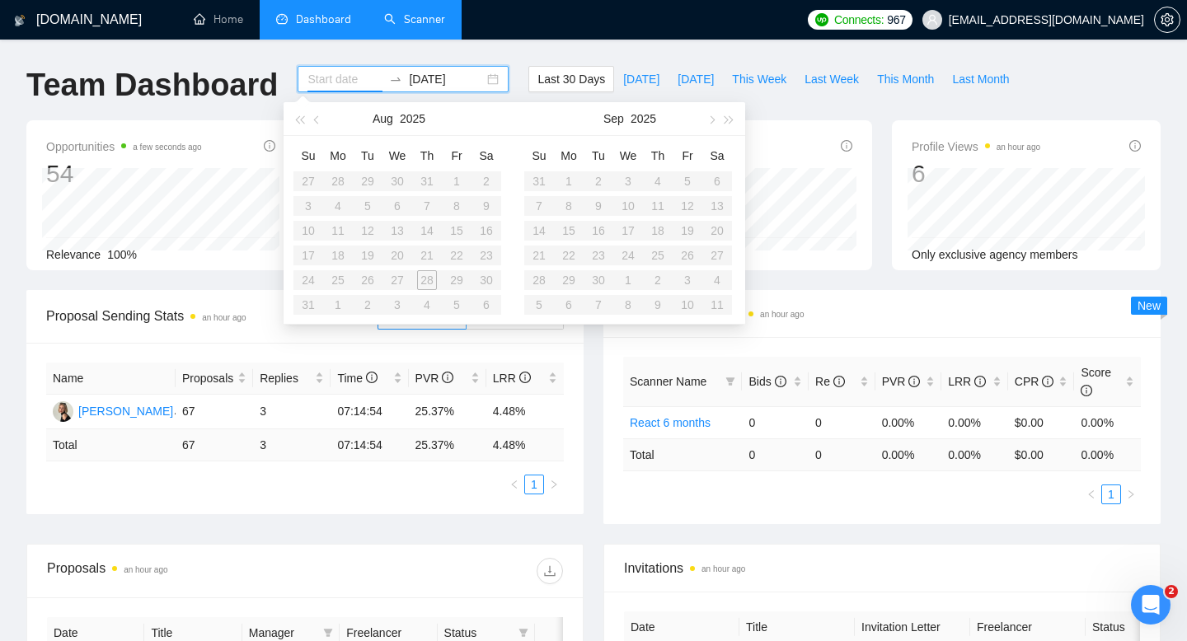
click at [428, 75] on input "[DATE]" at bounding box center [446, 79] width 75 height 18
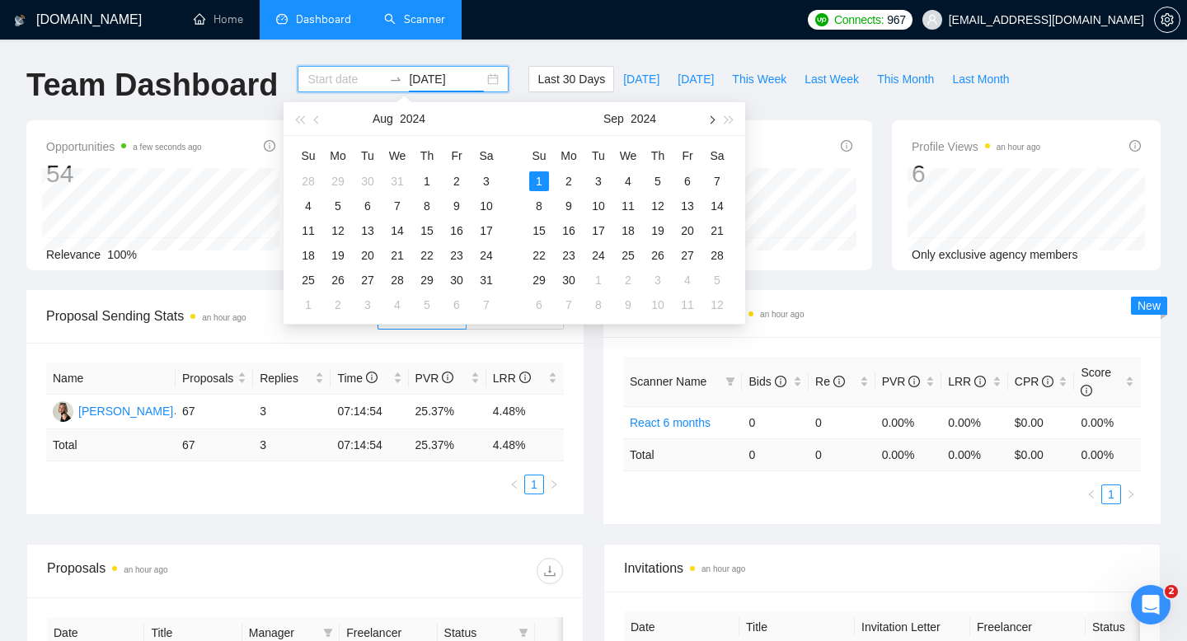
click at [716, 119] on button "button" at bounding box center [711, 118] width 18 height 33
click at [716, 120] on button "button" at bounding box center [711, 118] width 18 height 33
type input "[DATE]"
click at [718, 285] on div "30" at bounding box center [717, 280] width 20 height 20
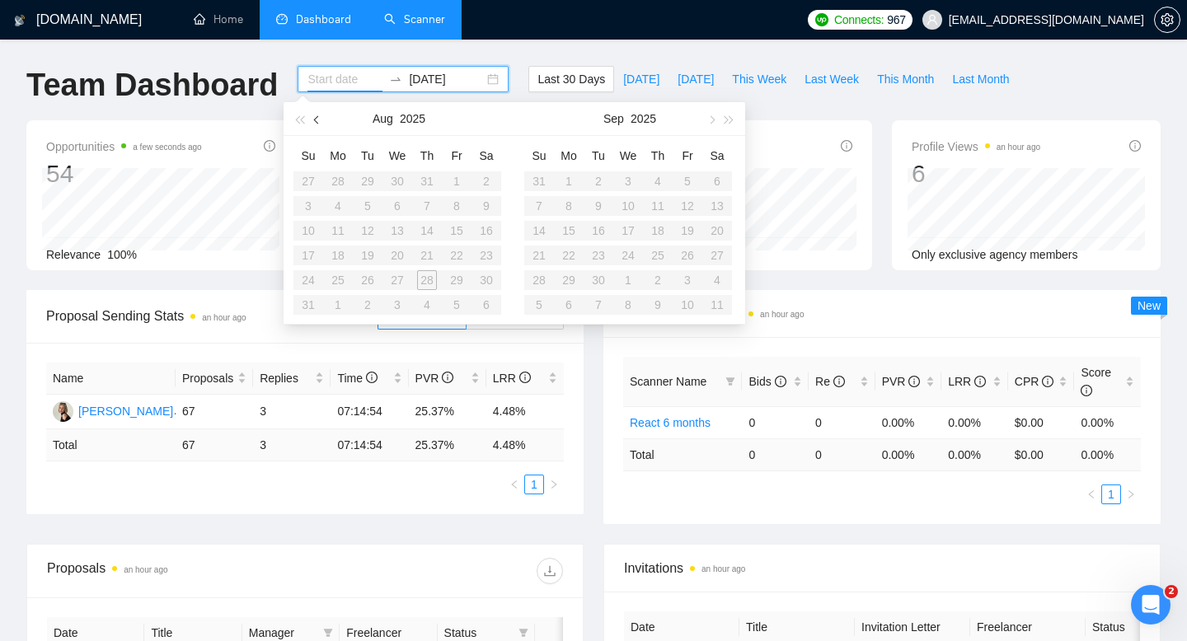
click at [321, 123] on button "button" at bounding box center [317, 118] width 18 height 33
click at [301, 122] on button "button" at bounding box center [299, 118] width 18 height 33
type input "[DATE]"
click at [658, 181] on div "1" at bounding box center [658, 181] width 20 height 20
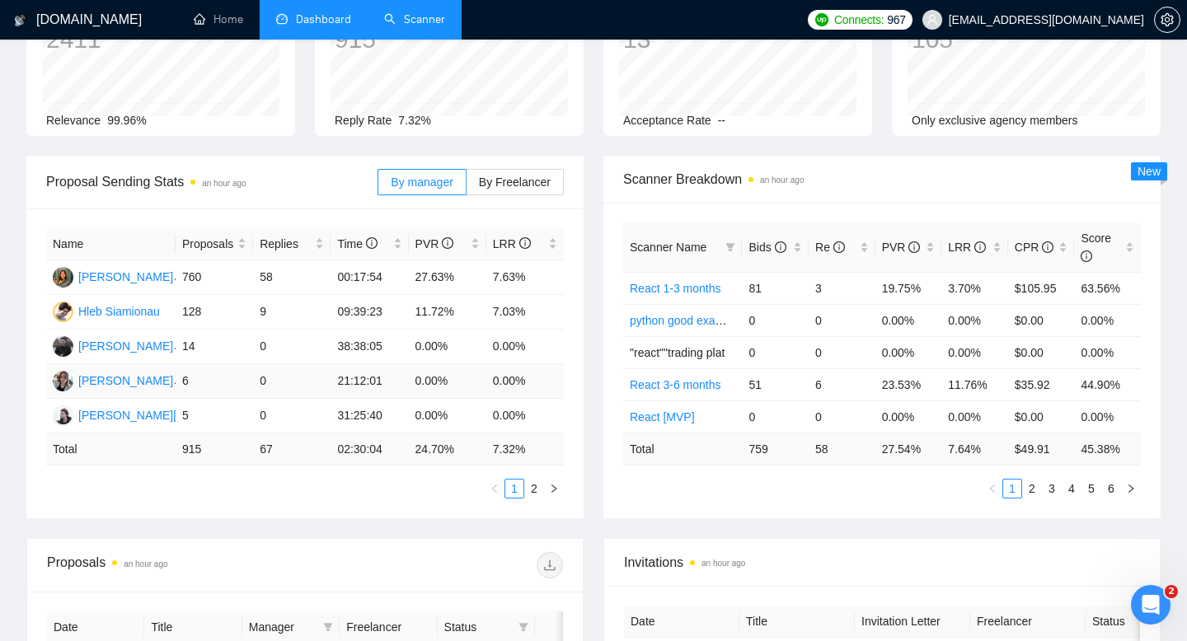
scroll to position [136, 0]
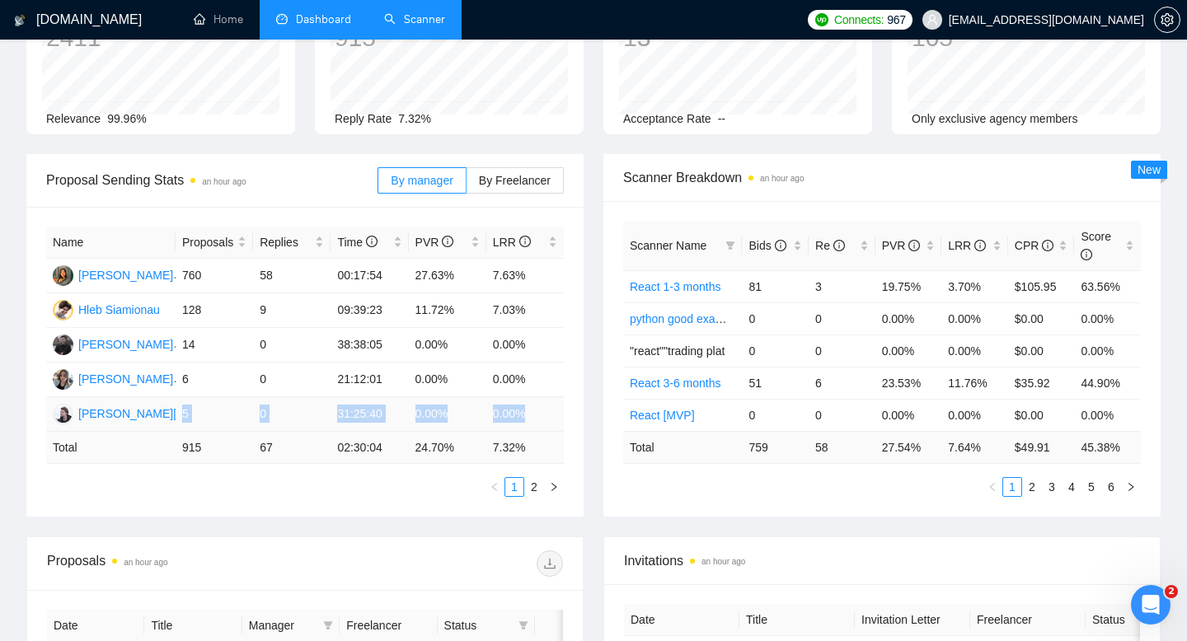
drag, startPoint x: 180, startPoint y: 412, endPoint x: 542, endPoint y: 406, distance: 361.9
click at [542, 406] on tr "Artsemi [MEDICAL_DATA] 5 0 31:25:40 0.00% 0.00%" at bounding box center [305, 414] width 518 height 35
click at [525, 179] on span "By Freelancer" at bounding box center [515, 180] width 72 height 13
click at [467, 185] on input "By Freelancer" at bounding box center [467, 185] width 0 height 0
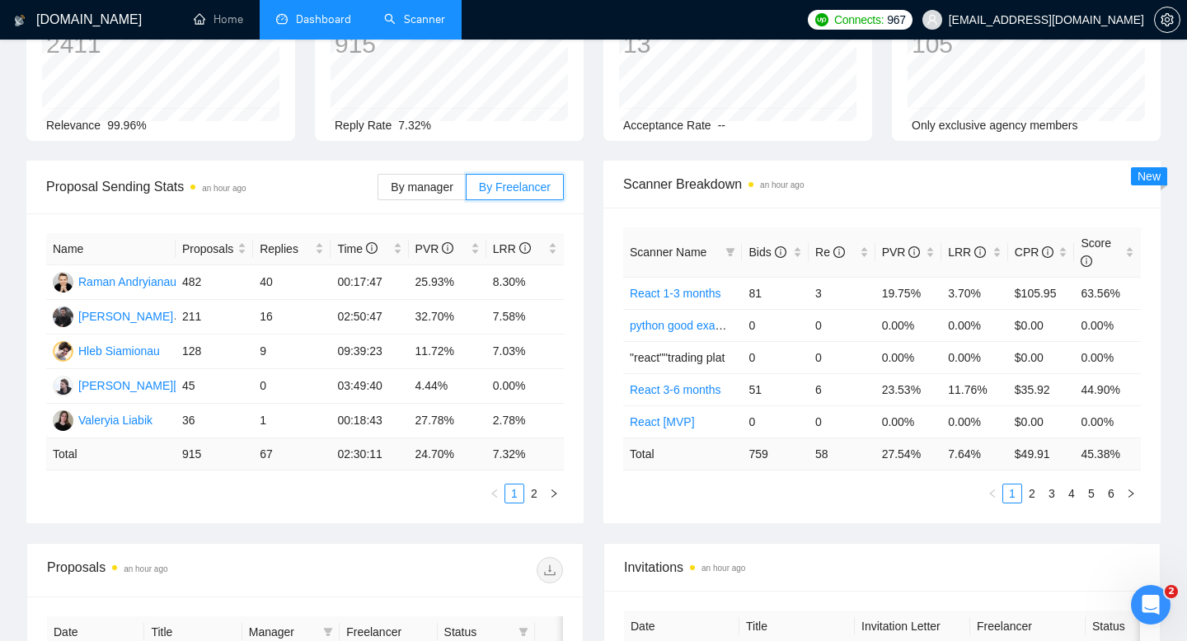
scroll to position [129, 0]
click at [313, 253] on div "Replies" at bounding box center [292, 250] width 64 height 18
click at [542, 493] on link "2" at bounding box center [534, 495] width 18 height 18
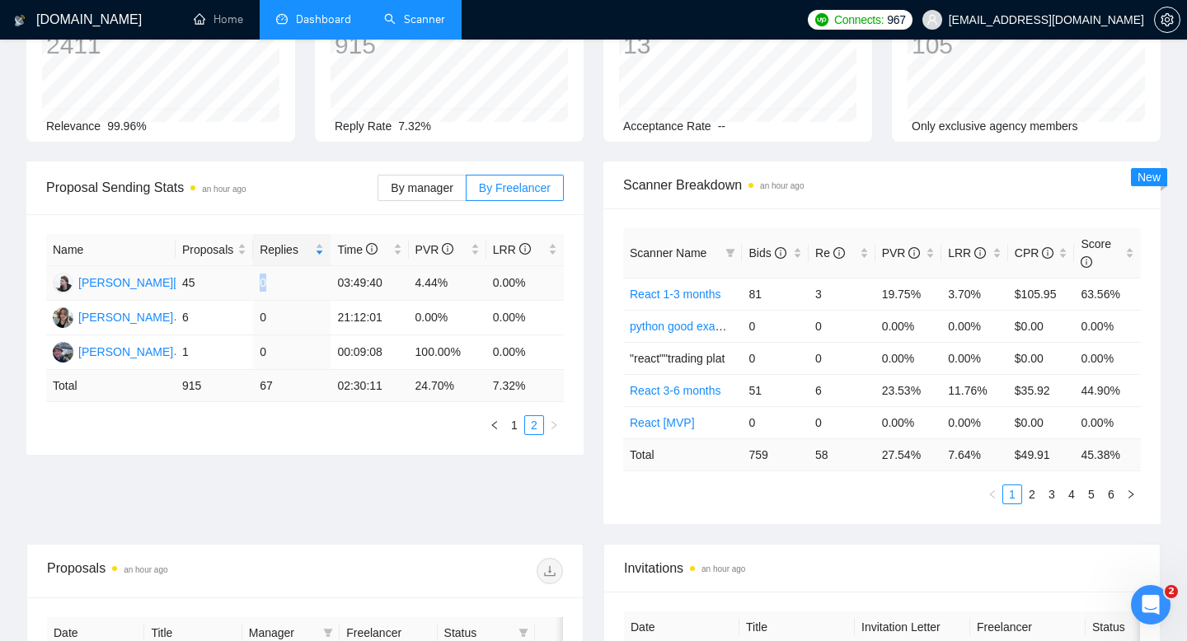
drag, startPoint x: 256, startPoint y: 279, endPoint x: 292, endPoint y: 279, distance: 35.4
click at [285, 279] on td "0" at bounding box center [291, 283] width 77 height 35
click at [515, 426] on link "1" at bounding box center [514, 425] width 18 height 18
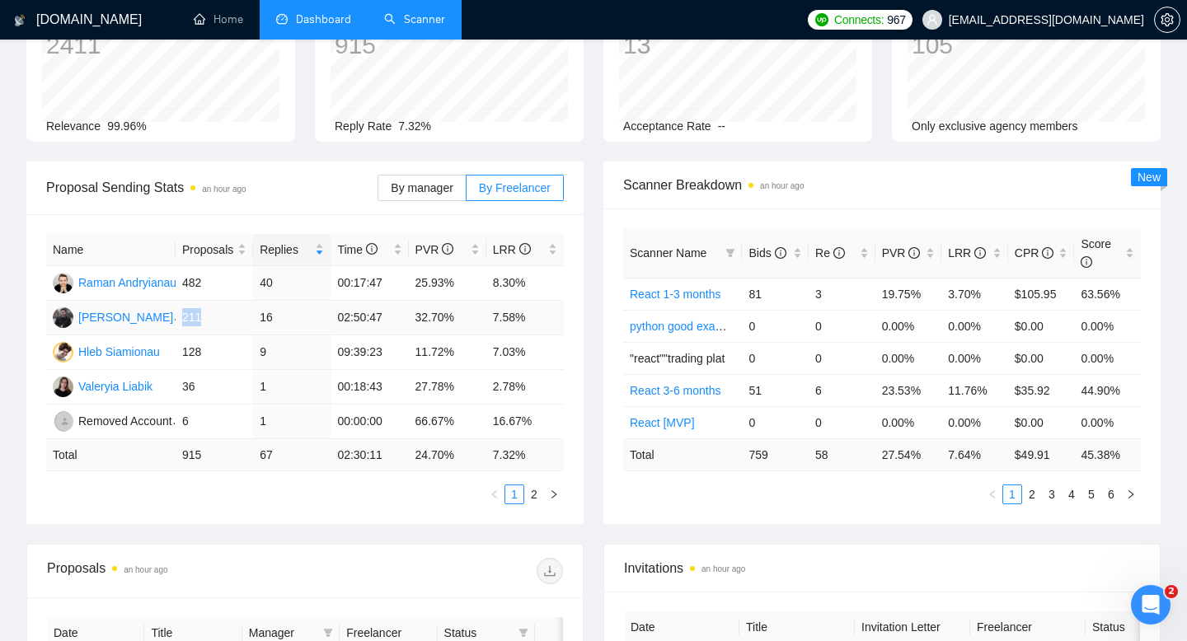
drag, startPoint x: 185, startPoint y: 317, endPoint x: 217, endPoint y: 318, distance: 31.3
click at [217, 318] on td "211" at bounding box center [214, 318] width 77 height 35
drag, startPoint x: 183, startPoint y: 281, endPoint x: 230, endPoint y: 279, distance: 47.0
click at [230, 280] on td "482" at bounding box center [214, 283] width 77 height 35
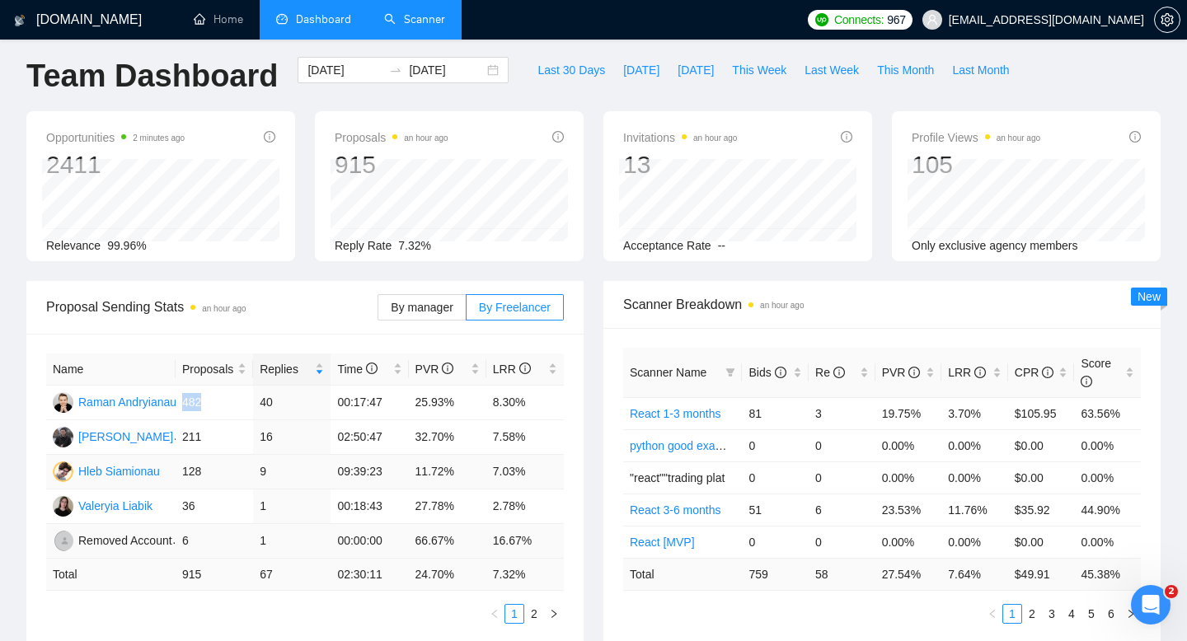
scroll to position [0, 0]
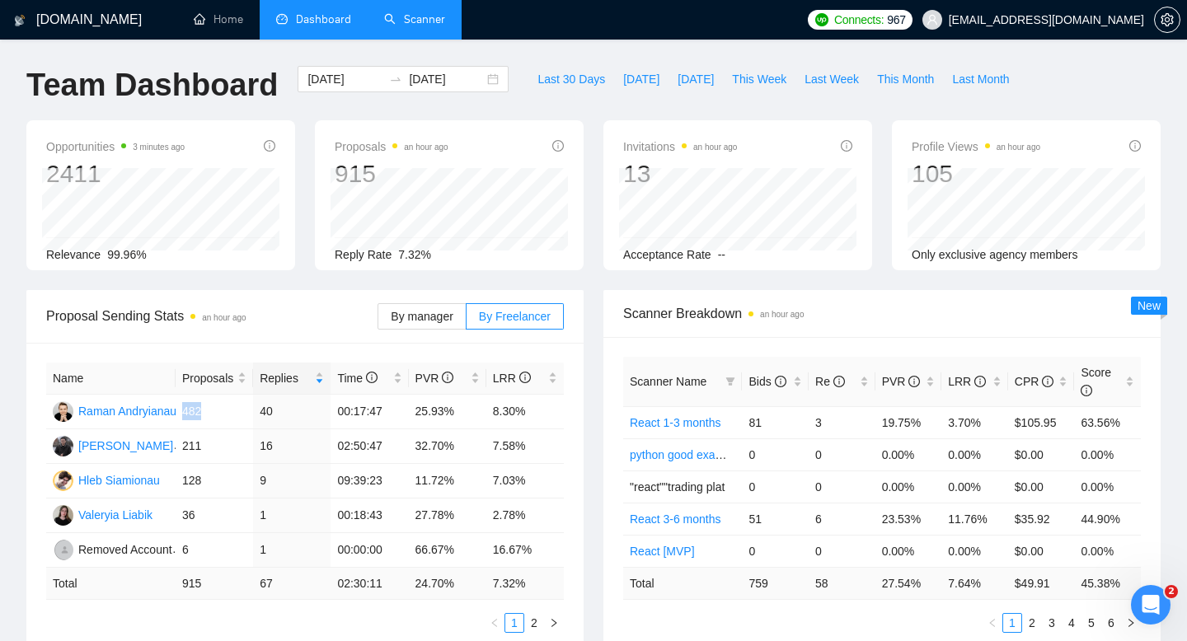
click at [407, 26] on link "Scanner" at bounding box center [414, 19] width 61 height 14
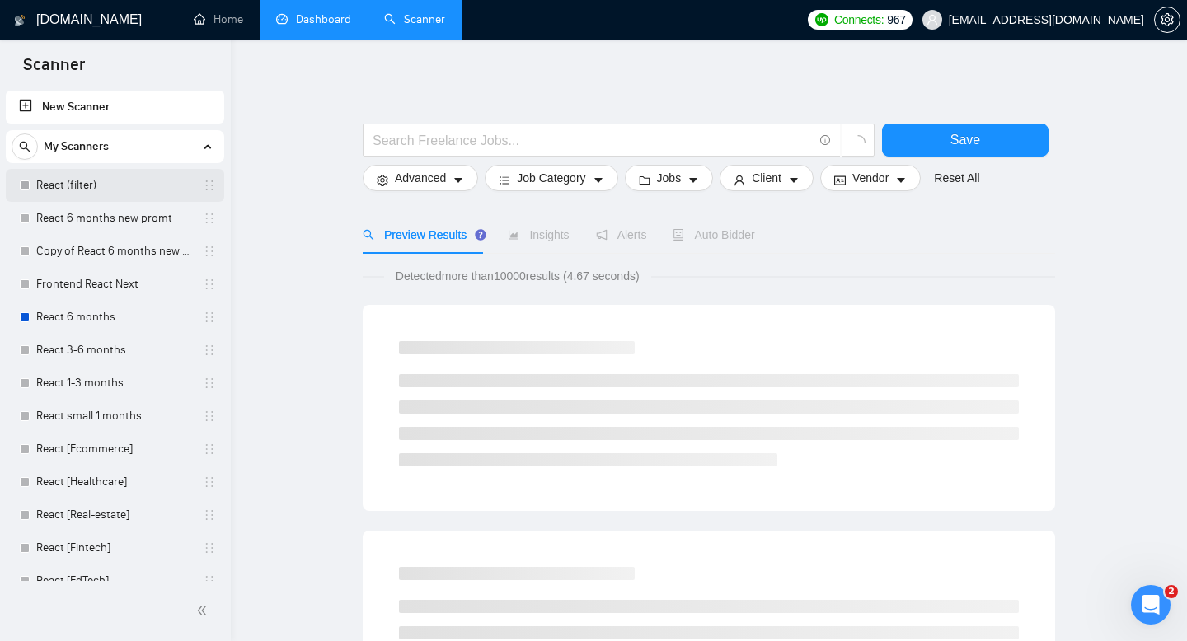
click at [124, 195] on link "React (filter)" at bounding box center [114, 185] width 157 height 33
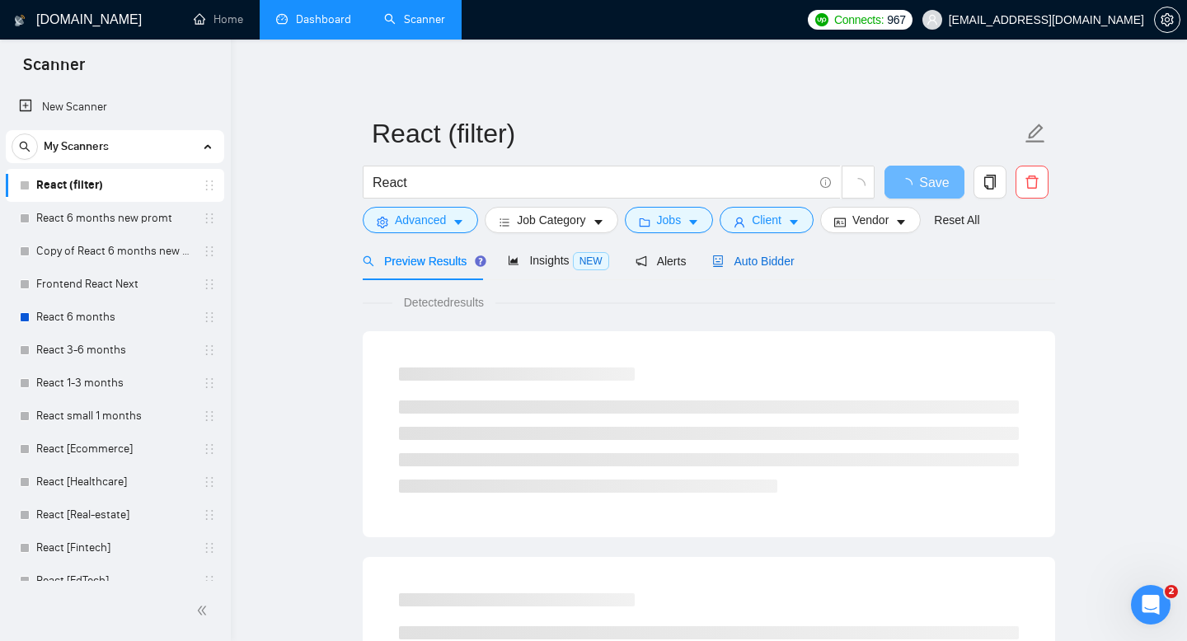
click at [777, 269] on div "Auto Bidder" at bounding box center [753, 261] width 82 height 18
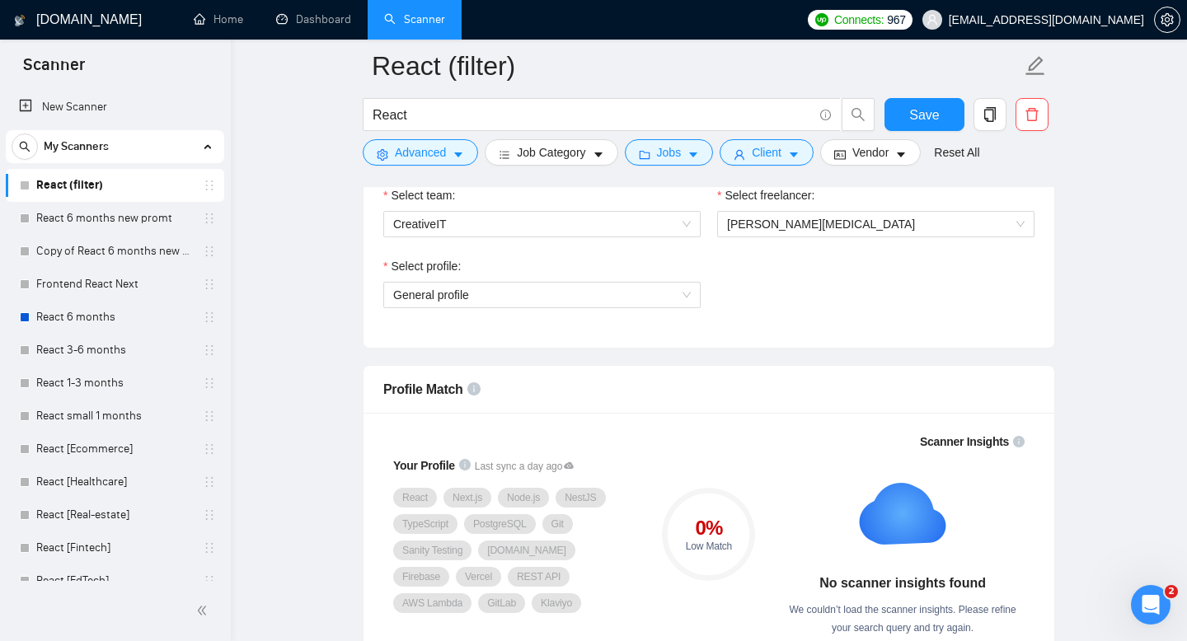
scroll to position [891, 0]
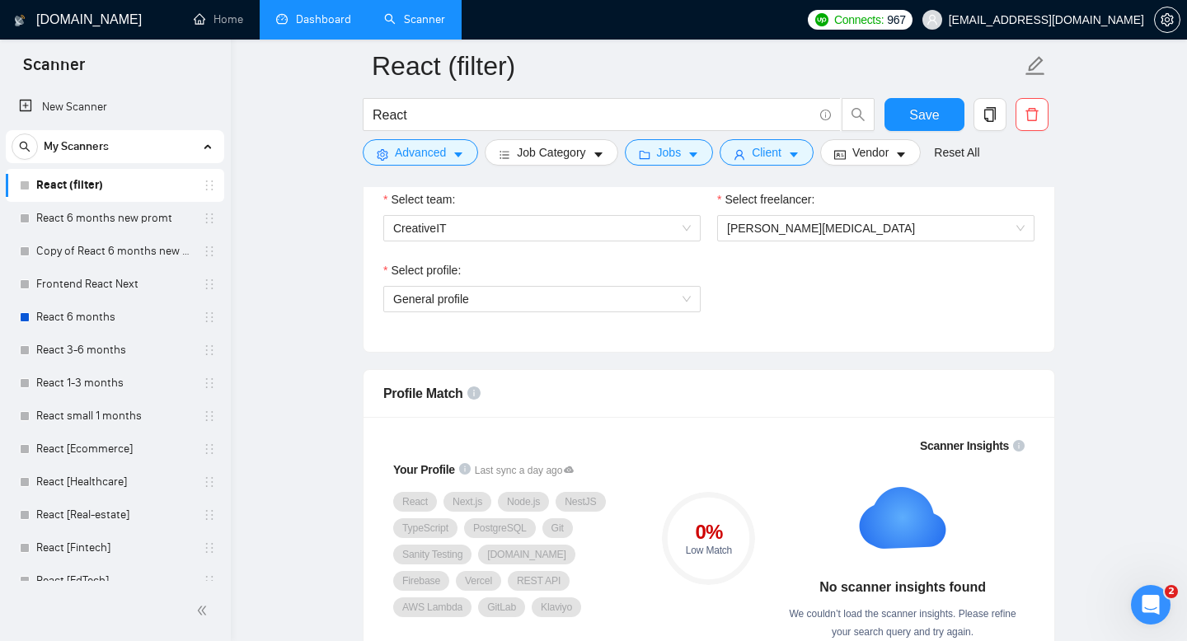
click at [335, 26] on link "Dashboard" at bounding box center [313, 19] width 75 height 14
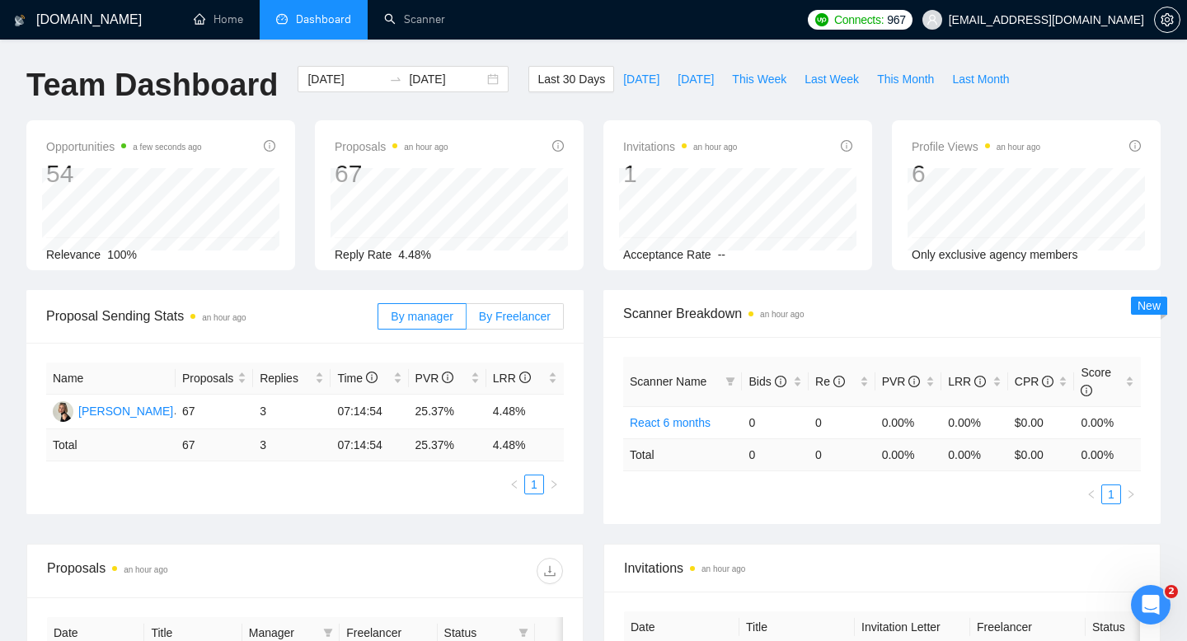
click at [503, 315] on span "By Freelancer" at bounding box center [515, 316] width 72 height 13
click at [467, 321] on input "By Freelancer" at bounding box center [467, 321] width 0 height 0
